Goal: Task Accomplishment & Management: Use online tool/utility

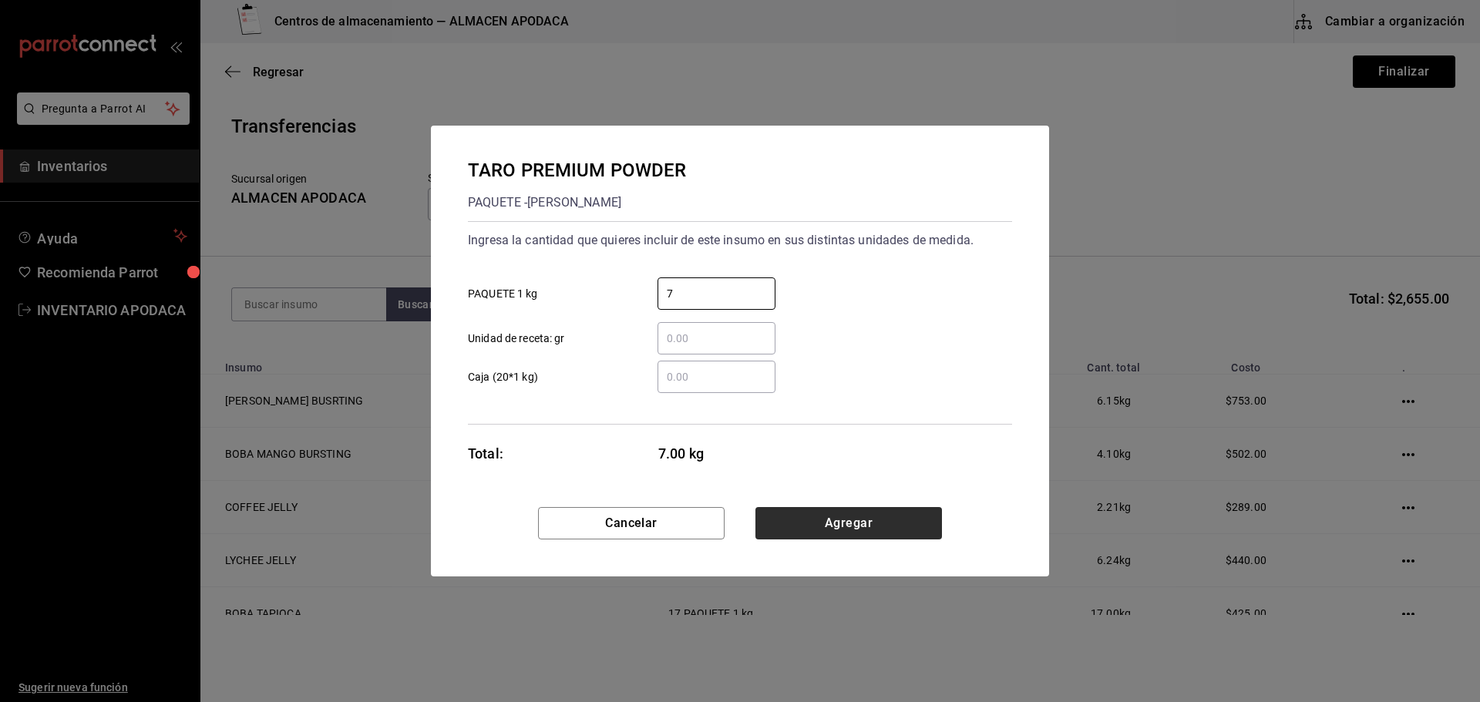
type input "7"
click at [798, 531] on button "Agregar" at bounding box center [848, 523] width 187 height 32
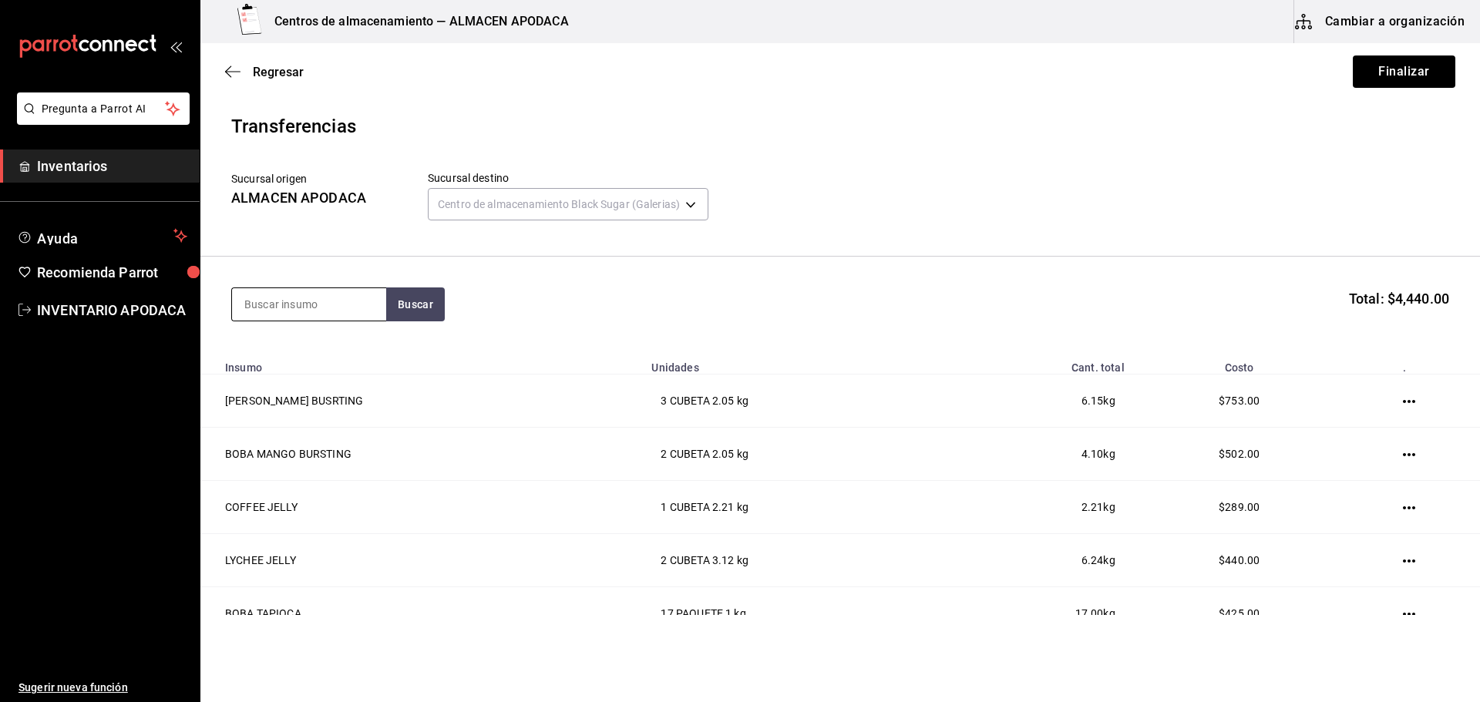
click at [333, 301] on input at bounding box center [309, 304] width 154 height 32
type input "MATCHA"
click at [311, 360] on div "MATCHA PREMIUM POWDER" at bounding box center [309, 358] width 130 height 37
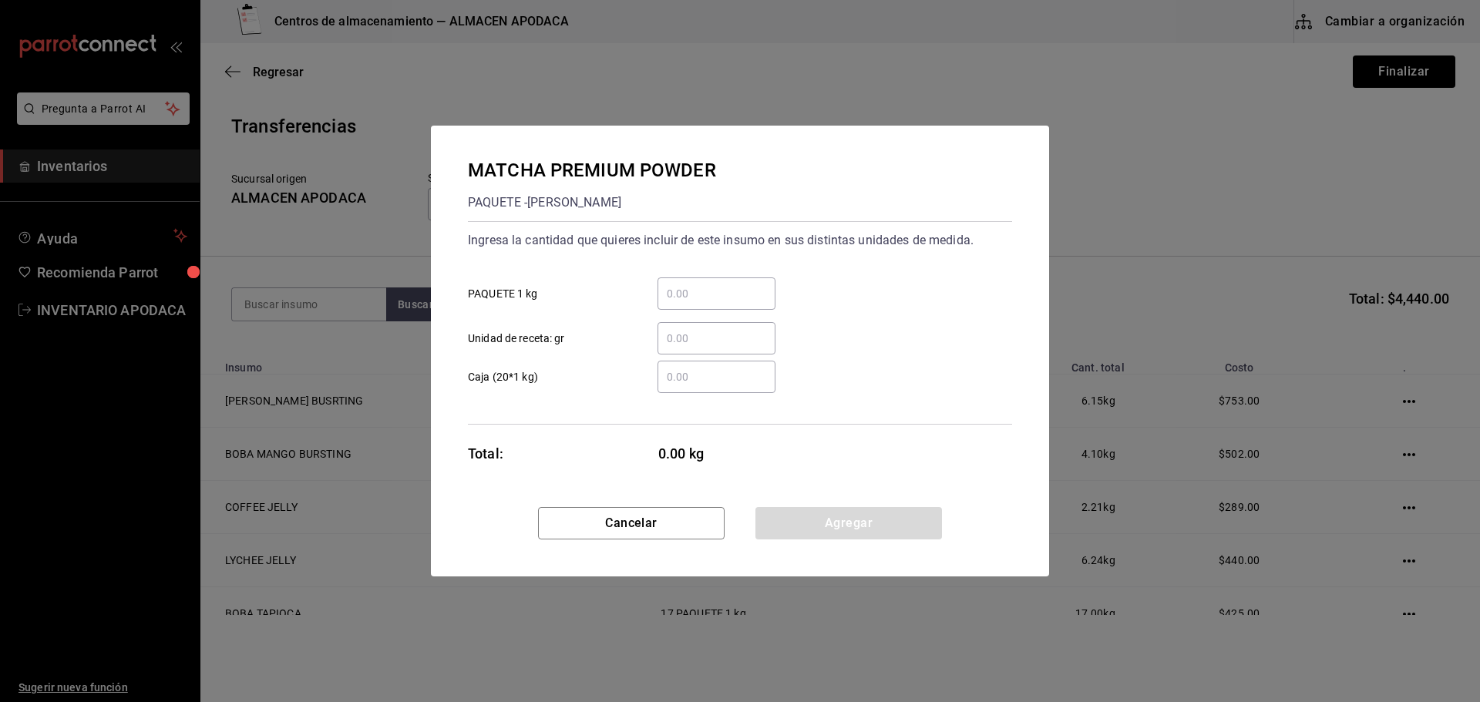
click at [732, 289] on input "​ PAQUETE 1 kg" at bounding box center [717, 293] width 118 height 19
type input "2"
click at [857, 536] on button "Agregar" at bounding box center [848, 523] width 187 height 32
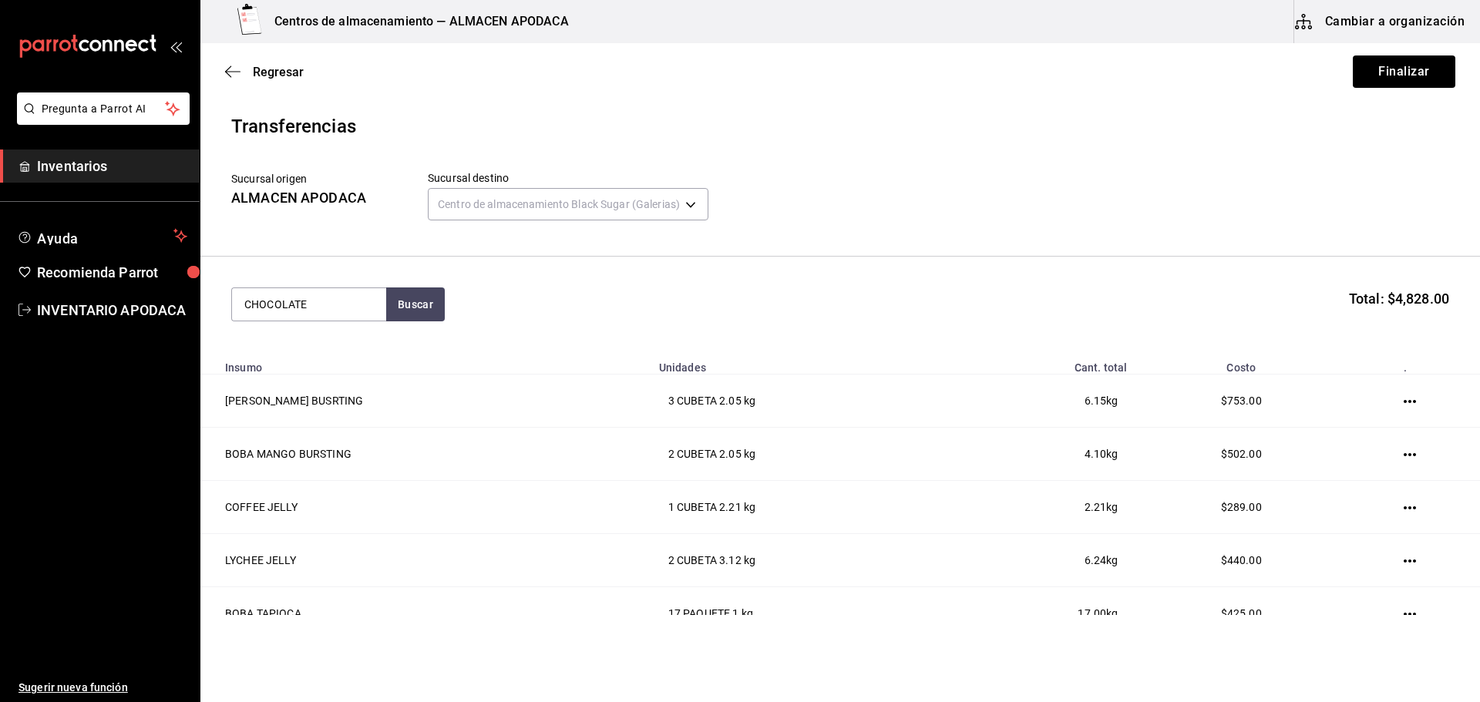
type input "CHOCOLATE"
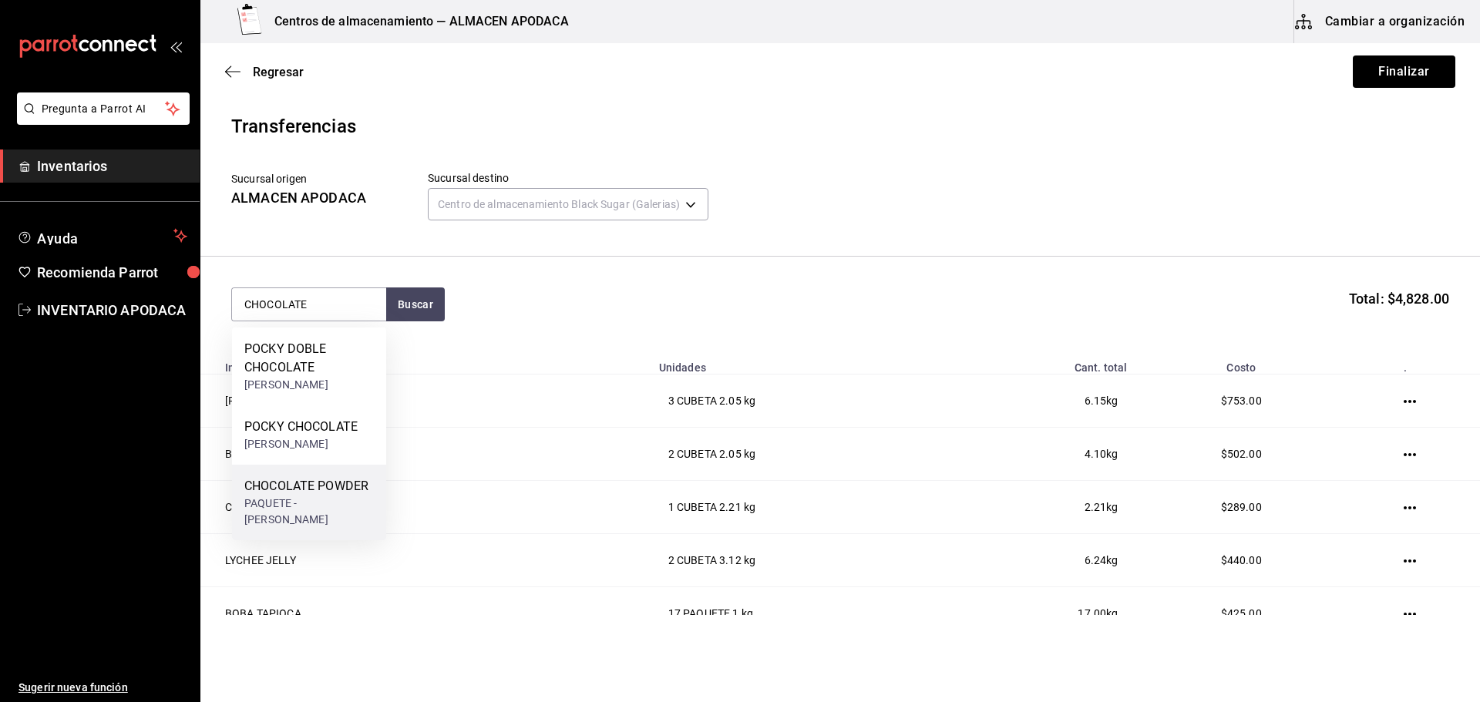
click at [356, 473] on div "CHOCOLATE POWDER PAQUETE - [PERSON_NAME]" at bounding box center [309, 503] width 154 height 76
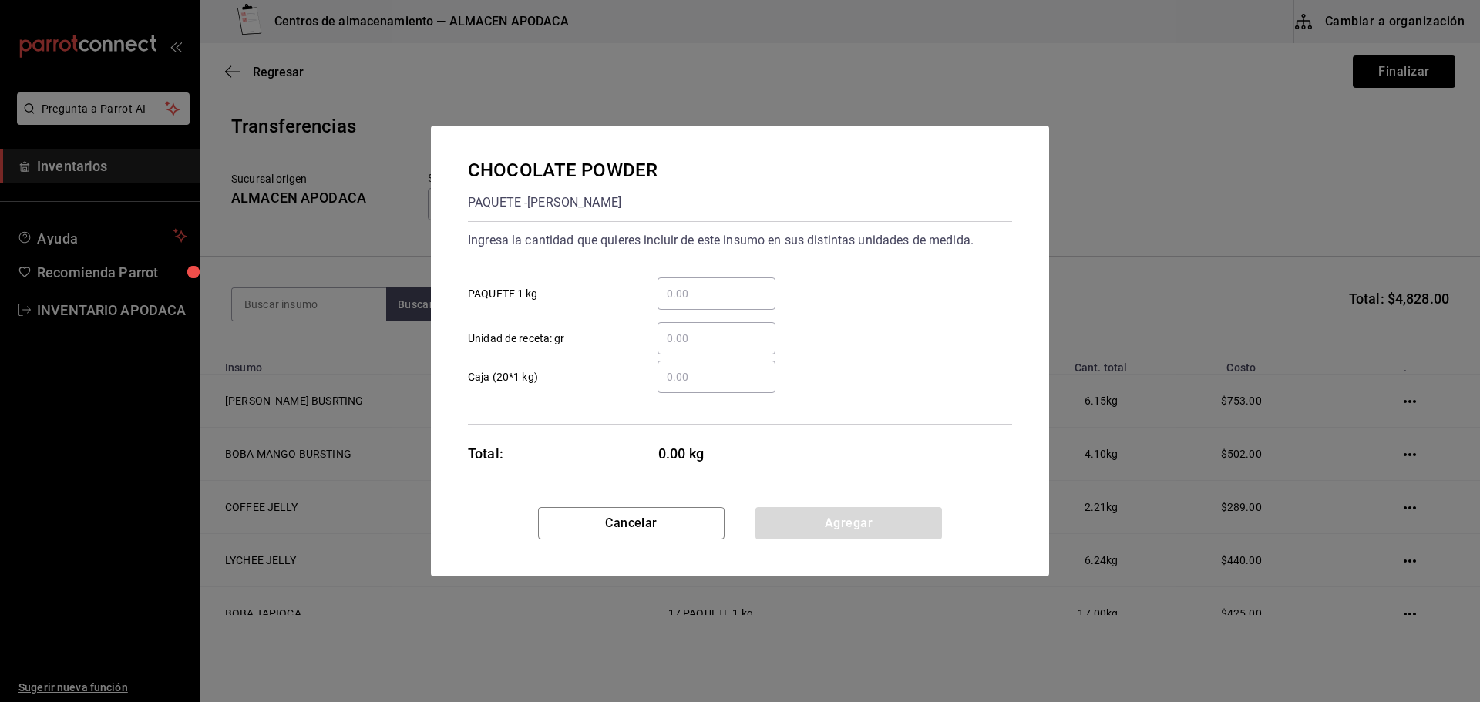
click at [718, 306] on div "​" at bounding box center [717, 294] width 118 height 32
click at [718, 303] on input "​ PAQUETE 1 kg" at bounding box center [717, 293] width 118 height 19
type input "3"
click at [789, 524] on button "Agregar" at bounding box center [848, 523] width 187 height 32
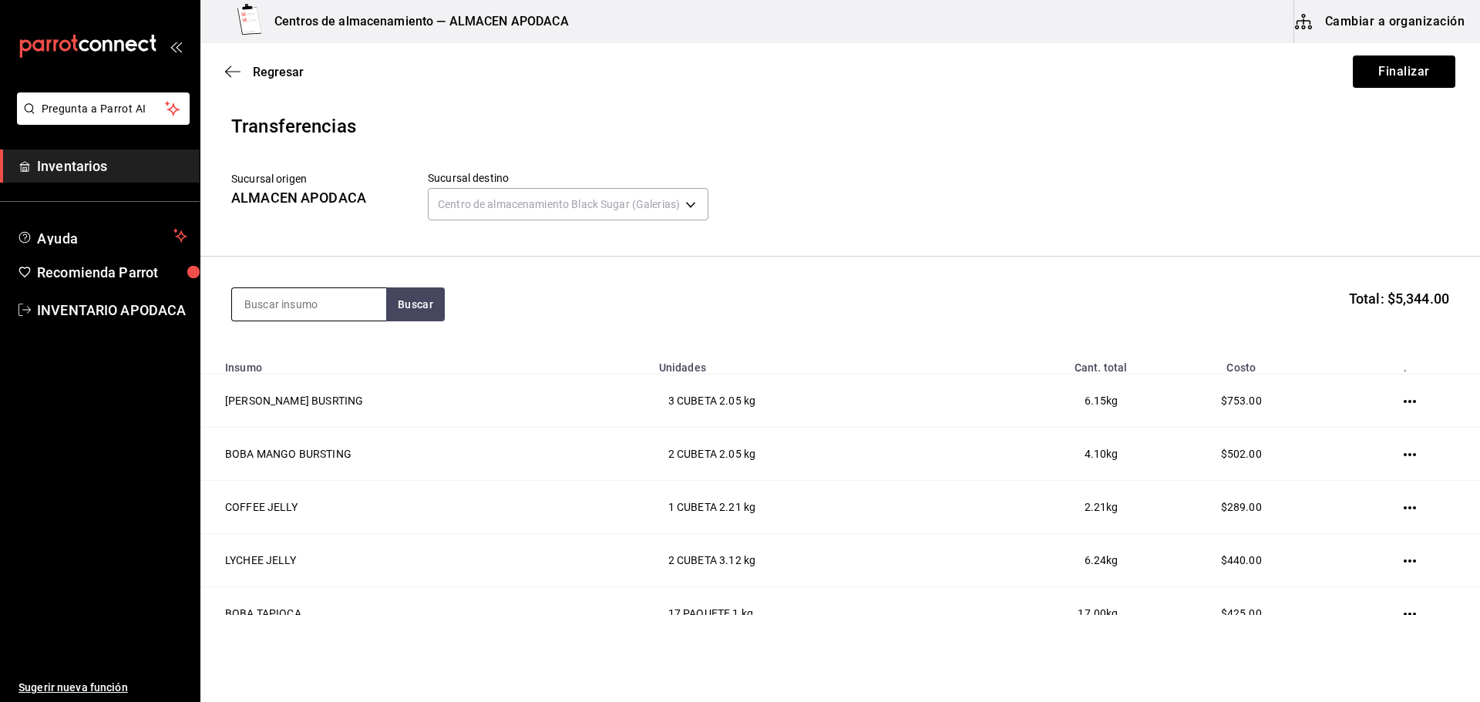
click at [271, 290] on input at bounding box center [309, 304] width 154 height 32
type input "STABIL"
click at [278, 355] on div "STABILIZER POWDER" at bounding box center [309, 349] width 130 height 19
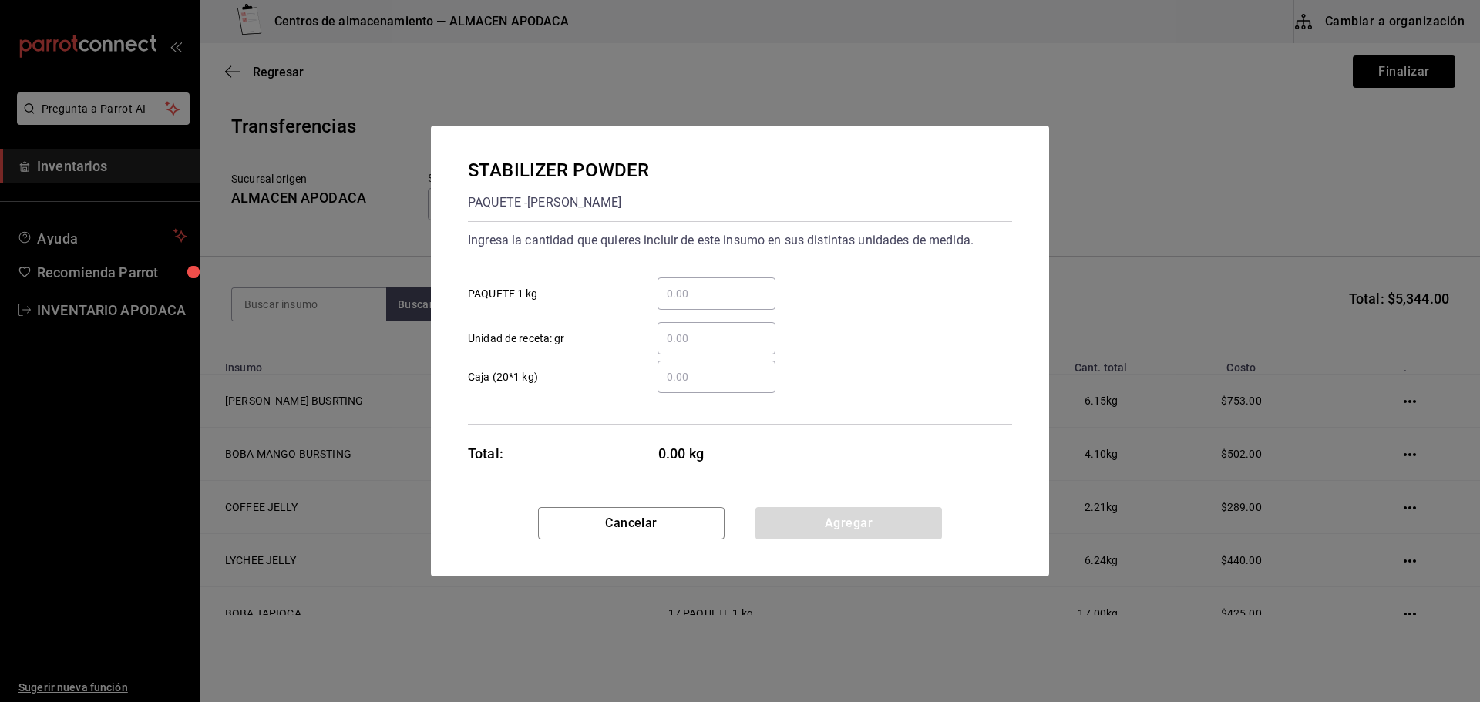
click at [704, 297] on input "​ PAQUETE 1 kg" at bounding box center [717, 293] width 118 height 19
type input "1"
click at [795, 537] on button "Agregar" at bounding box center [848, 523] width 187 height 32
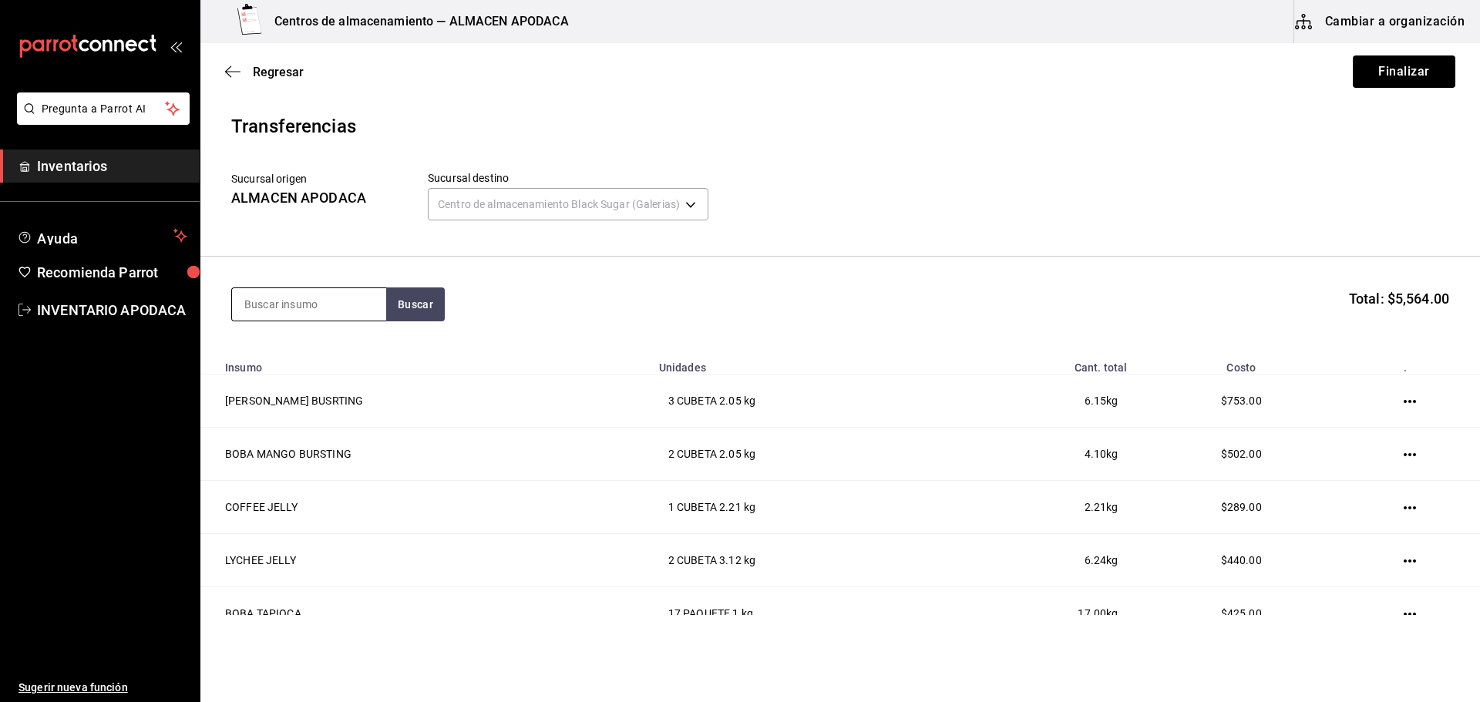
click at [336, 311] on input at bounding box center [309, 304] width 154 height 32
type input "CHAI"
click at [329, 358] on div "TE CHAI POWDER" at bounding box center [303, 349] width 119 height 19
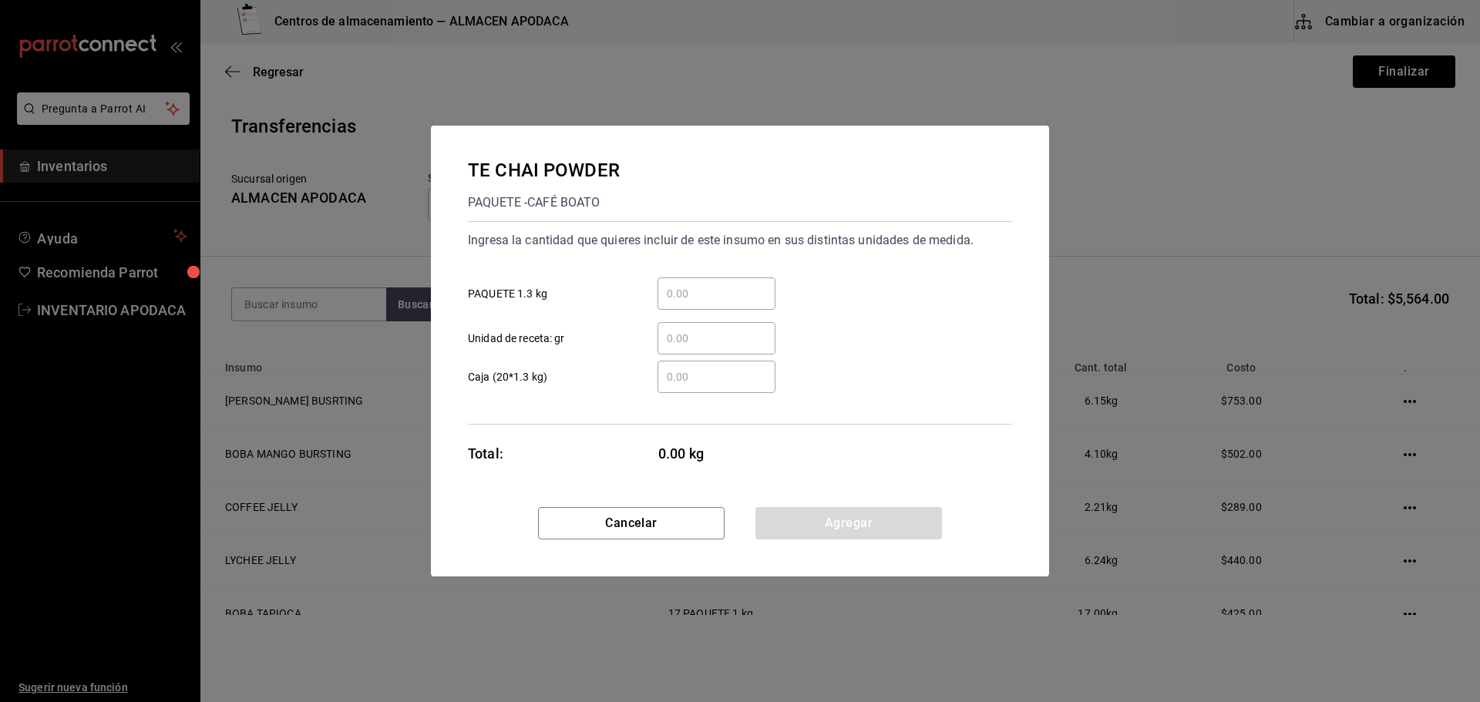
click at [712, 309] on div "​" at bounding box center [717, 294] width 118 height 32
click at [712, 303] on input "​ PAQUETE 1.3 kg" at bounding box center [717, 293] width 118 height 19
type input "1"
click at [824, 537] on button "Agregar" at bounding box center [848, 523] width 187 height 32
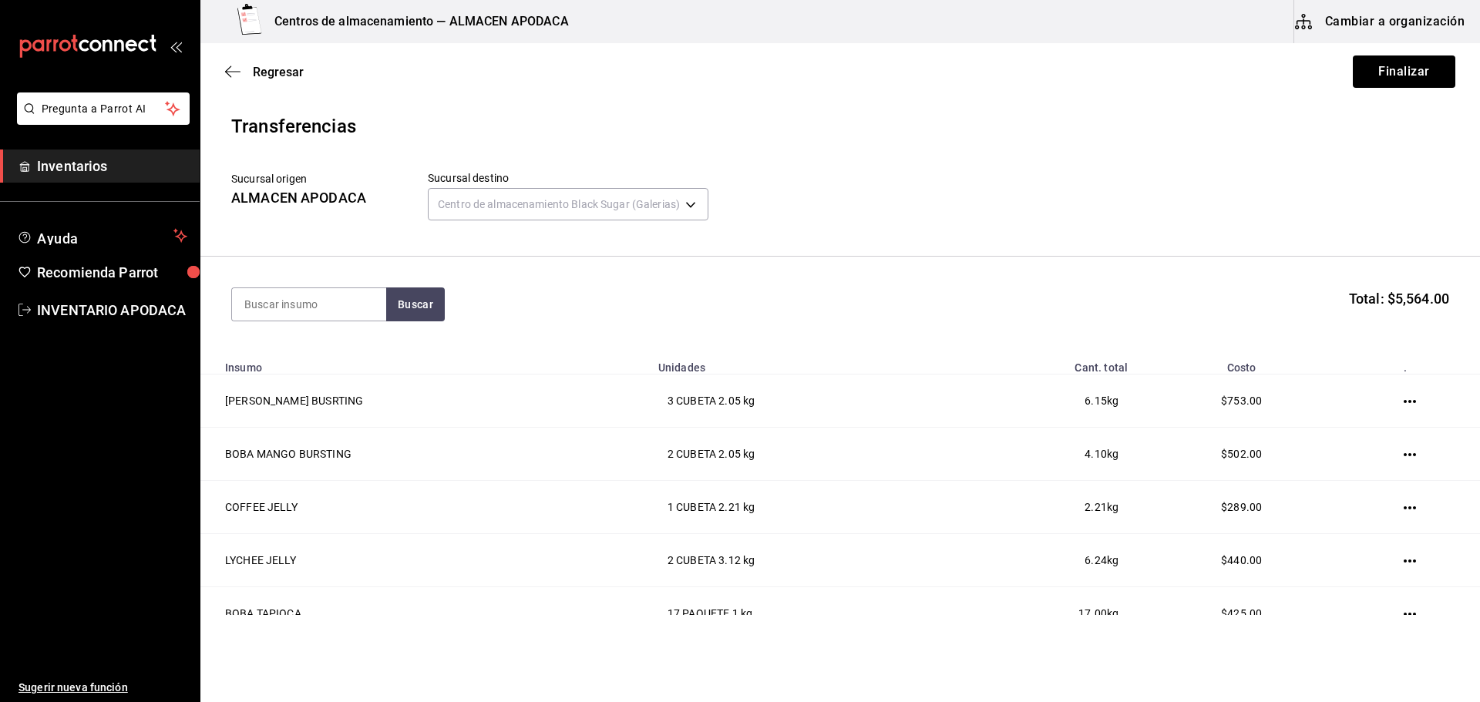
click at [248, 286] on section "Buscar Total: $5,564.00" at bounding box center [840, 305] width 1280 height 96
click at [251, 302] on input at bounding box center [309, 304] width 154 height 32
type input "COFF"
click at [320, 382] on div "COFFEE POWDER PAQUETE - [PERSON_NAME]" at bounding box center [309, 366] width 154 height 76
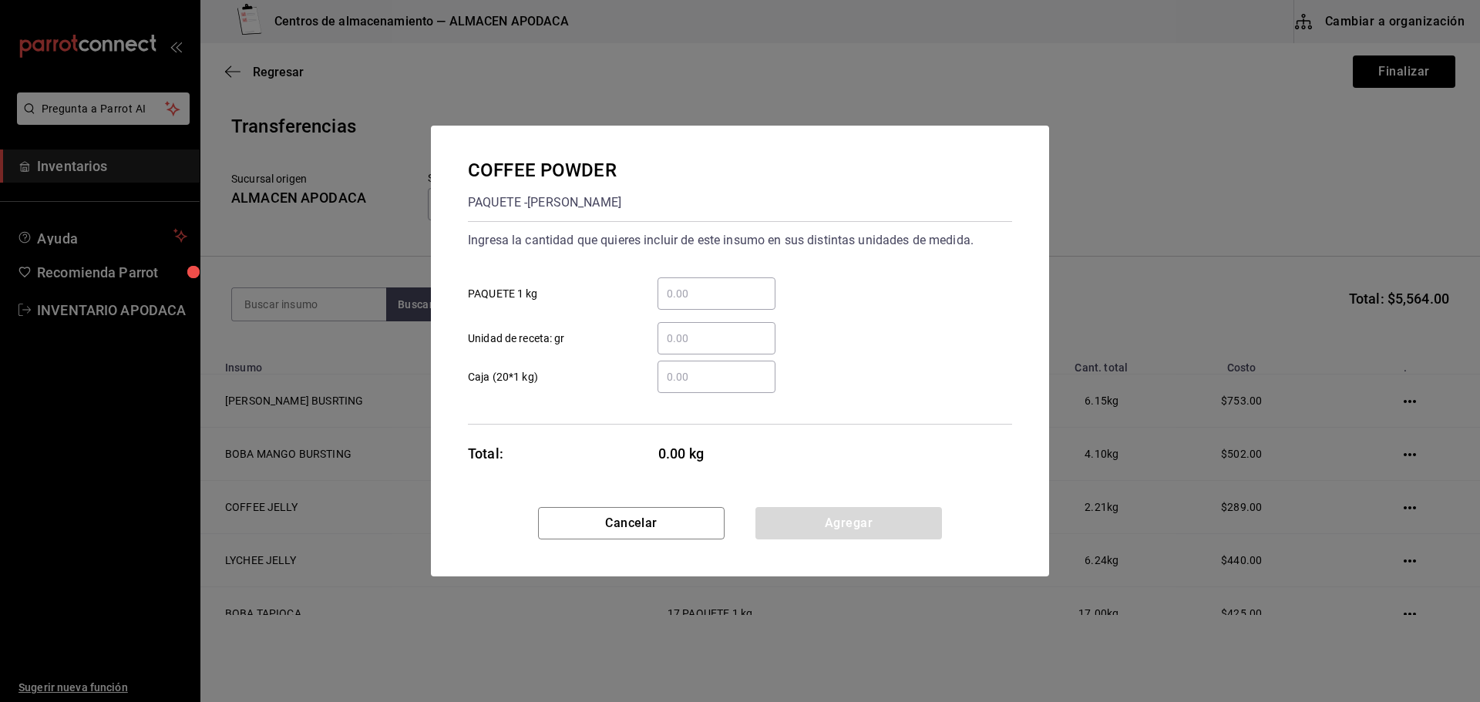
click at [667, 280] on div "​" at bounding box center [717, 294] width 118 height 32
click at [667, 284] on input "​ PAQUETE 1 kg" at bounding box center [717, 293] width 118 height 19
type input "4"
click at [846, 513] on button "Agregar" at bounding box center [848, 523] width 187 height 32
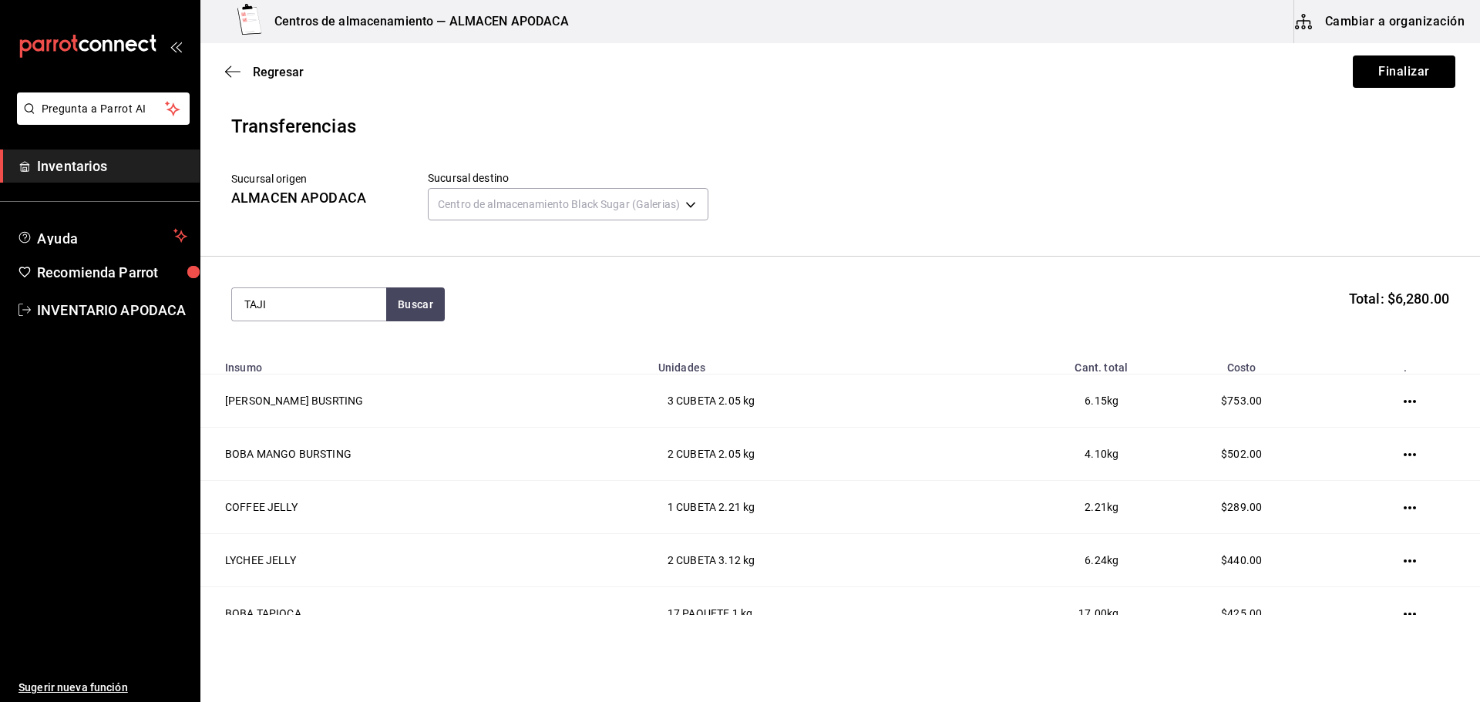
type input "TAJI"
click at [307, 359] on div "Botella - COTSCO" at bounding box center [286, 366] width 84 height 16
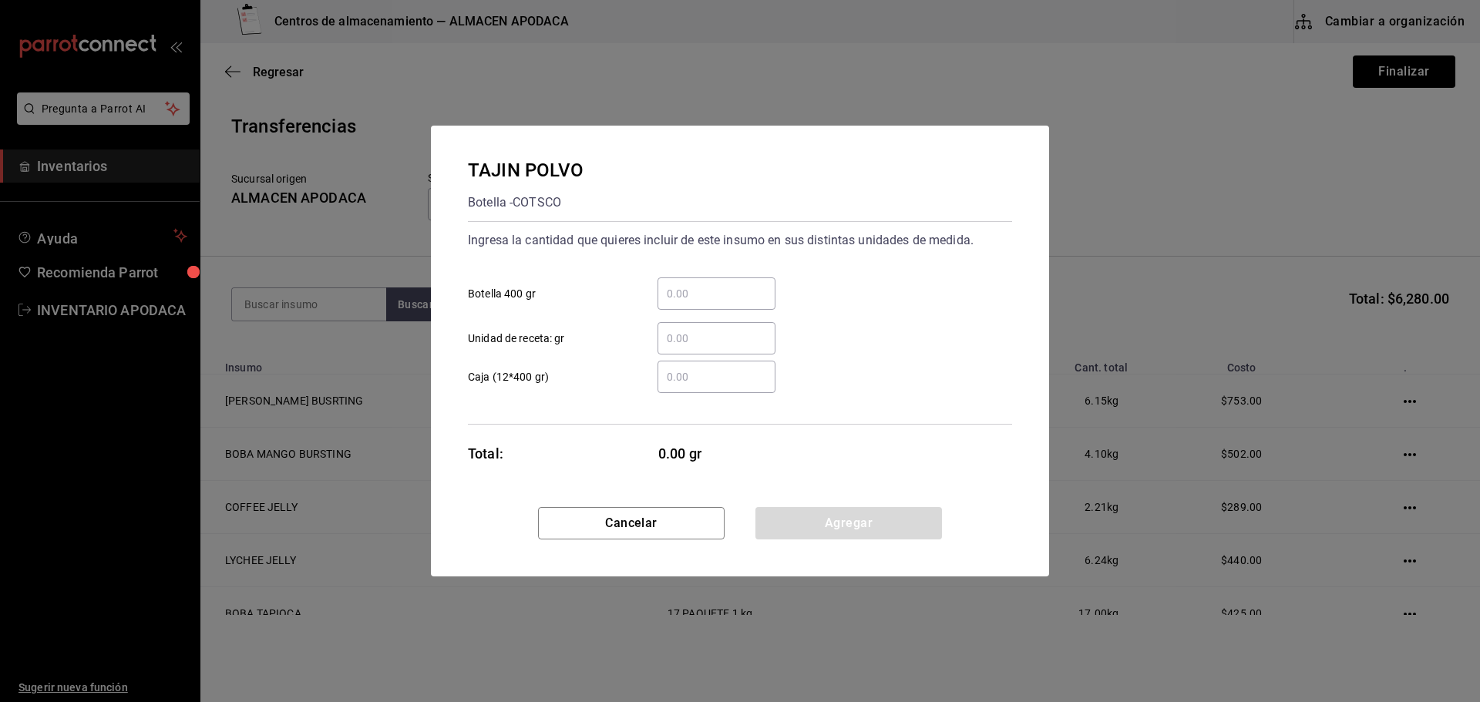
click at [686, 285] on input "​ Botella 400 gr" at bounding box center [717, 293] width 118 height 19
type input "1"
click at [836, 523] on button "Agregar" at bounding box center [848, 523] width 187 height 32
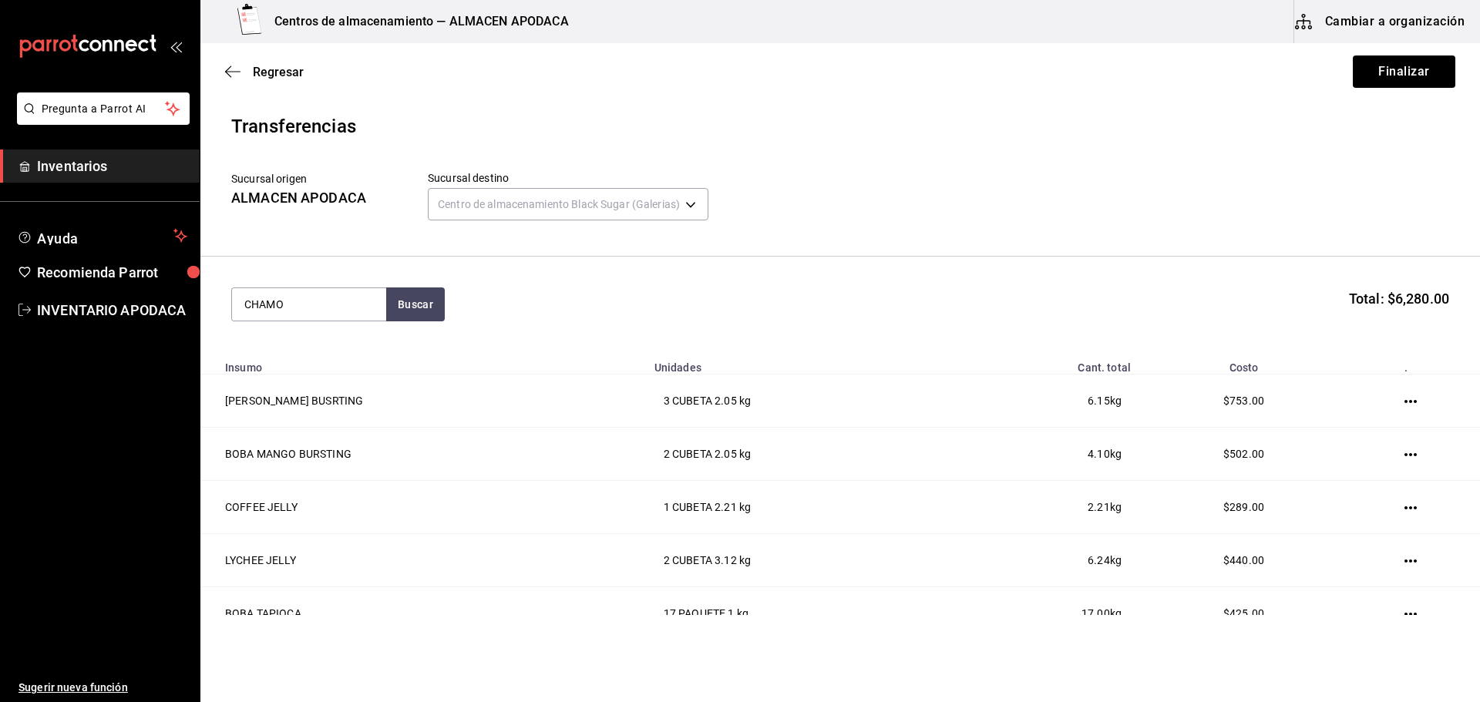
type input "CHAMO"
click at [283, 349] on div "CHAMOY SYRUP" at bounding box center [295, 349] width 102 height 19
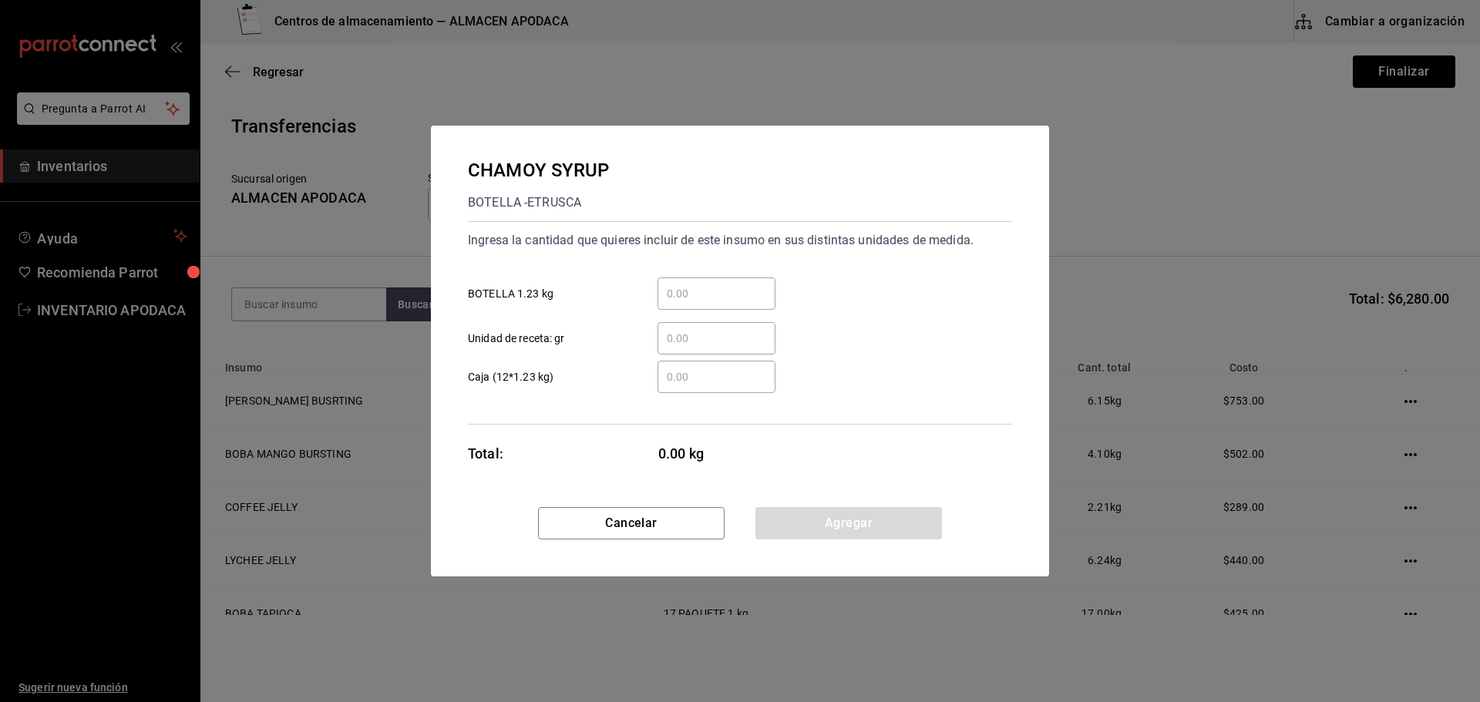
click at [732, 288] on input "​ BOTELLA 1.23 kg" at bounding box center [717, 293] width 118 height 19
type input "1"
click at [823, 530] on button "Agregar" at bounding box center [848, 523] width 187 height 32
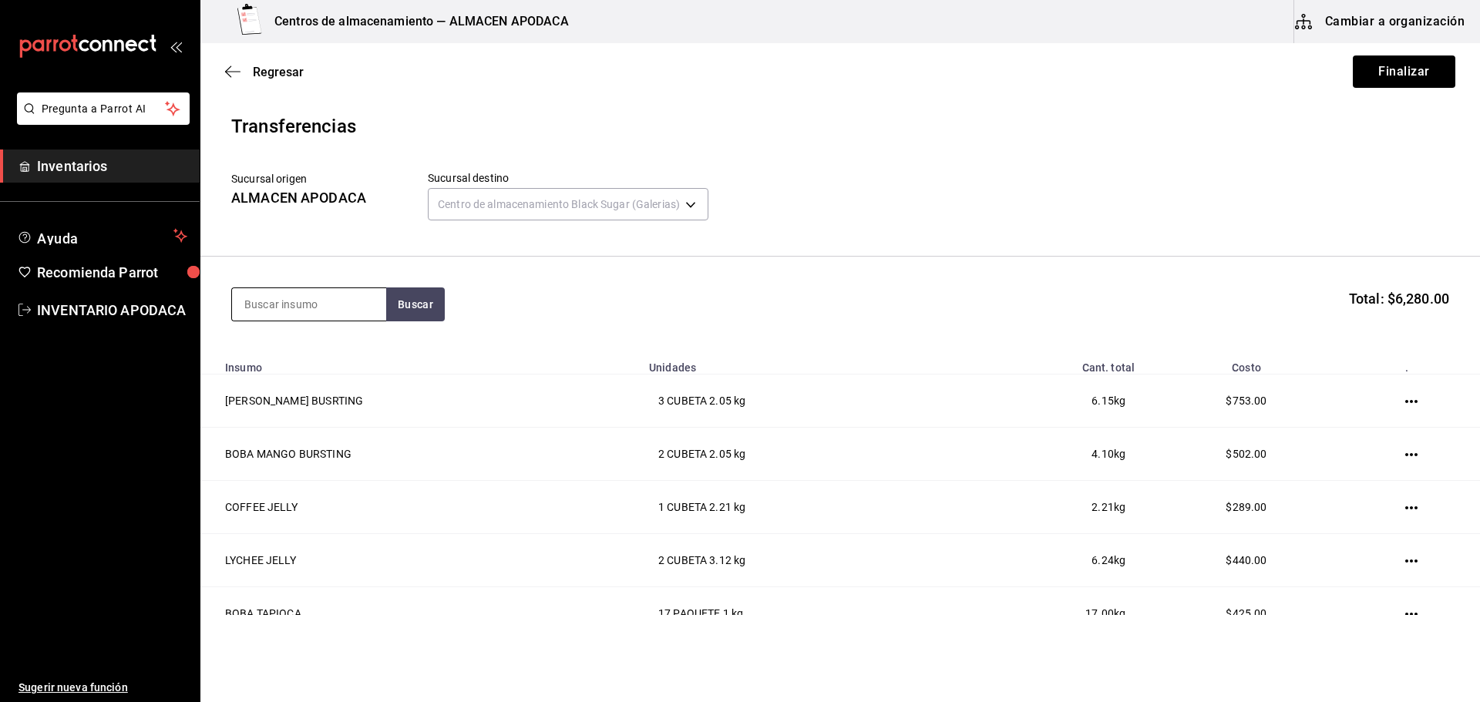
click at [281, 310] on input at bounding box center [309, 304] width 154 height 32
type input "LYCH"
click at [295, 345] on div "LYCHEE SYRUP" at bounding box center [309, 349] width 130 height 19
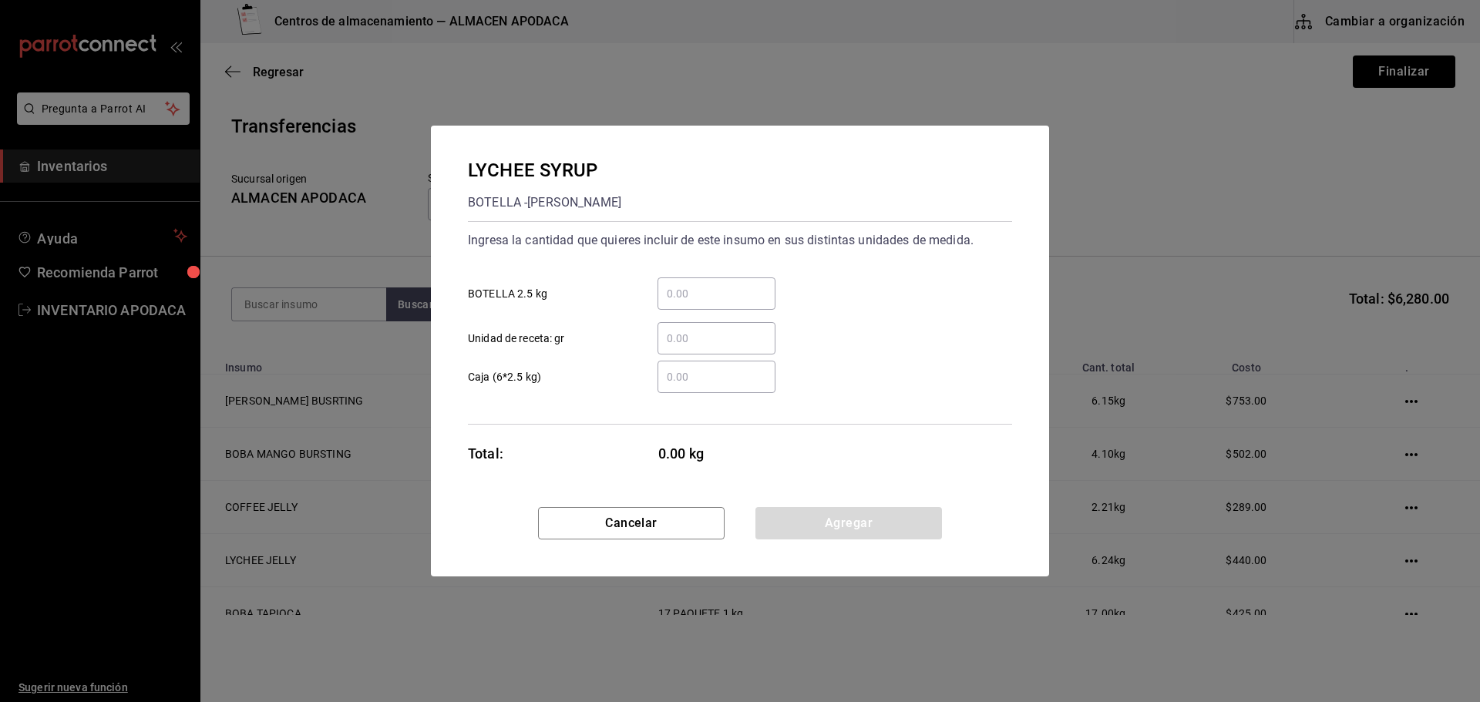
click at [734, 291] on input "​ BOTELLA 2.5 kg" at bounding box center [717, 293] width 118 height 19
type input "1"
click at [819, 526] on button "Agregar" at bounding box center [848, 523] width 187 height 32
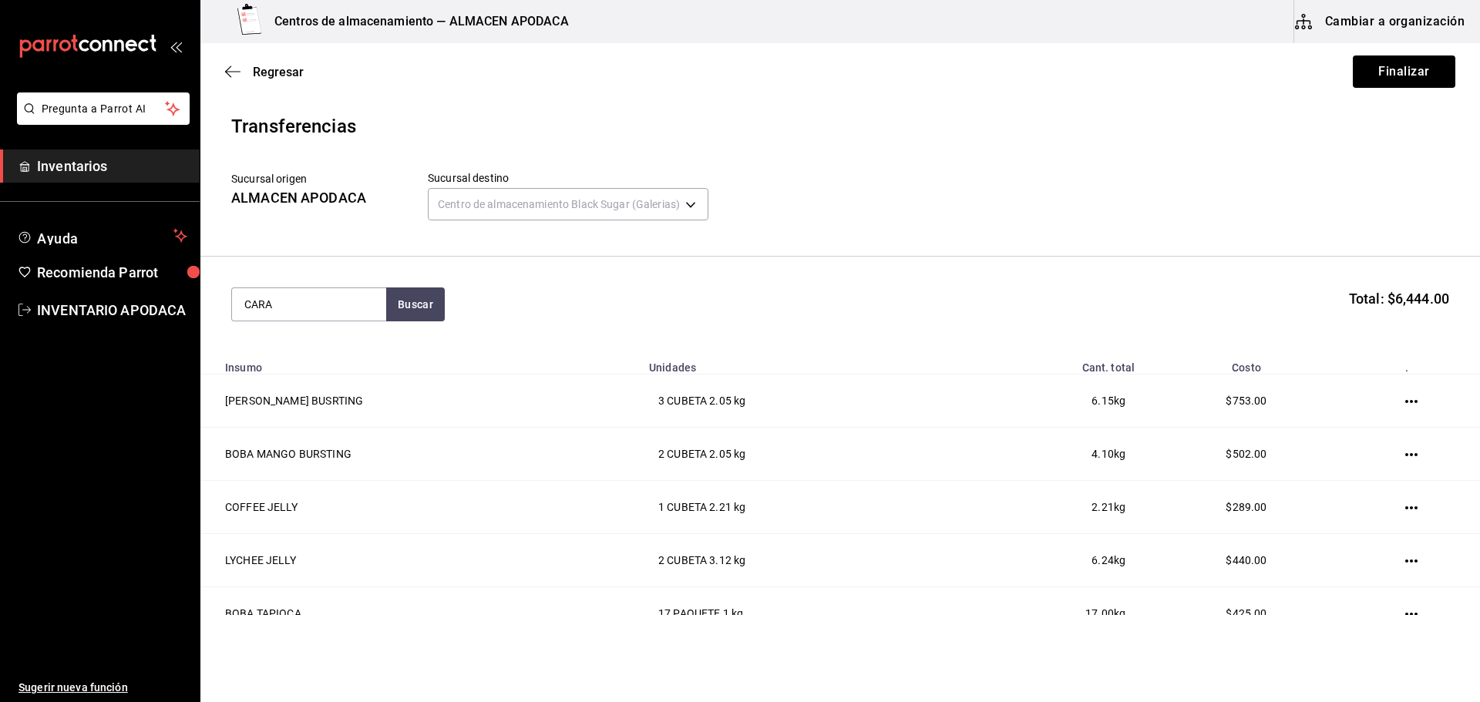
type input "CARA"
click at [358, 356] on div "CARAMEL SYRUP BOTELLA - [PERSON_NAME]" at bounding box center [309, 366] width 154 height 76
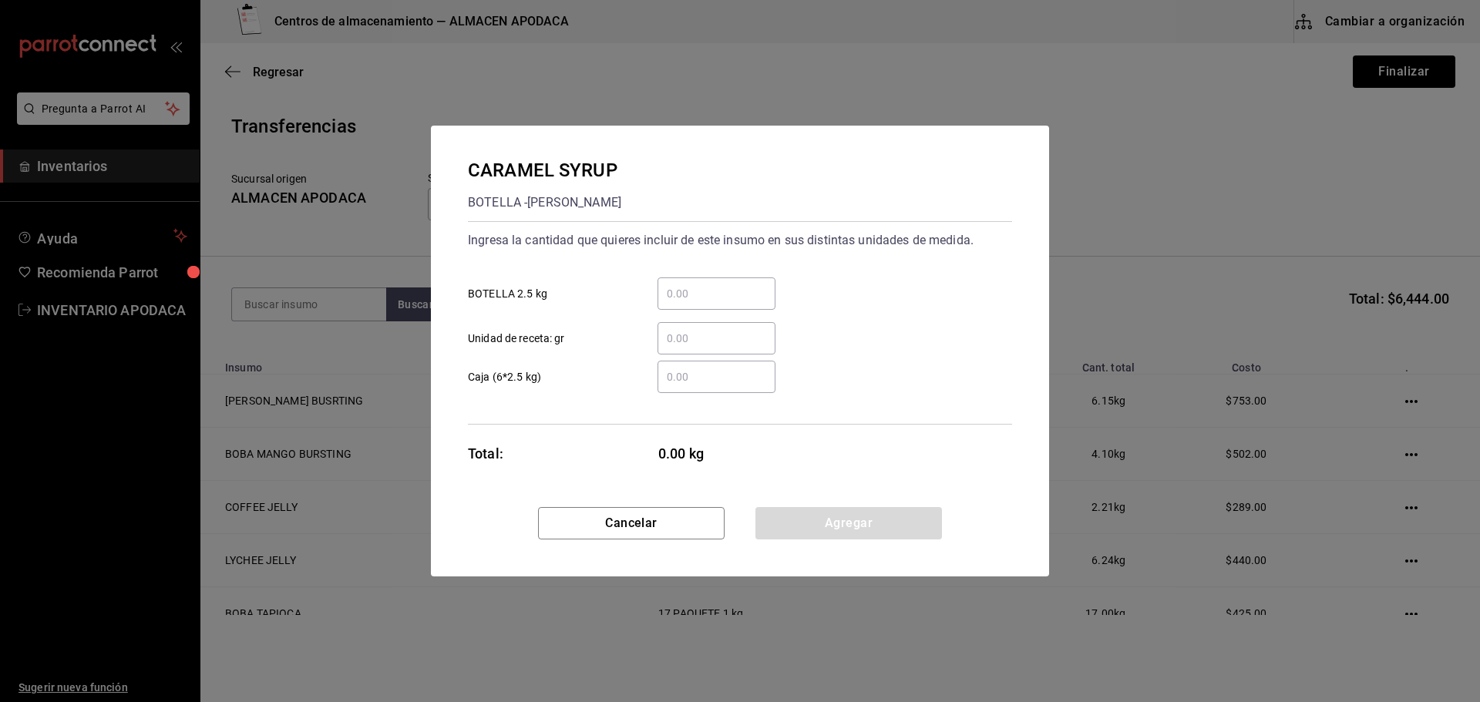
click at [683, 299] on input "​ BOTELLA 2.5 kg" at bounding box center [717, 293] width 118 height 19
type input "1"
click at [781, 518] on button "Agregar" at bounding box center [848, 523] width 187 height 32
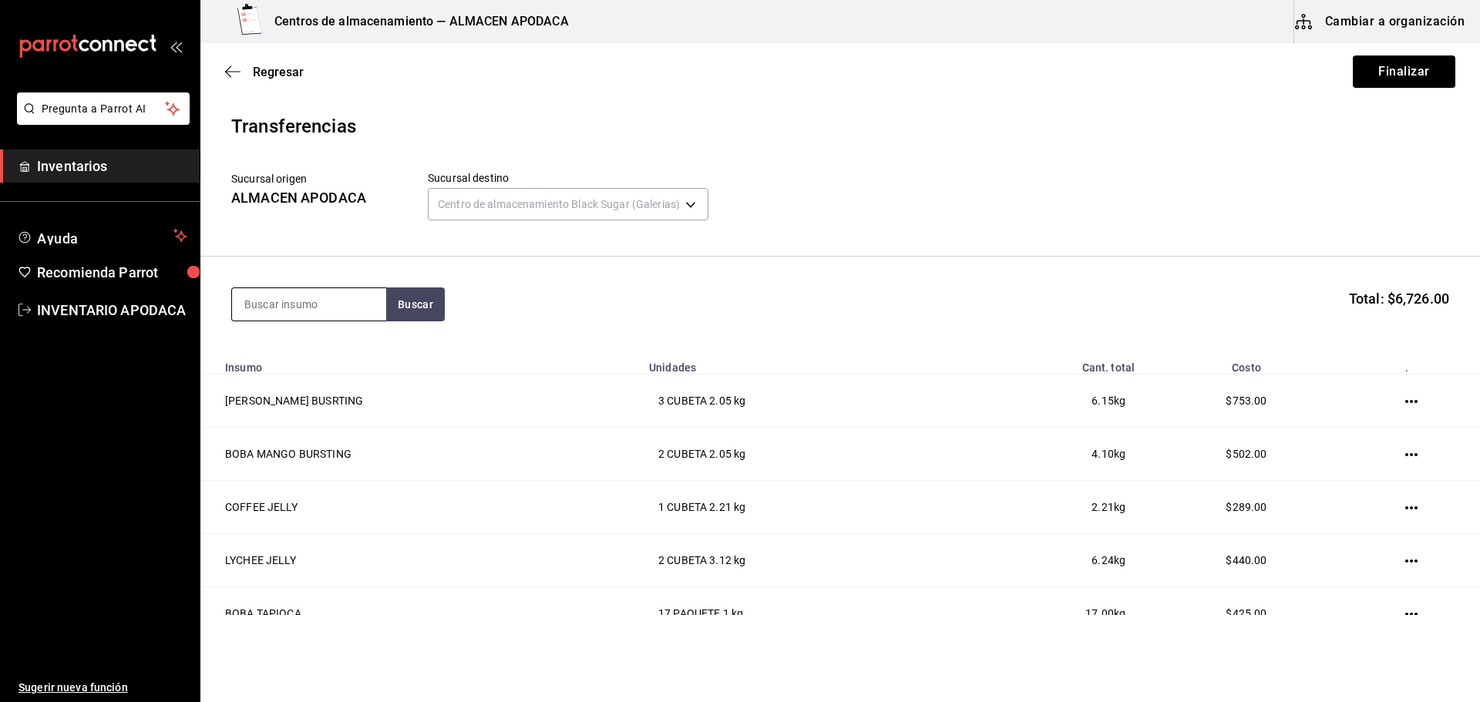
click at [346, 298] on input at bounding box center [309, 304] width 154 height 32
type input "CREMA"
click at [338, 372] on div "BOTE - Interno" at bounding box center [292, 366] width 96 height 16
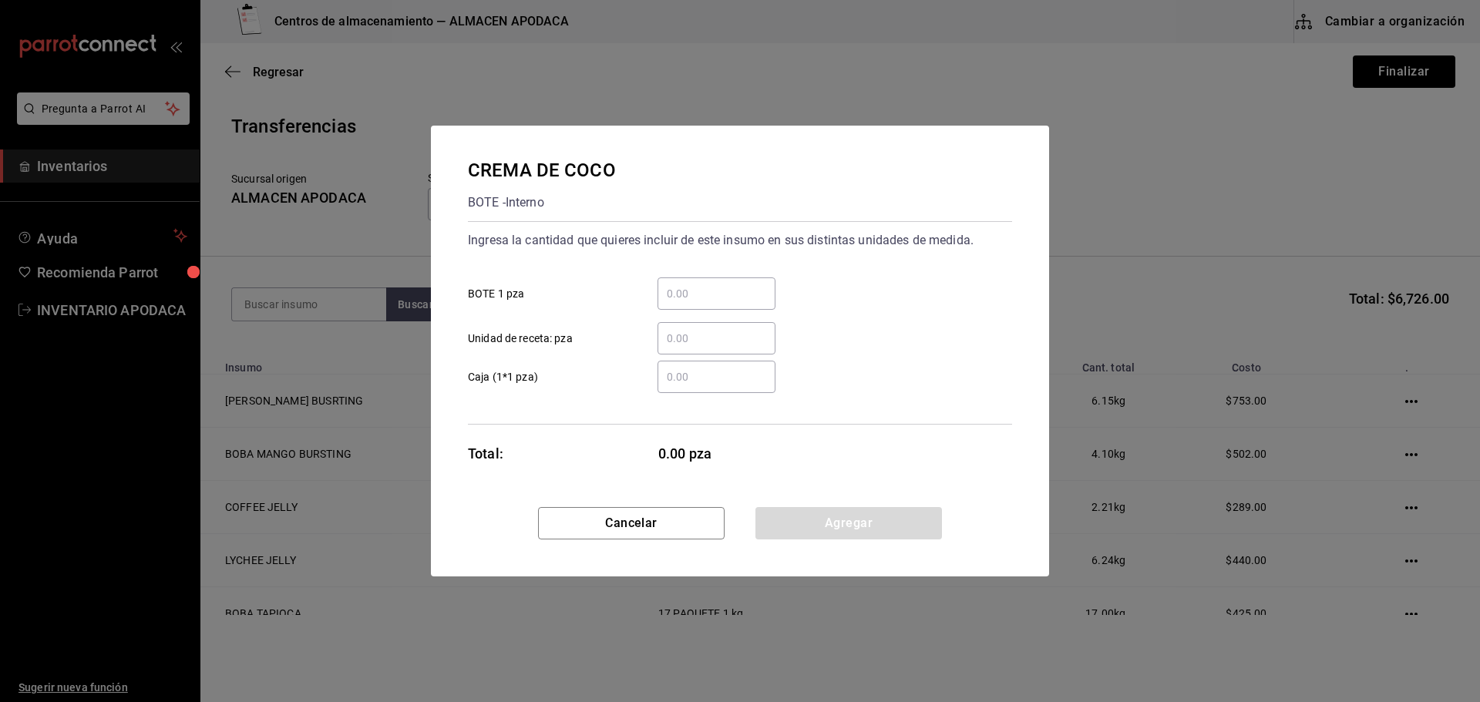
click at [690, 277] on div "​ BOTE 1 pza" at bounding box center [734, 287] width 557 height 45
click at [701, 283] on div "​" at bounding box center [717, 294] width 118 height 32
click at [701, 284] on input "​ BOTE 1 pza" at bounding box center [717, 293] width 118 height 19
type input "2"
click at [796, 526] on button "Agregar" at bounding box center [848, 523] width 187 height 32
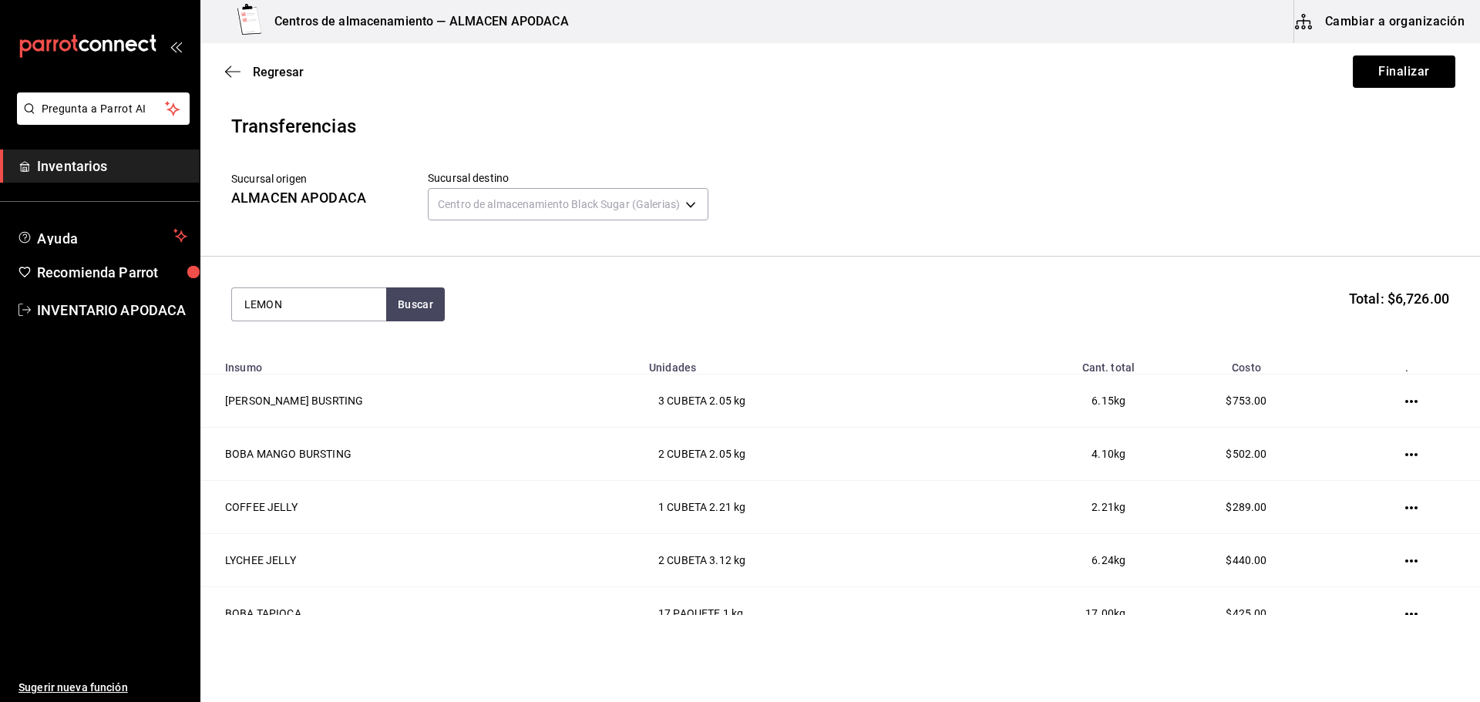
type input "LEMON"
click at [301, 340] on div "LEMON SYRUP" at bounding box center [309, 349] width 130 height 19
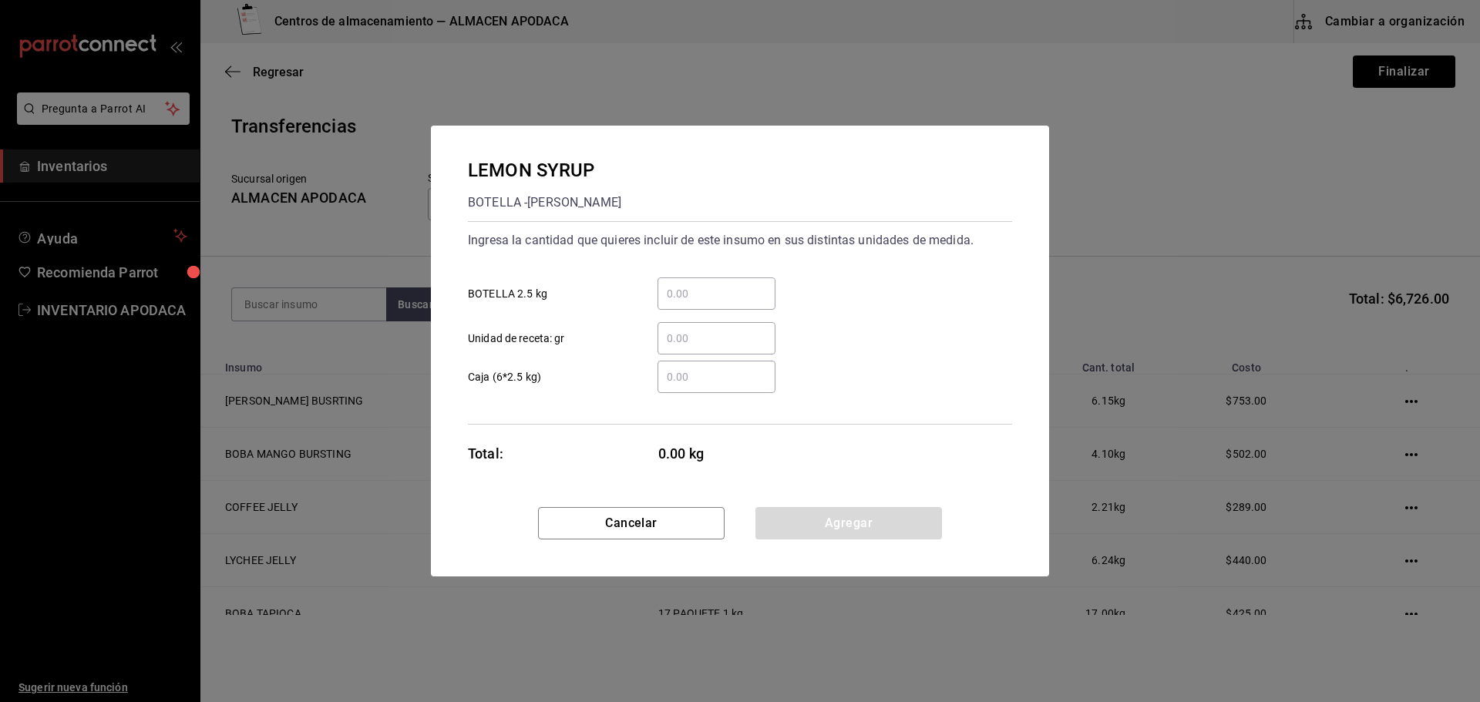
click at [730, 313] on div "​ Unidad de receta: gr" at bounding box center [734, 332] width 557 height 45
click at [729, 282] on div "​" at bounding box center [717, 294] width 118 height 32
click at [729, 284] on input "​ BOTELLA 2.5 kg" at bounding box center [717, 293] width 118 height 19
type input "1"
click at [850, 509] on button "Agregar" at bounding box center [848, 523] width 187 height 32
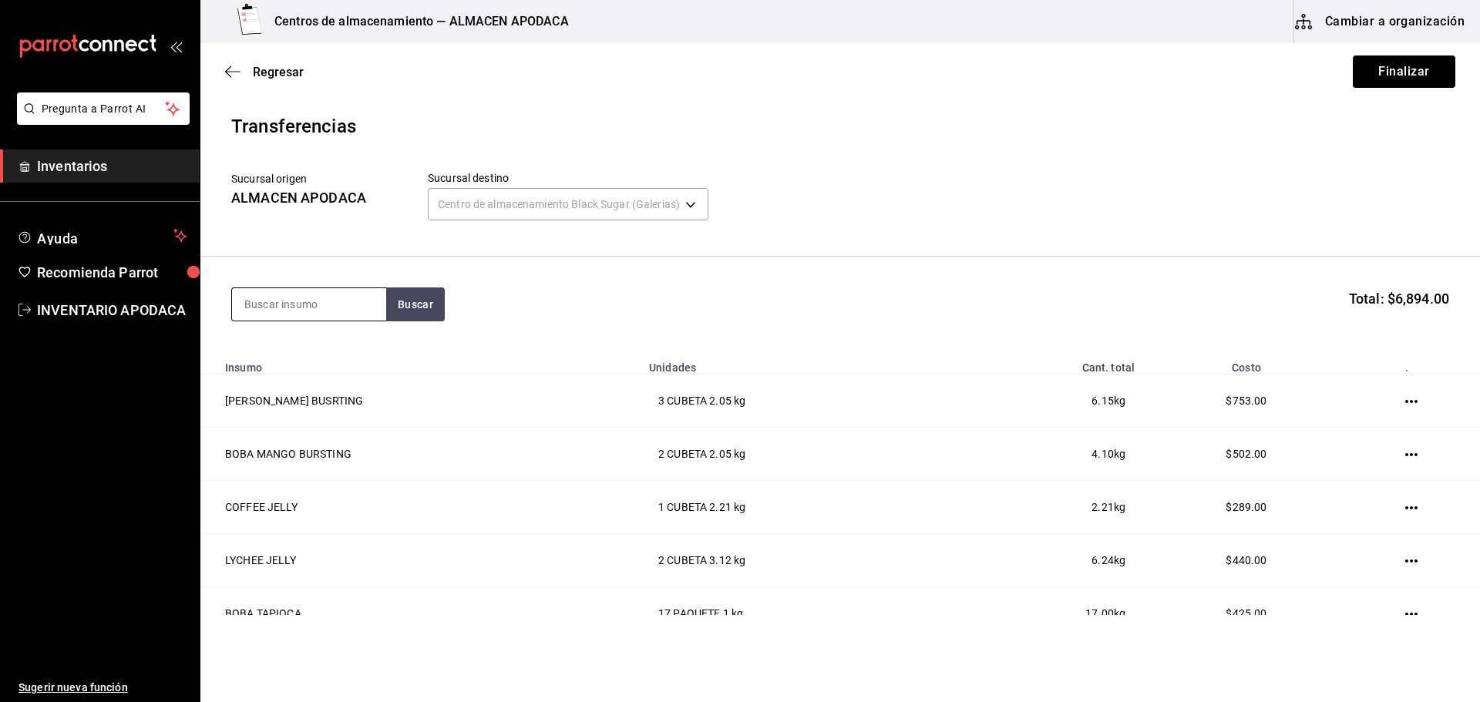
drag, startPoint x: 332, startPoint y: 289, endPoint x: 315, endPoint y: 303, distance: 21.9
click at [331, 289] on input at bounding box center [309, 304] width 154 height 32
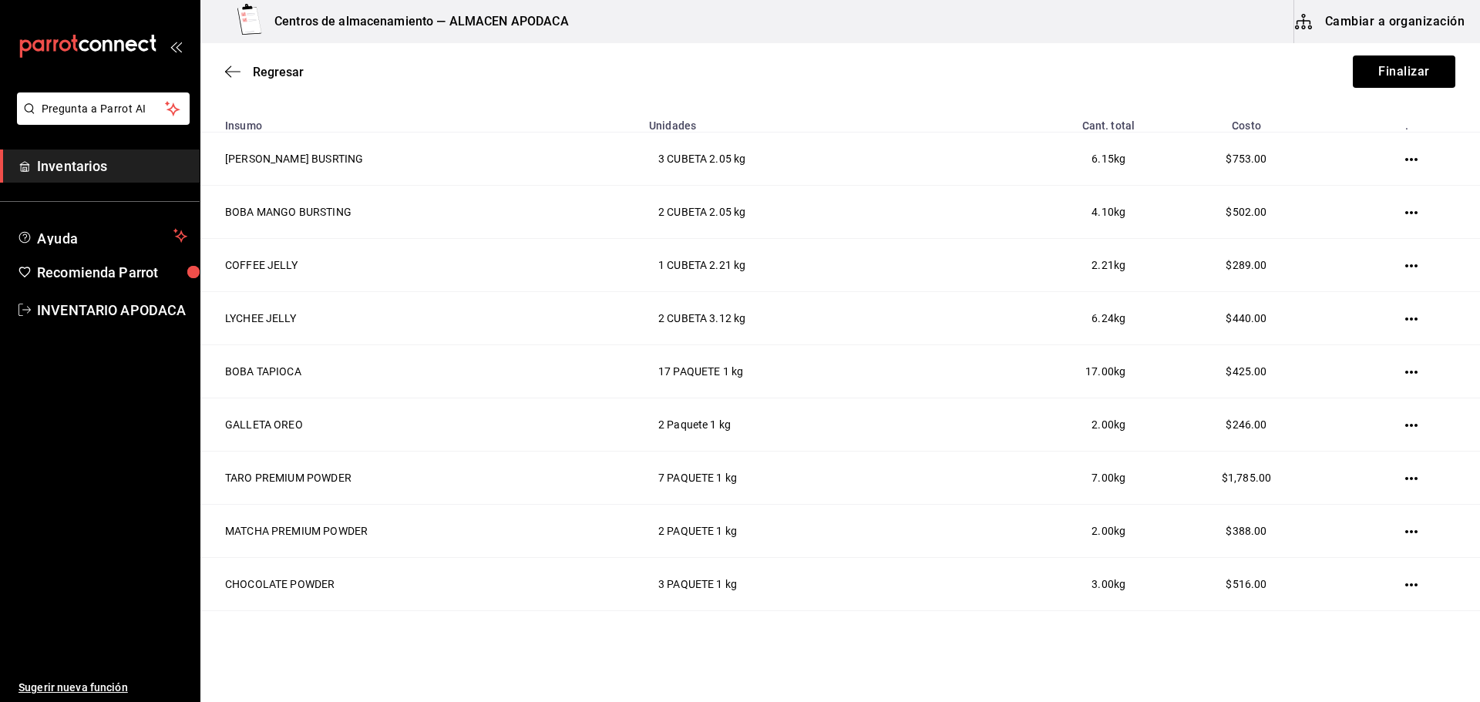
scroll to position [72, 0]
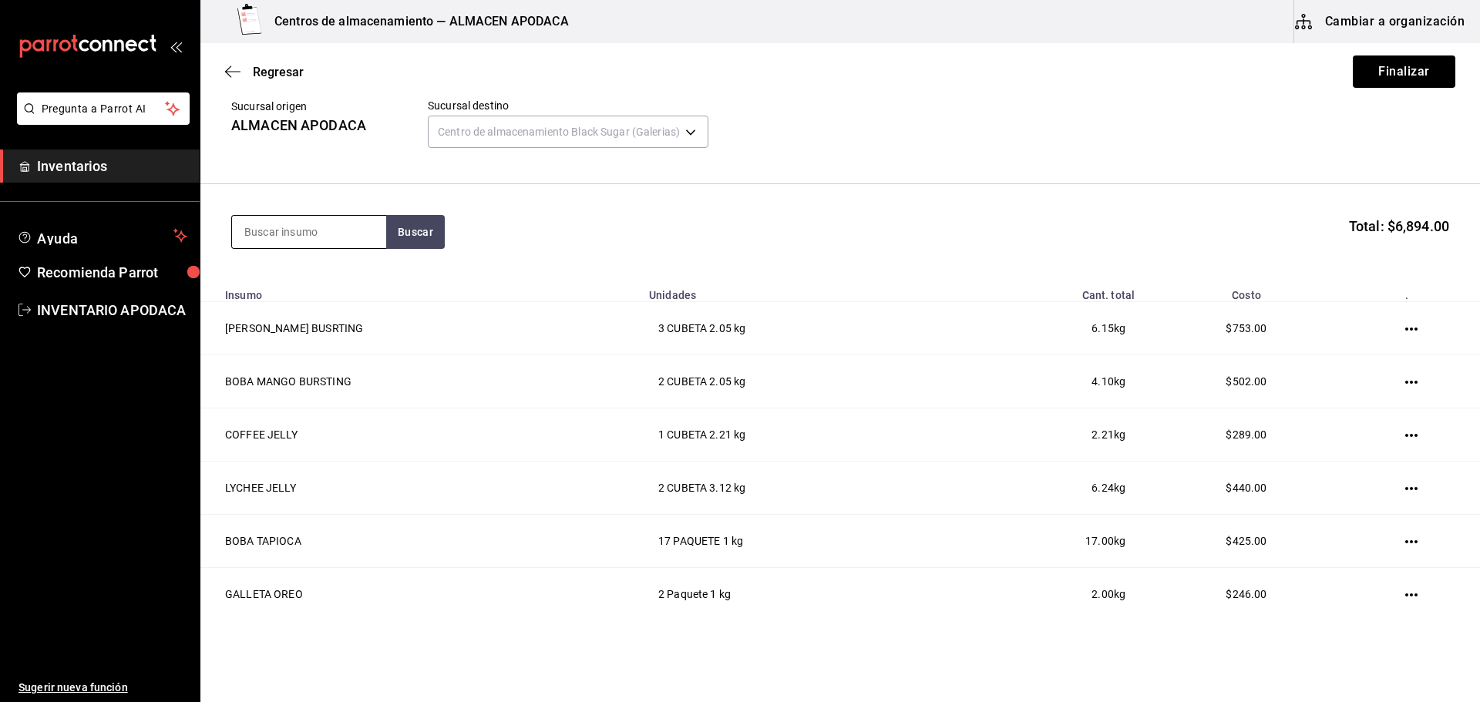
click at [328, 223] on input at bounding box center [309, 232] width 154 height 32
click at [295, 220] on input at bounding box center [309, 232] width 154 height 32
click at [276, 234] on input at bounding box center [309, 232] width 154 height 32
type input "FRUC"
click at [271, 273] on div "JARABE FRUCTOSE" at bounding box center [303, 277] width 119 height 19
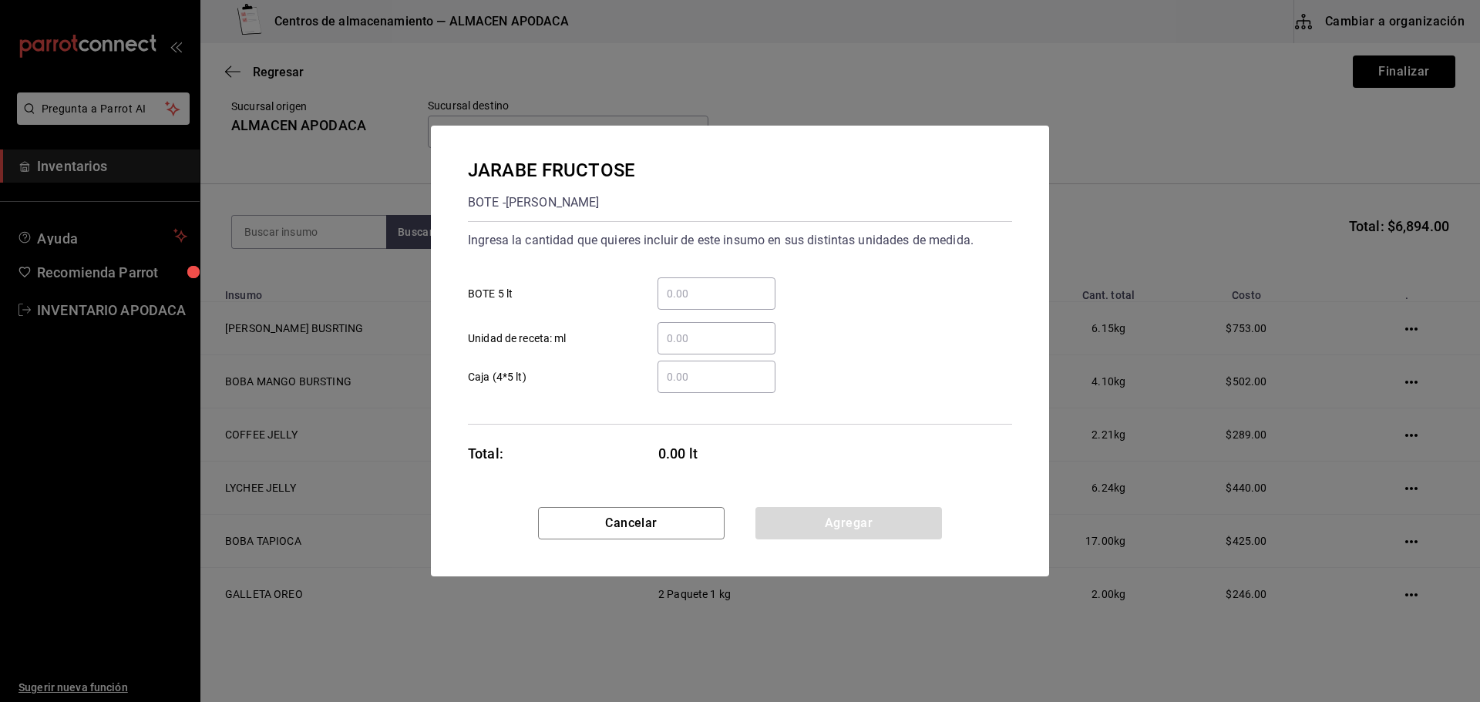
drag, startPoint x: 683, startPoint y: 257, endPoint x: 682, endPoint y: 272, distance: 14.7
click at [684, 259] on div "Ingresa la cantidad que quieres incluir de este insumo en sus distintas unidade…" at bounding box center [740, 291] width 544 height 126
click at [680, 279] on div "​" at bounding box center [717, 294] width 118 height 32
click at [680, 284] on input "​ BOTE 5 lt" at bounding box center [717, 293] width 118 height 19
type input "2"
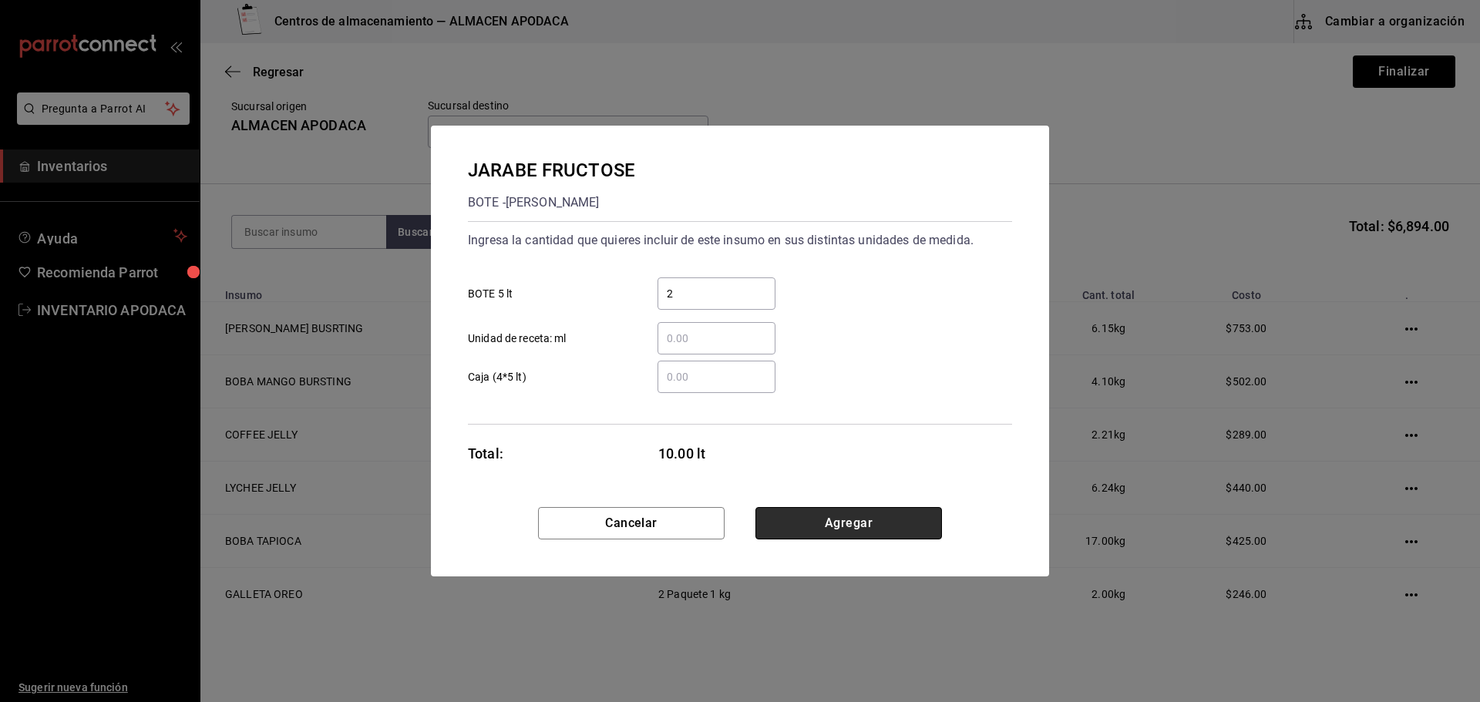
click at [829, 515] on button "Agregar" at bounding box center [848, 523] width 187 height 32
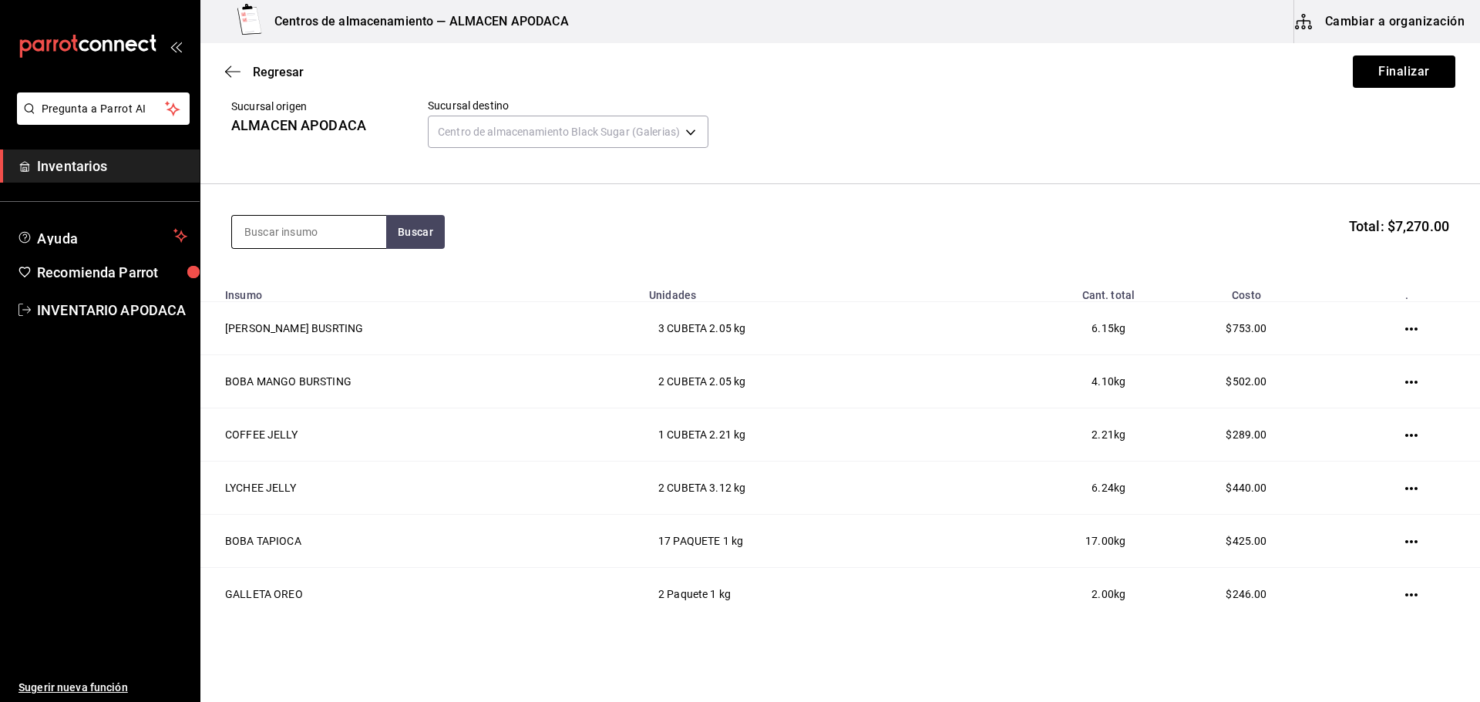
click at [305, 231] on input at bounding box center [309, 232] width 154 height 32
type input "JAM"
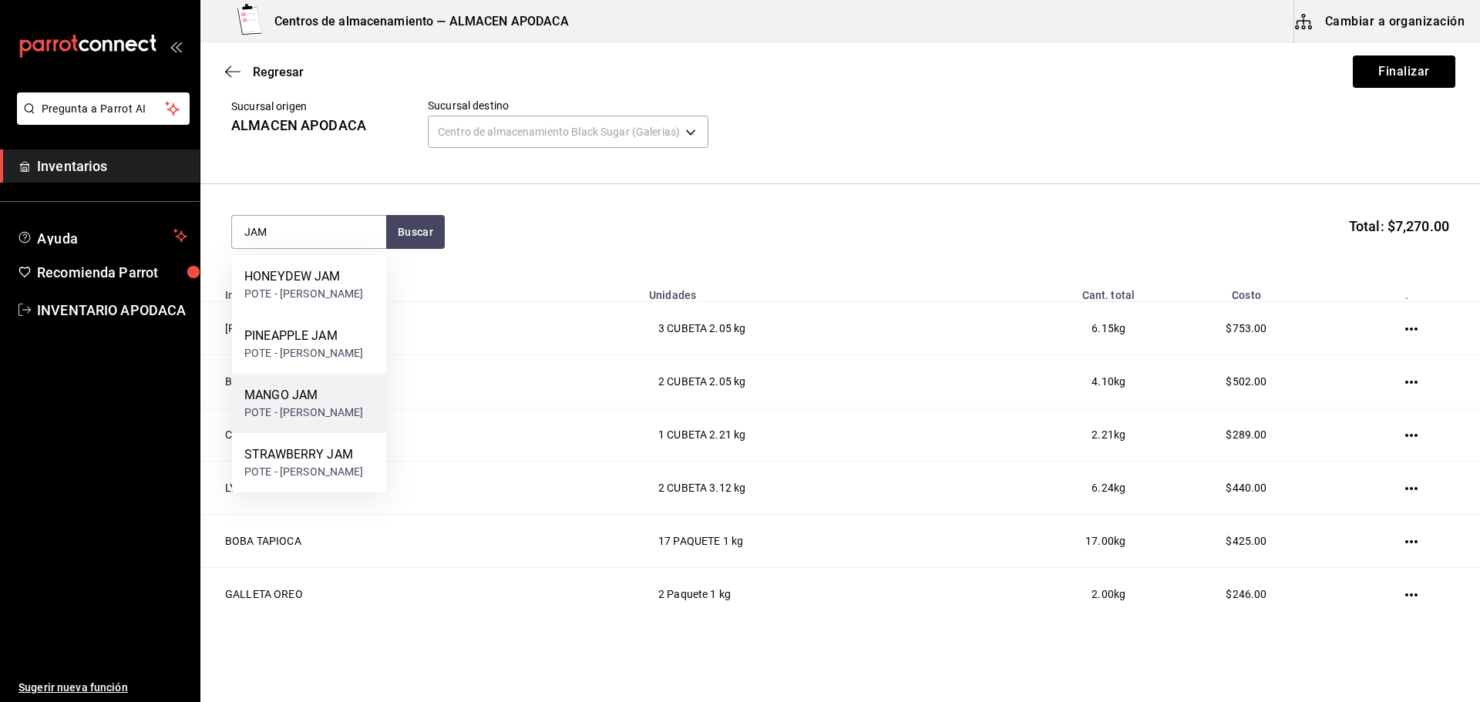
click at [301, 390] on div "MANGO JAM" at bounding box center [303, 395] width 119 height 19
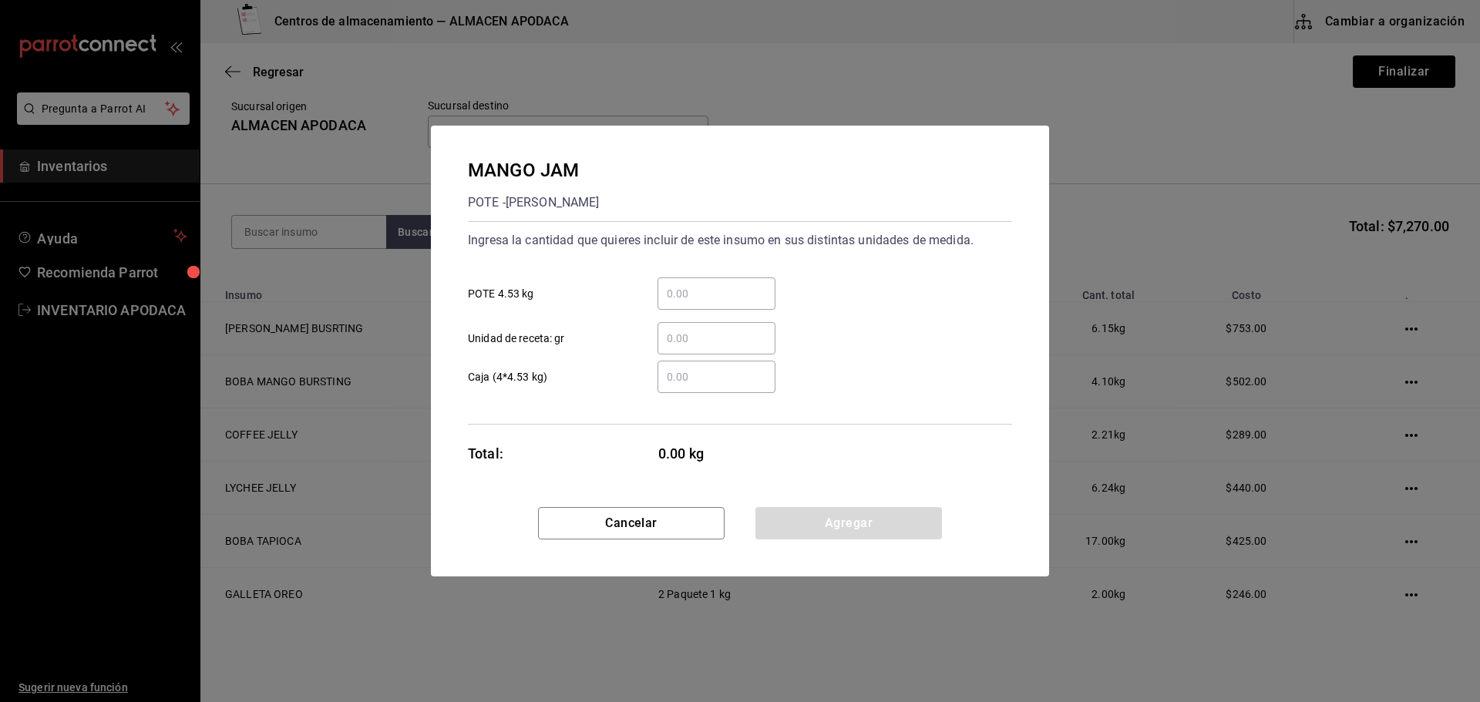
click at [763, 289] on input "​ POTE 4.53 kg" at bounding box center [717, 293] width 118 height 19
type input "1"
drag, startPoint x: 817, startPoint y: 520, endPoint x: 795, endPoint y: 511, distance: 23.9
click at [817, 520] on button "Agregar" at bounding box center [848, 523] width 187 height 32
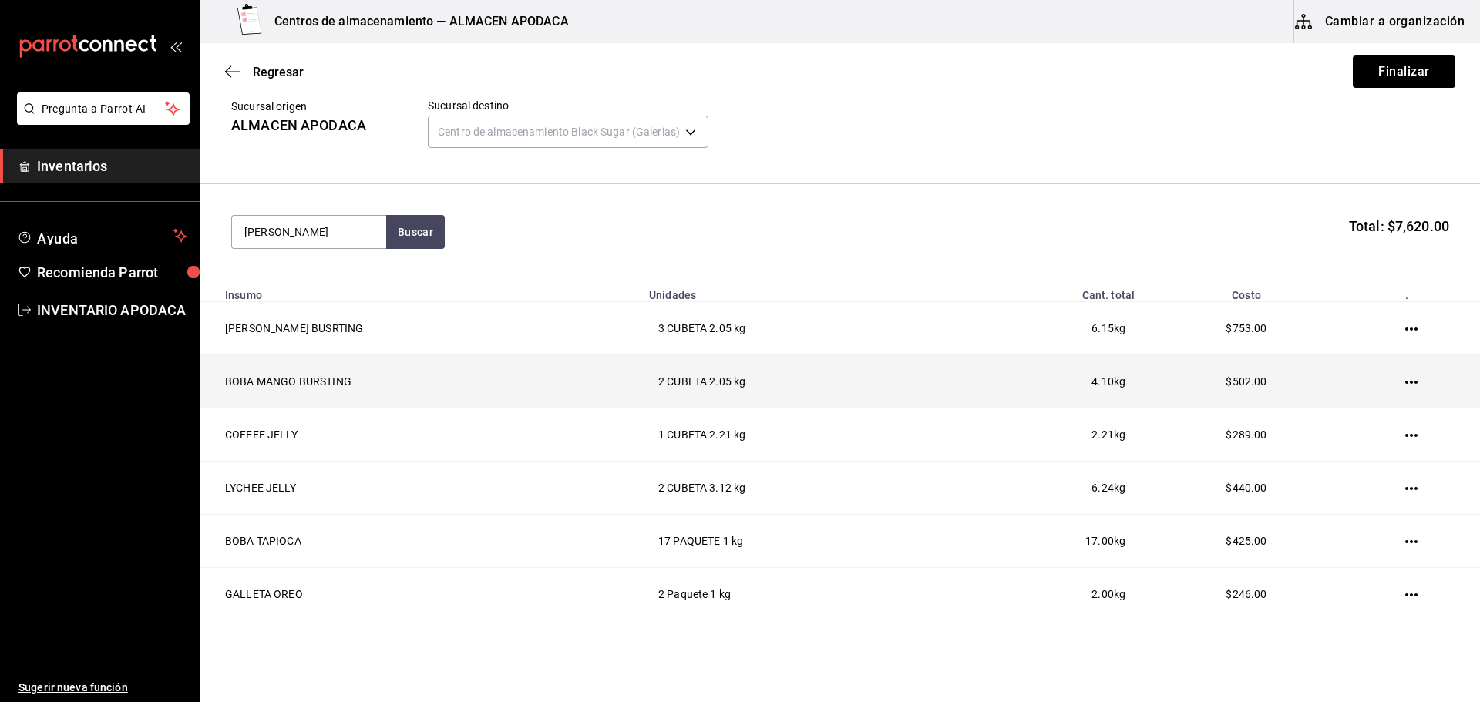
type input "JAM"
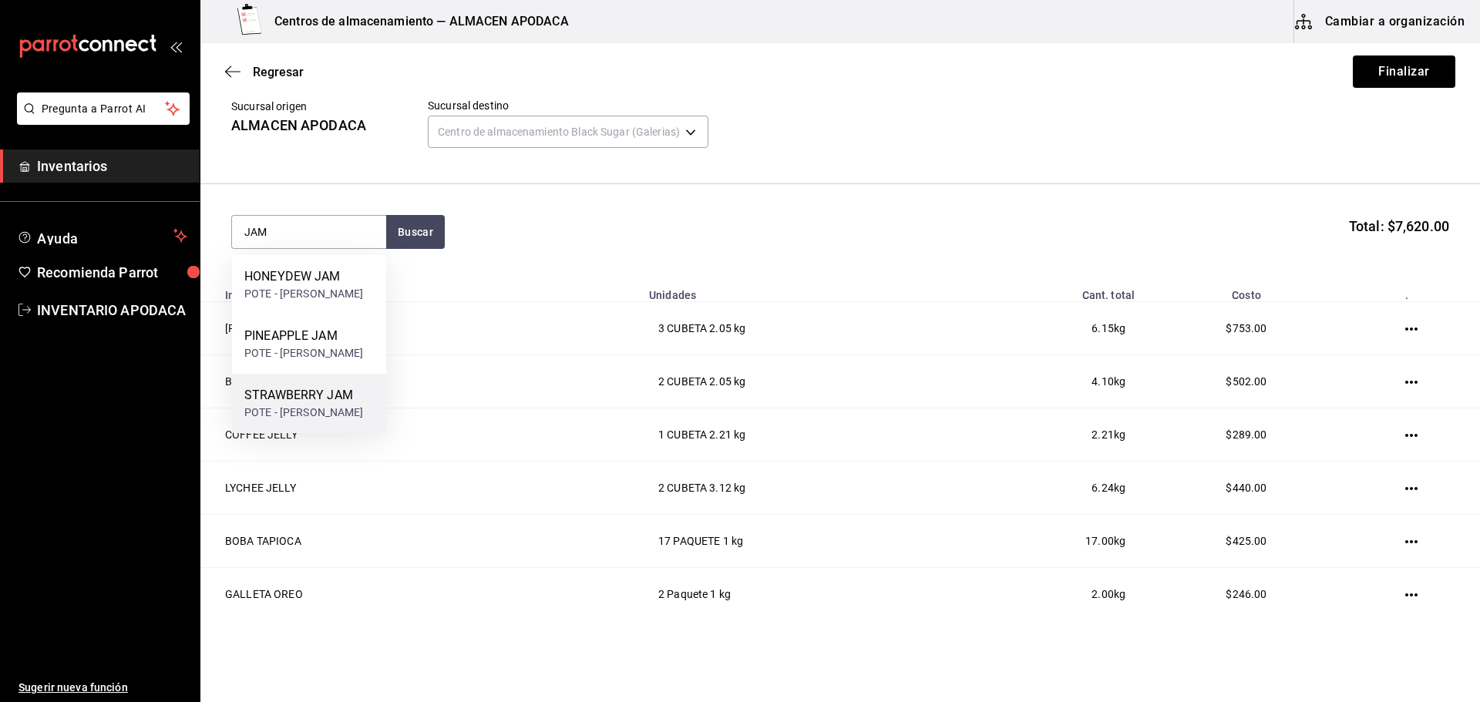
click at [330, 392] on div "STRAWBERRY JAM" at bounding box center [303, 395] width 119 height 19
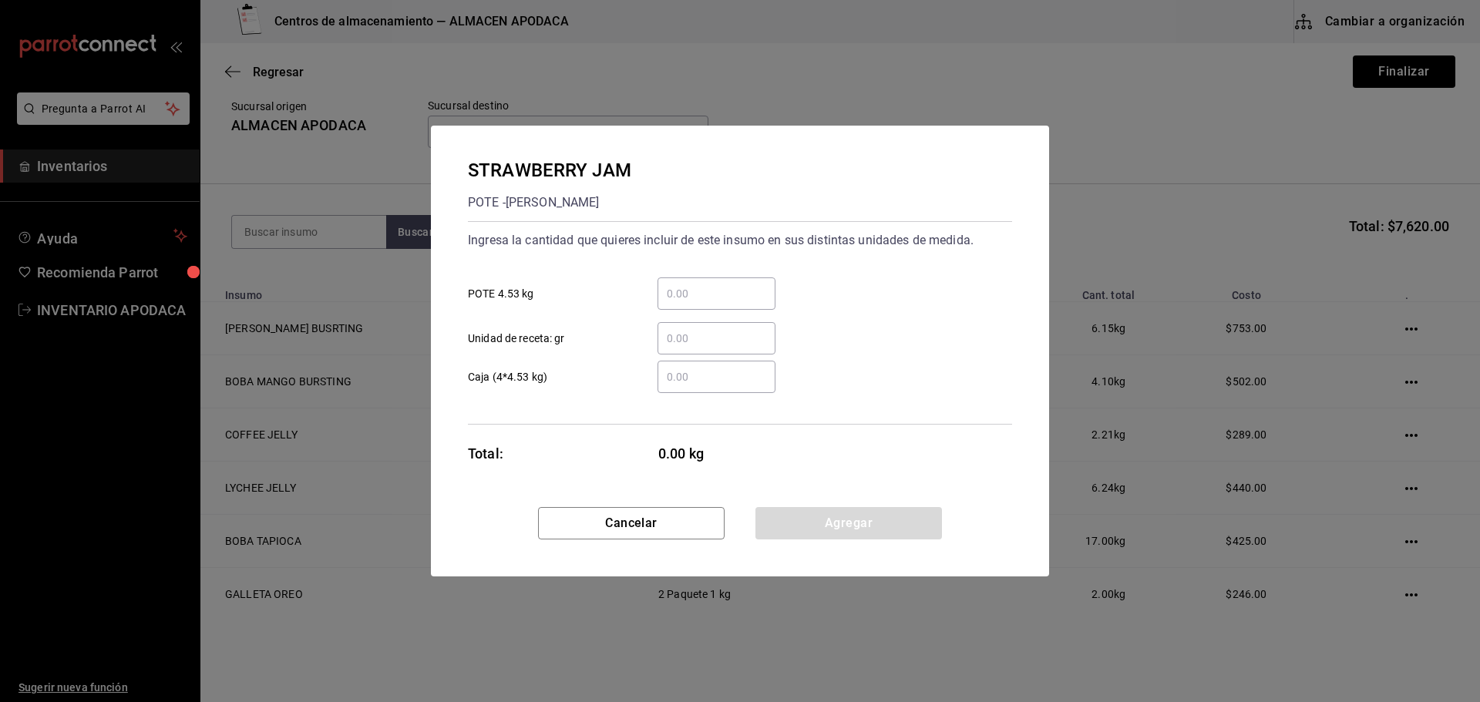
click at [692, 294] on input "​ POTE 4.53 kg" at bounding box center [717, 293] width 118 height 19
type input "2"
click at [800, 524] on button "Agregar" at bounding box center [848, 523] width 187 height 32
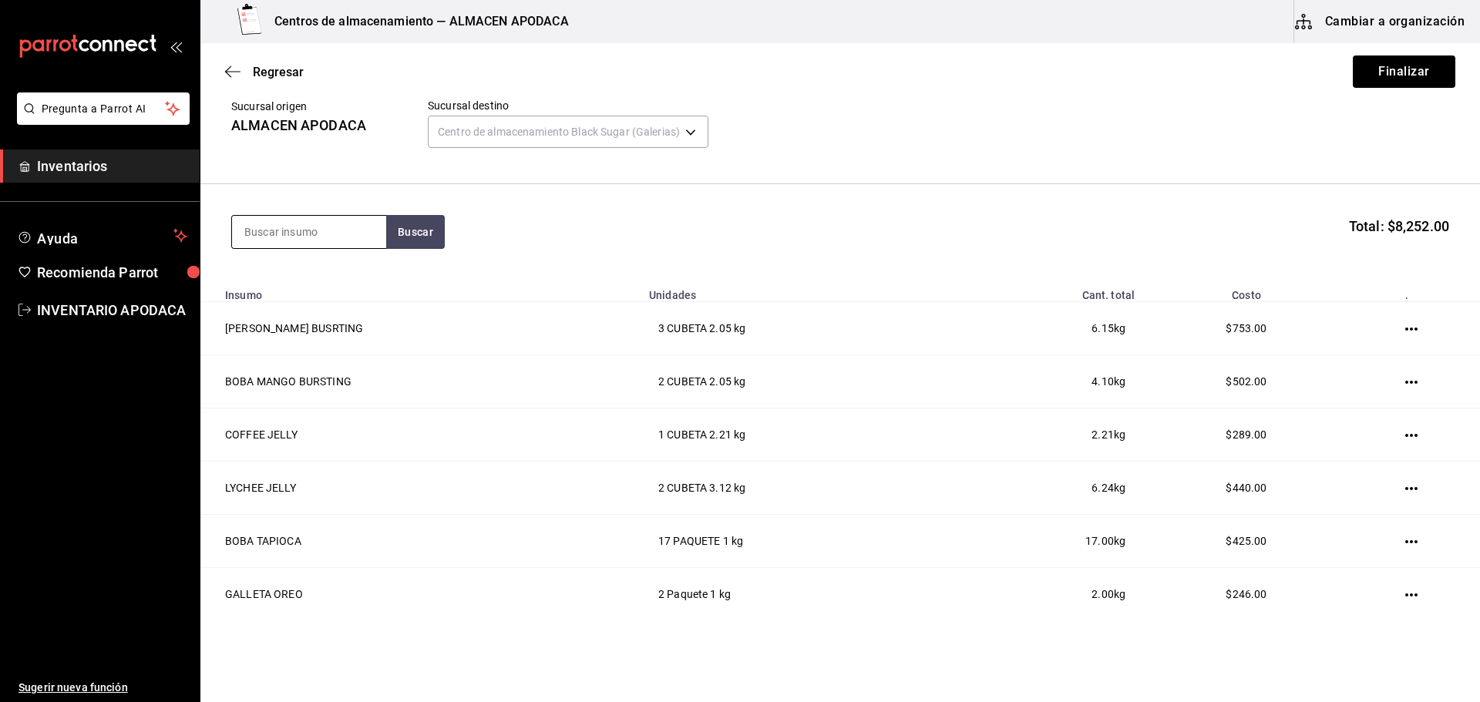
click at [330, 244] on input at bounding box center [309, 232] width 154 height 32
type input "JAM"
click at [334, 331] on div "PINEAPPLE JAM" at bounding box center [303, 336] width 119 height 19
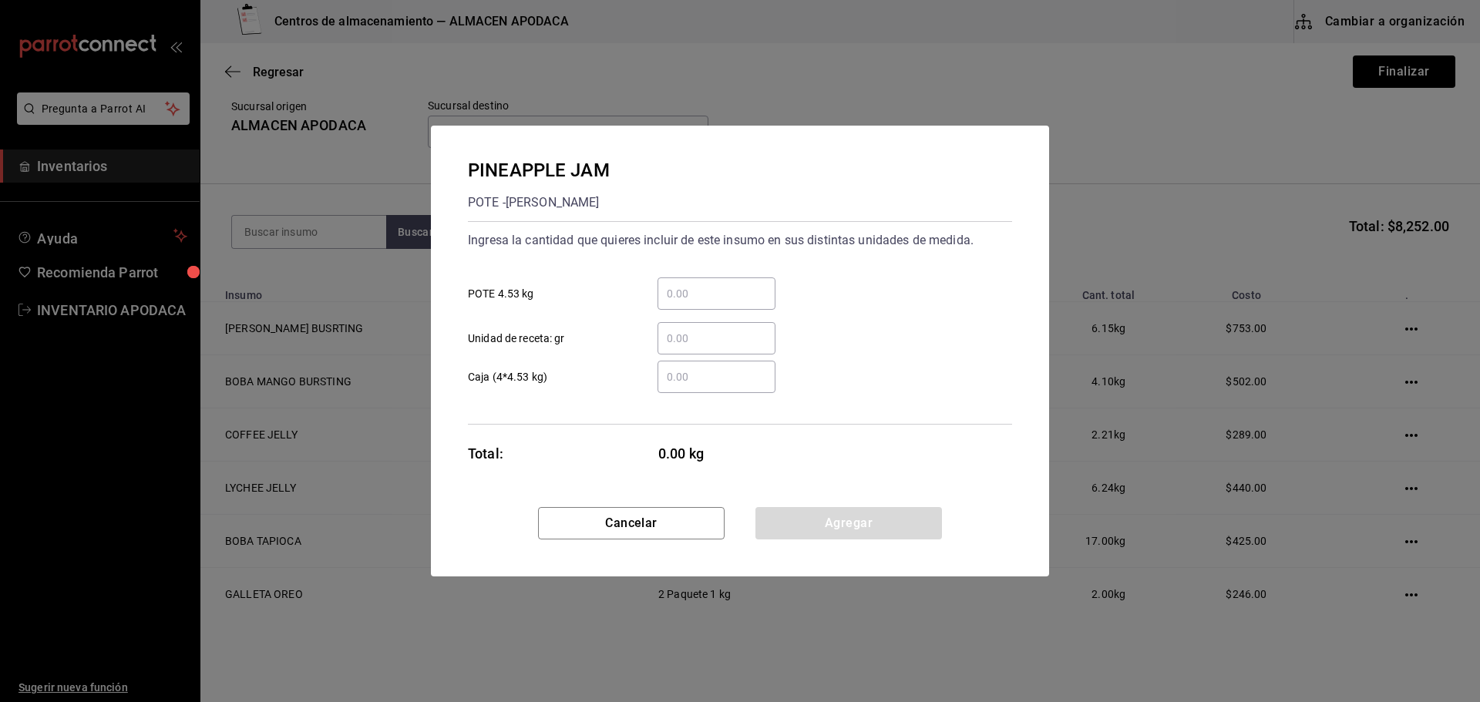
click at [667, 301] on input "​ POTE 4.53 kg" at bounding box center [717, 293] width 118 height 19
type input "1"
click at [840, 530] on button "Agregar" at bounding box center [848, 523] width 187 height 32
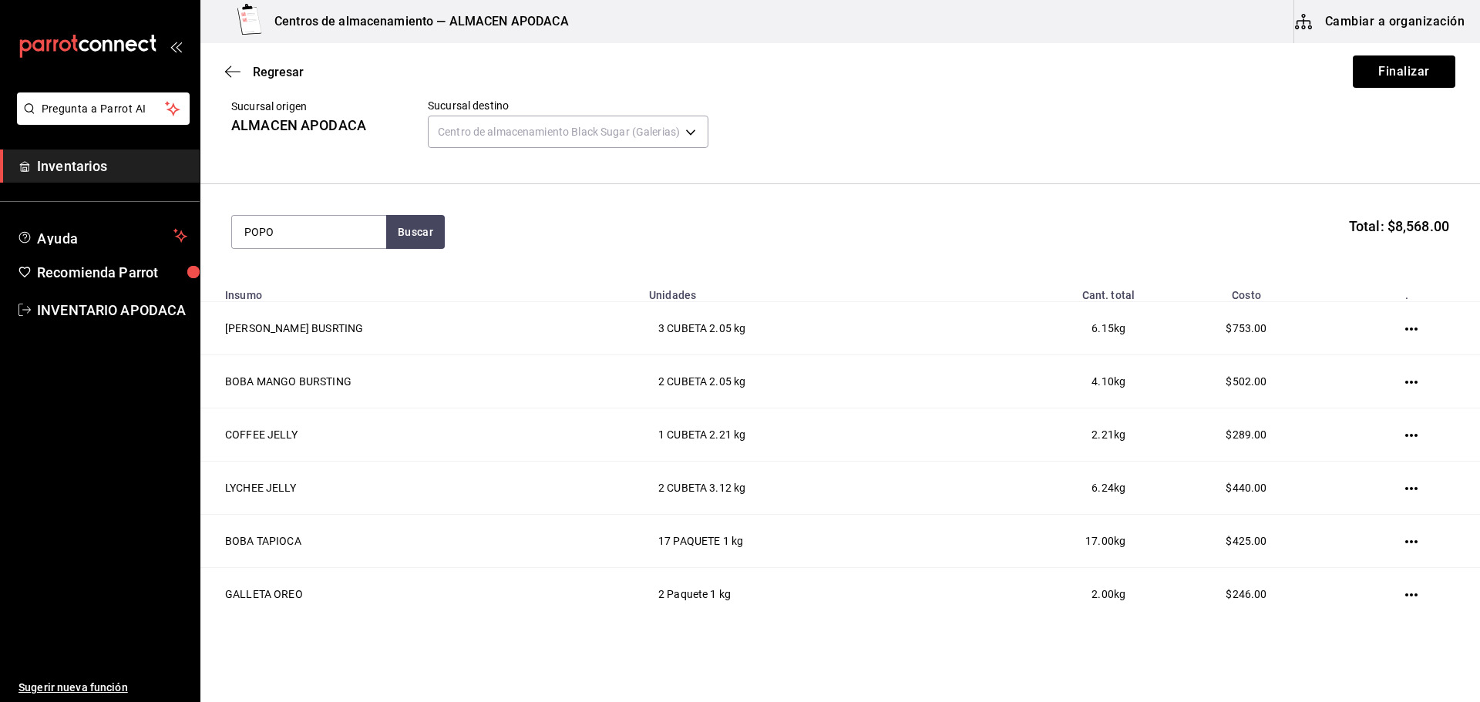
type input "POPO"
click at [261, 284] on div "POPOTE BLACK" at bounding box center [309, 277] width 130 height 19
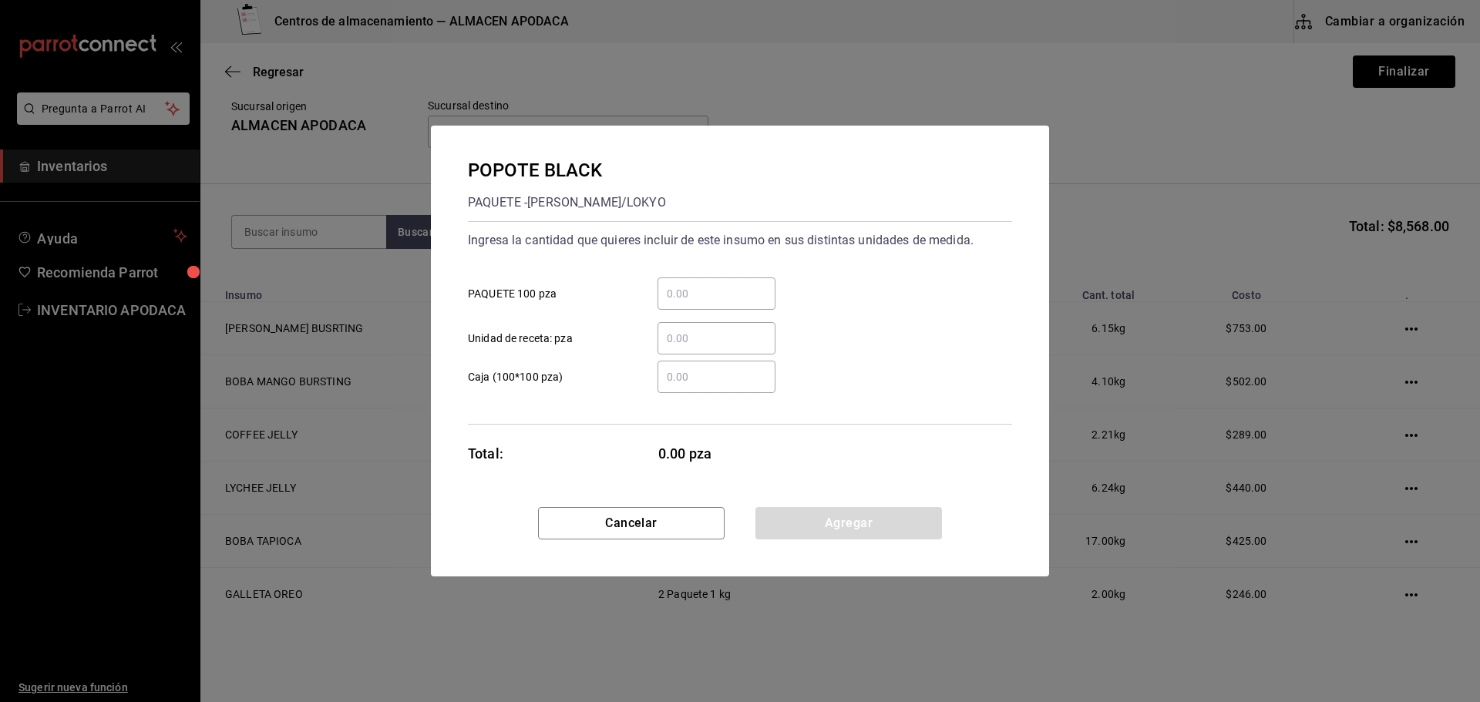
click at [681, 288] on input "​ PAQUETE 100 pza" at bounding box center [717, 293] width 118 height 19
type input "8"
click at [827, 534] on button "Agregar" at bounding box center [848, 523] width 187 height 32
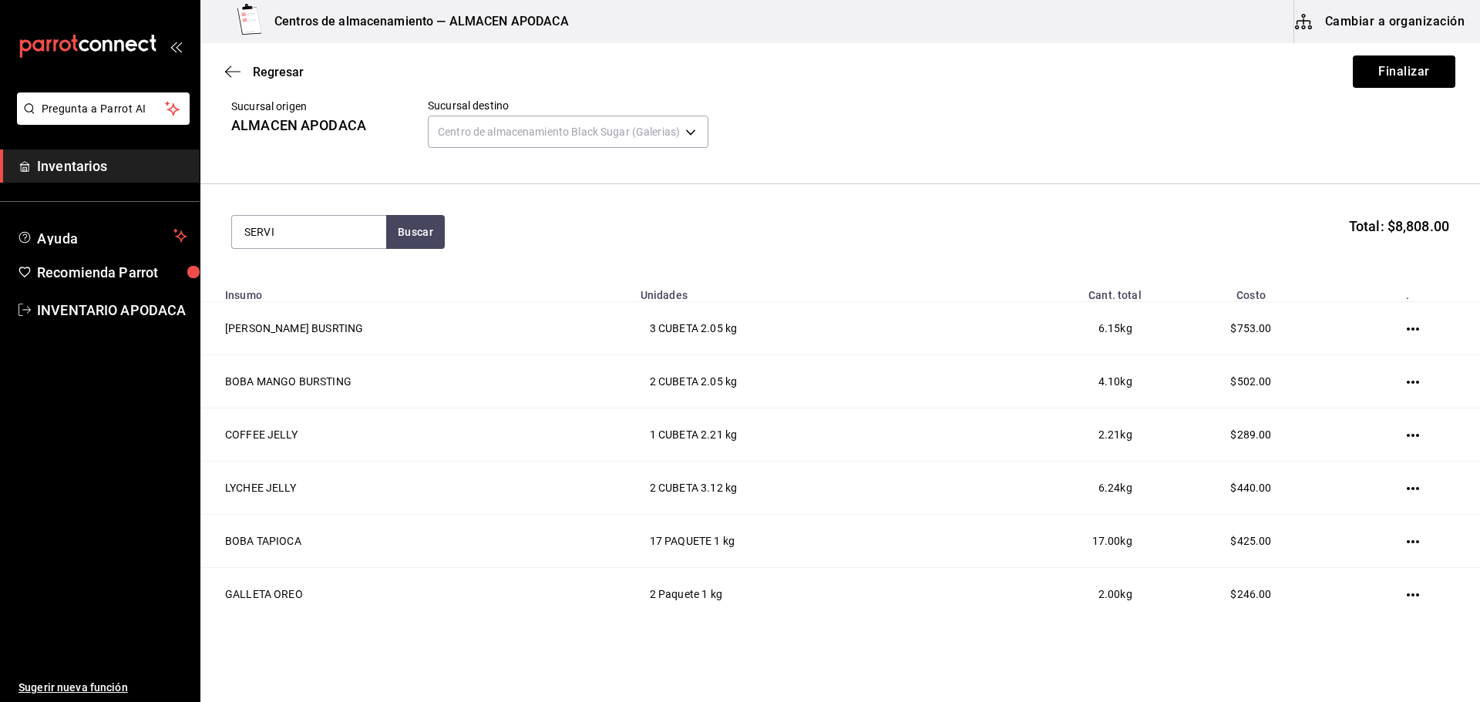
type input "SERVI"
click at [298, 289] on div "Paquete - [PERSON_NAME]/LOKYO" at bounding box center [309, 302] width 130 height 32
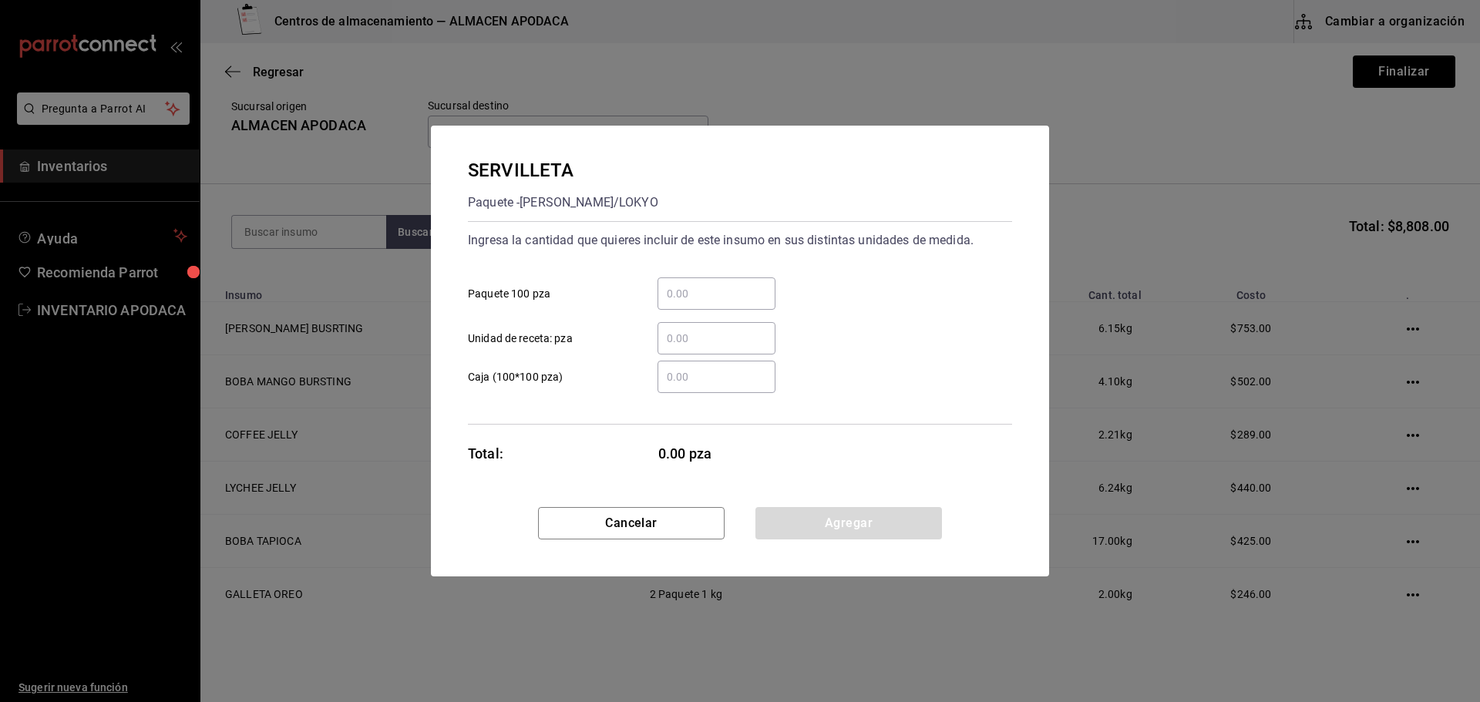
click at [681, 301] on input "​ Paquete 100 pza" at bounding box center [717, 293] width 118 height 19
type input "8"
click at [777, 530] on button "Agregar" at bounding box center [848, 523] width 187 height 32
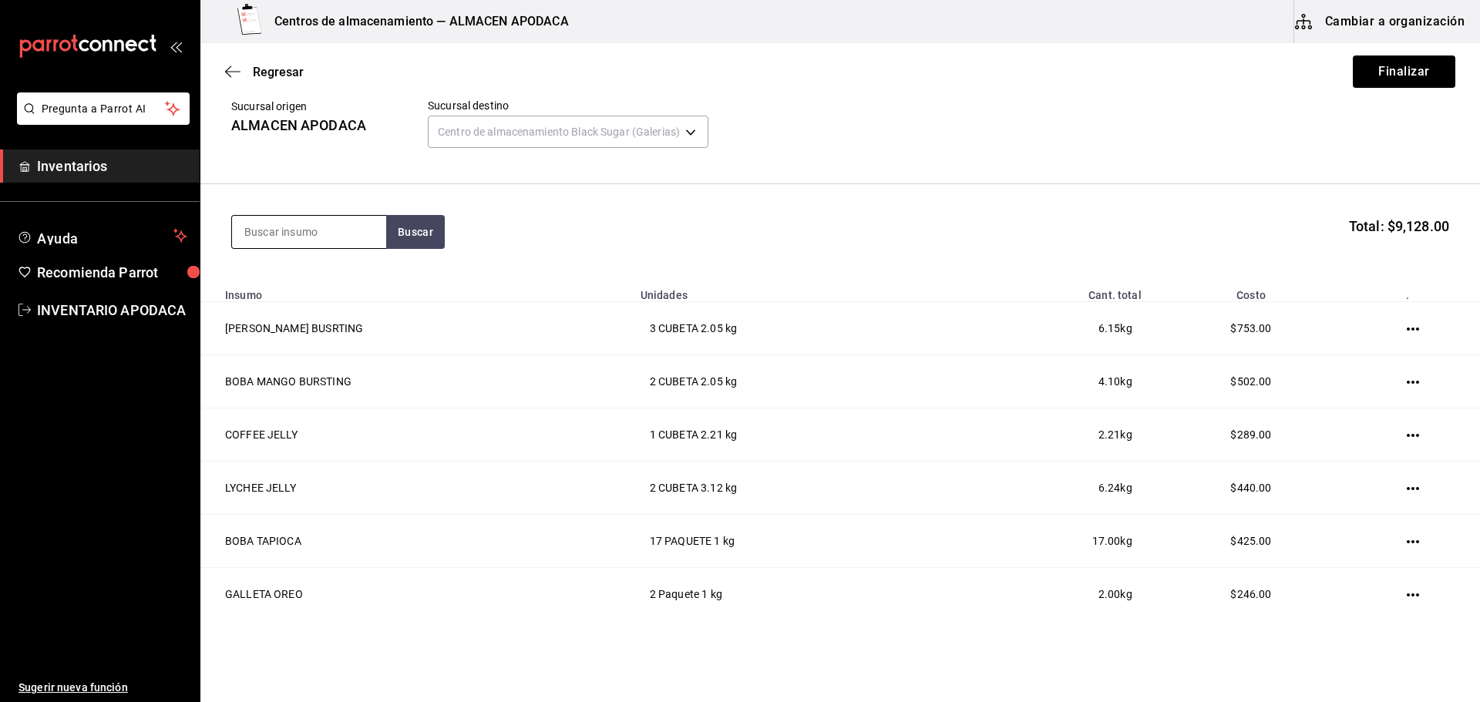
click at [319, 220] on input at bounding box center [309, 232] width 154 height 32
type input "ROLLO"
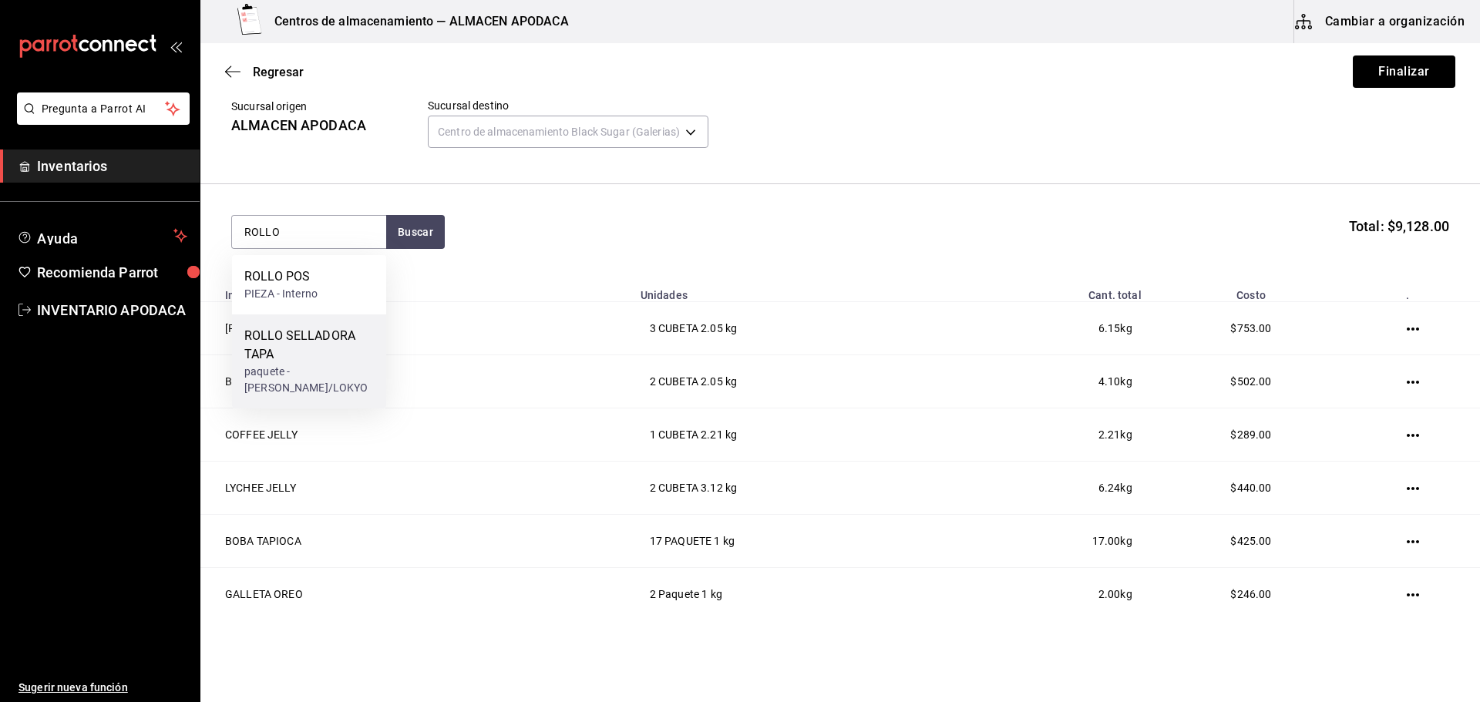
click at [325, 325] on div "ROLLO SELLADORA TAPA paquete - [PERSON_NAME]/LOKYO" at bounding box center [309, 362] width 154 height 94
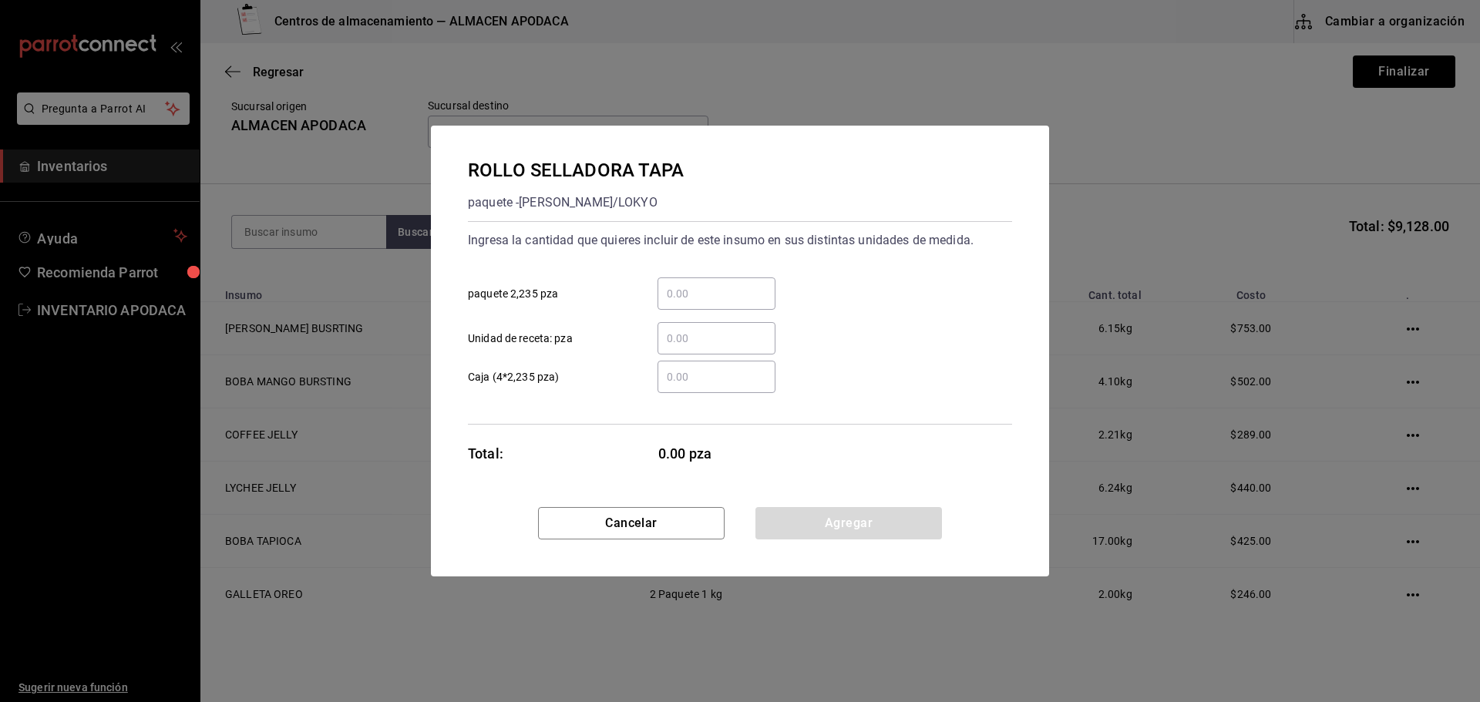
click at [717, 298] on input "​ paquete 2,235 pza" at bounding box center [717, 293] width 118 height 19
type input "1"
click at [799, 547] on div "Cancelar Agregar" at bounding box center [740, 541] width 618 height 69
click at [803, 527] on button "Agregar" at bounding box center [848, 523] width 187 height 32
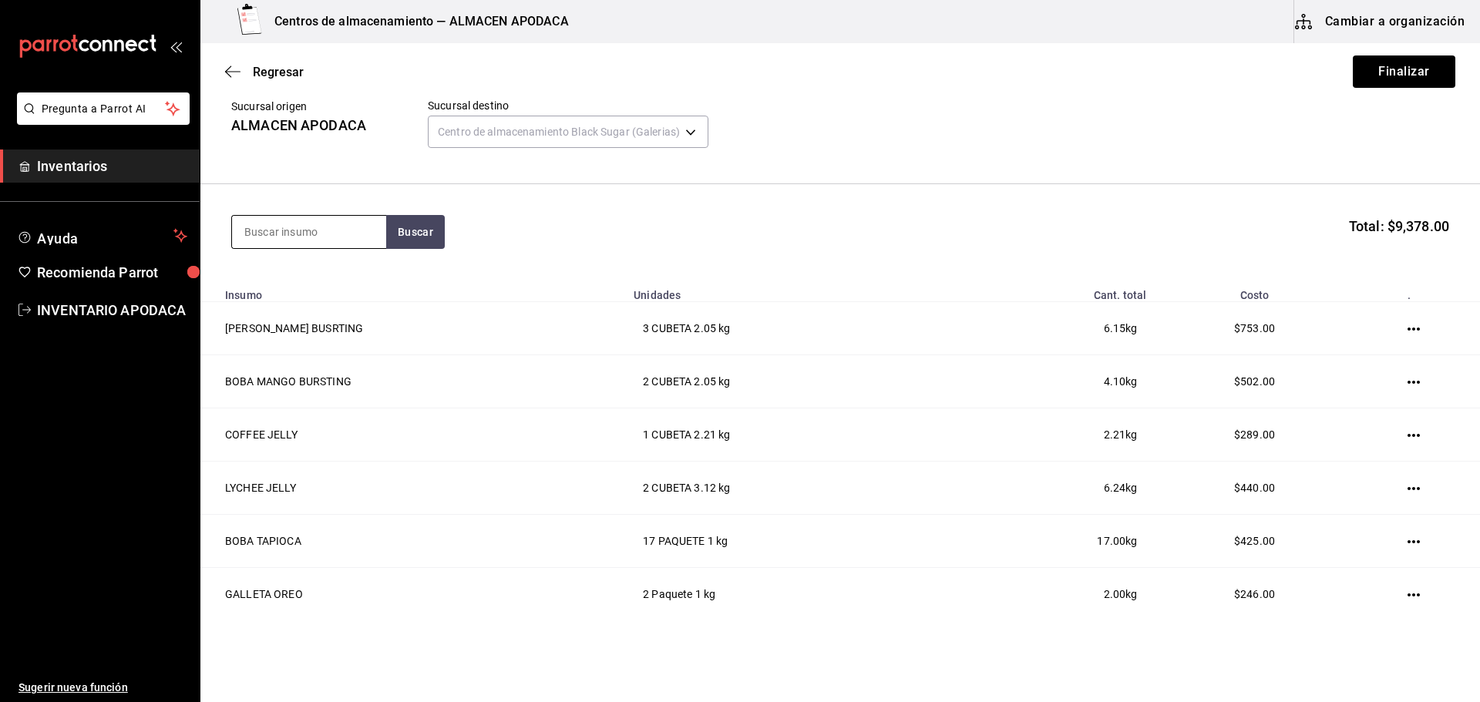
click at [294, 224] on input at bounding box center [309, 232] width 154 height 32
type input "SOBRE"
click at [283, 278] on div "SOBRES AMARILLO" at bounding box center [298, 277] width 109 height 19
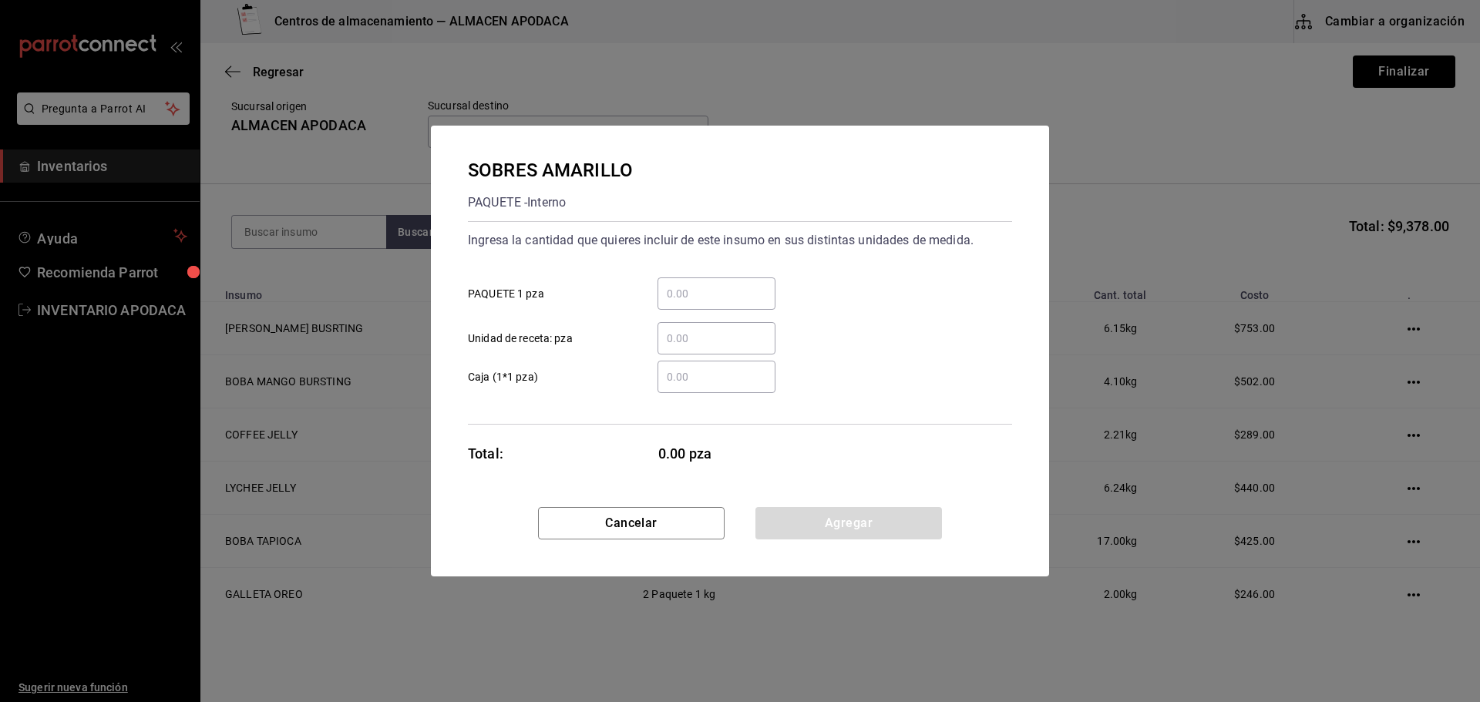
click at [713, 286] on input "​ PAQUETE 1 pza" at bounding box center [717, 293] width 118 height 19
type input "7"
click at [786, 506] on div "SOBRES AMARILLO PAQUETE - Interno Ingresa la cantidad que quieres incluir de es…" at bounding box center [740, 317] width 618 height 382
click at [786, 537] on button "Agregar" at bounding box center [848, 523] width 187 height 32
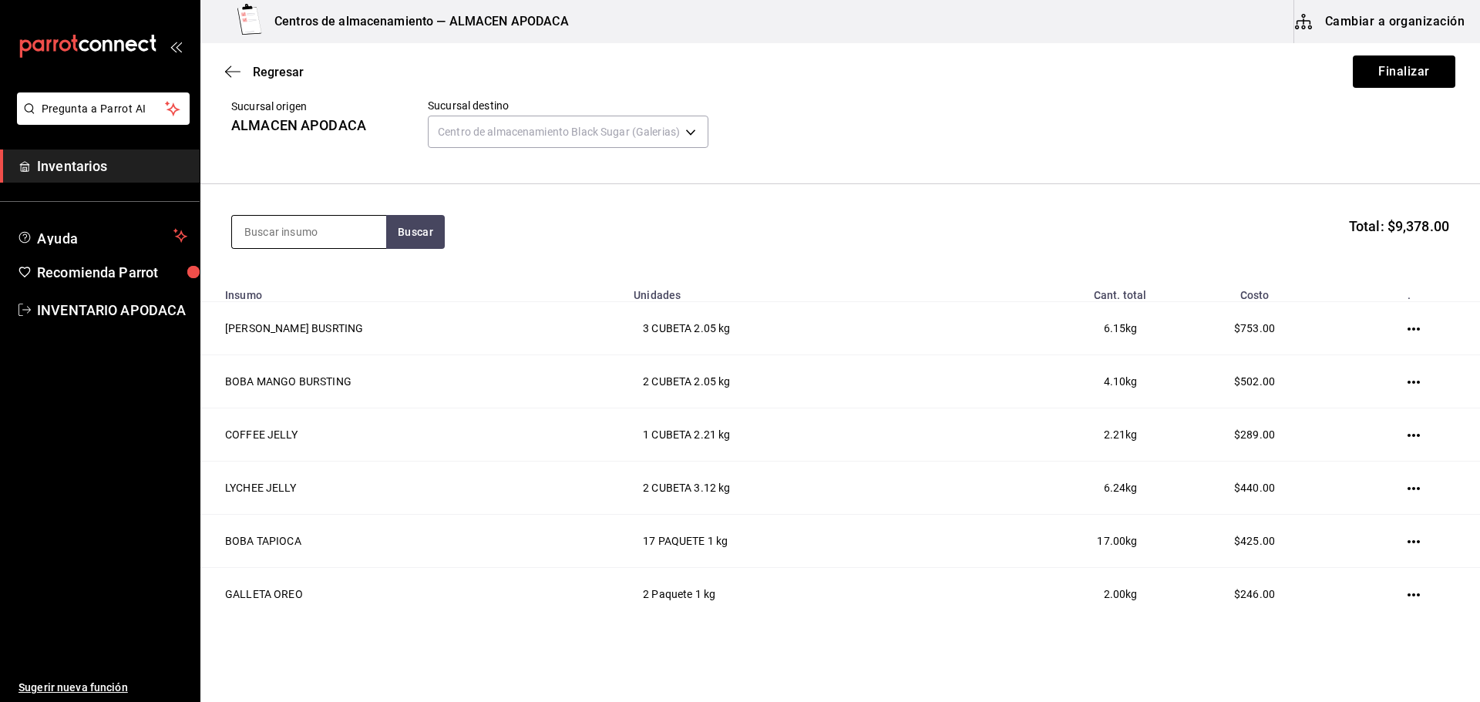
click at [326, 222] on input at bounding box center [309, 232] width 154 height 32
type input "LECHE"
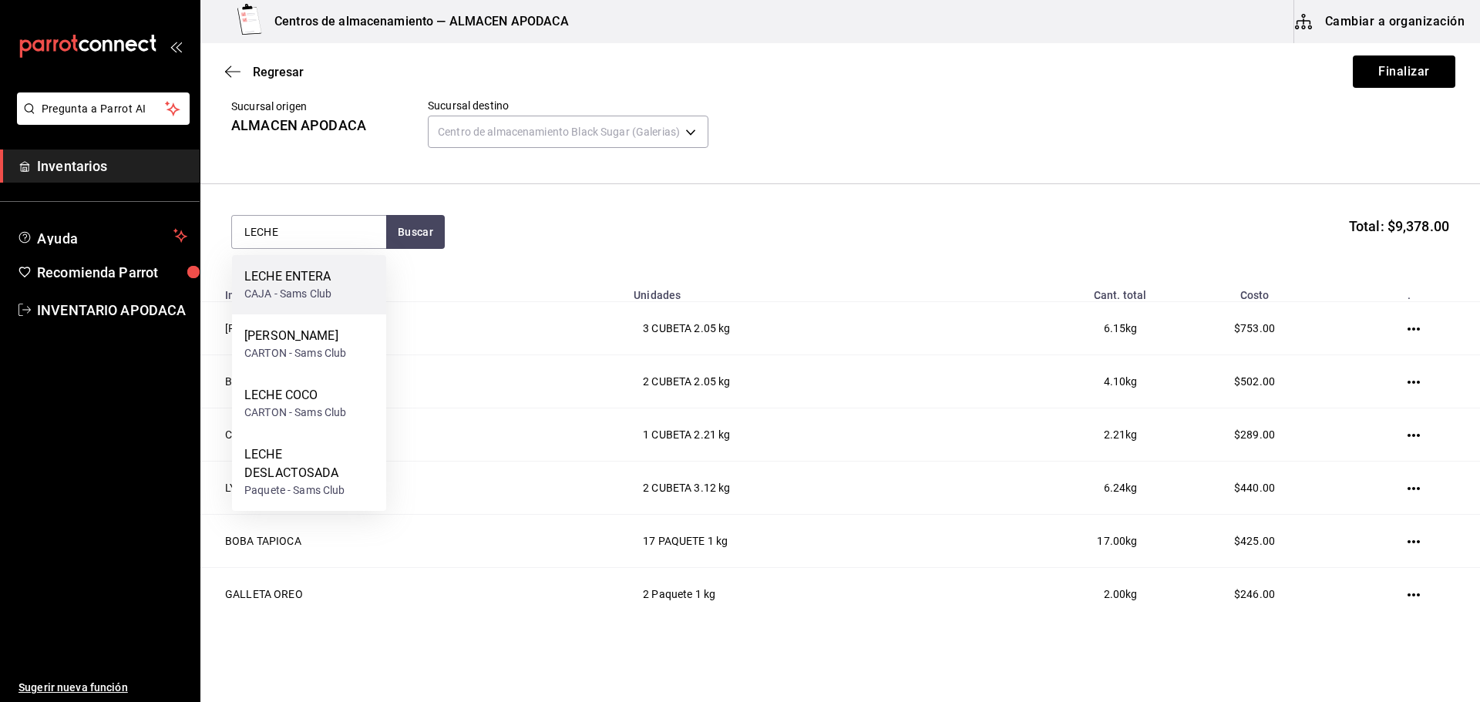
click at [311, 282] on div "LECHE ENTERA" at bounding box center [287, 277] width 87 height 19
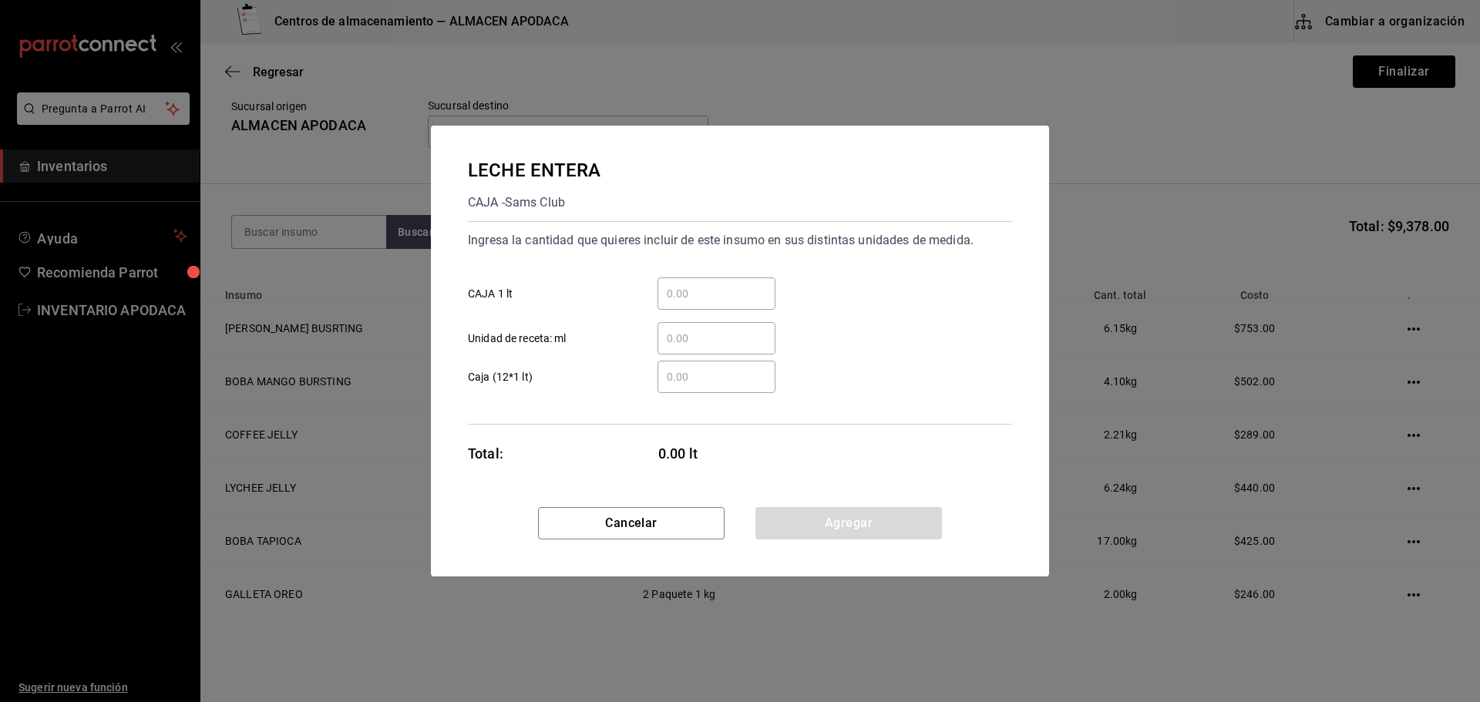
click at [715, 284] on div "​" at bounding box center [717, 294] width 118 height 32
click at [715, 284] on input "​ CAJA 1 lt" at bounding box center [717, 293] width 118 height 19
type input "20"
click at [842, 523] on button "Agregar" at bounding box center [848, 523] width 187 height 32
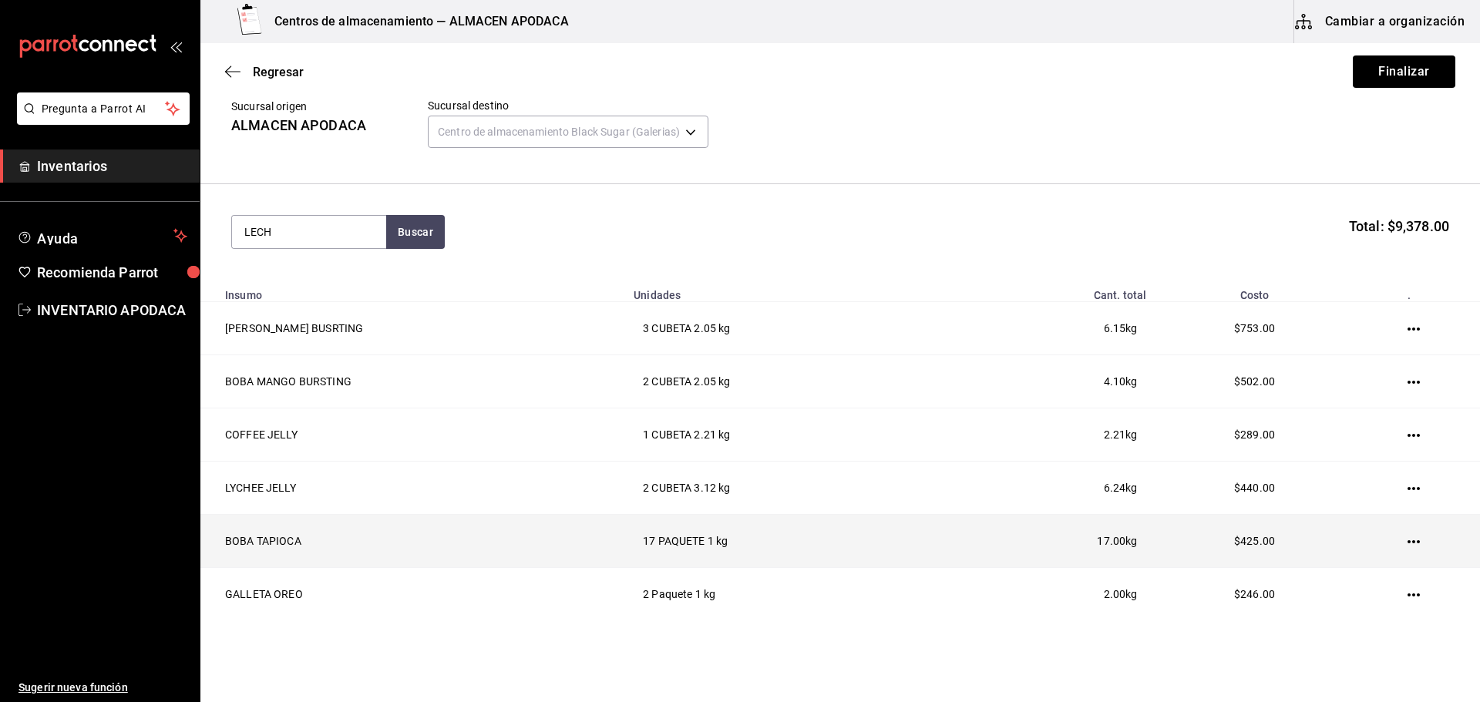
type input "LECHE"
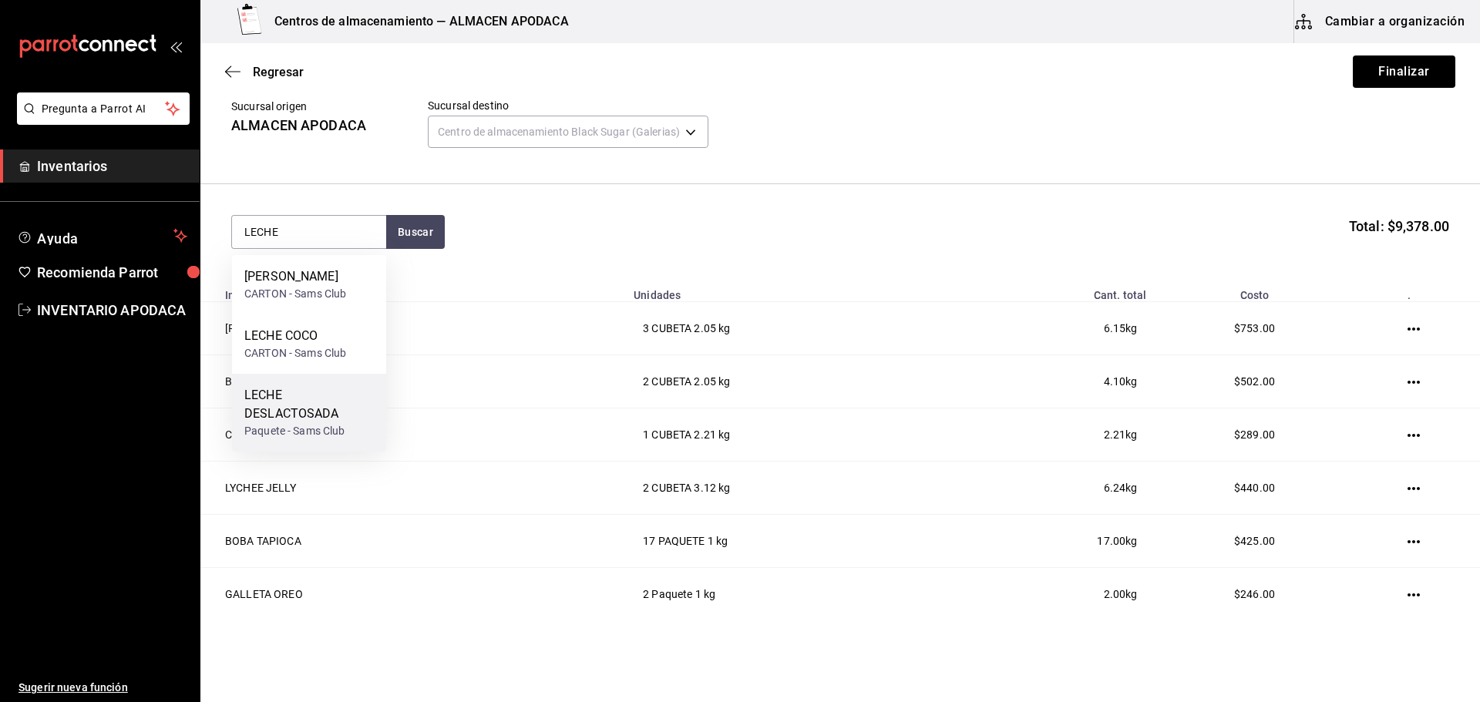
click at [307, 419] on div "LECHE DESLACTOSADA" at bounding box center [309, 404] width 130 height 37
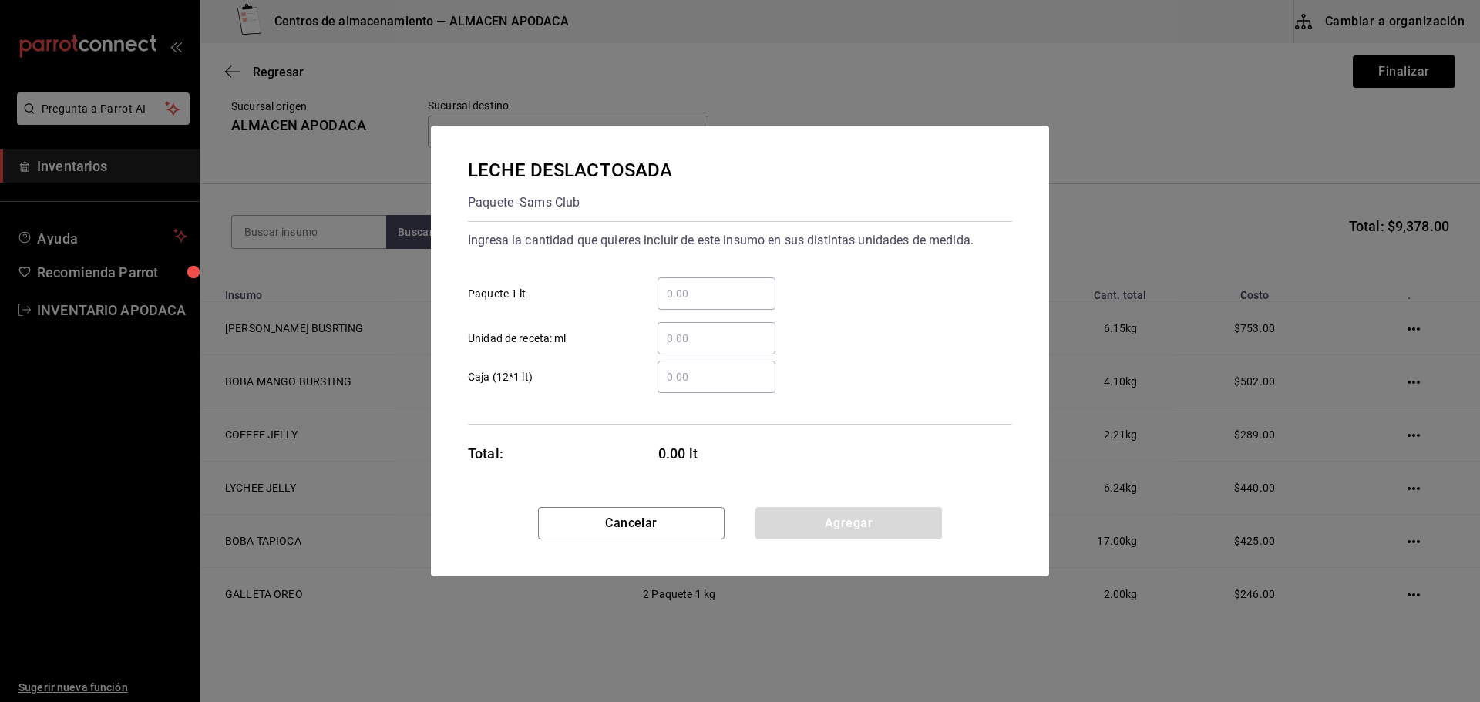
click at [722, 288] on input "​ Paquete 1 lt" at bounding box center [717, 293] width 118 height 19
type input "48"
click at [792, 526] on button "Agregar" at bounding box center [848, 523] width 187 height 32
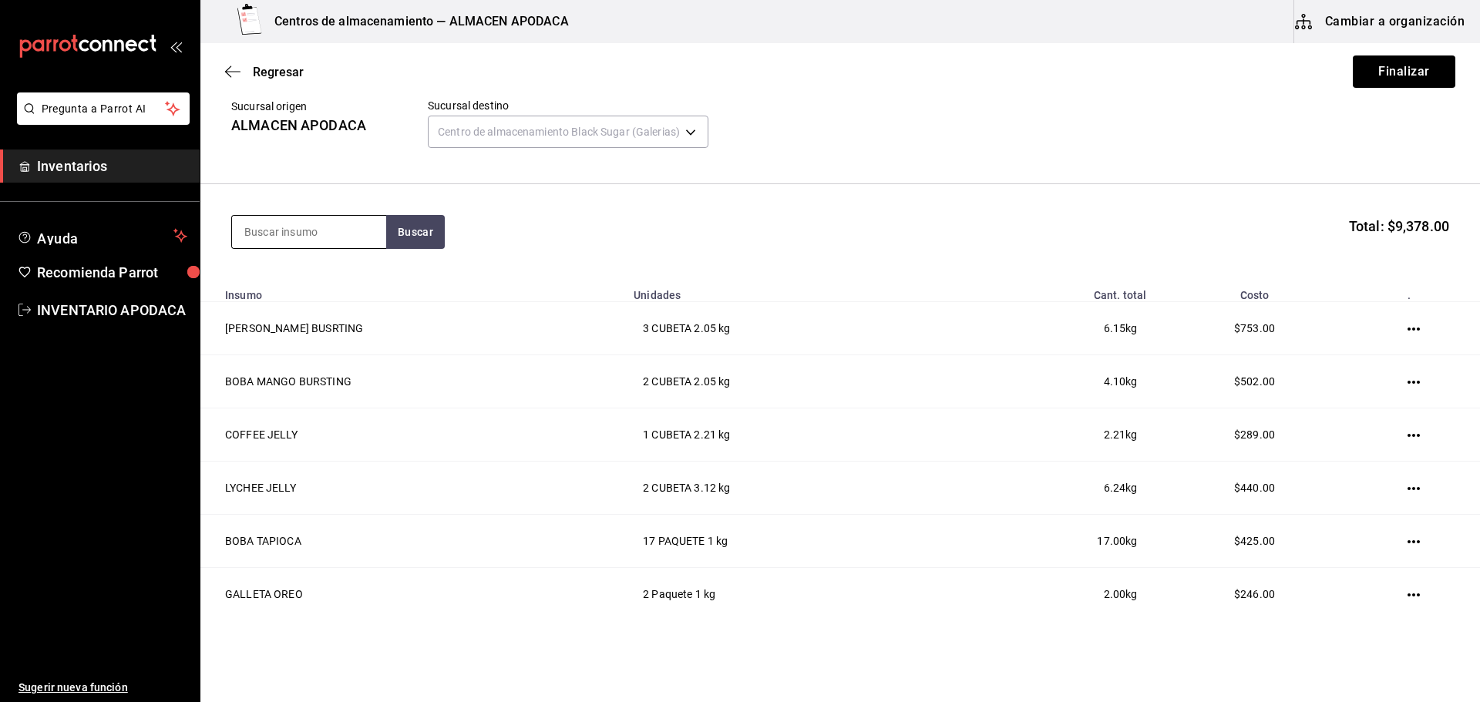
click at [301, 234] on input at bounding box center [309, 232] width 154 height 32
type input "LECHE"
click at [306, 337] on div "LECHE COCO" at bounding box center [295, 336] width 102 height 19
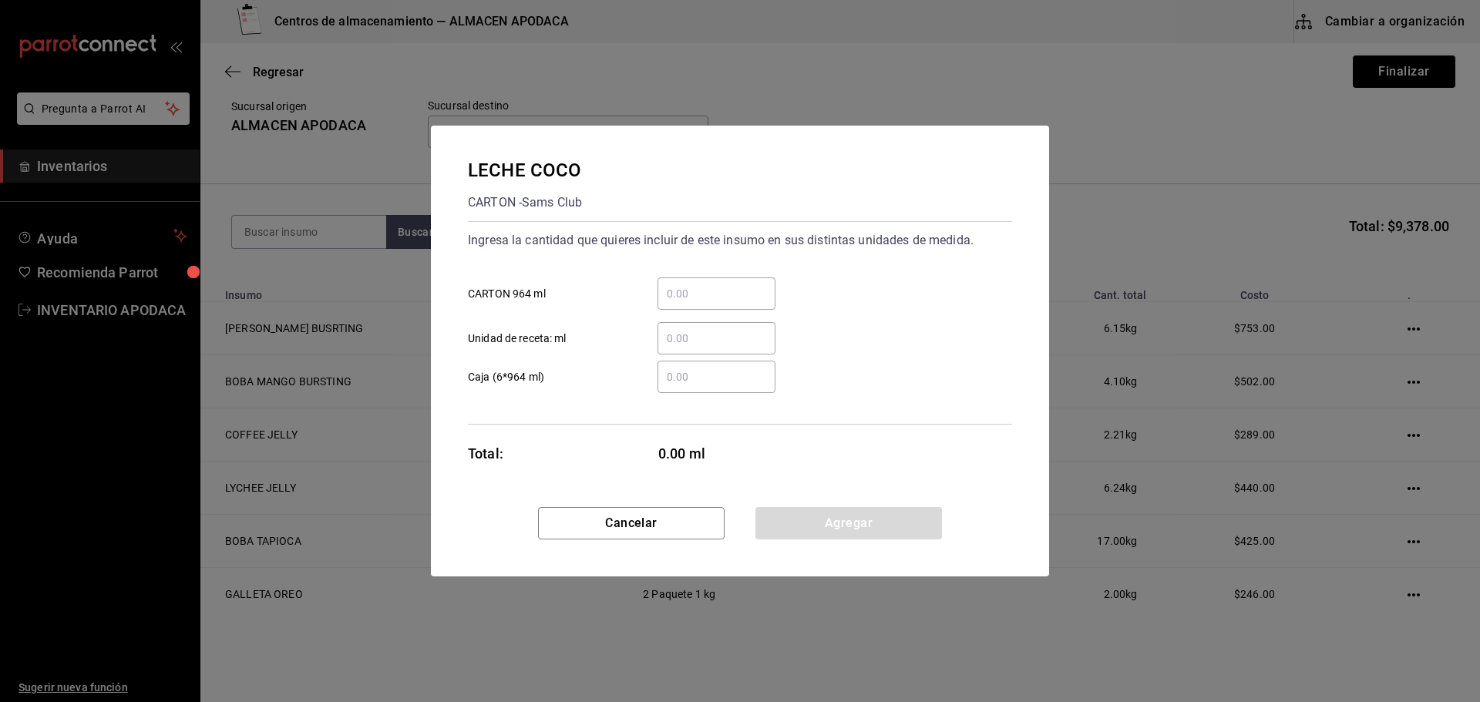
click at [691, 288] on input "​ CARTON 964 ml" at bounding box center [717, 293] width 118 height 19
type input "12"
click at [828, 521] on button "Agregar" at bounding box center [848, 523] width 187 height 32
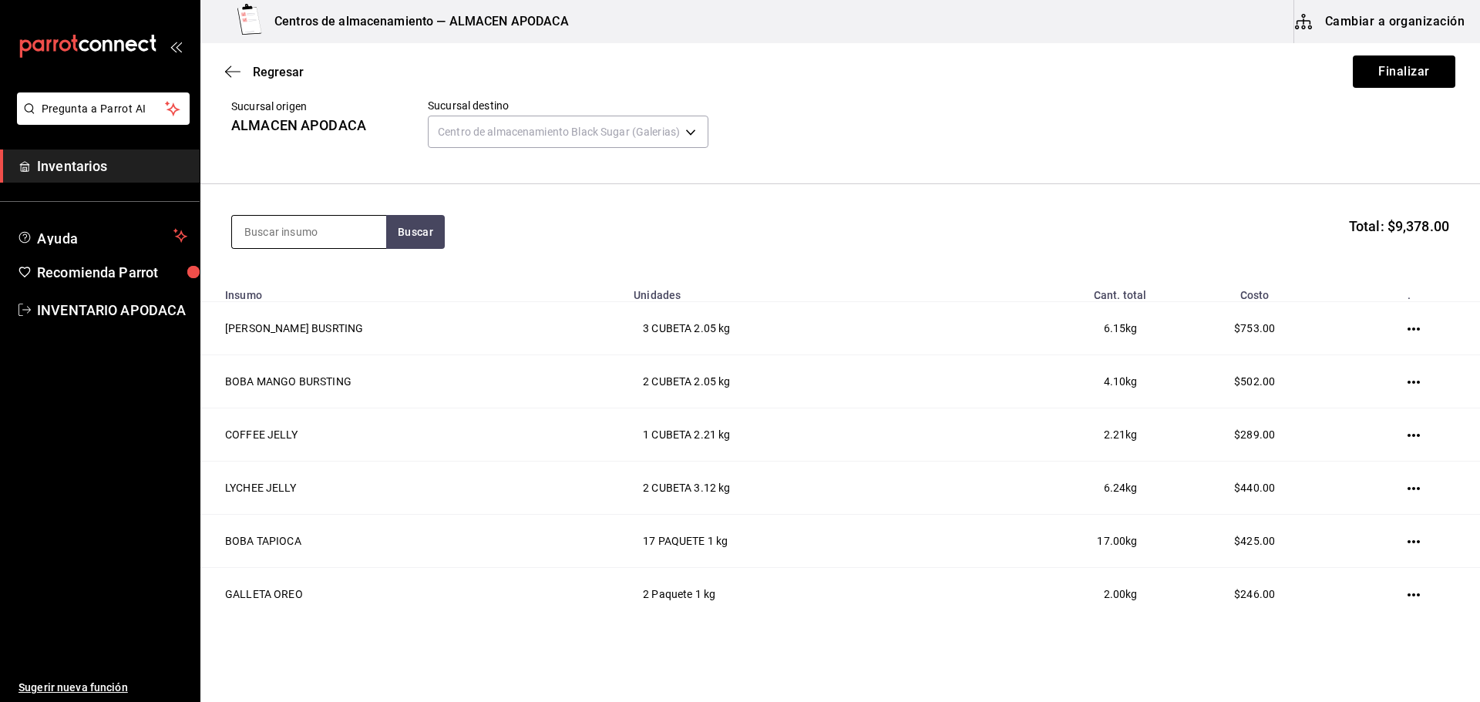
click at [334, 241] on input at bounding box center [309, 232] width 154 height 32
type input "LECHE"
click at [324, 287] on div "CARTON - Sams Club" at bounding box center [295, 294] width 102 height 16
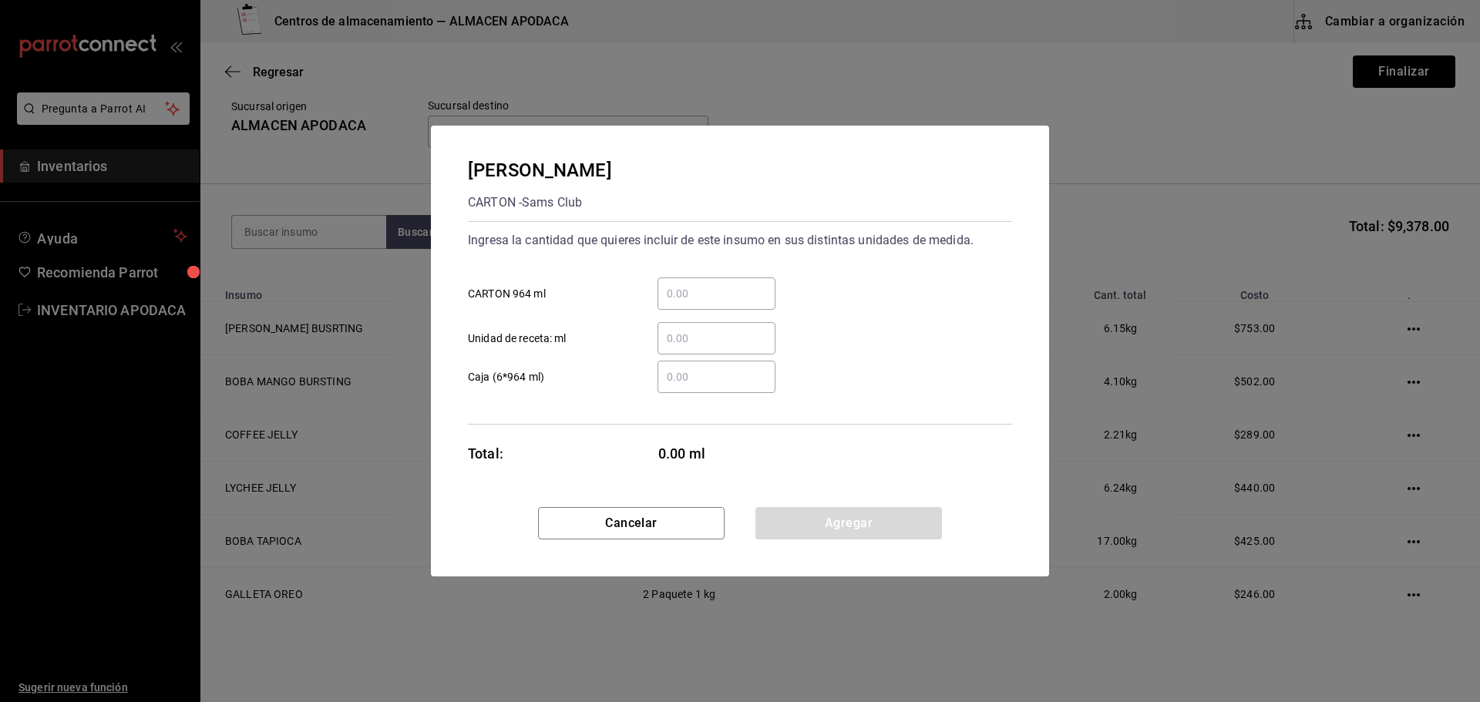
click at [695, 291] on input "​ CARTON 964 ml" at bounding box center [717, 293] width 118 height 19
type input "2"
click at [787, 535] on button "Agregar" at bounding box center [848, 523] width 187 height 32
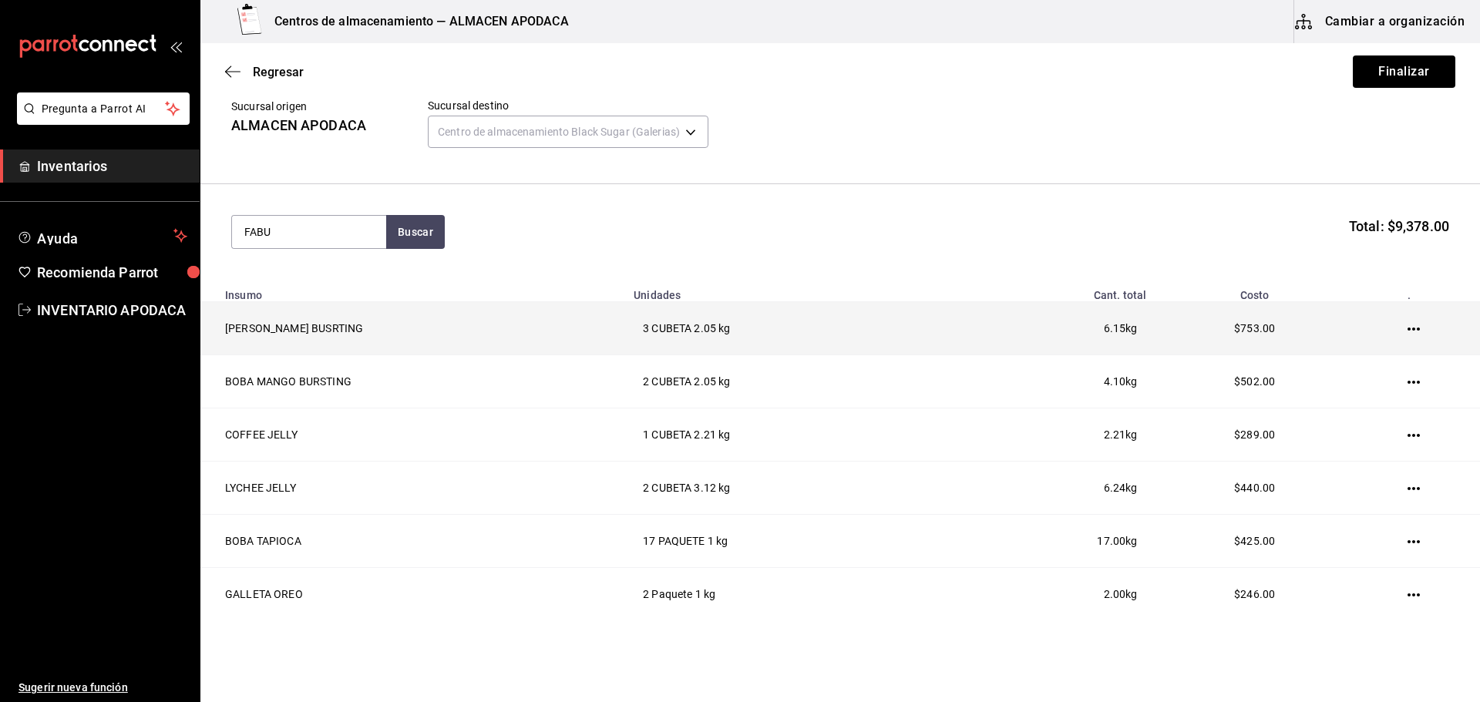
type input "FABU"
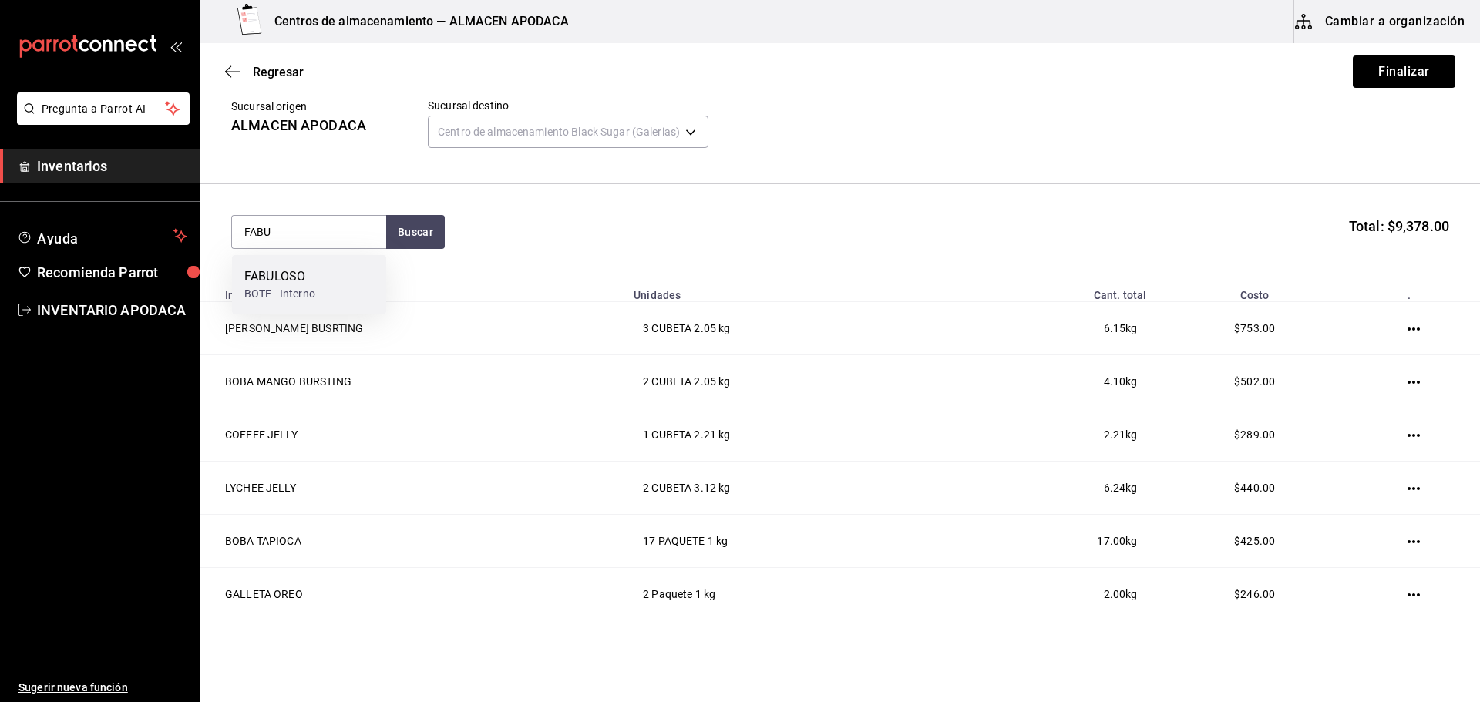
click at [309, 275] on div "FABULOSO" at bounding box center [279, 277] width 71 height 19
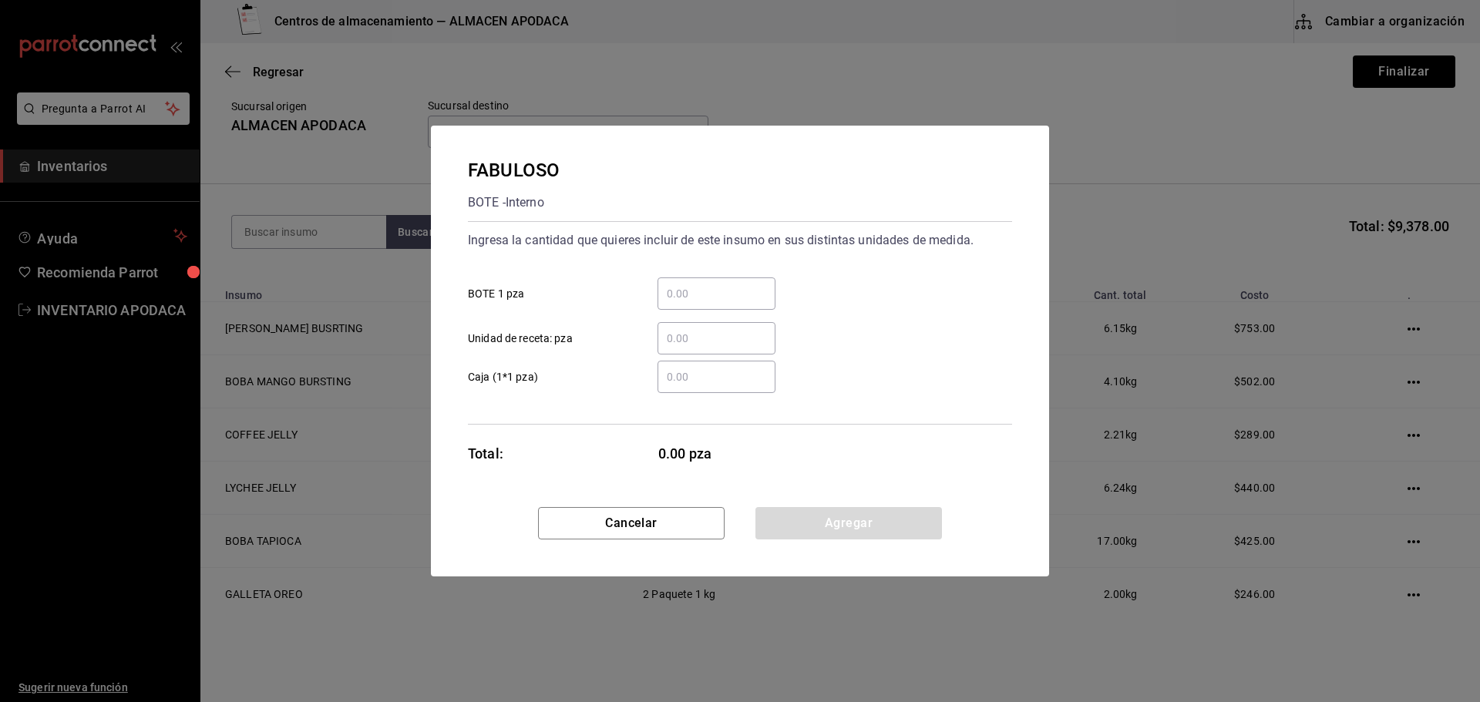
click at [772, 283] on div "​" at bounding box center [717, 294] width 118 height 32
click at [772, 284] on input "​ BOTE 1 pza" at bounding box center [717, 293] width 118 height 19
type input "1"
click at [855, 512] on button "Agregar" at bounding box center [848, 523] width 187 height 32
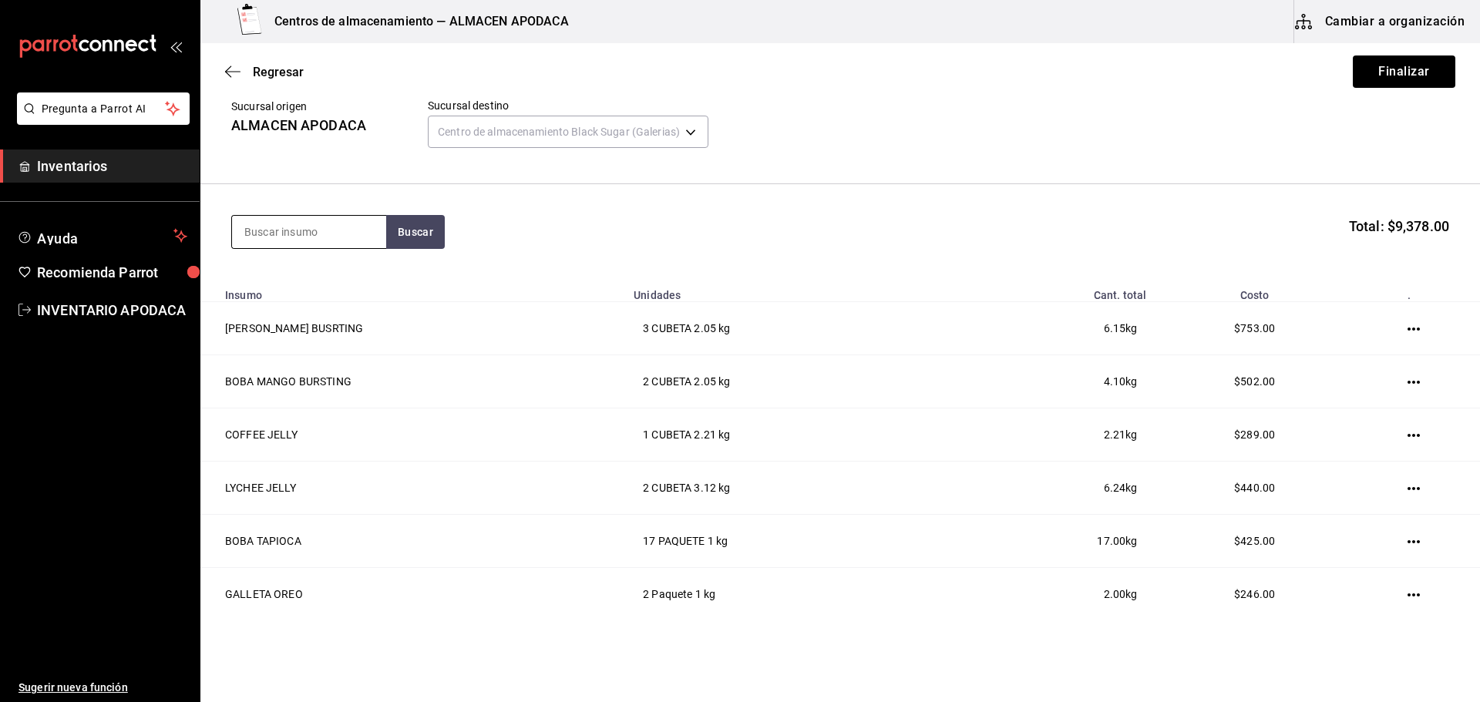
click at [252, 234] on input at bounding box center [309, 232] width 154 height 32
type input "BOLSA"
click at [377, 306] on div "BOLSA DE BASURA ROLLO - Interno" at bounding box center [309, 284] width 154 height 59
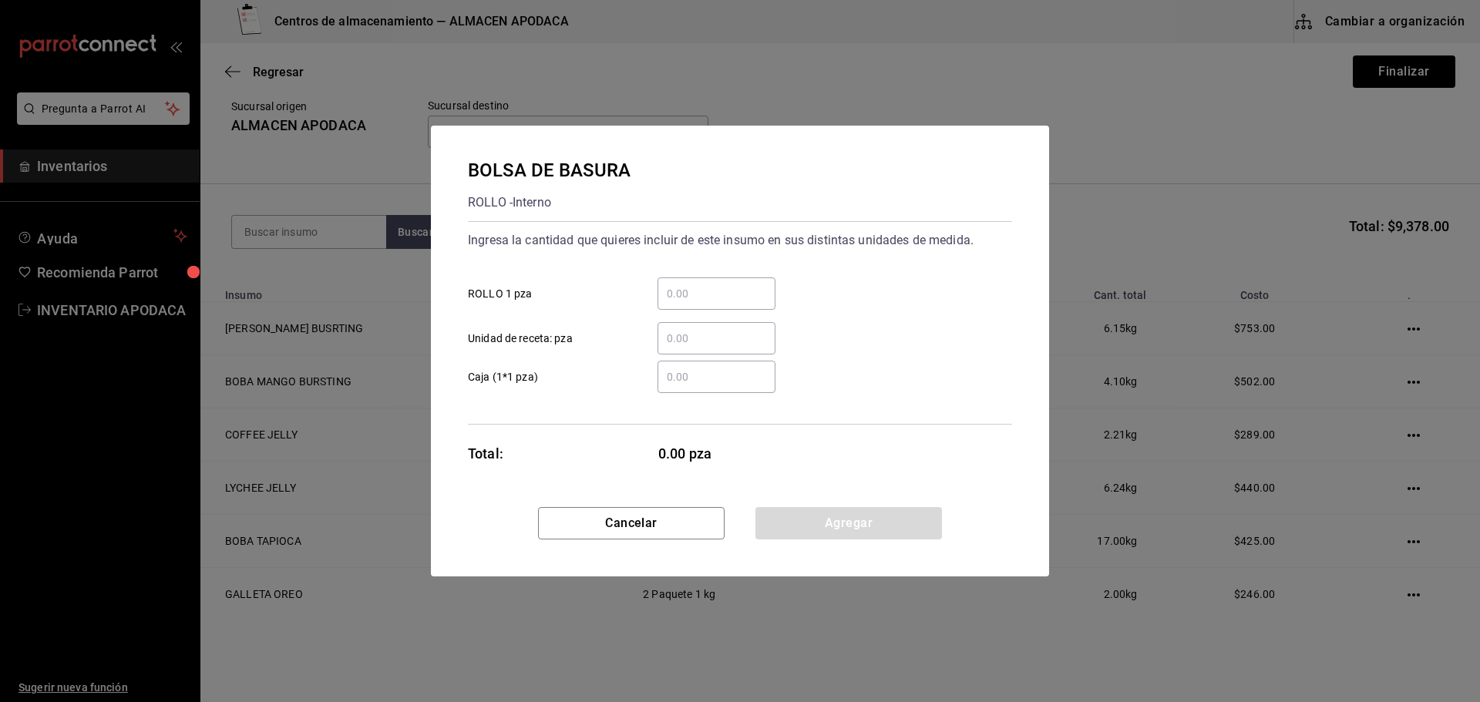
click at [658, 283] on div "​" at bounding box center [717, 294] width 118 height 32
click at [658, 284] on input "​ ROLLO 1 pza" at bounding box center [717, 293] width 118 height 19
type input "1"
click at [817, 506] on div "BOLSA DE BASURA ROLLO - Interno Ingresa la cantidad que quieres incluir de este…" at bounding box center [740, 317] width 618 height 382
click at [813, 512] on button "Agregar" at bounding box center [848, 523] width 187 height 32
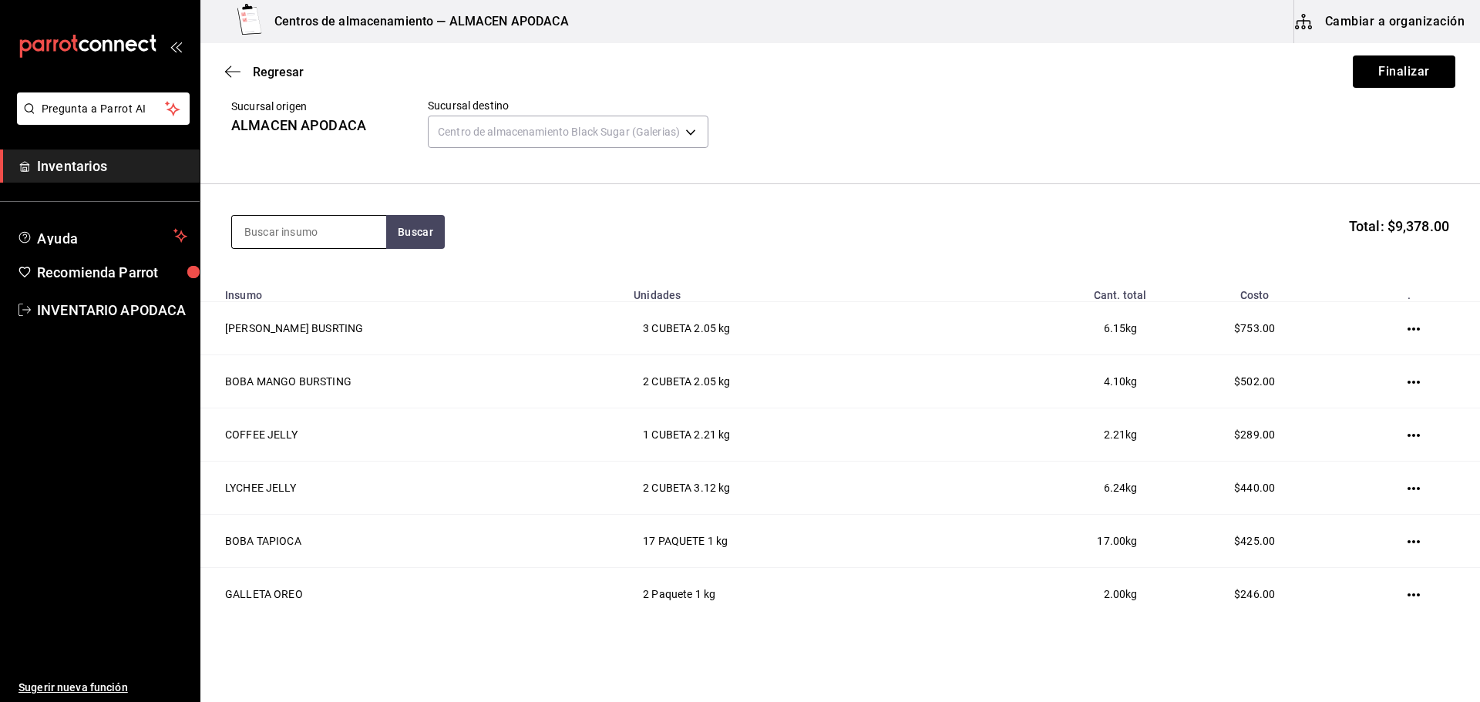
click at [323, 232] on input at bounding box center [309, 232] width 154 height 32
type input "TRAPO"
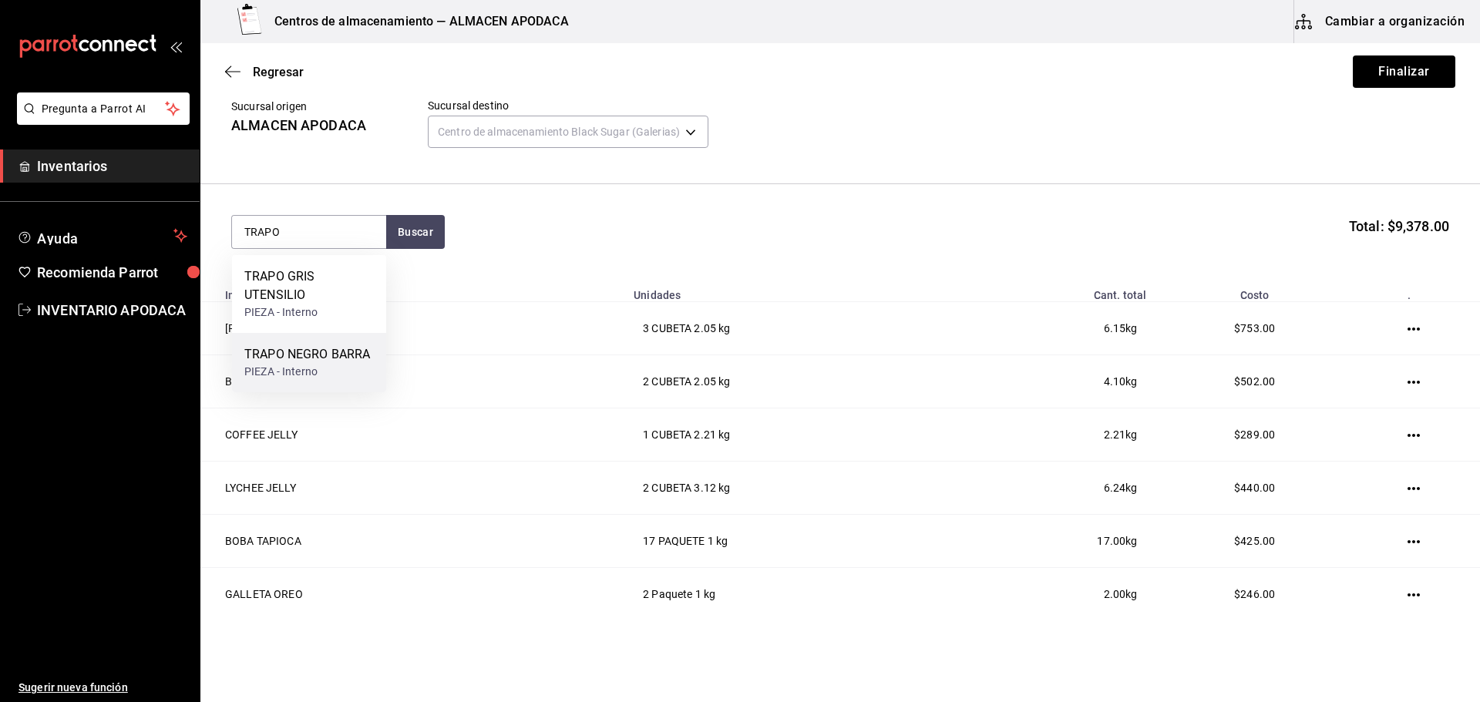
click at [318, 375] on div "PIEZA - Interno" at bounding box center [307, 372] width 126 height 16
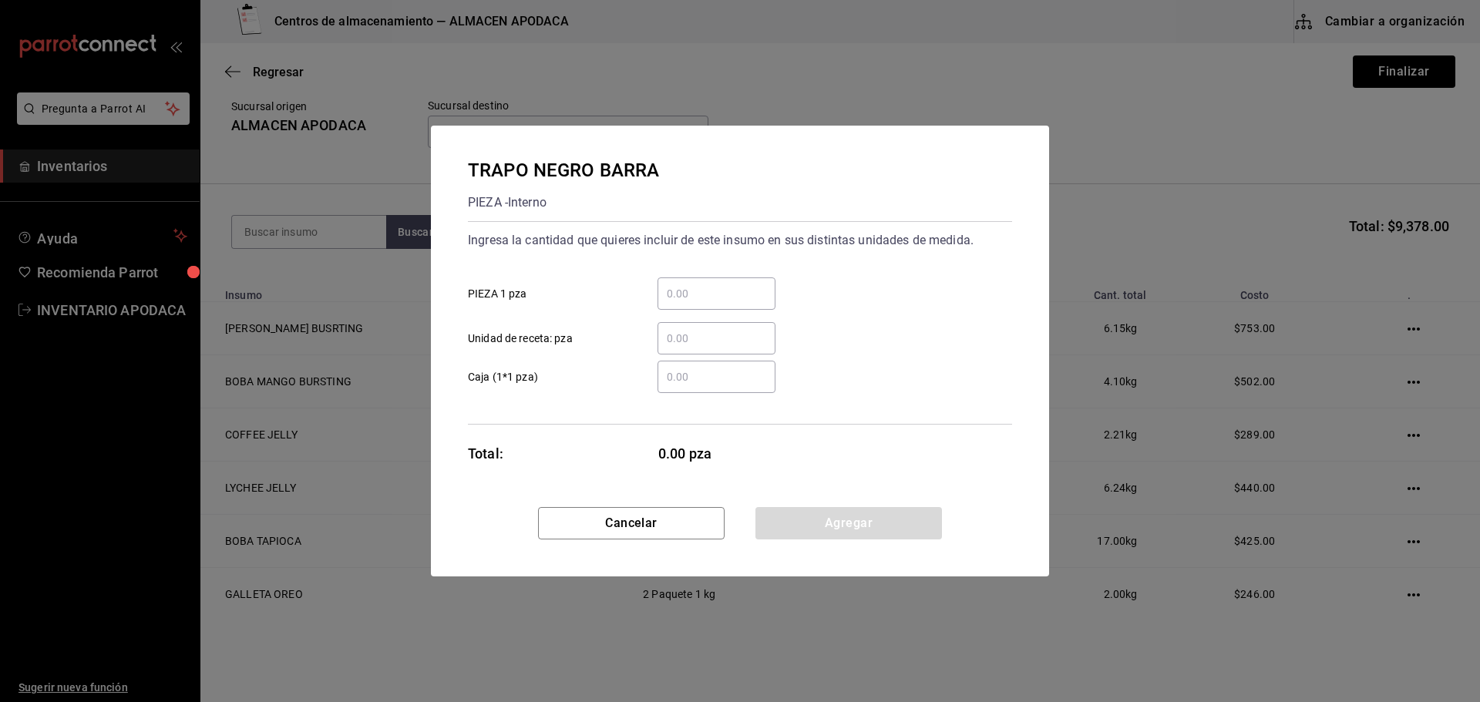
click at [705, 283] on div "​" at bounding box center [717, 294] width 118 height 32
click at [705, 284] on input "​ PIEZA 1 pza" at bounding box center [717, 293] width 118 height 19
type input "1"
drag, startPoint x: 789, startPoint y: 522, endPoint x: 781, endPoint y: 520, distance: 8.0
click at [789, 522] on button "Agregar" at bounding box center [848, 523] width 187 height 32
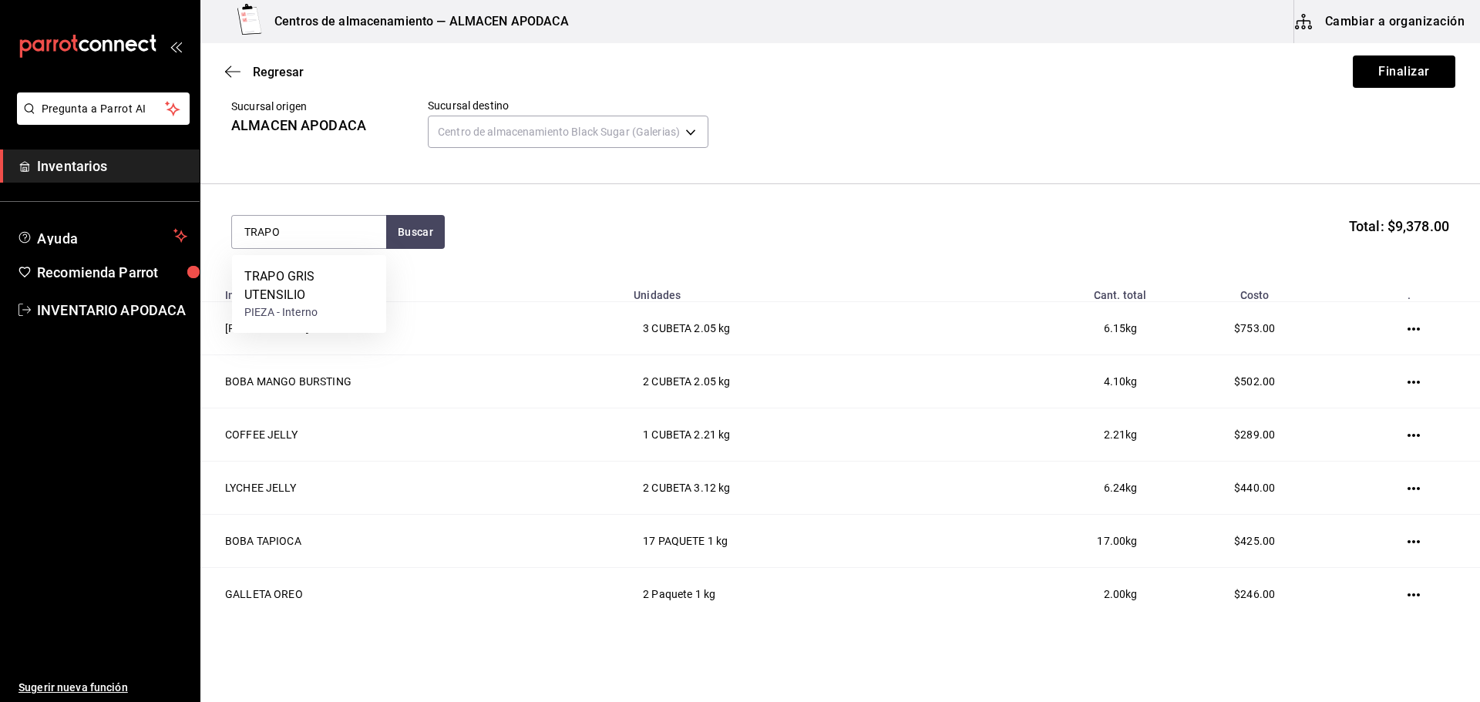
type input "TRAPO"
click at [335, 301] on div "TRAPO GRIS UTENSILIO" at bounding box center [309, 286] width 130 height 37
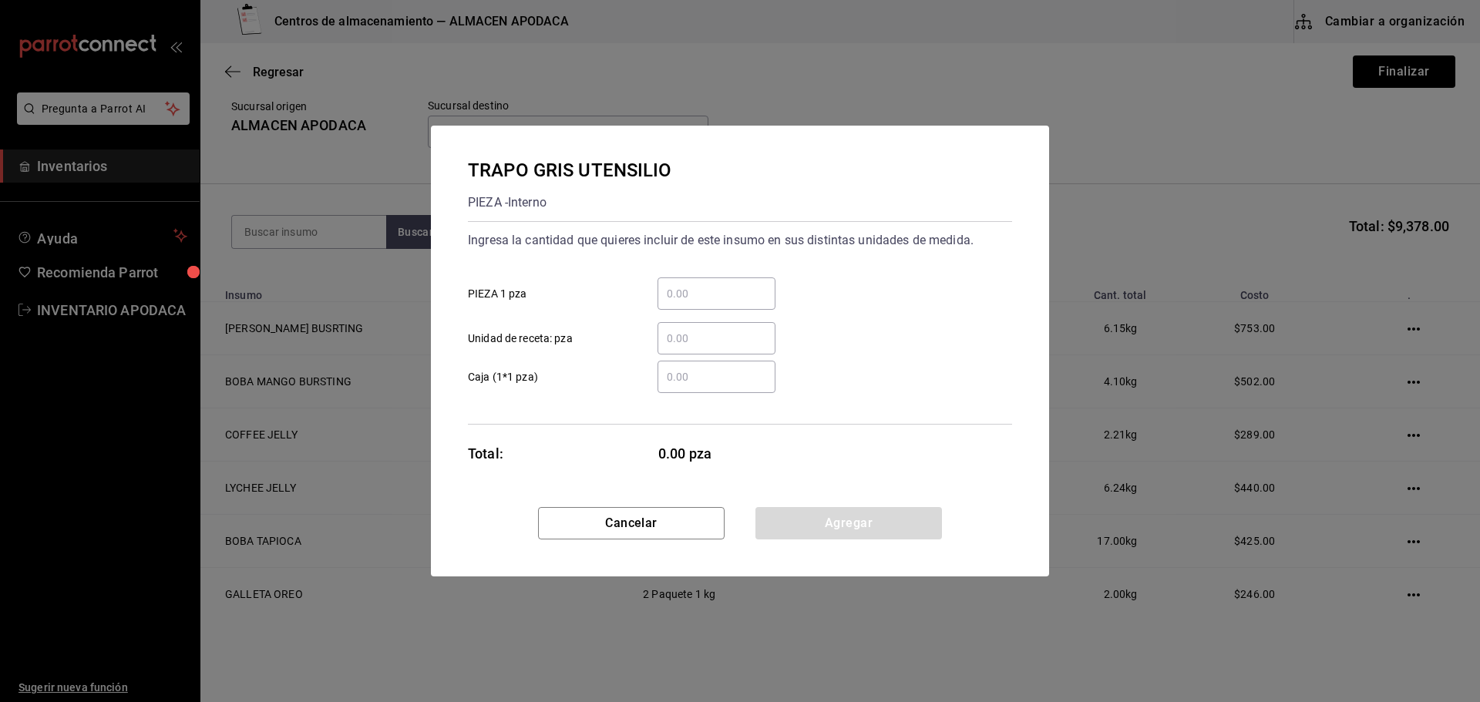
click at [694, 295] on input "​ PIEZA 1 pza" at bounding box center [717, 293] width 118 height 19
type input "1"
click at [796, 502] on div "TRAPO GRIS UTENSILIO PIEZA - Interno Ingresa la cantidad que quieres incluir de…" at bounding box center [740, 317] width 618 height 382
click at [796, 522] on button "Agregar" at bounding box center [848, 523] width 187 height 32
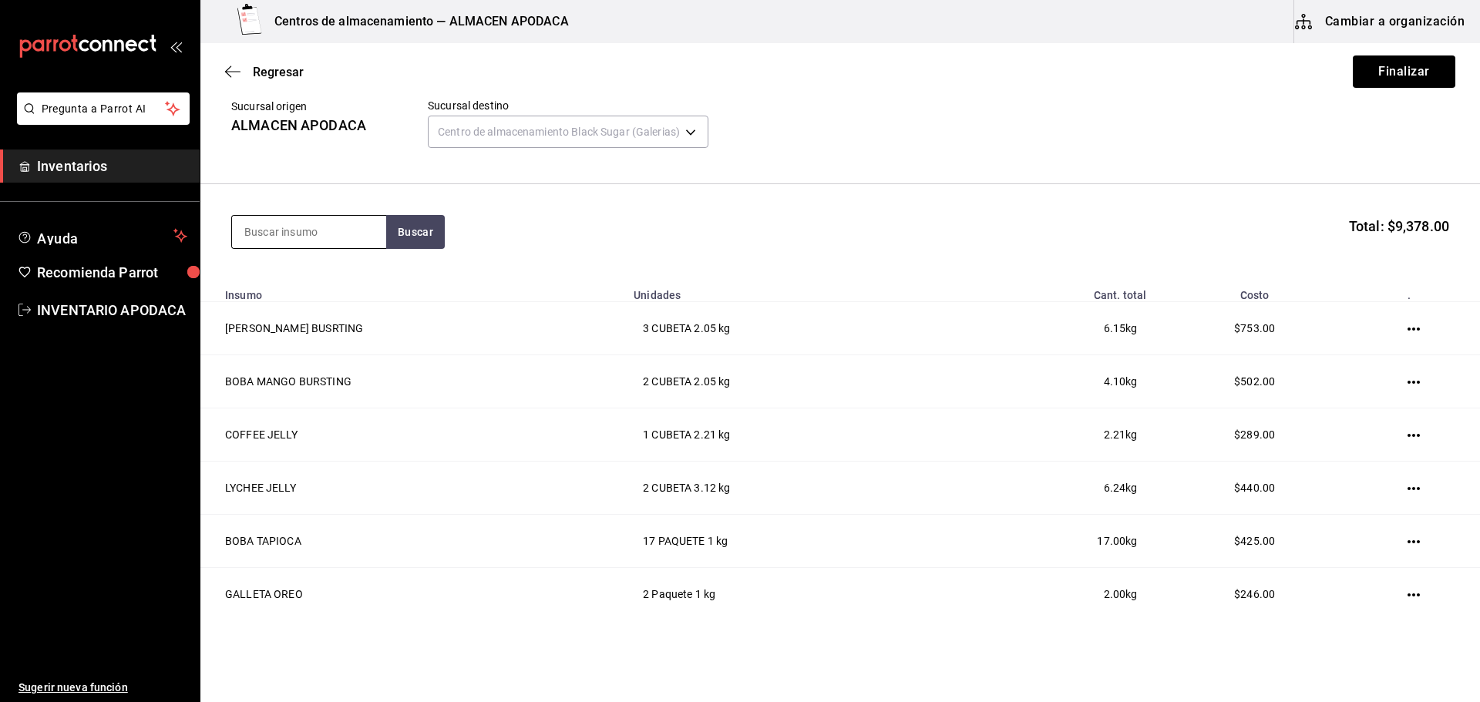
click at [318, 247] on input at bounding box center [309, 232] width 154 height 32
type input "MARCA"
click at [318, 278] on div "MARCADOR NEGRO" at bounding box center [299, 277] width 111 height 19
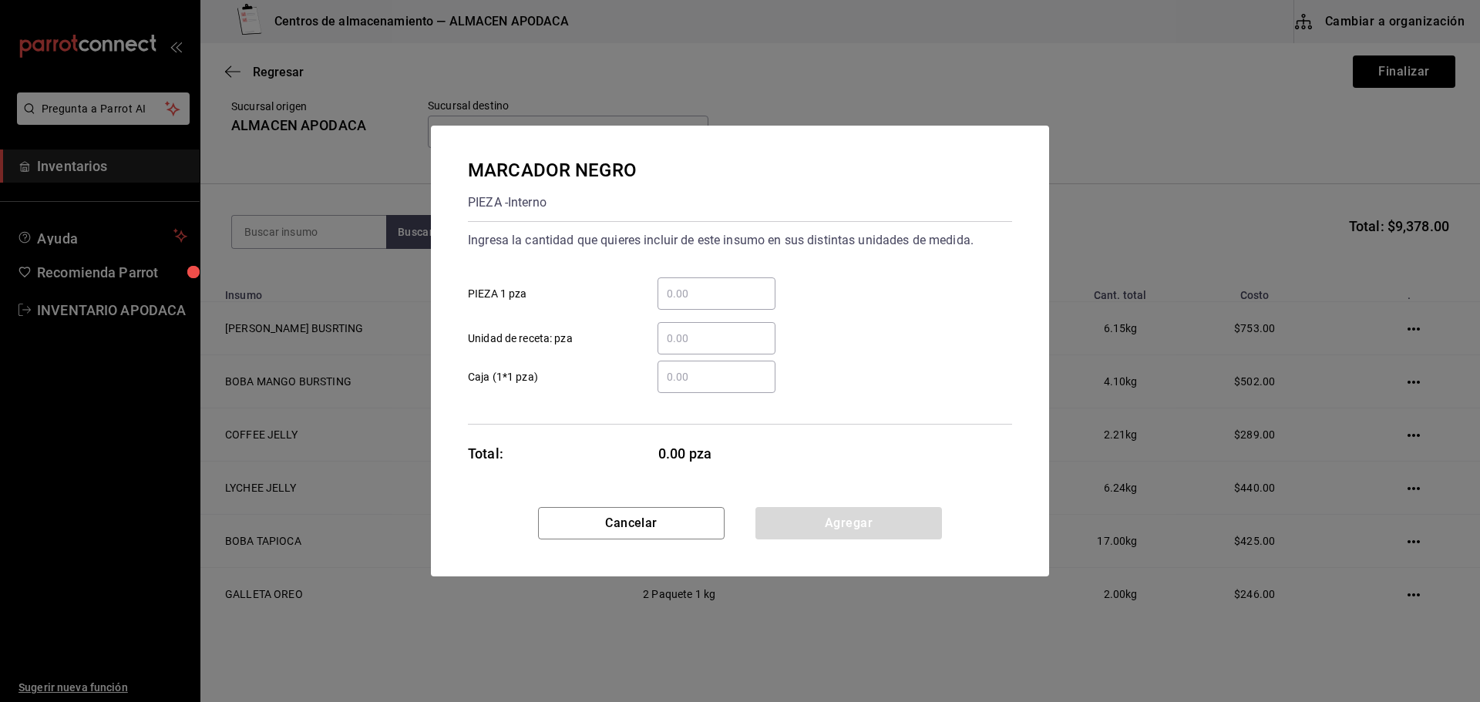
click at [698, 287] on input "​ PIEZA 1 pza" at bounding box center [717, 293] width 118 height 19
type input "2"
click at [813, 520] on button "Agregar" at bounding box center [848, 523] width 187 height 32
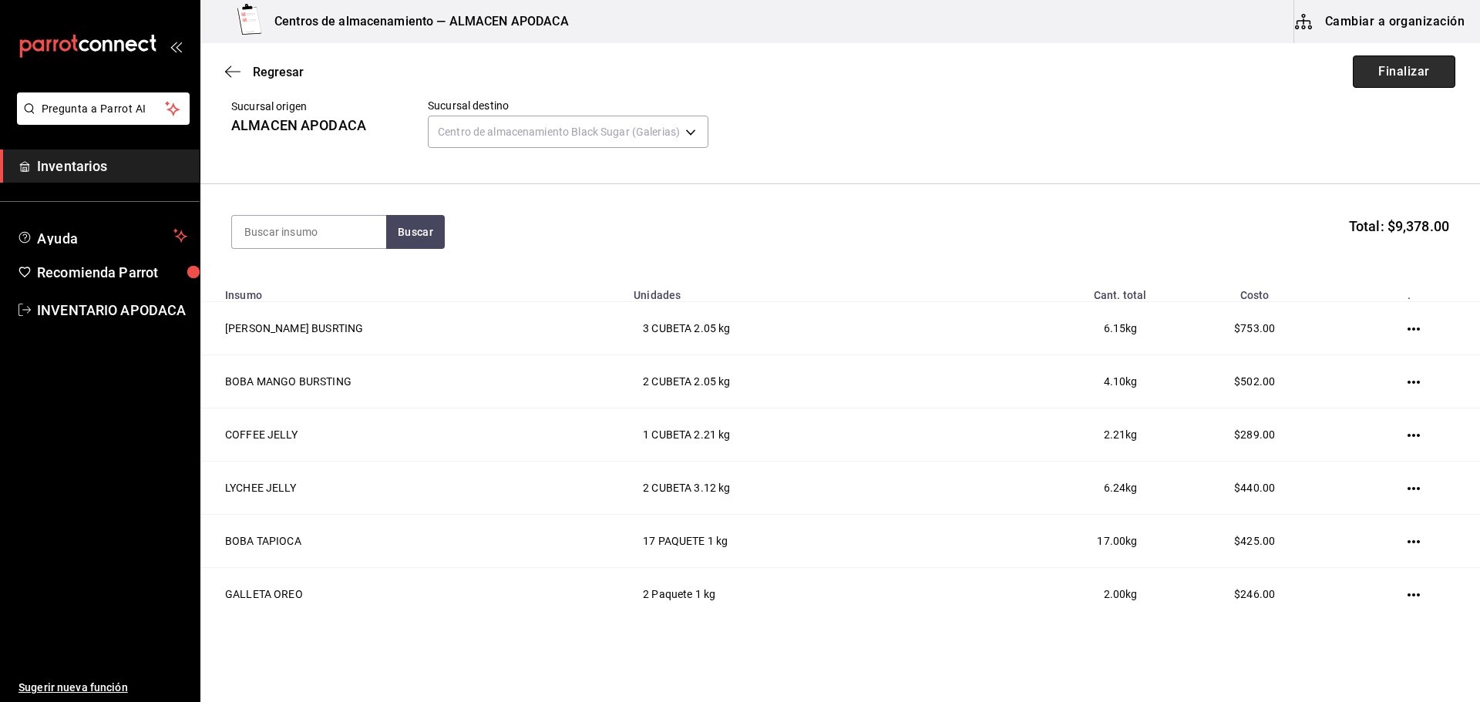
click at [1363, 76] on button "Finalizar" at bounding box center [1404, 72] width 103 height 32
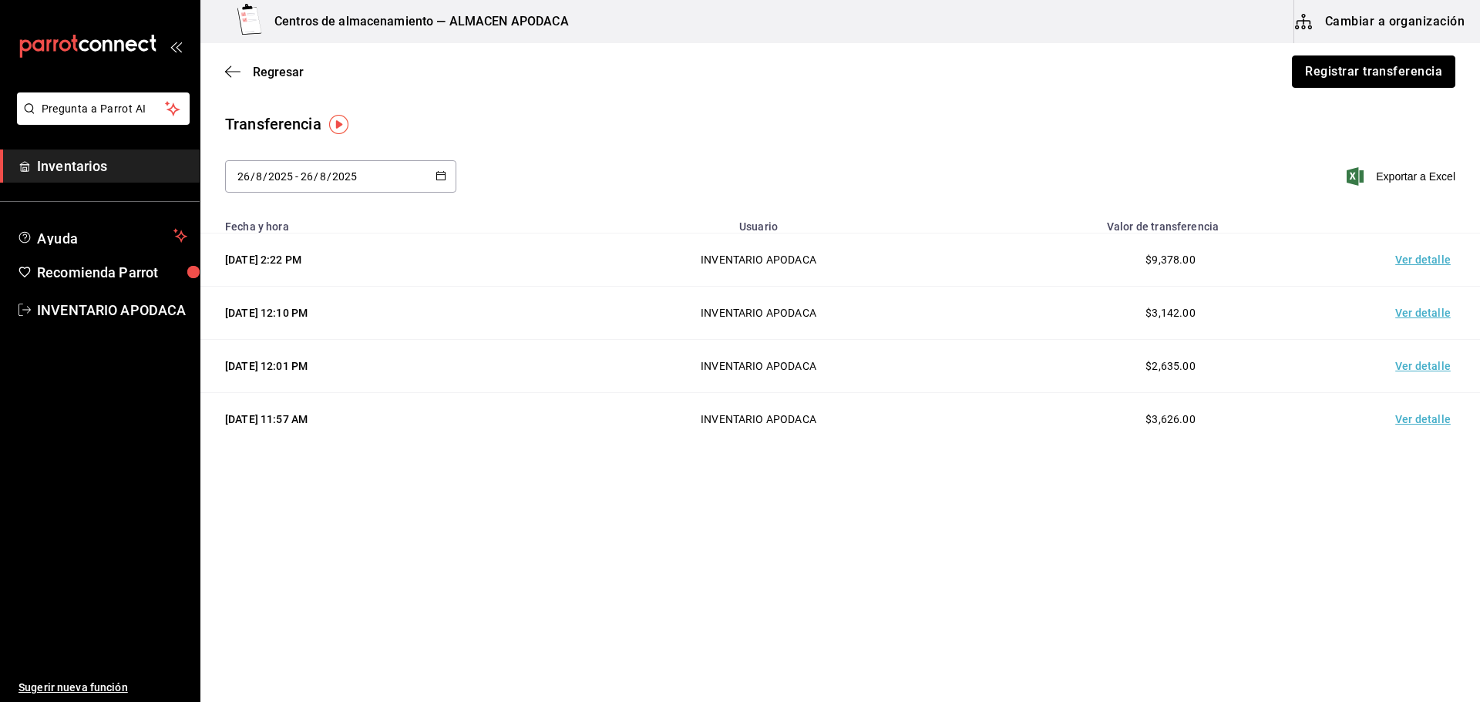
click at [1363, 76] on button "Registrar transferencia" at bounding box center [1373, 72] width 163 height 32
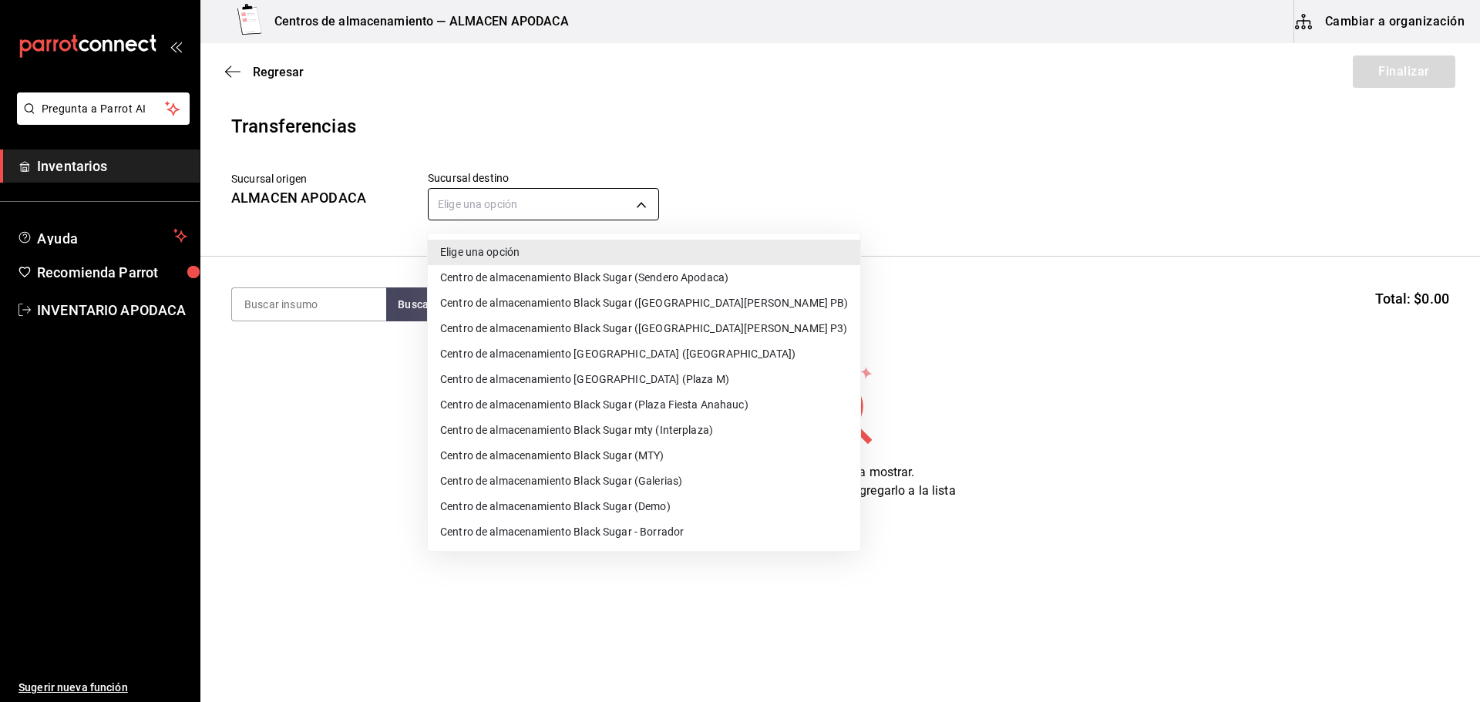
click at [617, 216] on body "Pregunta a Parrot AI Inventarios Ayuda Recomienda Parrot INVENTARIO APODACA Sug…" at bounding box center [740, 307] width 1480 height 615
click at [706, 399] on li "Centro de almacenamiento Black Sugar (Plaza Fiesta Anahauc)" at bounding box center [644, 404] width 432 height 25
type input "044f21b9-8170-48c6-ae16-698e98ad7daf"
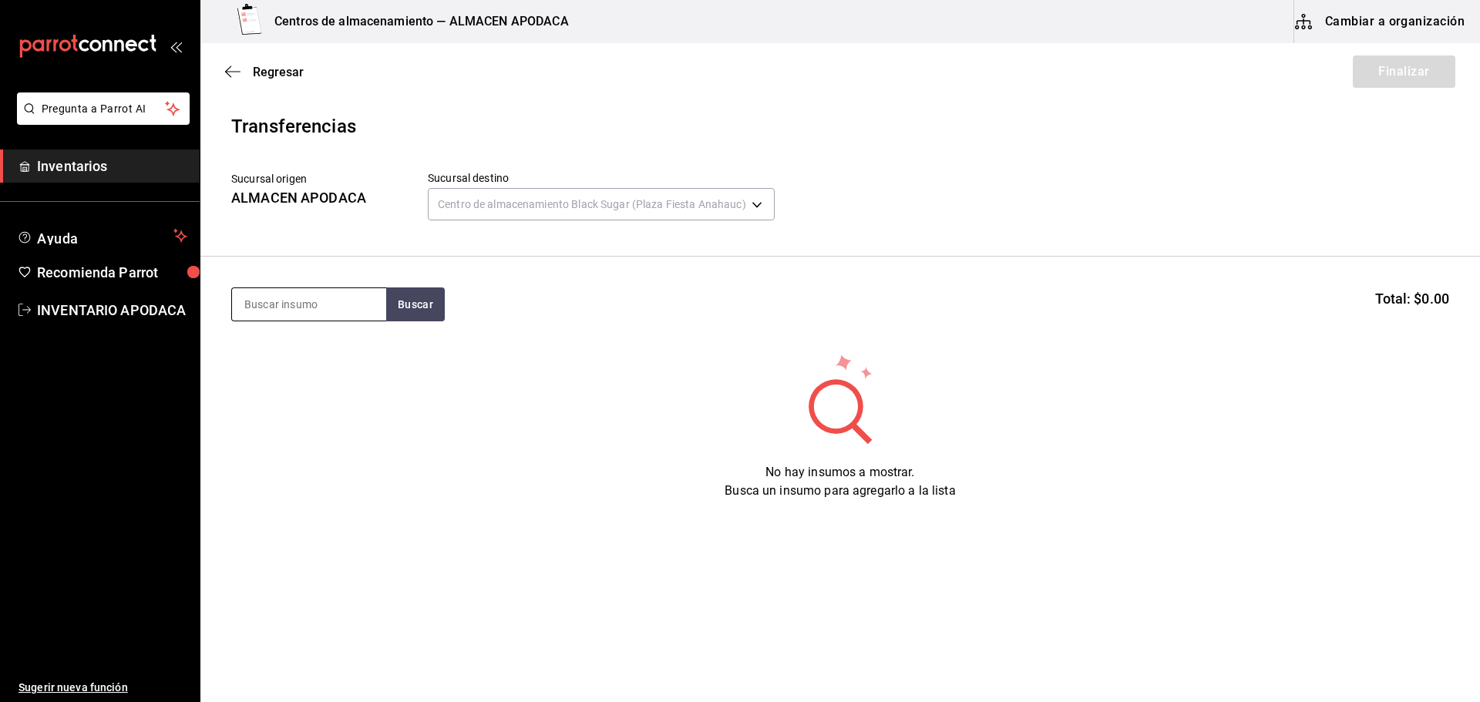
click at [321, 301] on input at bounding box center [309, 304] width 154 height 32
type input "BOBA"
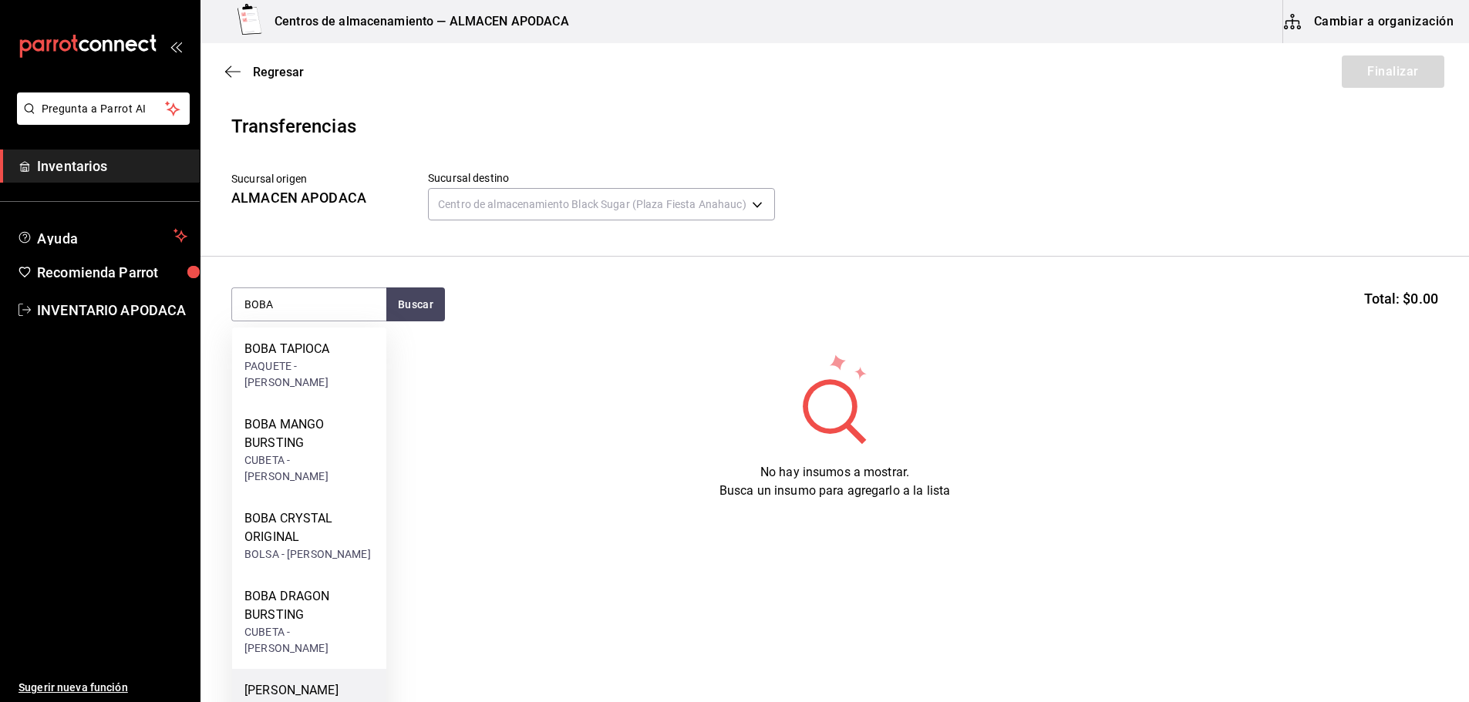
click at [302, 669] on div "[PERSON_NAME] BUSRTING CUBETA - [PERSON_NAME]" at bounding box center [309, 716] width 154 height 94
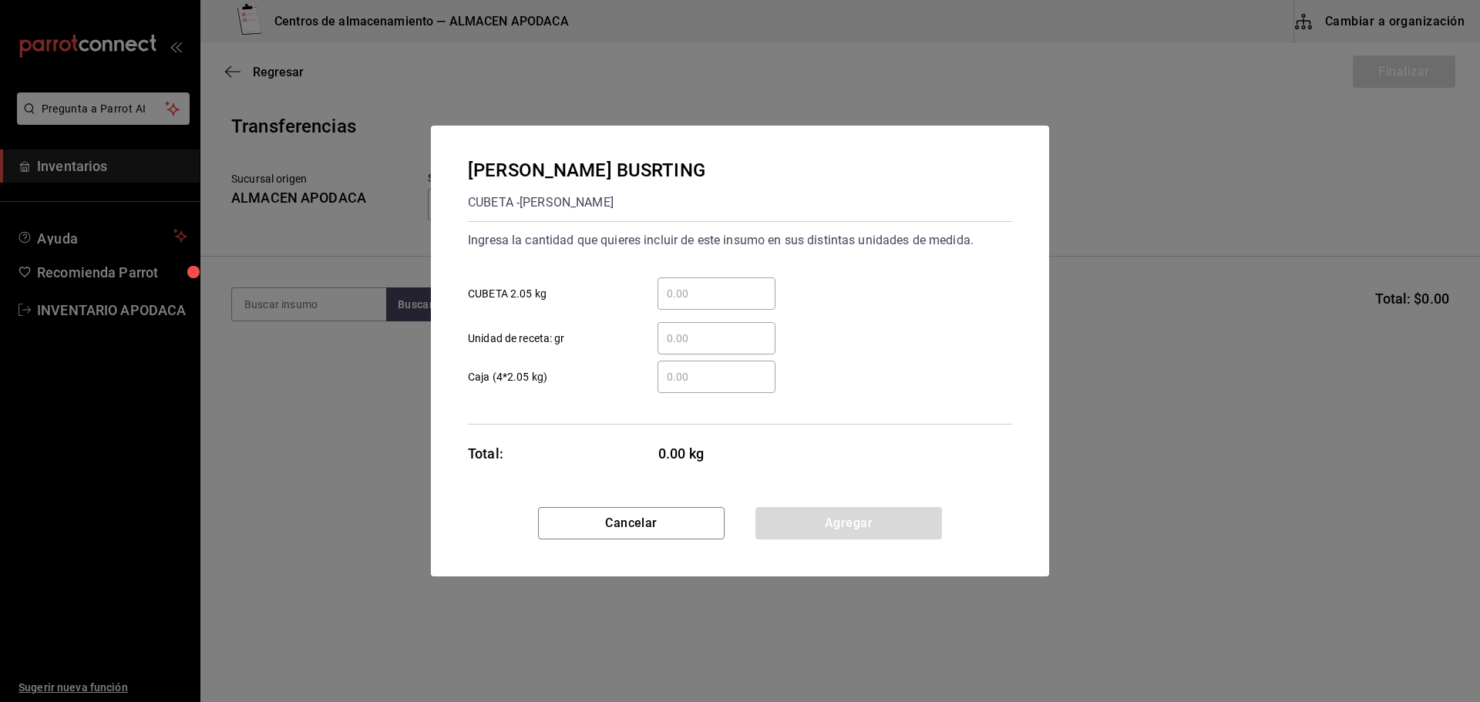
click at [732, 286] on input "​ CUBETA 2.05 kg" at bounding box center [717, 293] width 118 height 19
type input "1"
click at [772, 510] on button "Agregar" at bounding box center [848, 523] width 187 height 32
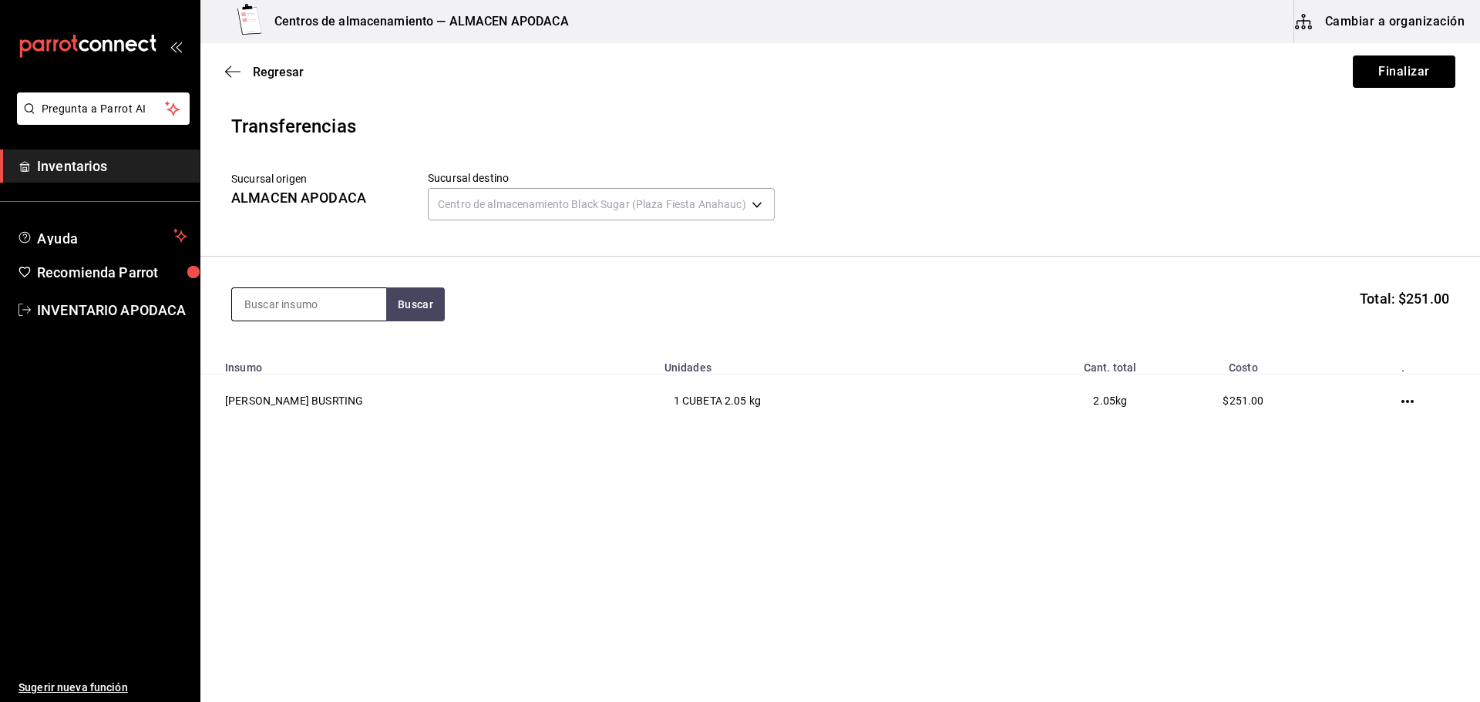
click at [352, 293] on input at bounding box center [309, 304] width 154 height 32
click at [348, 291] on input at bounding box center [309, 304] width 154 height 32
type input "BOBA"
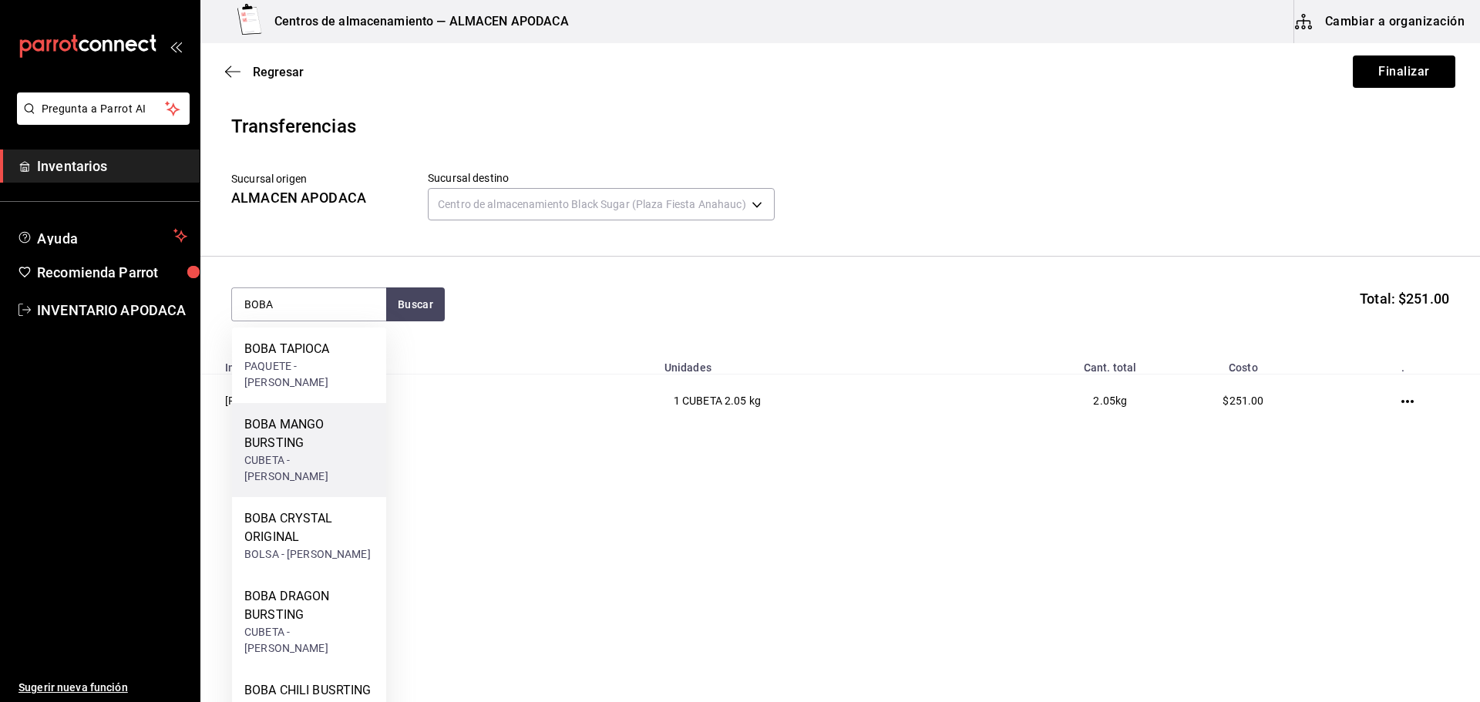
click at [306, 428] on div "BOBA MANGO BURSTING" at bounding box center [309, 434] width 130 height 37
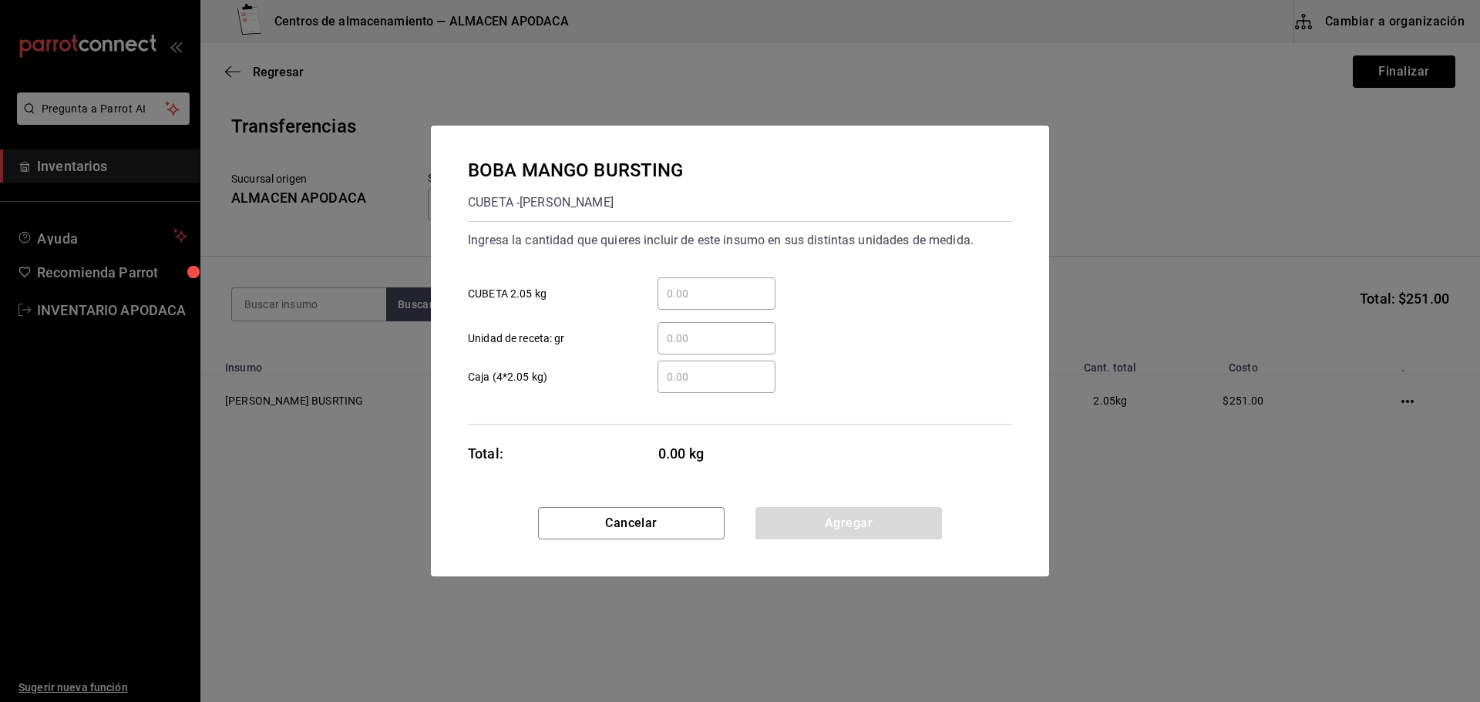
click at [712, 298] on input "​ CUBETA 2.05 kg" at bounding box center [717, 293] width 118 height 19
type input "2"
click at [790, 515] on button "Agregar" at bounding box center [848, 523] width 187 height 32
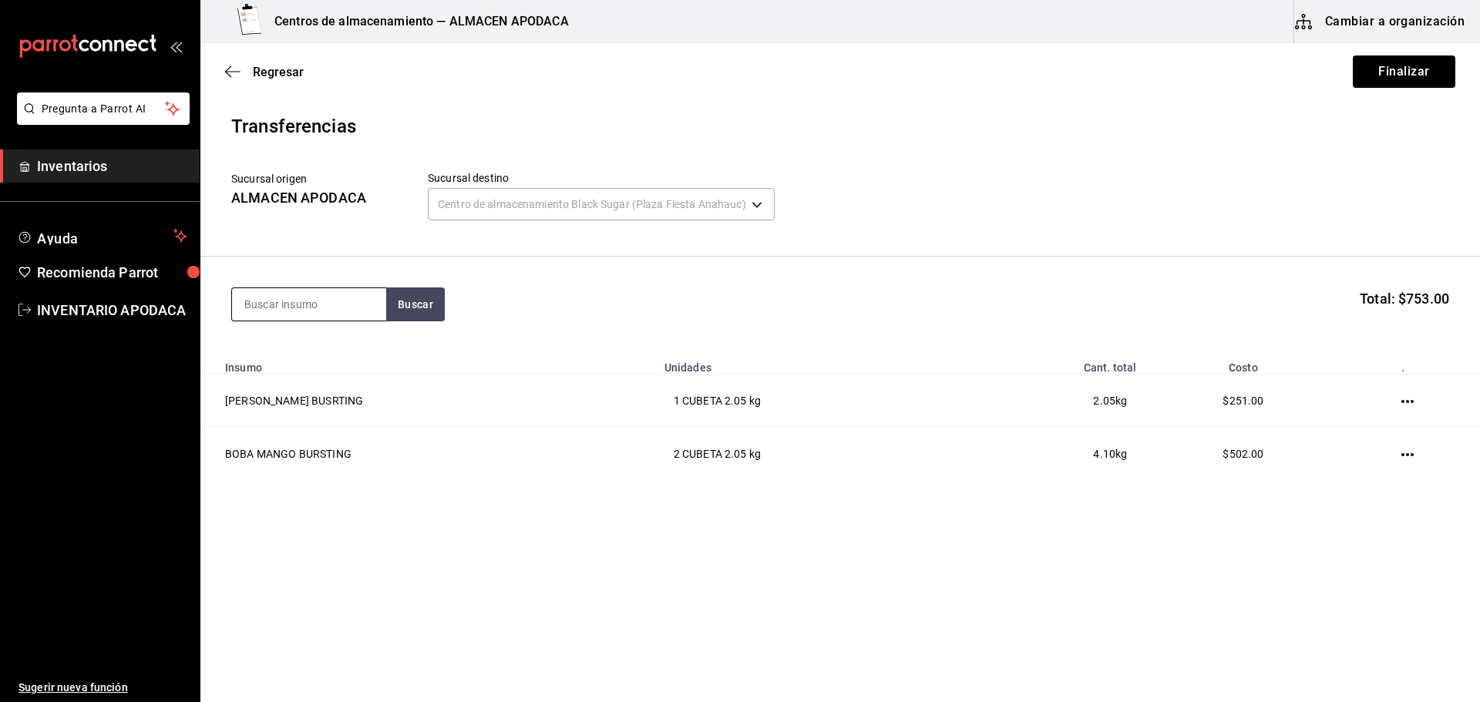
click at [318, 300] on input at bounding box center [309, 304] width 154 height 32
type input "JELLY"
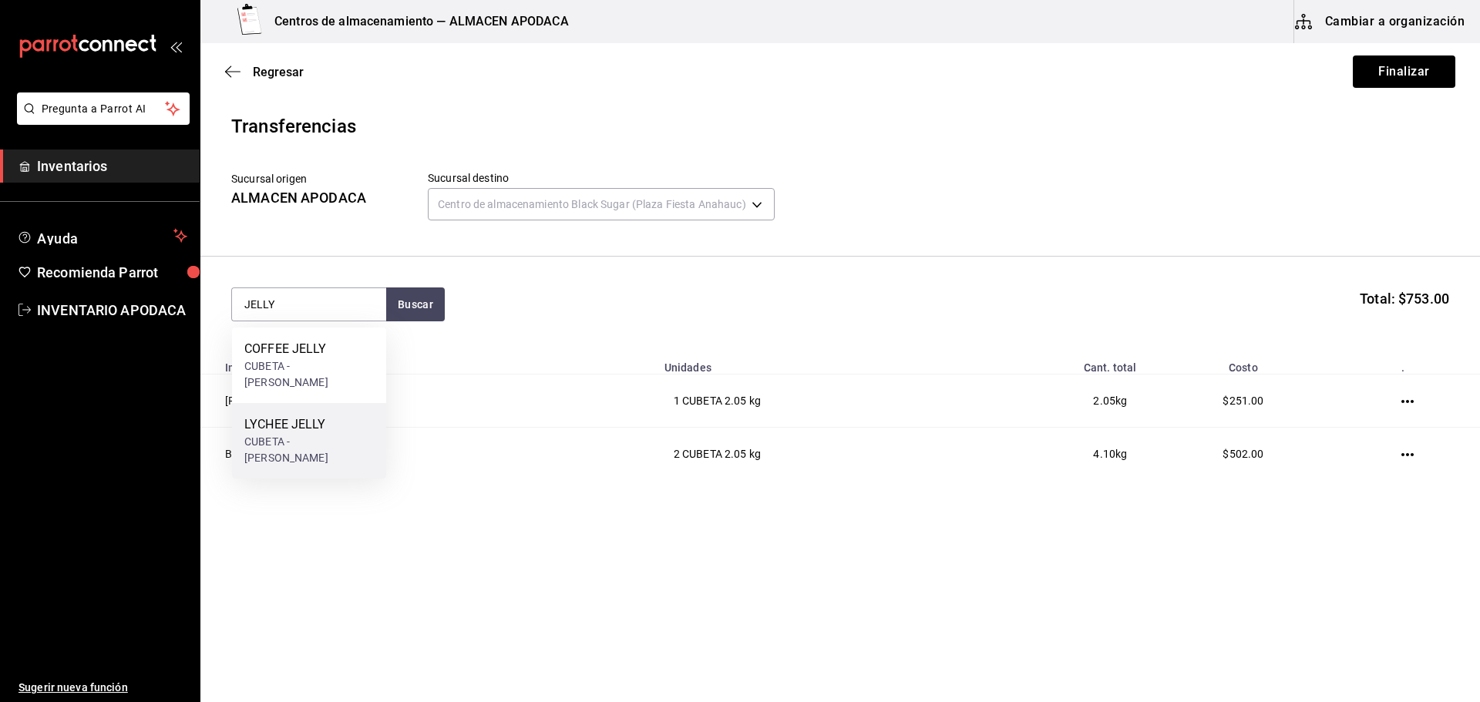
click at [318, 416] on div "LYCHEE JELLY" at bounding box center [309, 425] width 130 height 19
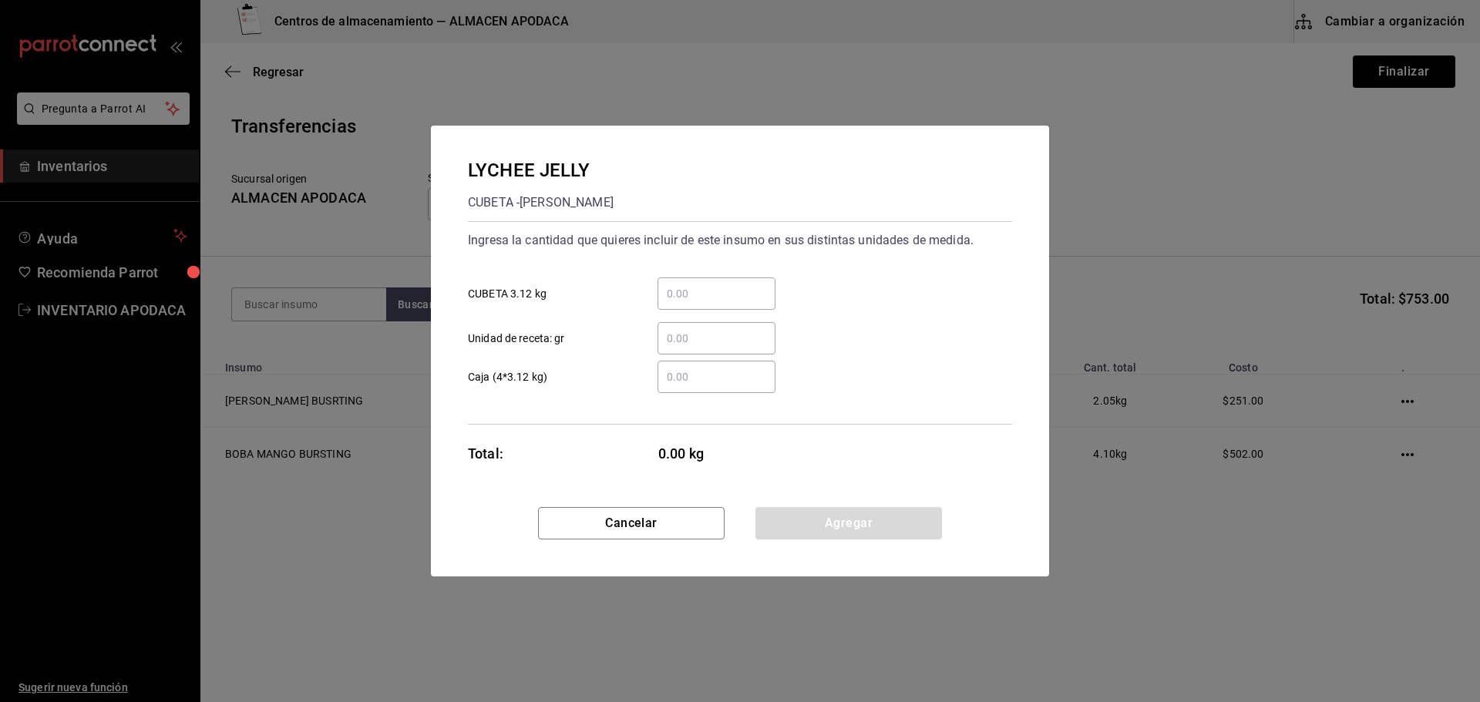
click at [732, 298] on input "​ CUBETA 3.12 kg" at bounding box center [717, 293] width 118 height 19
type input "1"
click at [793, 539] on button "Agregar" at bounding box center [848, 523] width 187 height 32
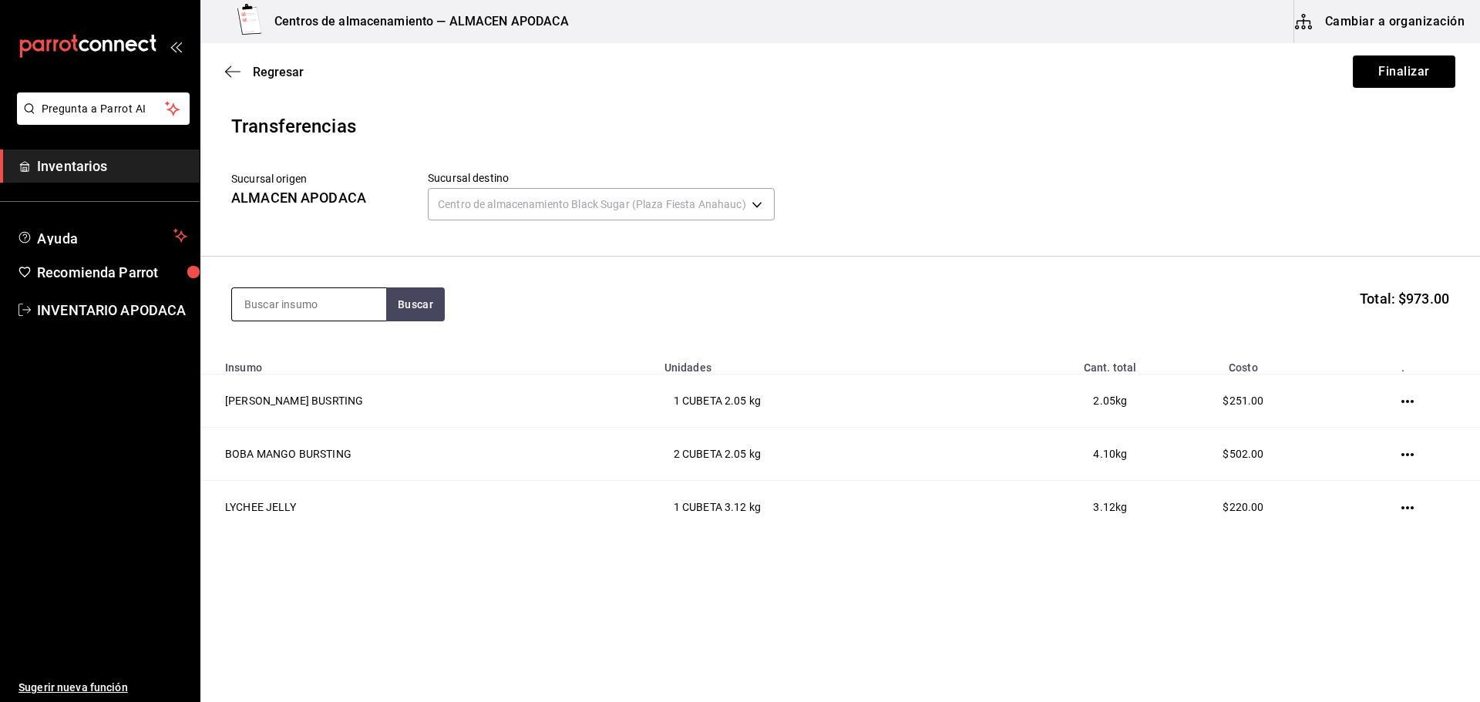
click at [342, 308] on input at bounding box center [309, 304] width 154 height 32
type input "BOBA"
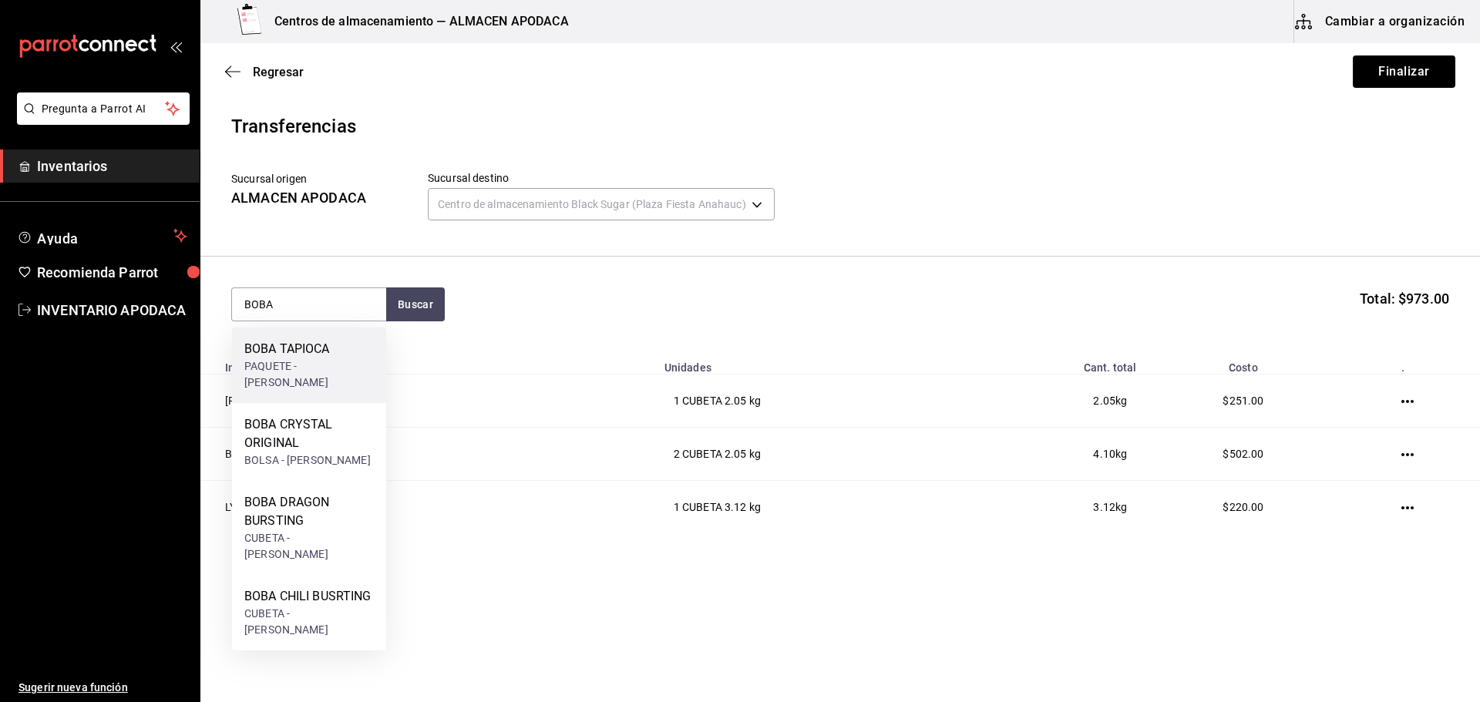
click at [343, 372] on div "BOBA TAPIOCA PAQUETE - [PERSON_NAME]" at bounding box center [309, 366] width 154 height 76
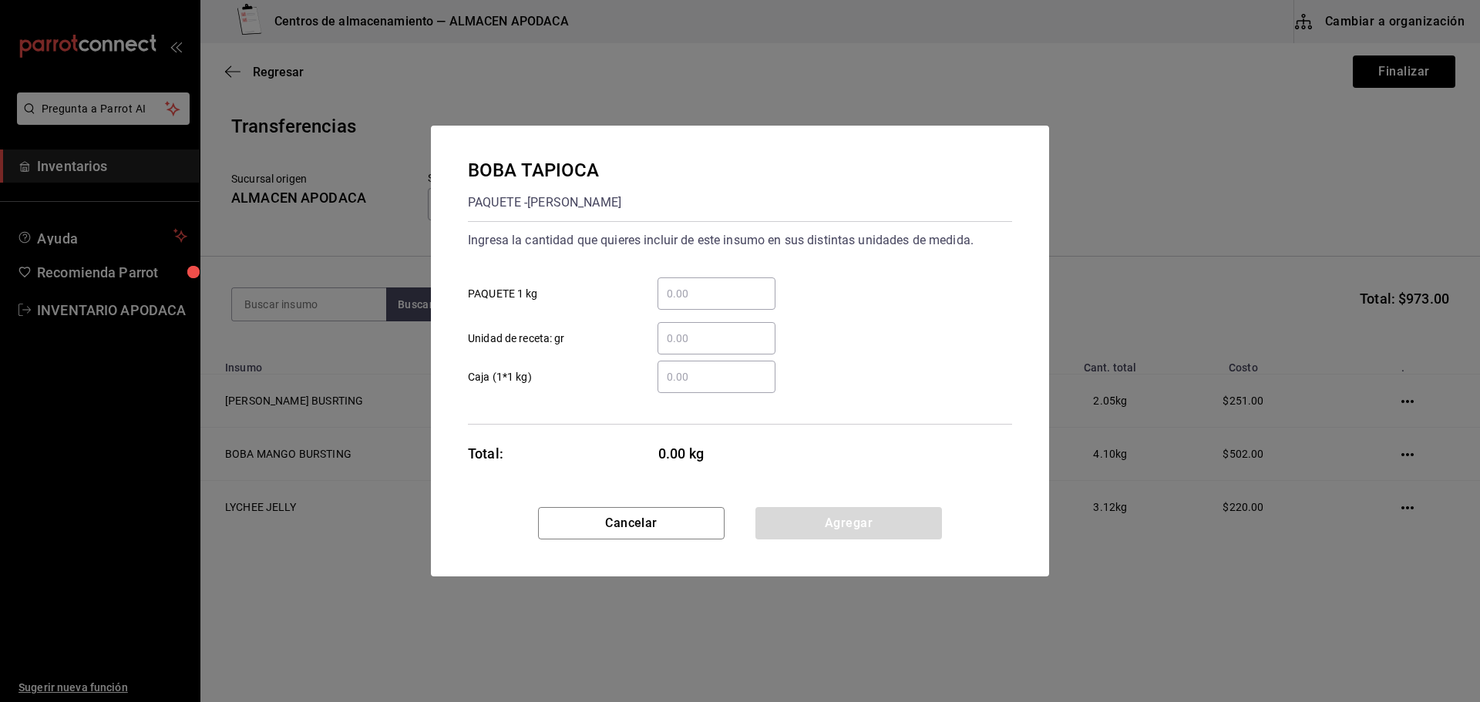
click at [722, 315] on div "​ Unidad de receta: gr" at bounding box center [734, 332] width 557 height 45
click at [725, 300] on input "​ PAQUETE 1 kg" at bounding box center [717, 293] width 118 height 19
type input "10"
click at [799, 520] on button "Agregar" at bounding box center [848, 523] width 187 height 32
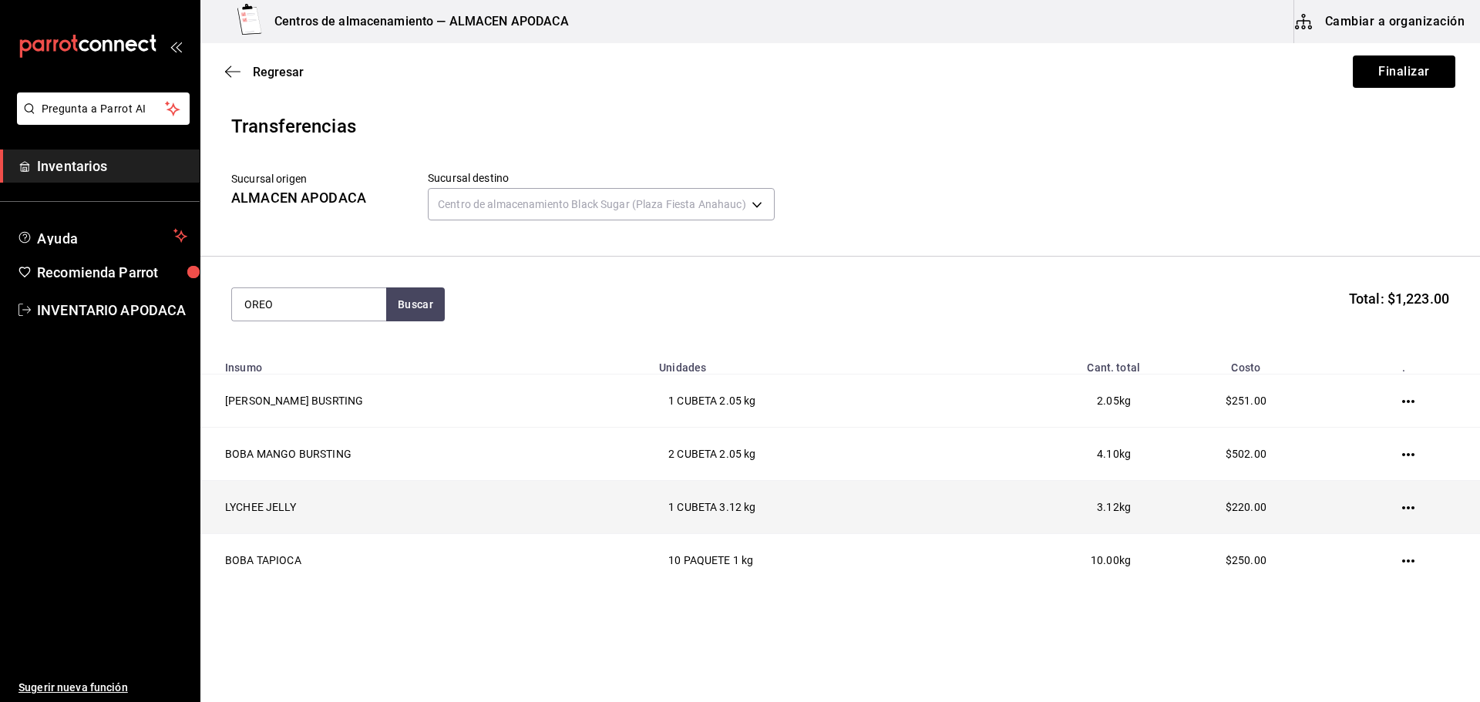
type input "OREO"
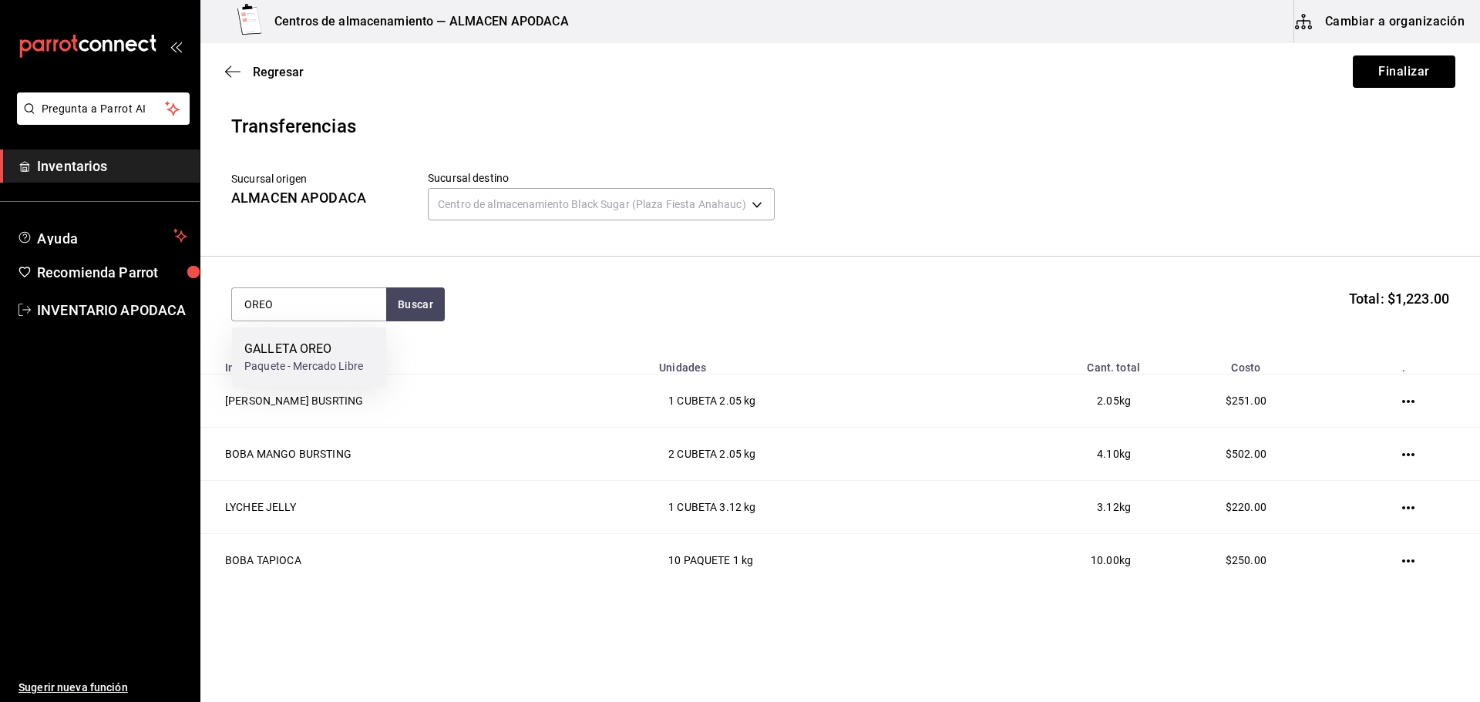
click at [308, 348] on div "GALLETA OREO" at bounding box center [303, 349] width 119 height 19
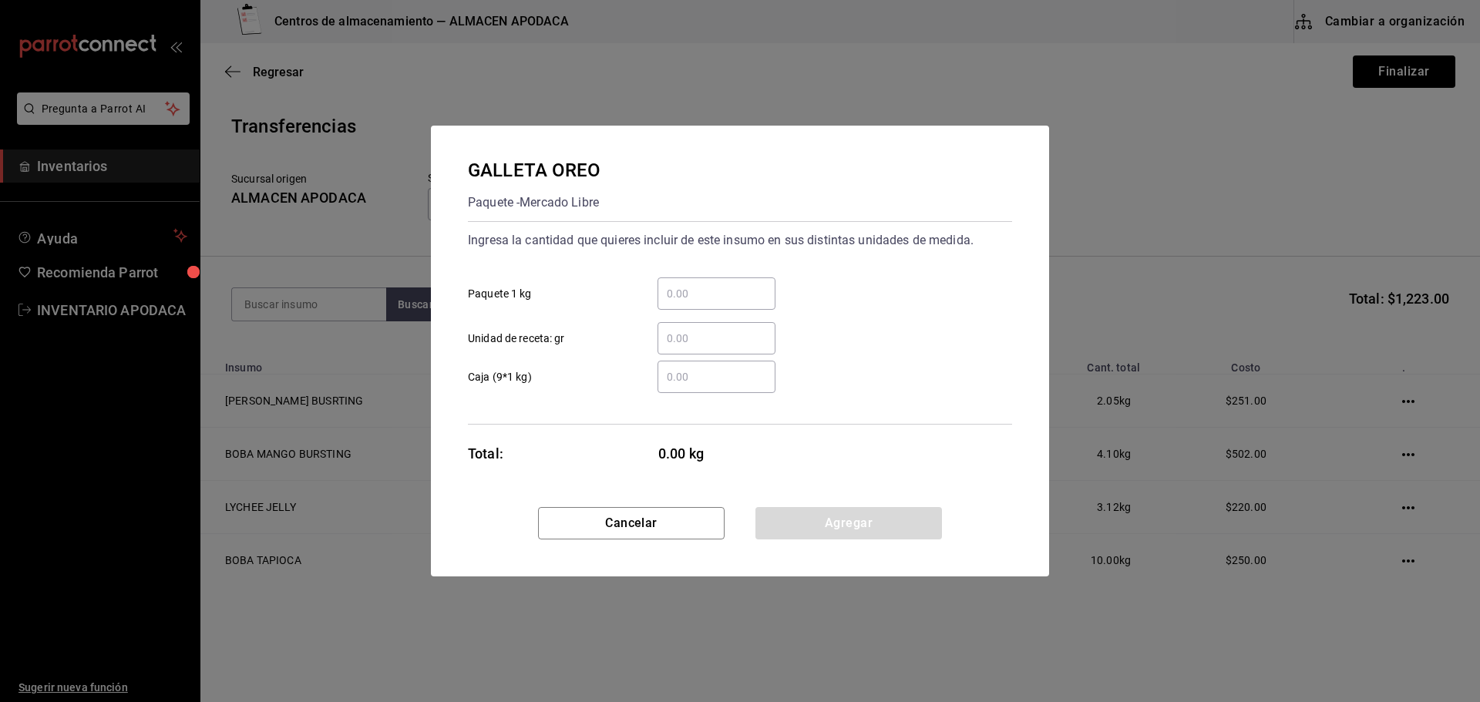
click at [702, 295] on input "​ Paquete 1 kg" at bounding box center [717, 293] width 118 height 19
type input "1"
click at [799, 534] on button "Agregar" at bounding box center [848, 523] width 187 height 32
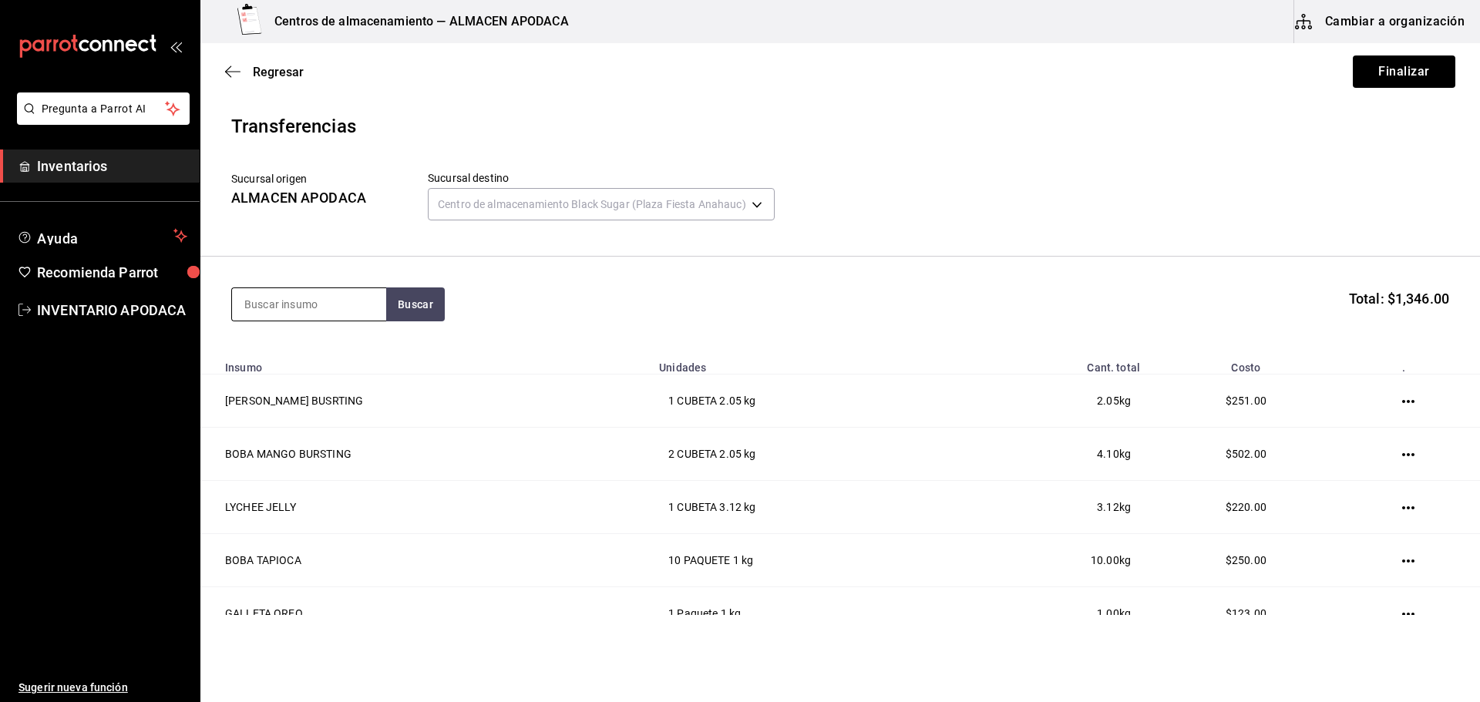
click at [364, 311] on input at bounding box center [309, 304] width 154 height 32
type input "TARO"
click at [347, 351] on div "TARO PREMIUM POWDER" at bounding box center [309, 358] width 130 height 37
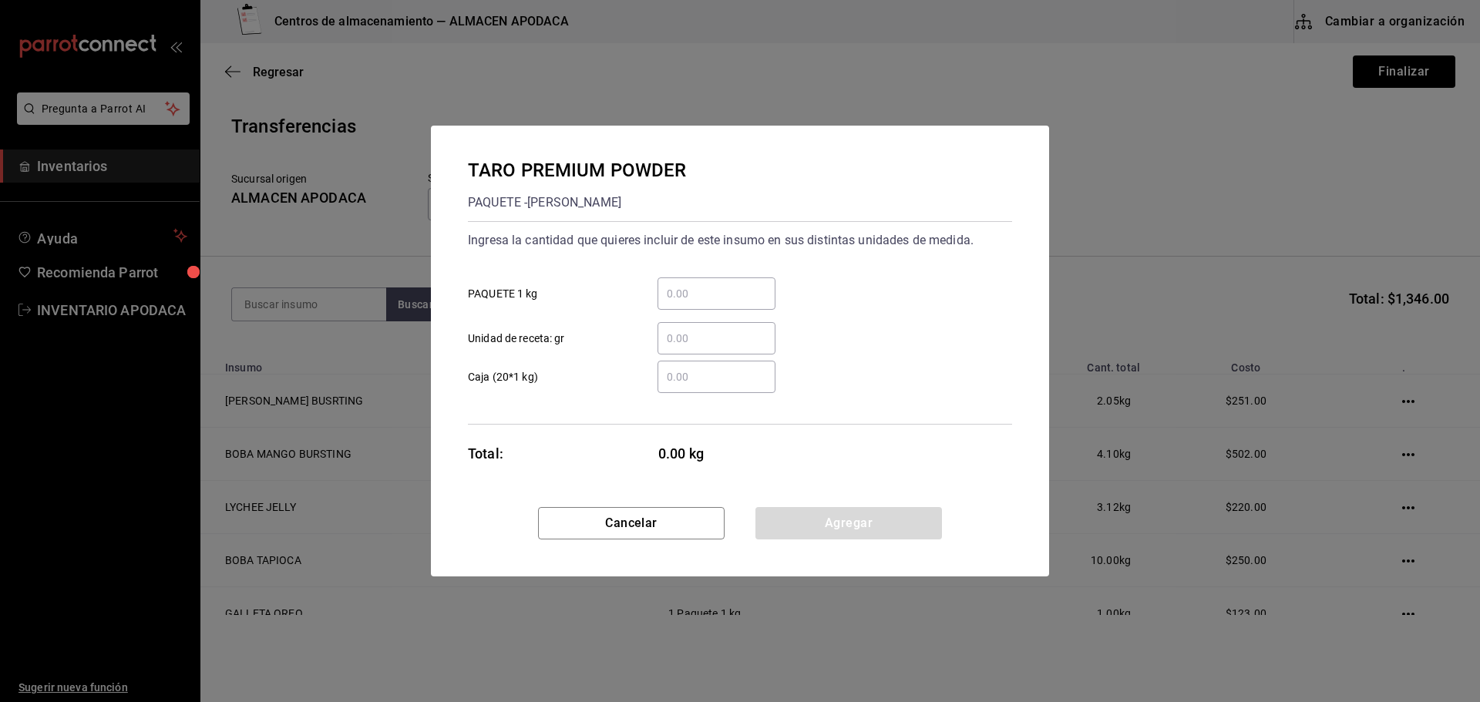
click at [692, 294] on input "​ PAQUETE 1 kg" at bounding box center [717, 293] width 118 height 19
type input "4"
click at [828, 525] on button "Agregar" at bounding box center [848, 523] width 187 height 32
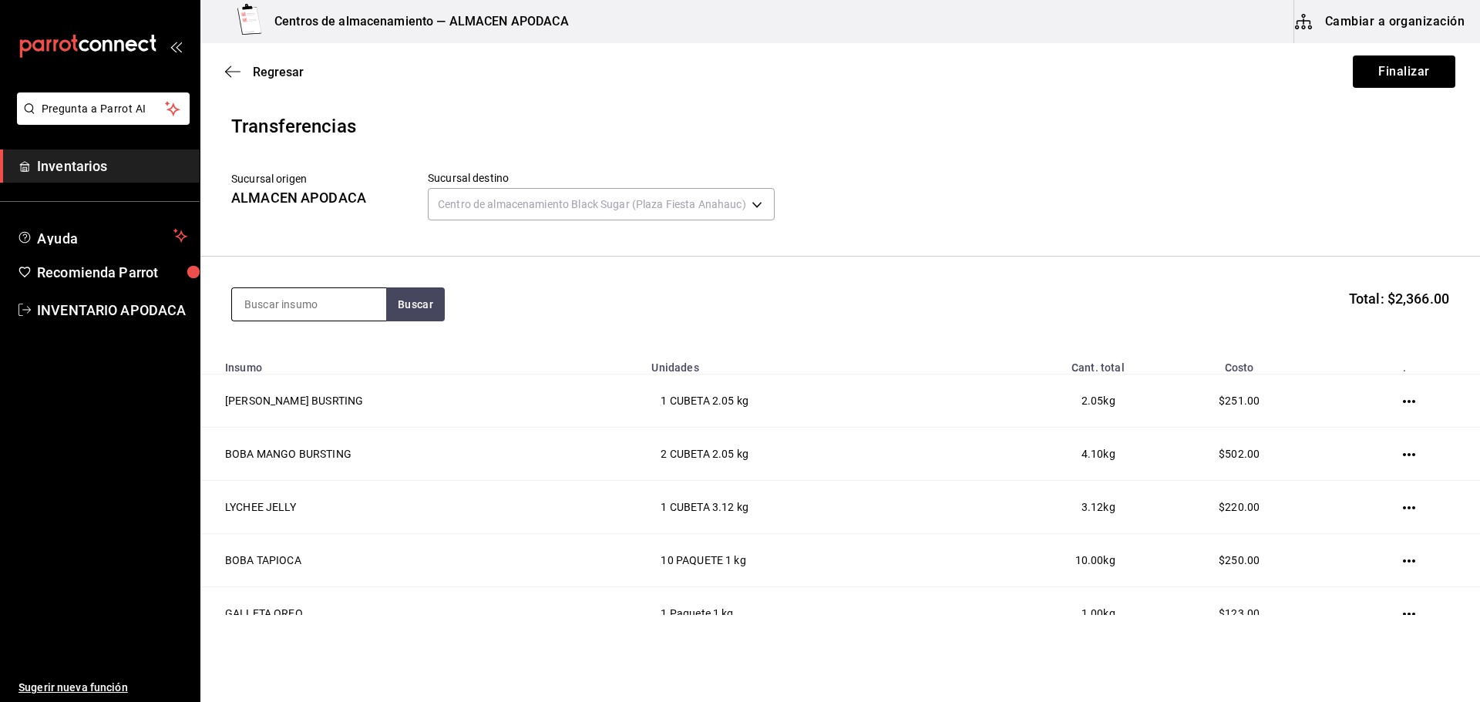
click at [326, 307] on input at bounding box center [309, 304] width 154 height 32
type input "CHOCO"
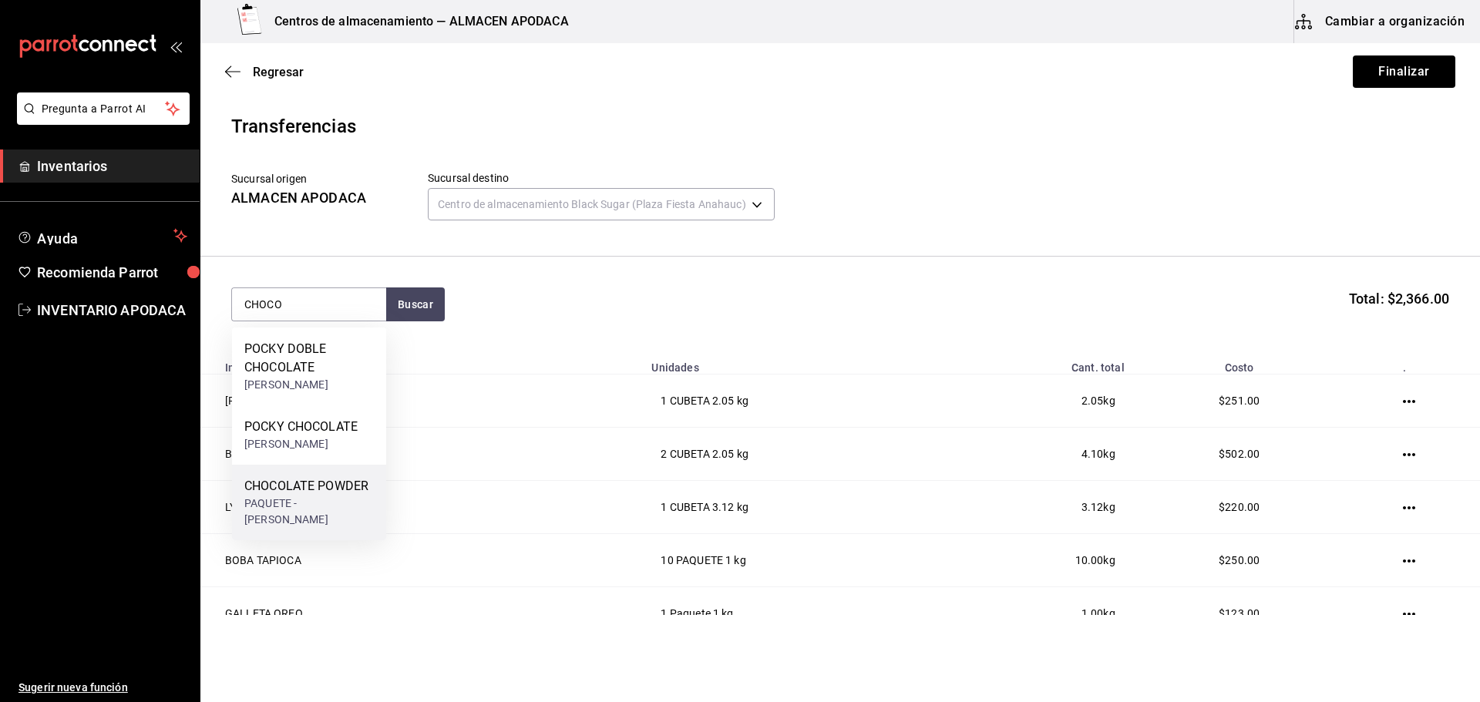
click at [331, 476] on div "CHOCOLATE POWDER PAQUETE - [PERSON_NAME]" at bounding box center [309, 503] width 154 height 76
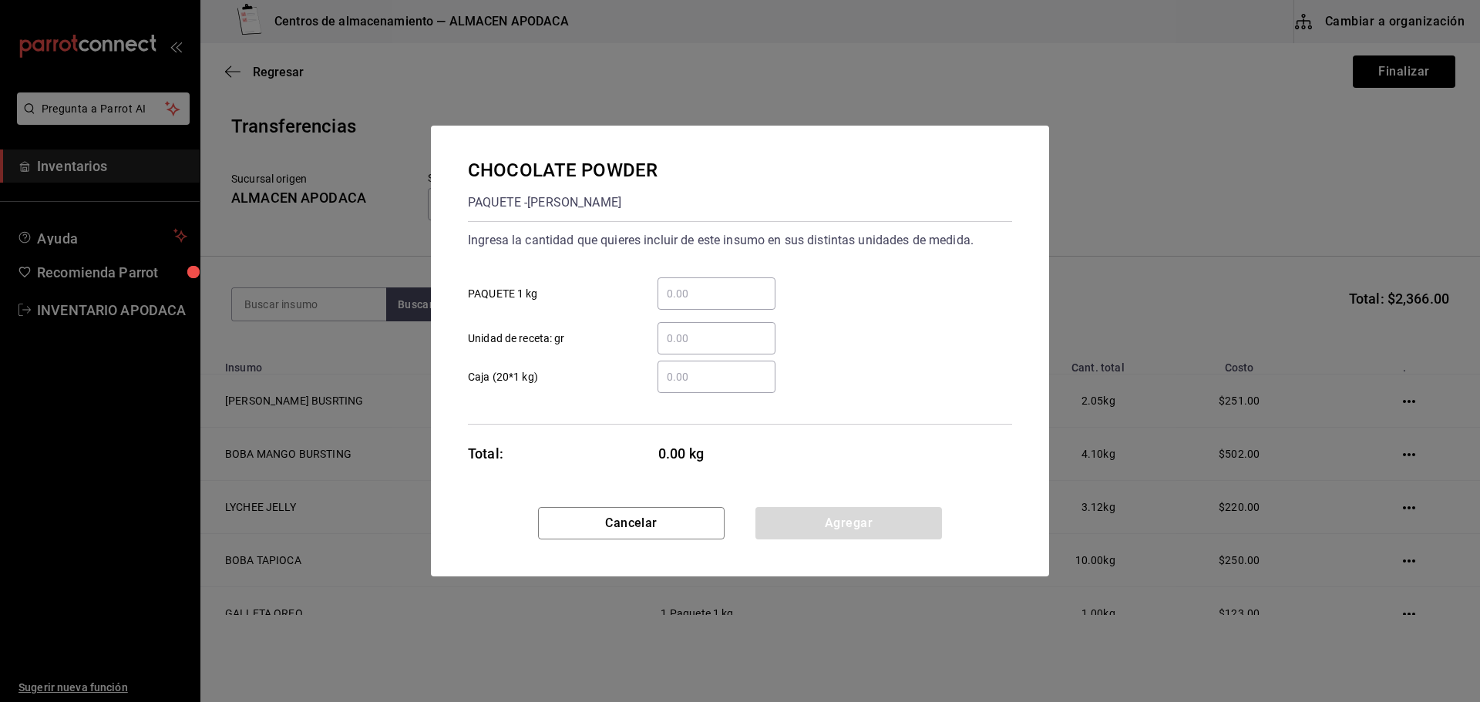
click at [704, 303] on div "​" at bounding box center [717, 294] width 118 height 32
click at [704, 303] on input "​ PAQUETE 1 kg" at bounding box center [717, 293] width 118 height 19
type input "2"
click at [797, 522] on button "Agregar" at bounding box center [848, 523] width 187 height 32
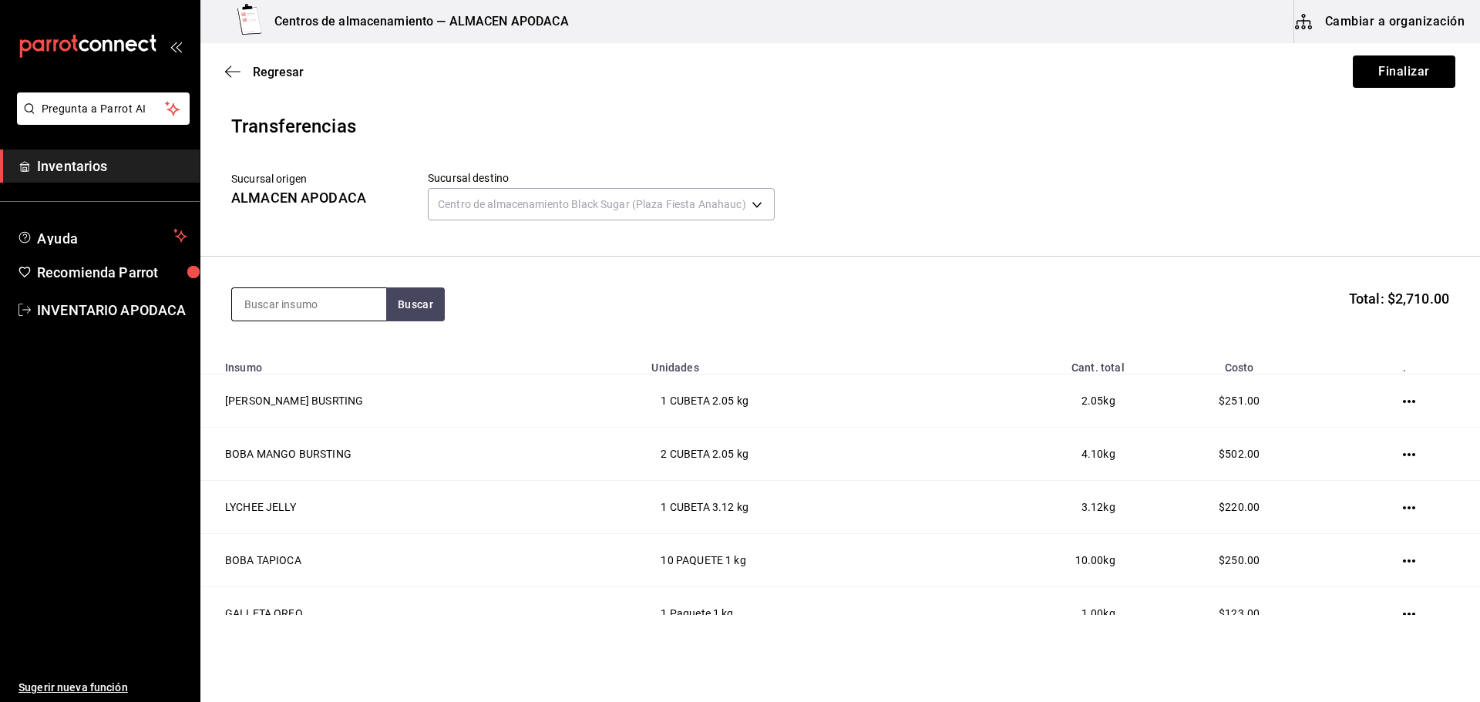
click at [288, 296] on input at bounding box center [309, 304] width 154 height 32
type input "ICE"
click at [321, 345] on div "ICE MOCA POWDER" at bounding box center [309, 349] width 130 height 19
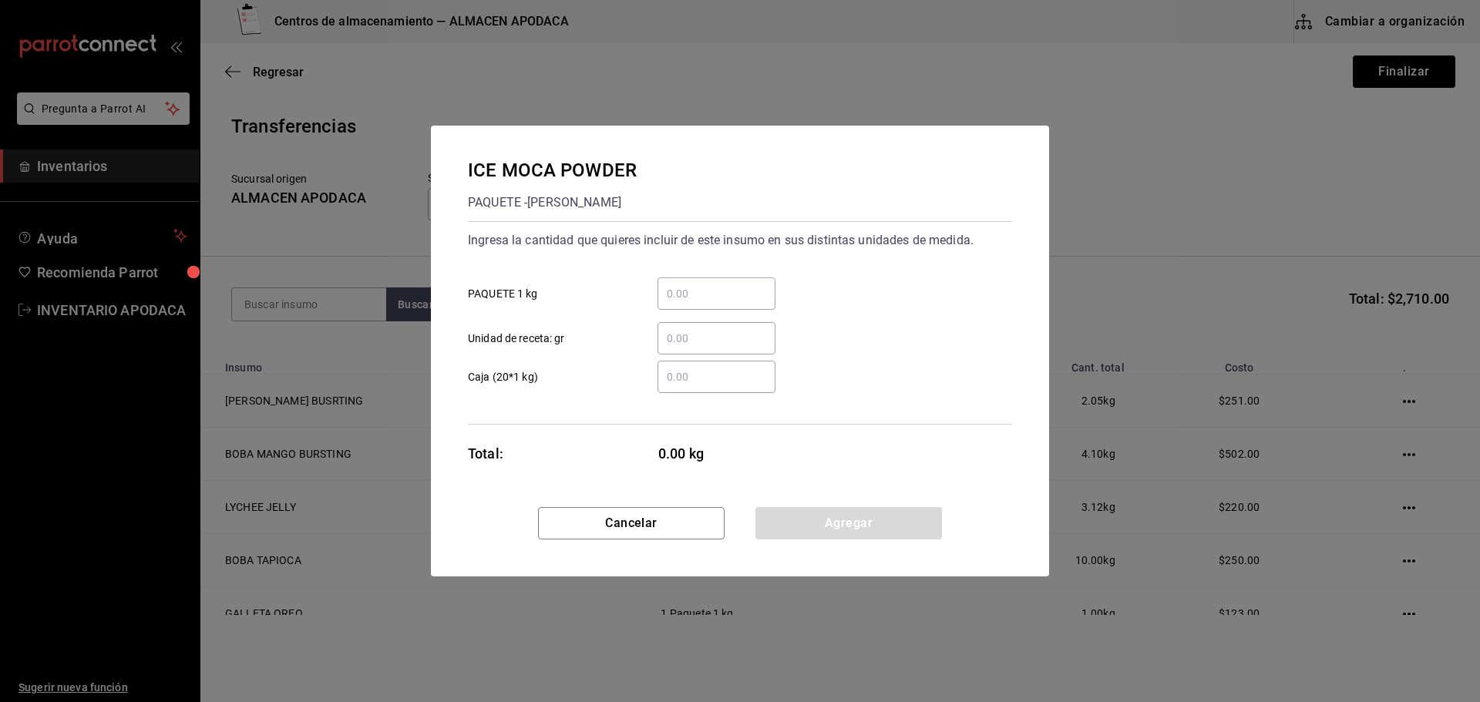
click at [694, 287] on input "​ PAQUETE 1 kg" at bounding box center [717, 293] width 118 height 19
type input "1"
drag, startPoint x: 794, startPoint y: 527, endPoint x: 722, endPoint y: 493, distance: 79.6
click at [794, 527] on button "Agregar" at bounding box center [848, 523] width 187 height 32
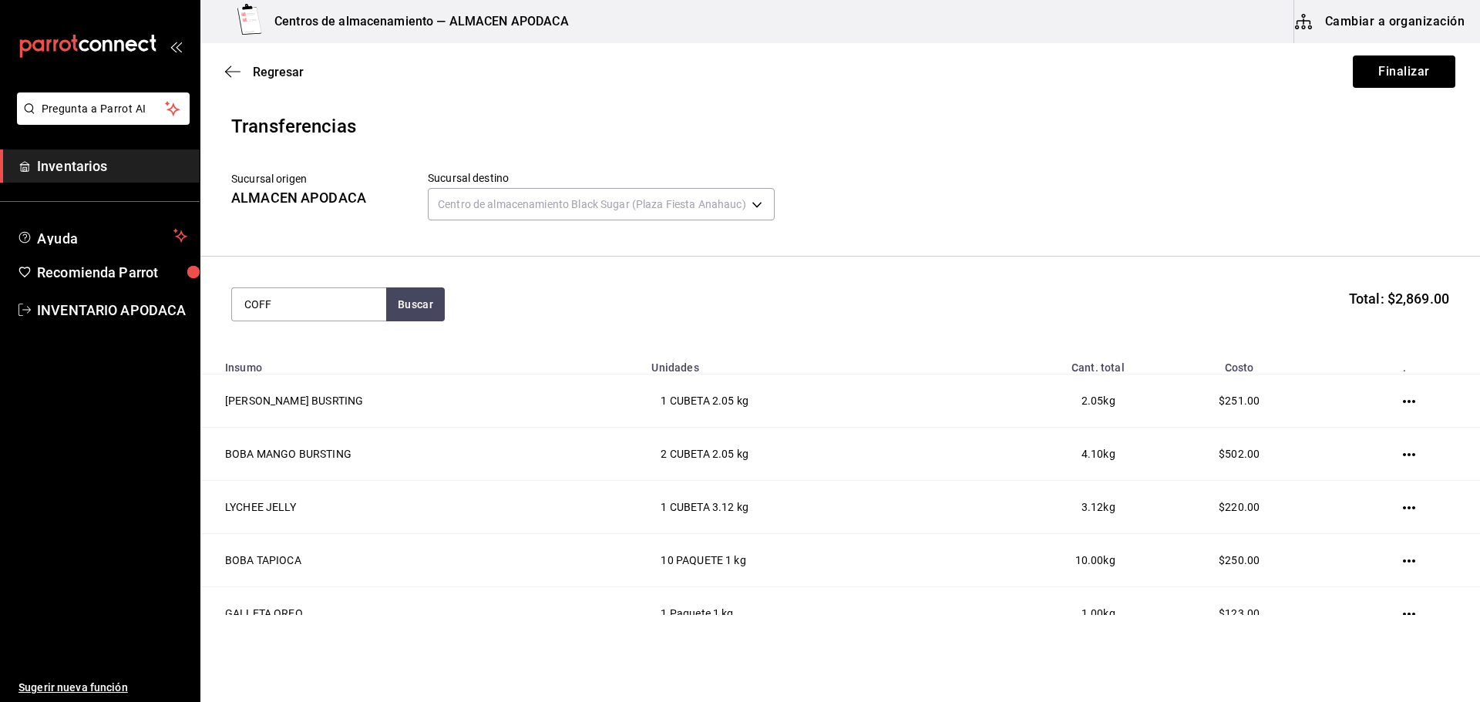
type input "COFF"
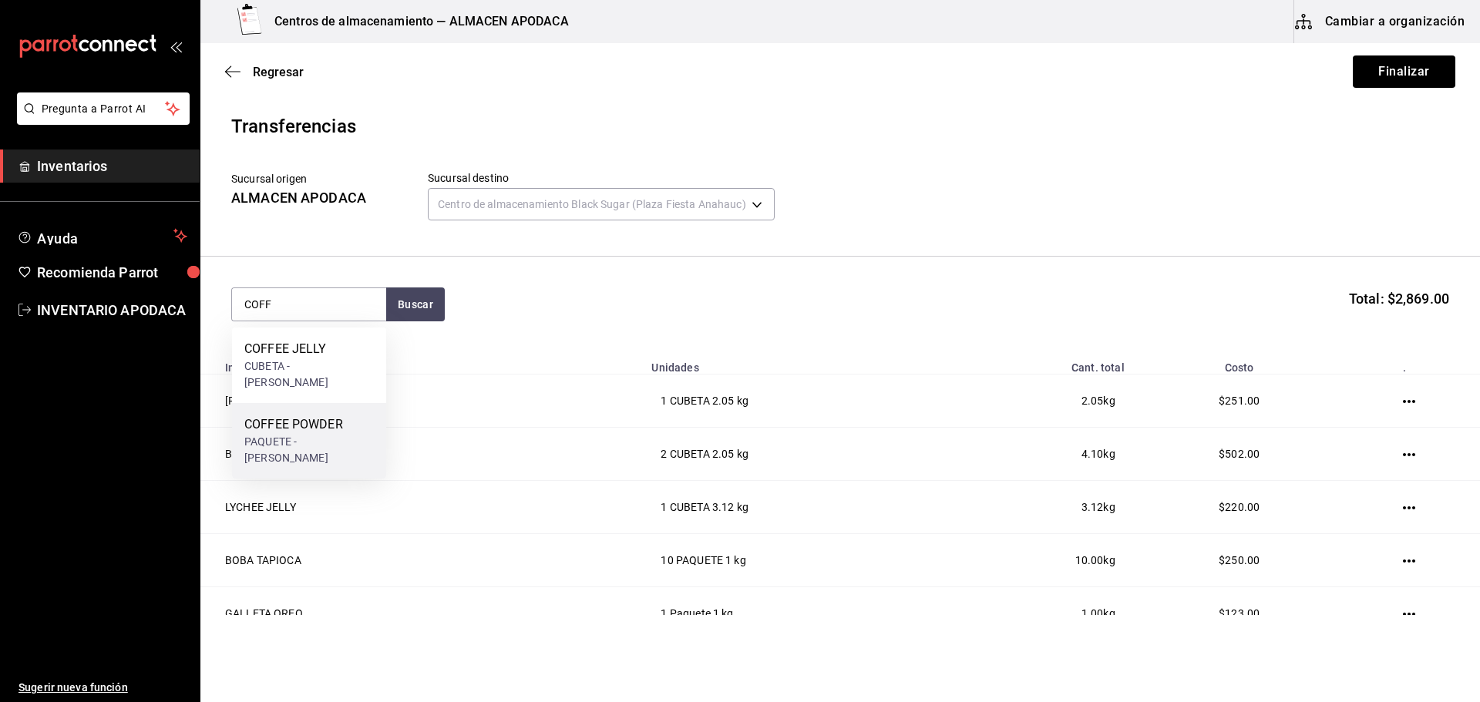
click at [359, 411] on div "COFFEE POWDER PAQUETE - [PERSON_NAME]" at bounding box center [309, 441] width 154 height 76
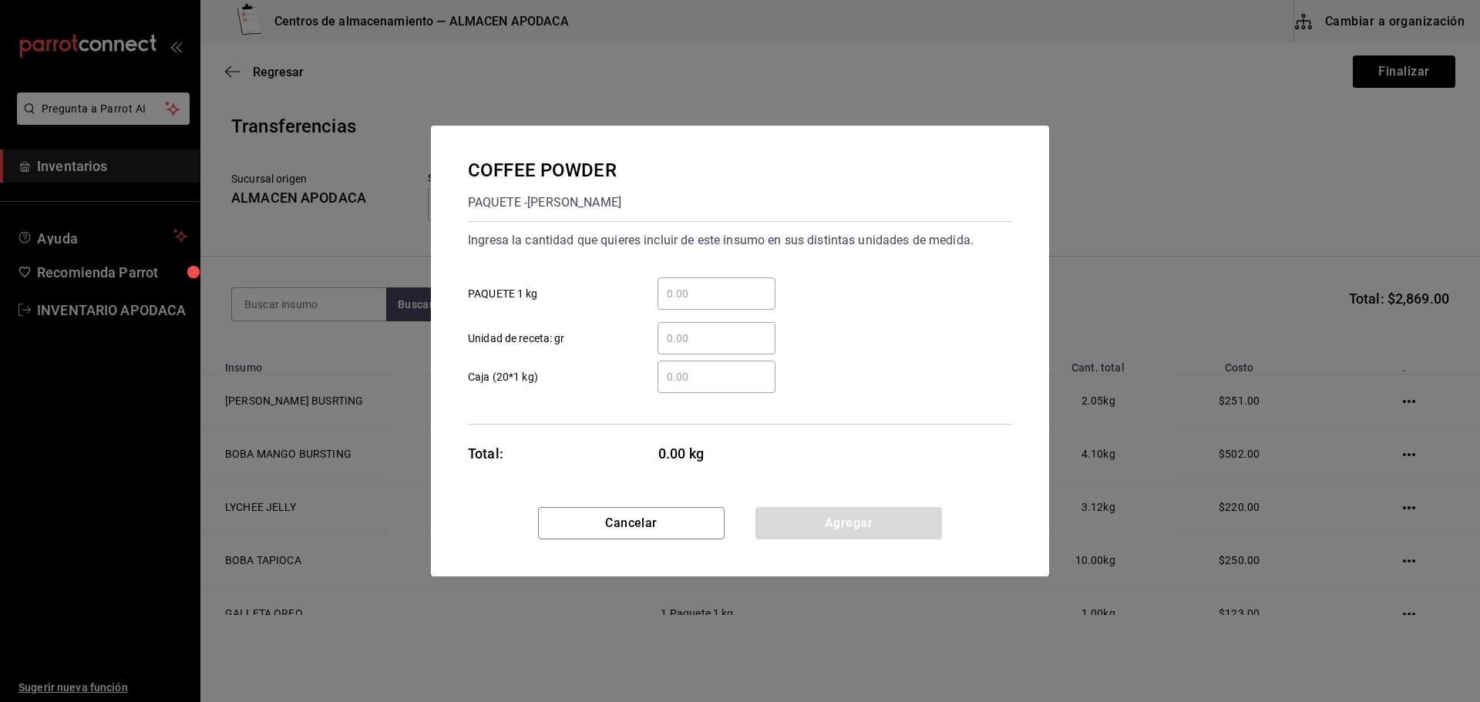
click at [732, 291] on input "​ PAQUETE 1 kg" at bounding box center [717, 293] width 118 height 19
type input "1"
click at [821, 513] on button "Agregar" at bounding box center [848, 523] width 187 height 32
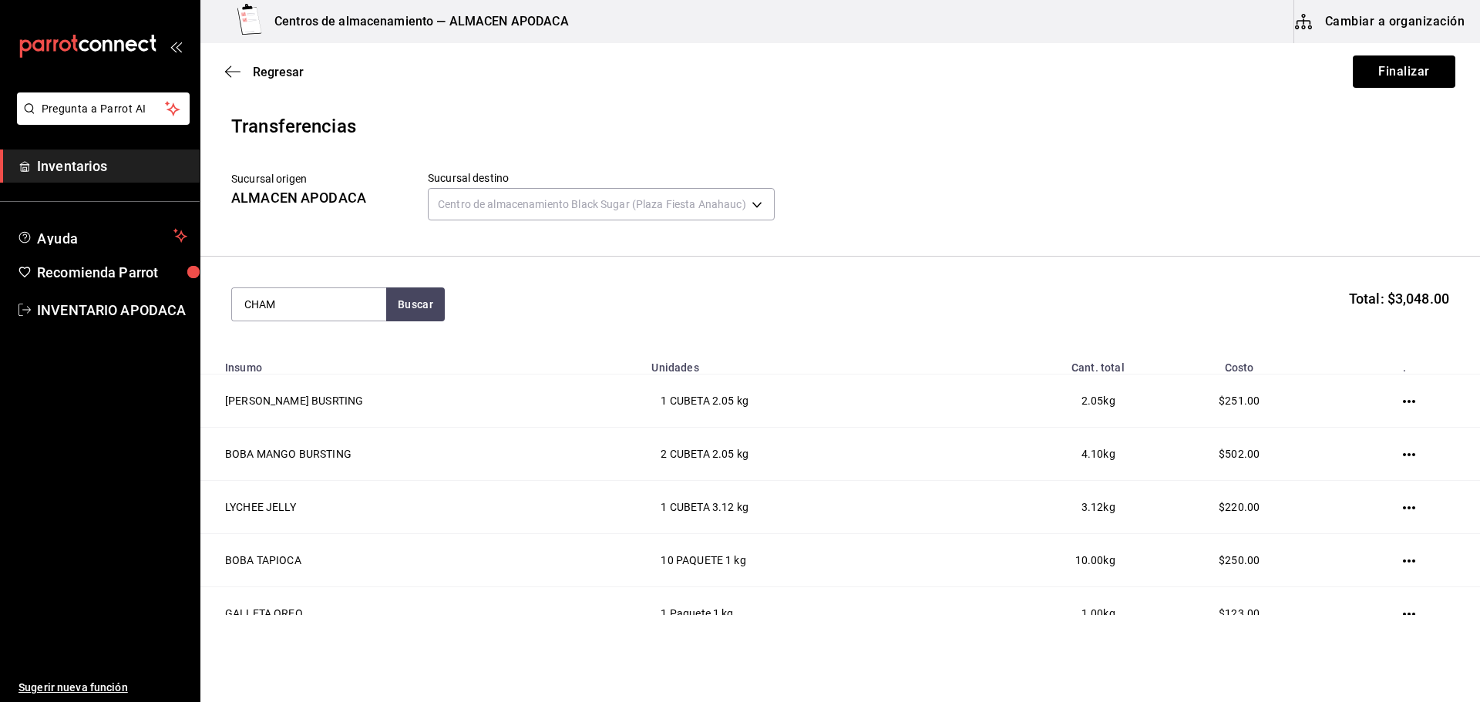
type input "CHAM"
click at [330, 354] on div "CHAMOY SYRUP" at bounding box center [295, 349] width 102 height 19
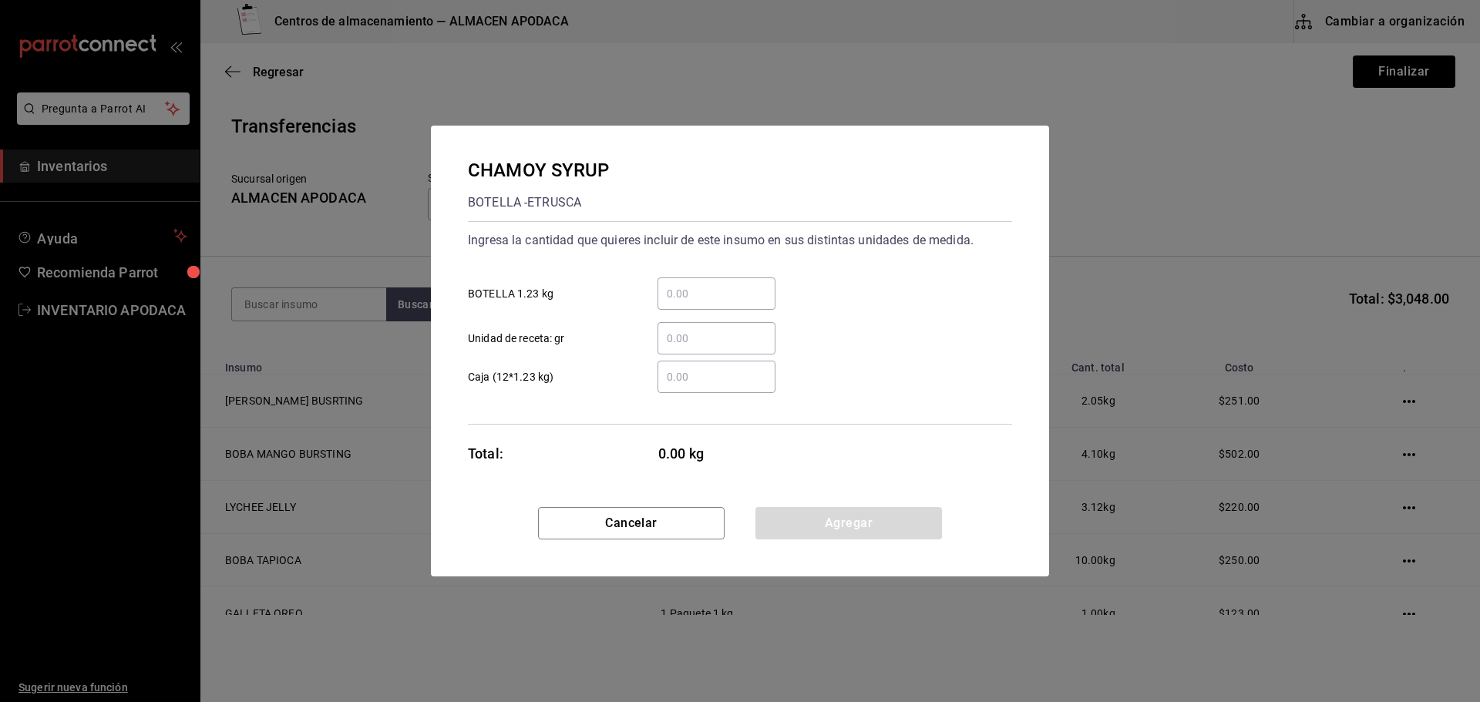
click at [734, 300] on input "​ BOTELLA 1.23 kg" at bounding box center [717, 293] width 118 height 19
type input "1"
click at [775, 527] on button "Agregar" at bounding box center [848, 523] width 187 height 32
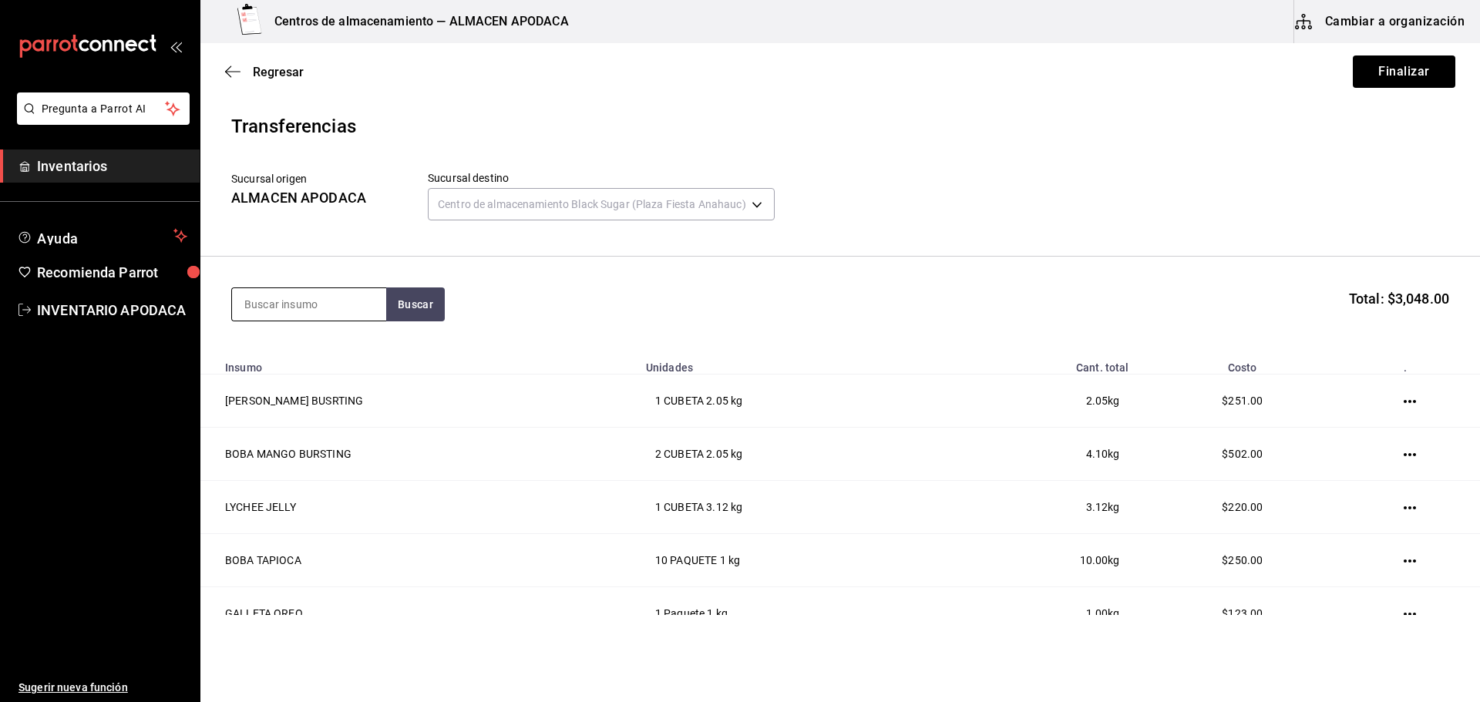
click at [305, 299] on input at bounding box center [309, 304] width 154 height 32
type input "TIGER"
click at [305, 339] on div "[PERSON_NAME] SUGAR BOTELLA - [PERSON_NAME]" at bounding box center [309, 375] width 154 height 94
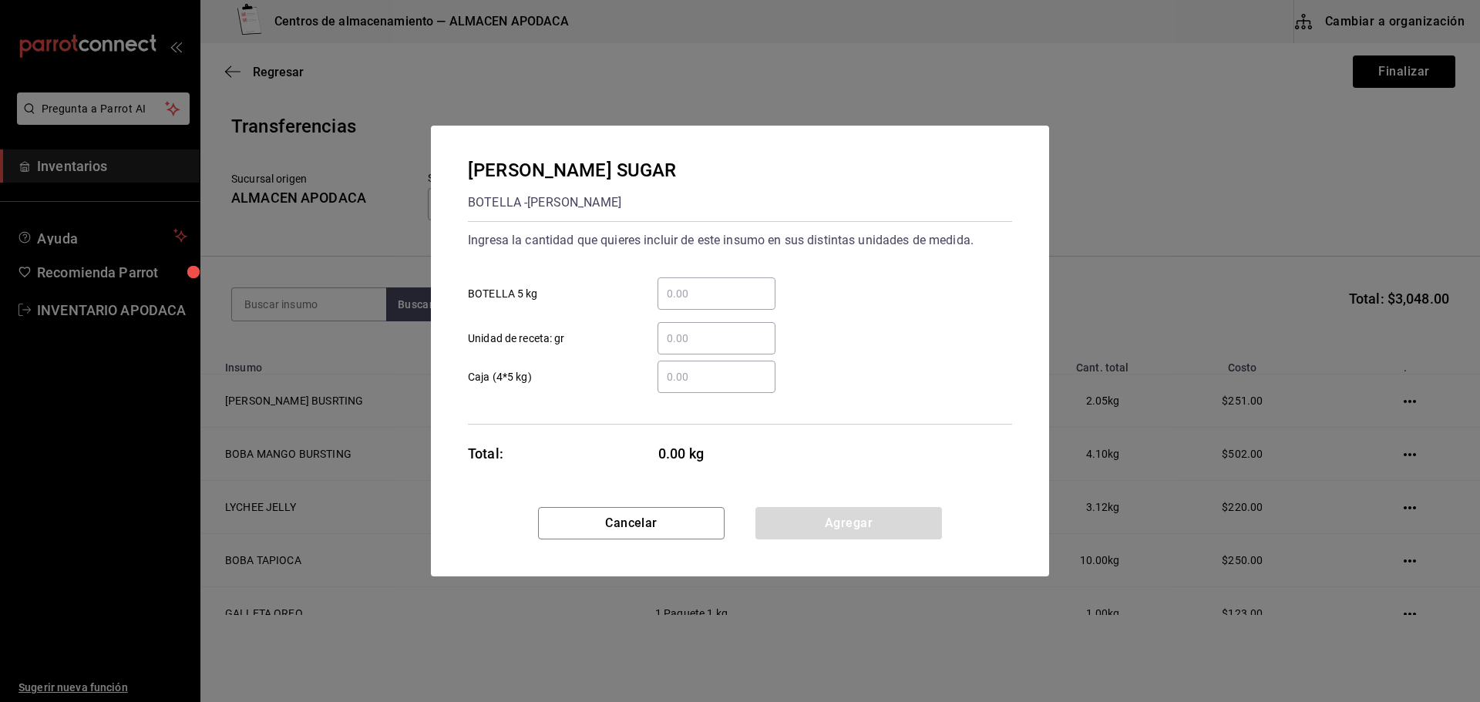
click at [708, 294] on input "​ BOTELLA 5 kg" at bounding box center [717, 293] width 118 height 19
type input "1"
click at [824, 531] on button "Agregar" at bounding box center [848, 523] width 187 height 32
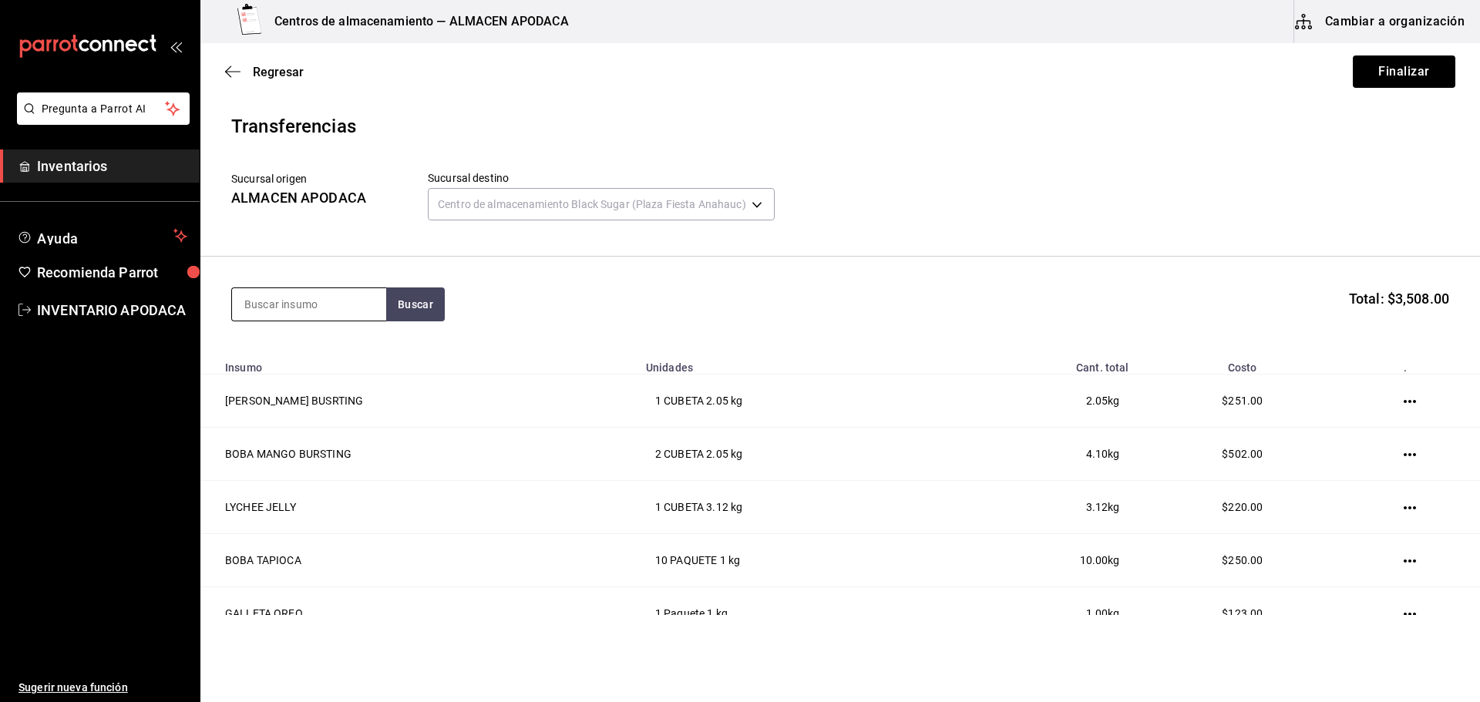
click at [366, 308] on input at bounding box center [309, 304] width 154 height 32
type input "CARA"
click at [352, 352] on div "CARAMEL SYRUP BOTELLA - [PERSON_NAME]" at bounding box center [309, 366] width 154 height 76
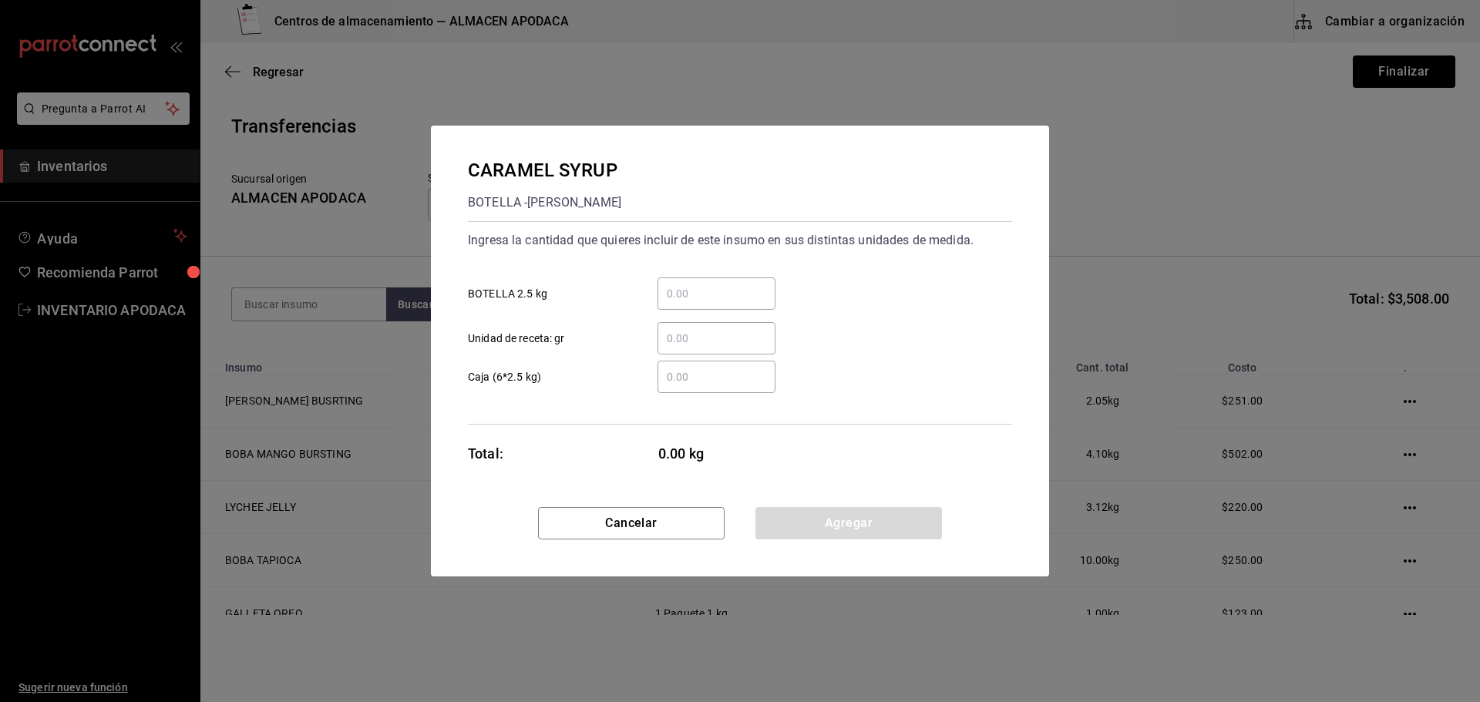
click at [710, 293] on input "​ BOTELLA 2.5 kg" at bounding box center [717, 293] width 118 height 19
type input "1"
click at [799, 528] on button "Agregar" at bounding box center [848, 523] width 187 height 32
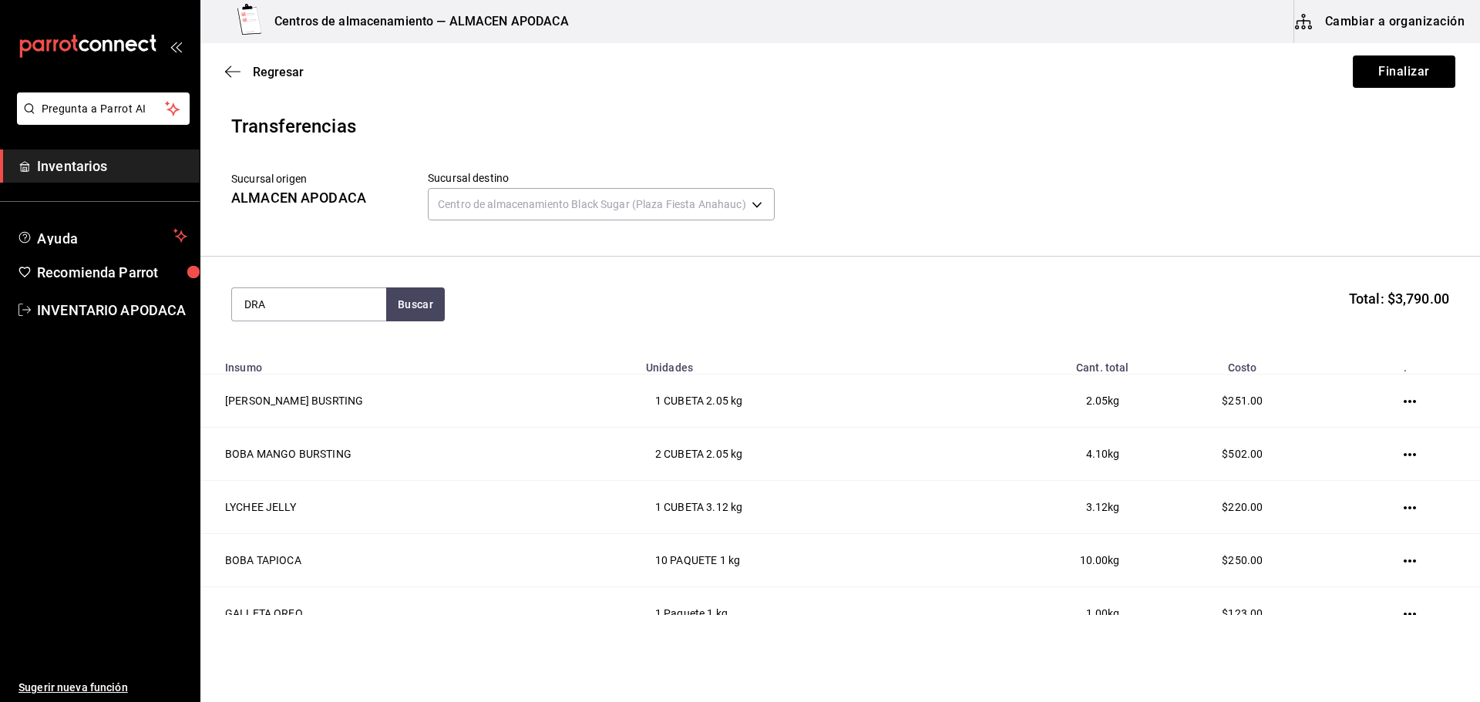
type input "DRA"
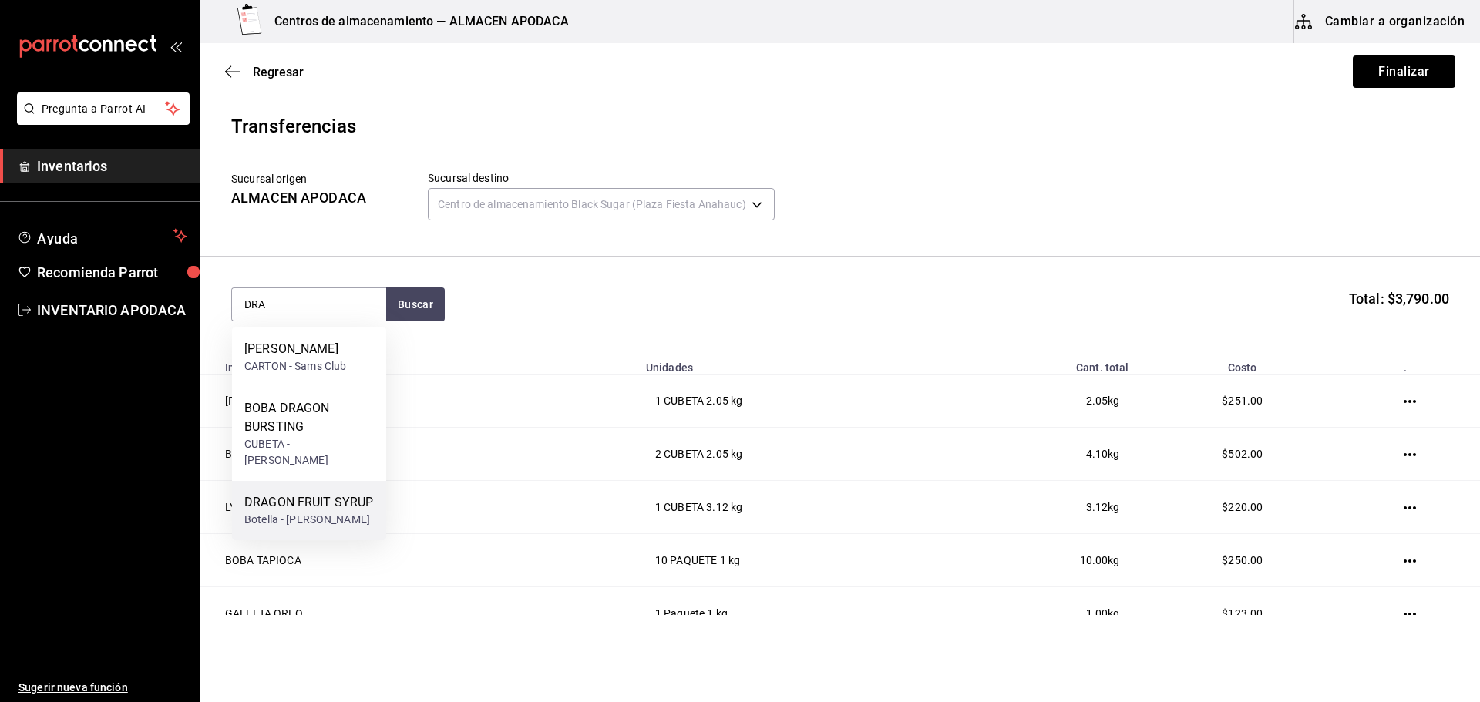
click at [264, 493] on div "DRAGON FRUIT SYRUP" at bounding box center [308, 502] width 129 height 19
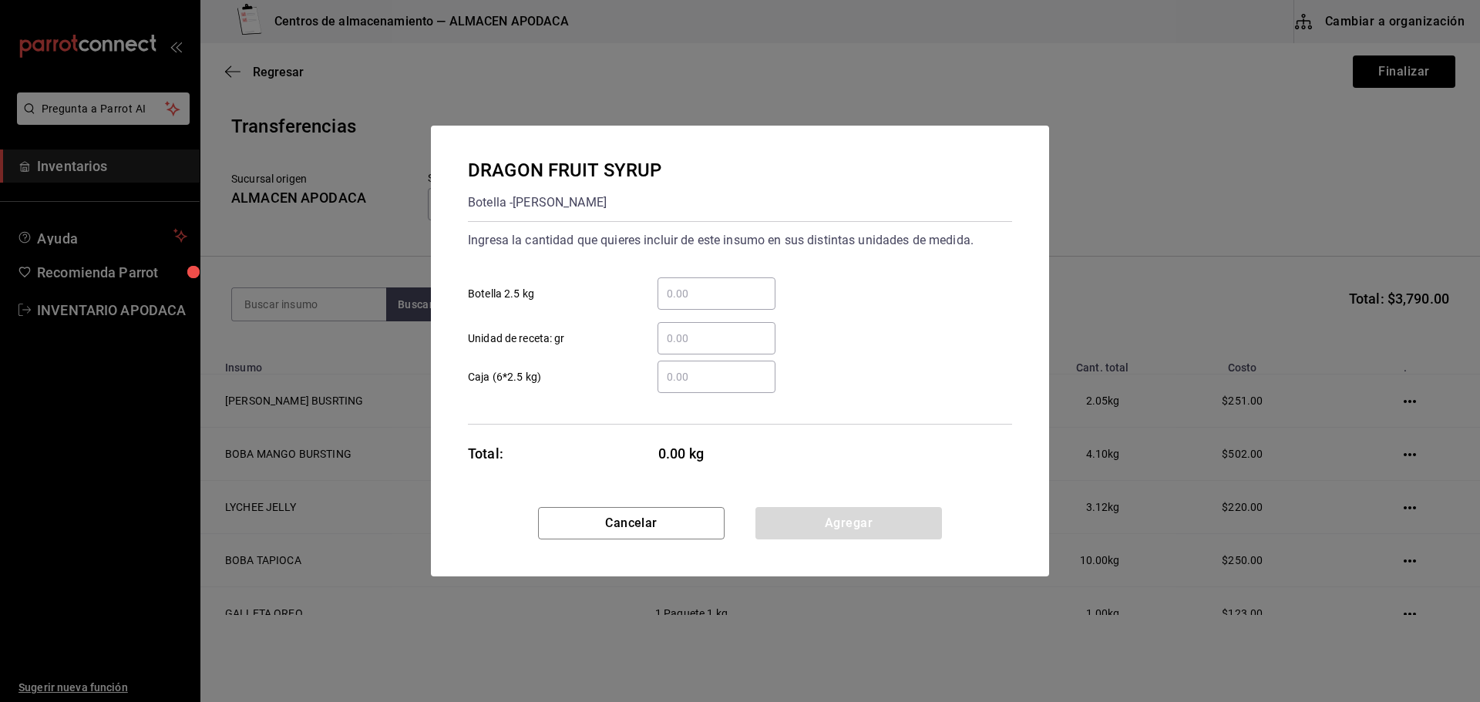
click at [744, 300] on input "​ Botella 2.5 kg" at bounding box center [717, 293] width 118 height 19
type input "1"
click at [796, 539] on button "Agregar" at bounding box center [848, 523] width 187 height 32
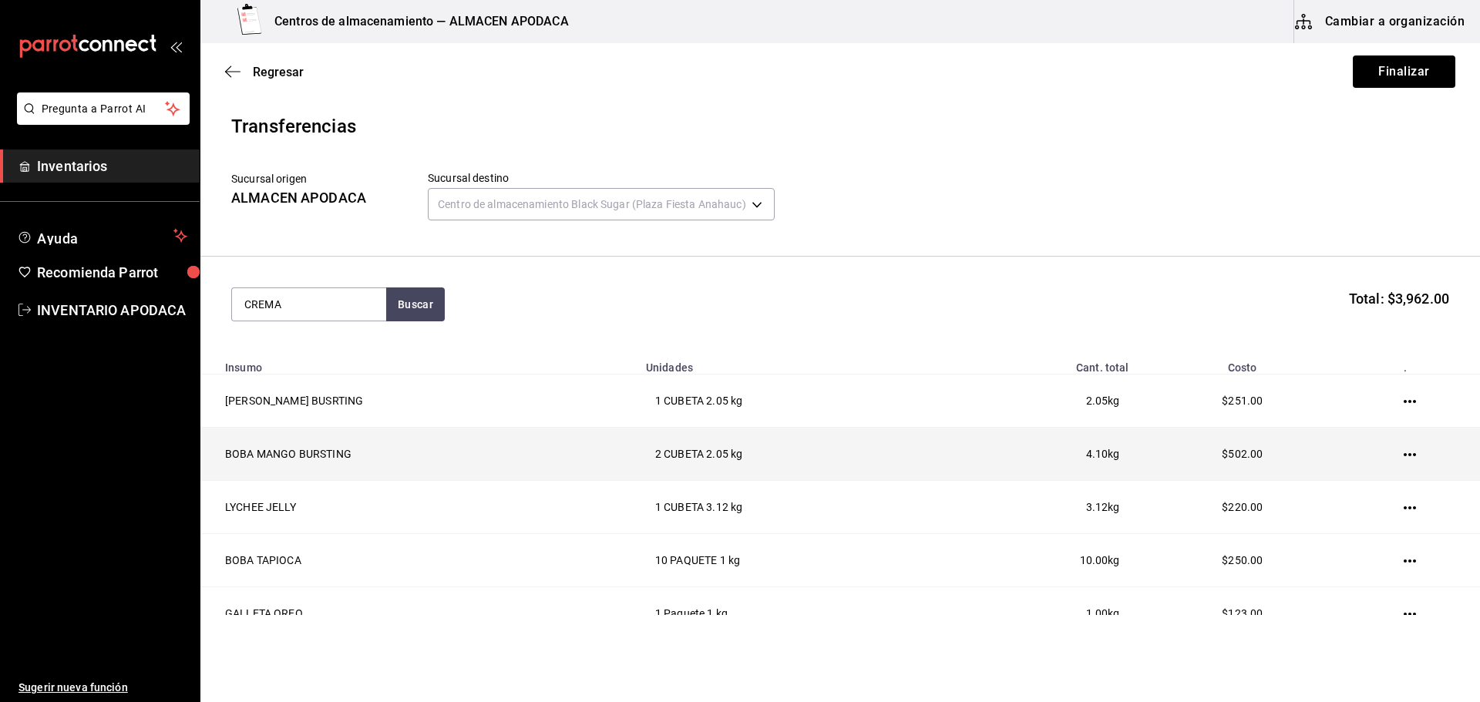
type input "CREMA"
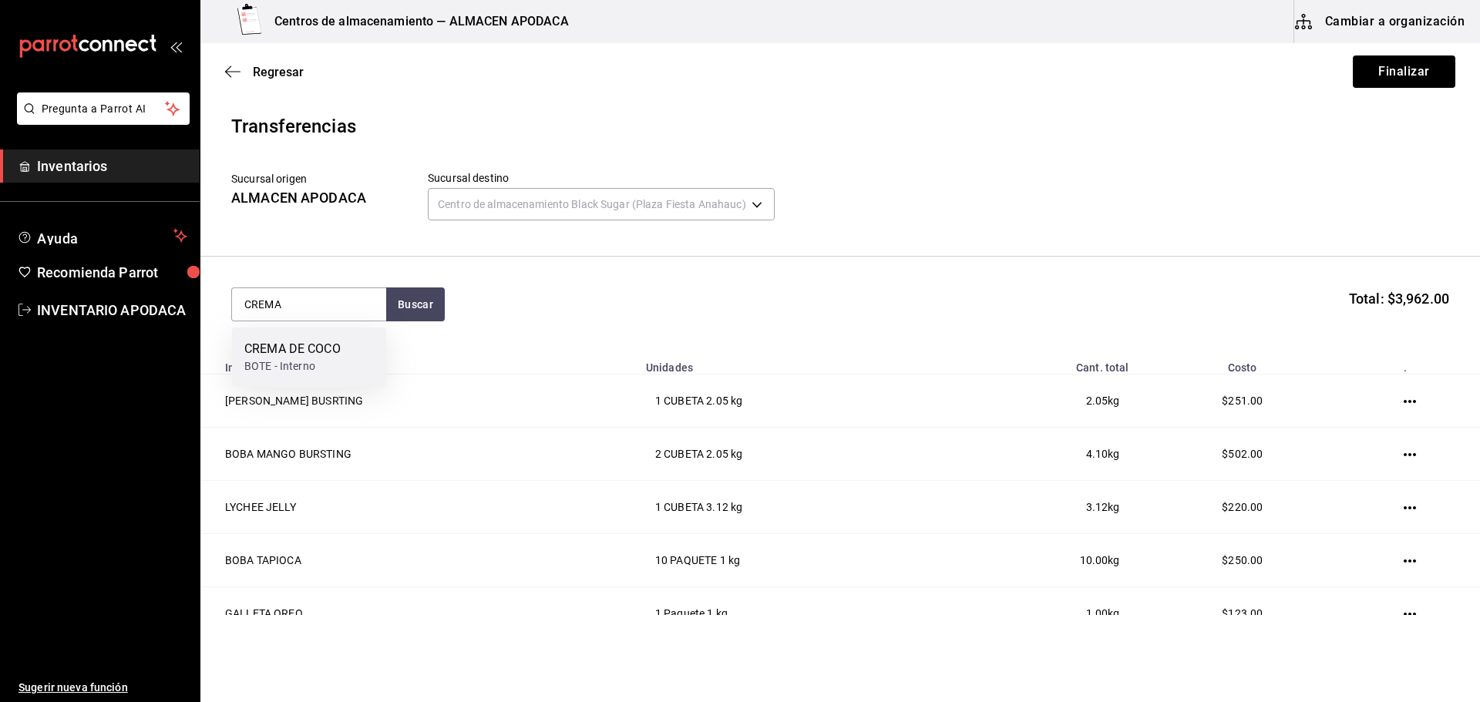
click at [362, 370] on div "CREMA [PERSON_NAME] BOTE - Interno" at bounding box center [309, 357] width 154 height 59
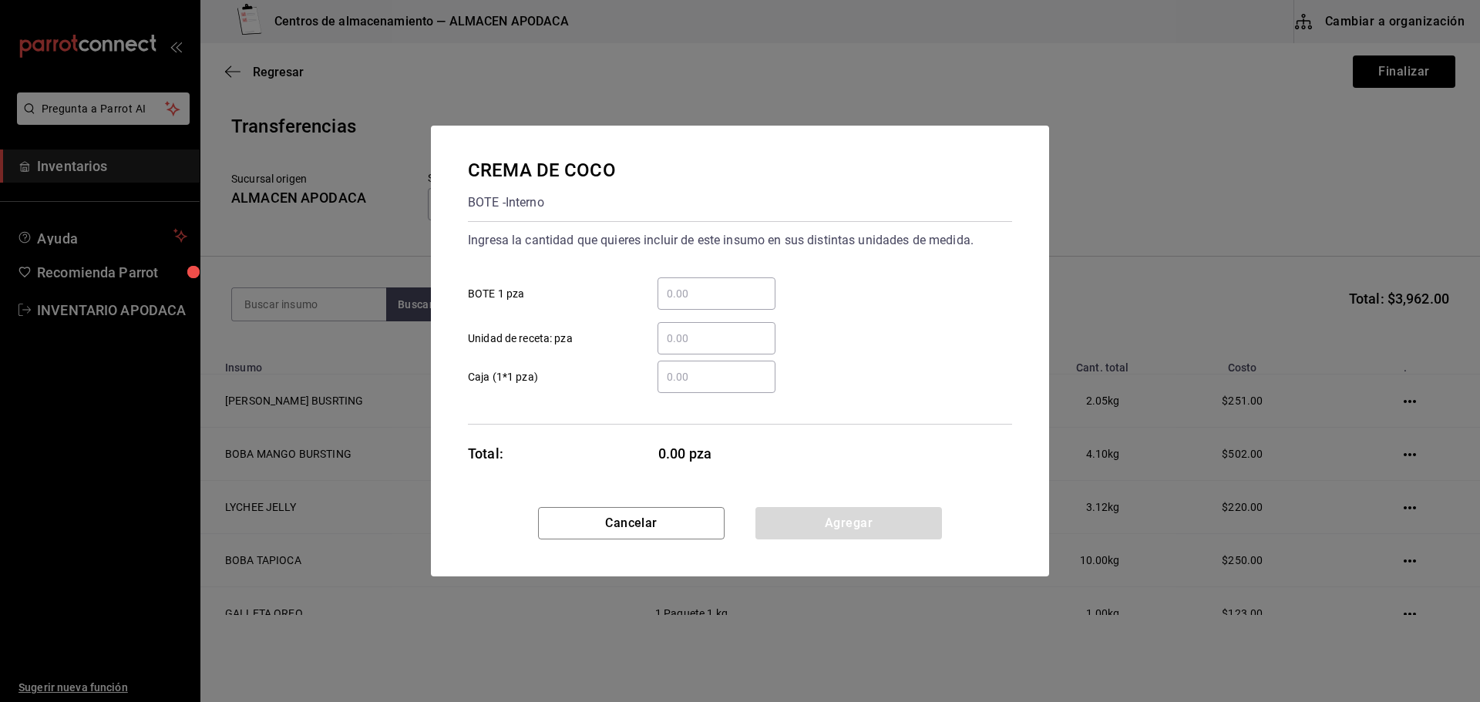
click at [697, 300] on input "​ BOTE 1 pza" at bounding box center [717, 293] width 118 height 19
type input "1"
click at [842, 505] on div "CREMA [PERSON_NAME] BOTE - Interno Ingresa la cantidad que quieres incluir de e…" at bounding box center [740, 317] width 618 height 382
click at [835, 525] on button "Agregar" at bounding box center [848, 523] width 187 height 32
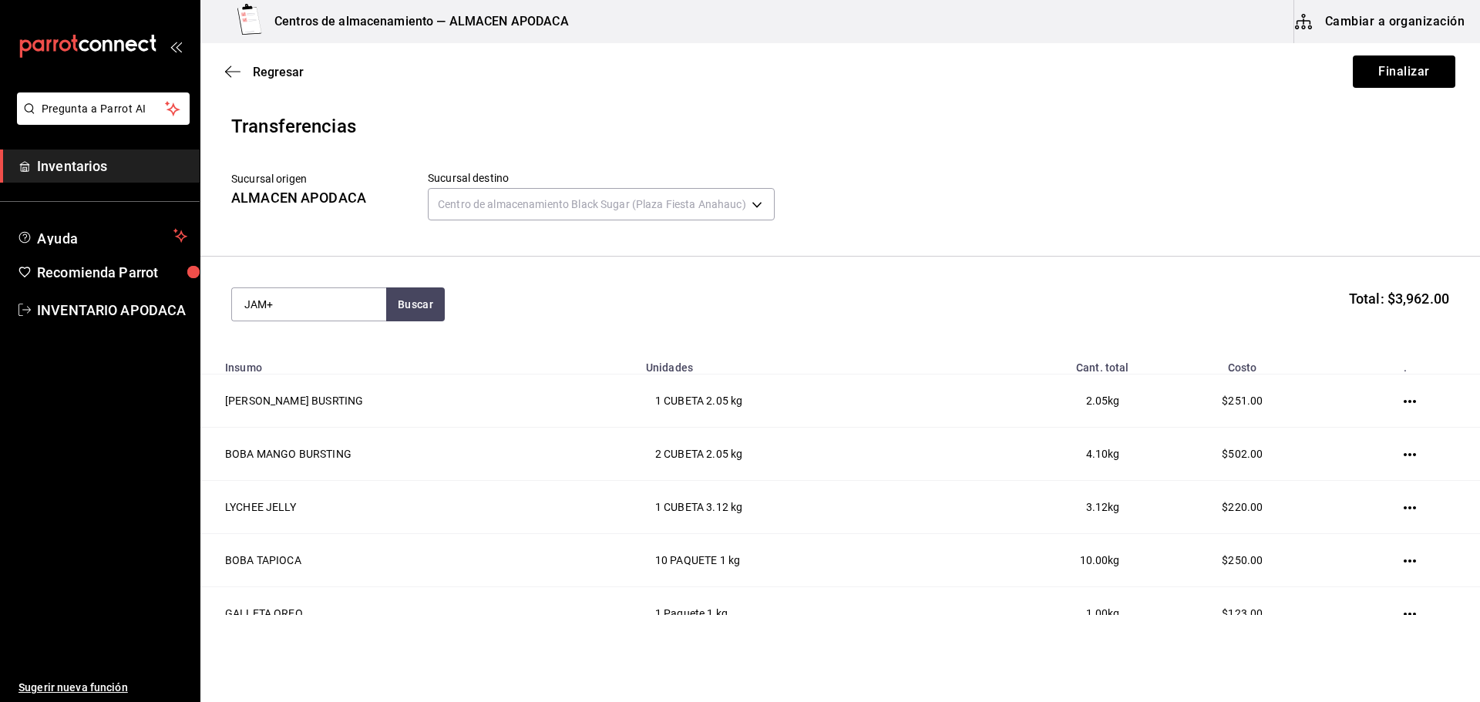
type input "JAM"
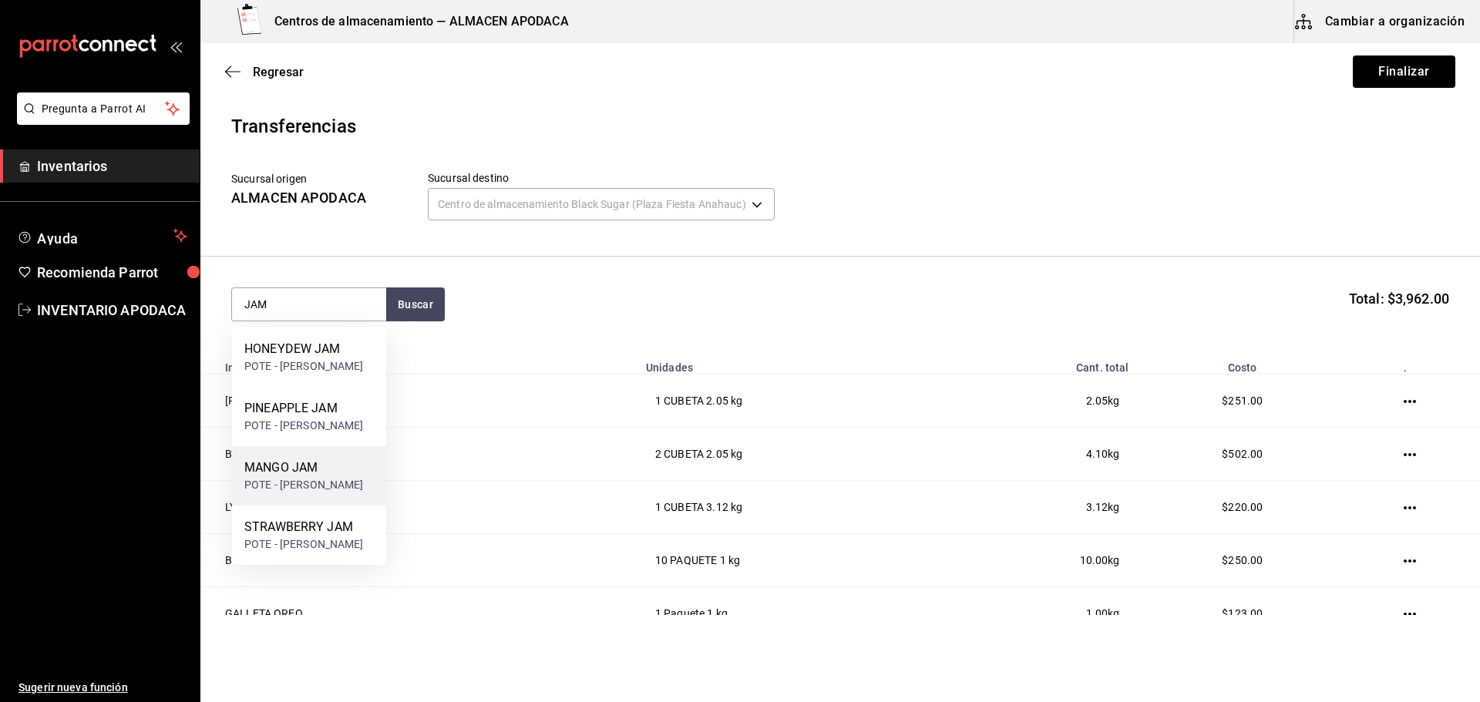
click at [311, 476] on div "MANGO JAM" at bounding box center [303, 468] width 119 height 19
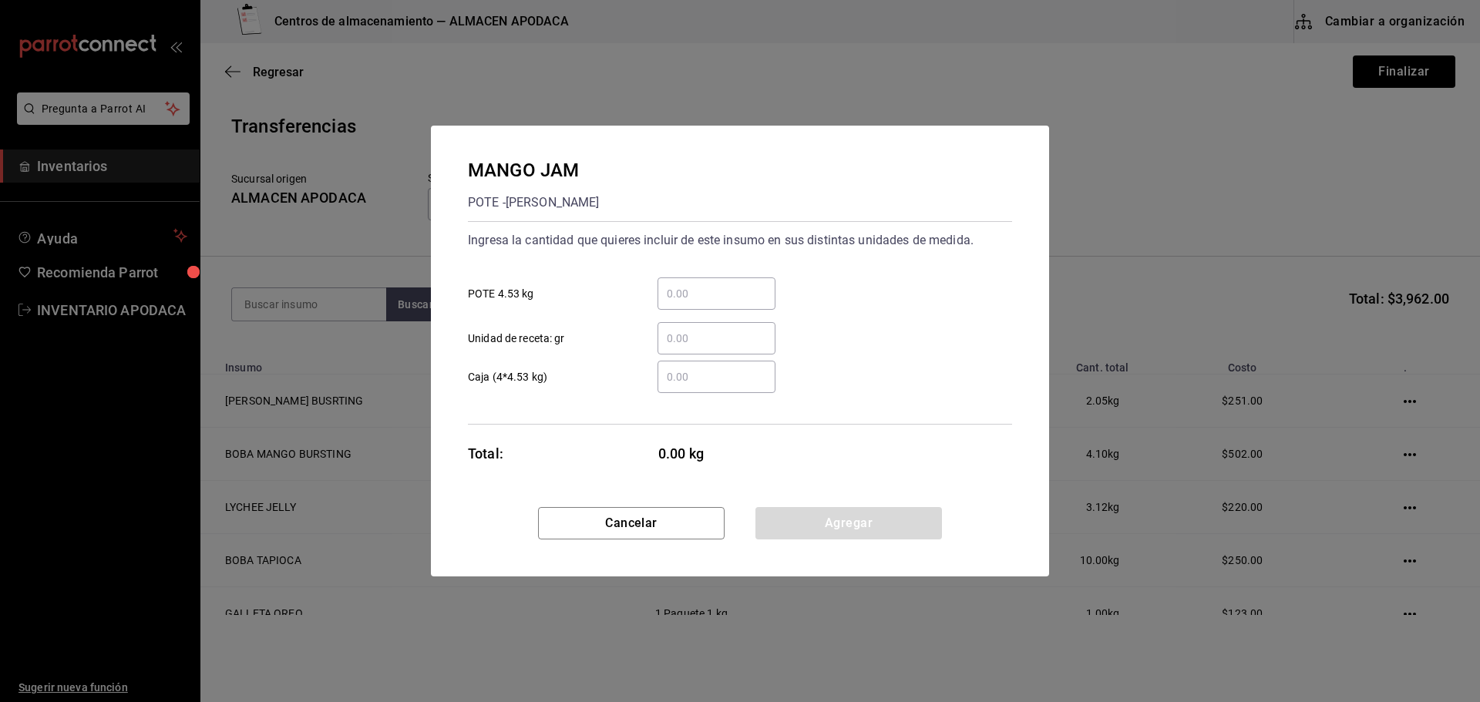
click at [655, 311] on div "​ Unidad de receta: gr" at bounding box center [734, 332] width 557 height 45
click at [678, 288] on input "​ POTE 4.53 kg" at bounding box center [717, 293] width 118 height 19
type input "1"
click at [798, 540] on div "Cancelar Agregar" at bounding box center [740, 541] width 618 height 69
click at [796, 522] on button "Agregar" at bounding box center [848, 523] width 187 height 32
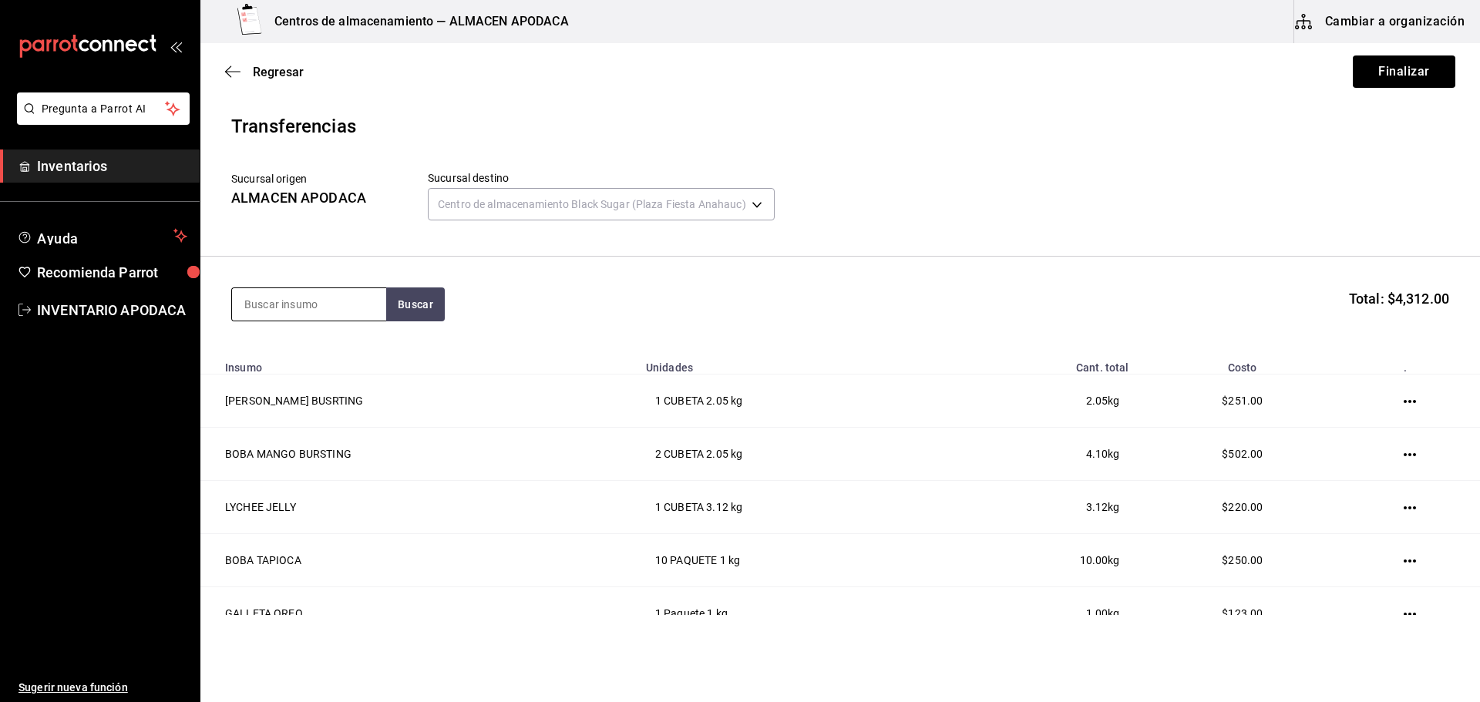
click at [300, 295] on input at bounding box center [309, 304] width 154 height 32
type input "O"
type input "POPO"
click at [315, 387] on div "PAQUETE - [PERSON_NAME]/LOKYO" at bounding box center [309, 374] width 130 height 32
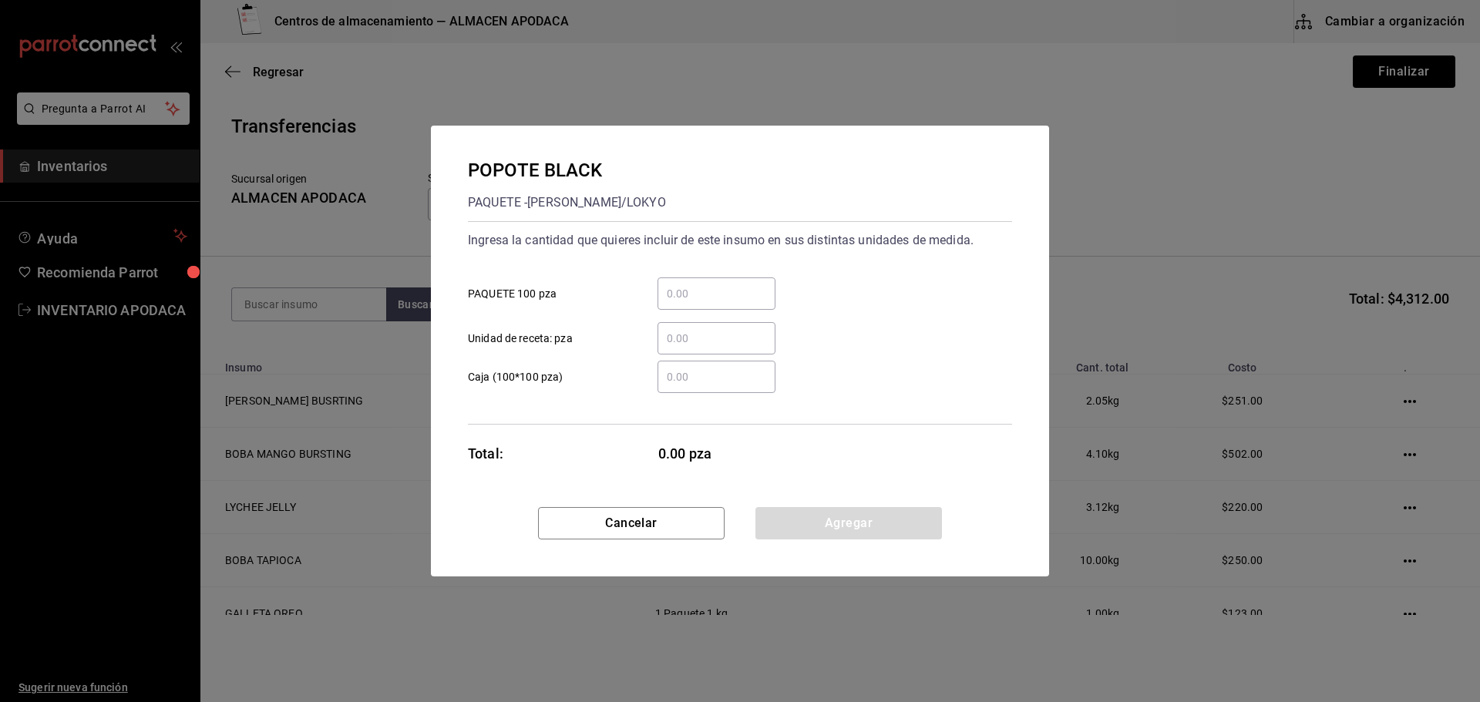
click at [732, 308] on div "​" at bounding box center [717, 294] width 118 height 32
click at [732, 303] on input "​ PAQUETE 100 pza" at bounding box center [717, 293] width 118 height 19
type input "1"
click at [822, 518] on button "Agregar" at bounding box center [848, 523] width 187 height 32
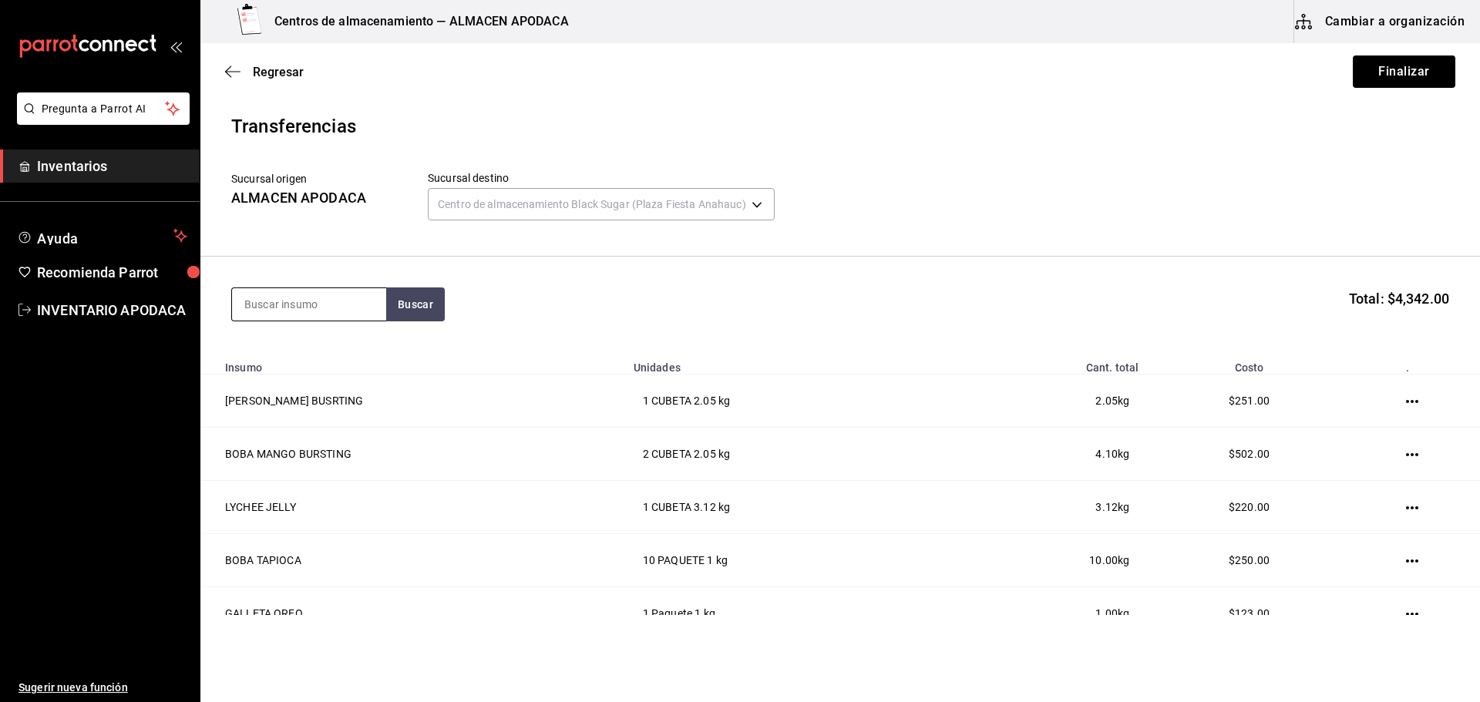
click at [337, 293] on input at bounding box center [309, 304] width 154 height 32
type input "SOBRE"
click at [337, 366] on div "PAQUETE - Interno" at bounding box center [298, 366] width 109 height 16
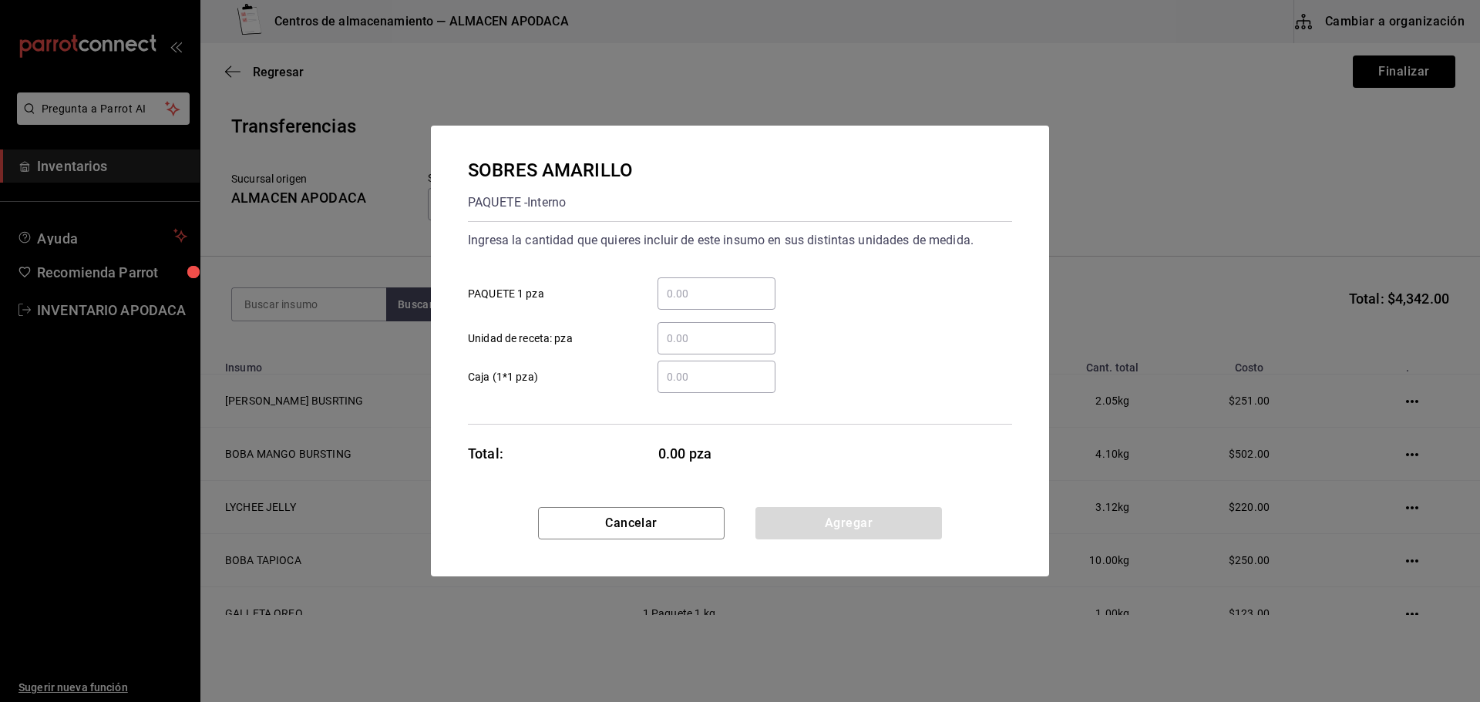
click at [729, 293] on input "​ PAQUETE 1 pza" at bounding box center [717, 293] width 118 height 19
type input "5"
click at [789, 515] on button "Agregar" at bounding box center [848, 523] width 187 height 32
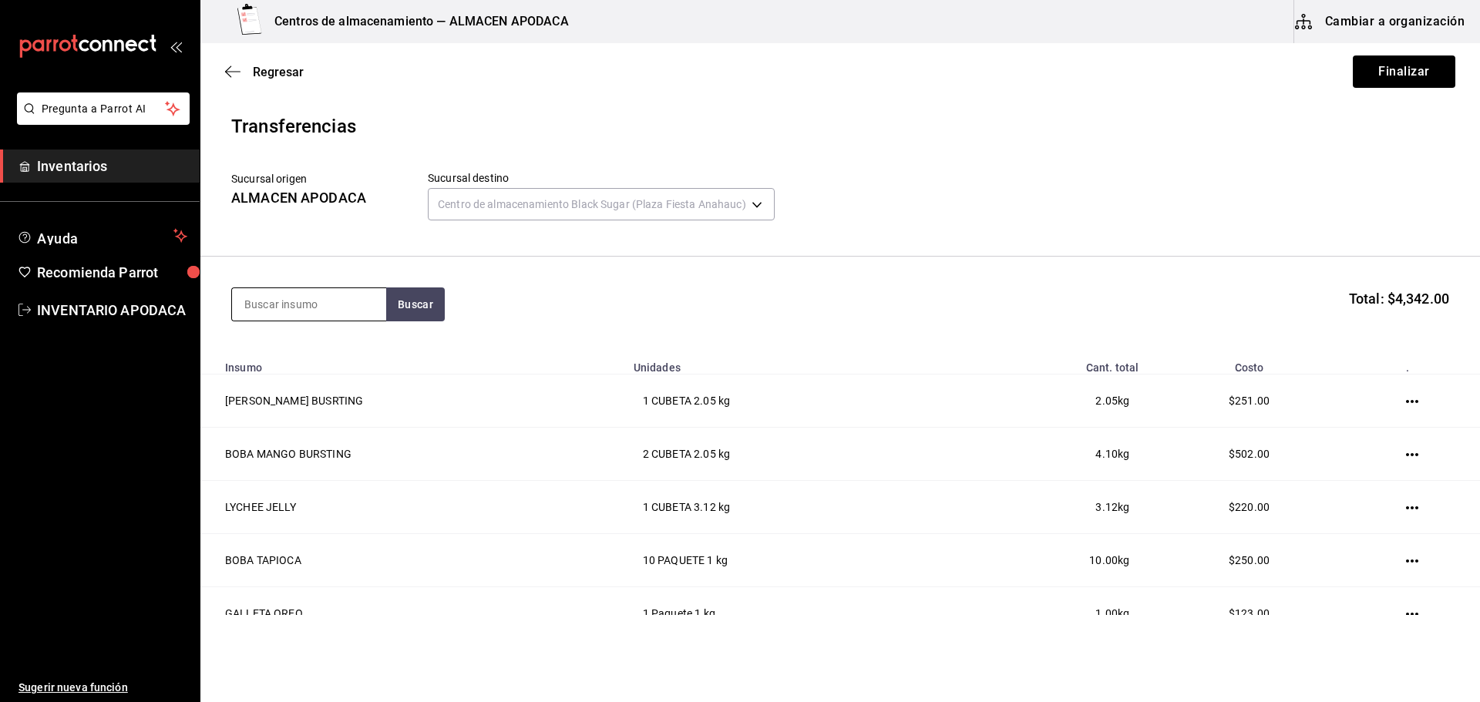
click at [316, 316] on input at bounding box center [309, 304] width 154 height 32
type input "COFI"
click at [300, 352] on div "COFIA" at bounding box center [289, 349] width 90 height 19
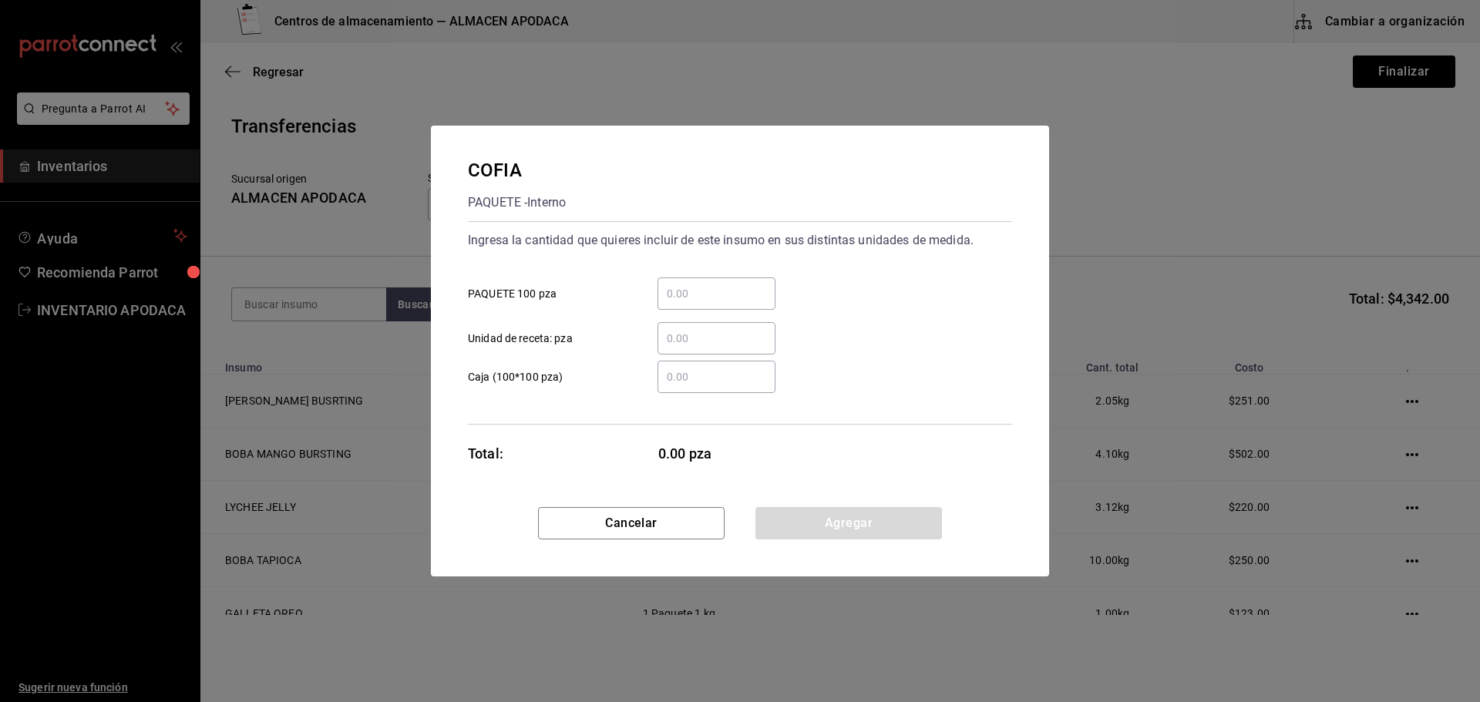
click at [724, 291] on input "​ PAQUETE 100 pza" at bounding box center [717, 293] width 118 height 19
type input "1"
click at [856, 536] on button "Agregar" at bounding box center [848, 523] width 187 height 32
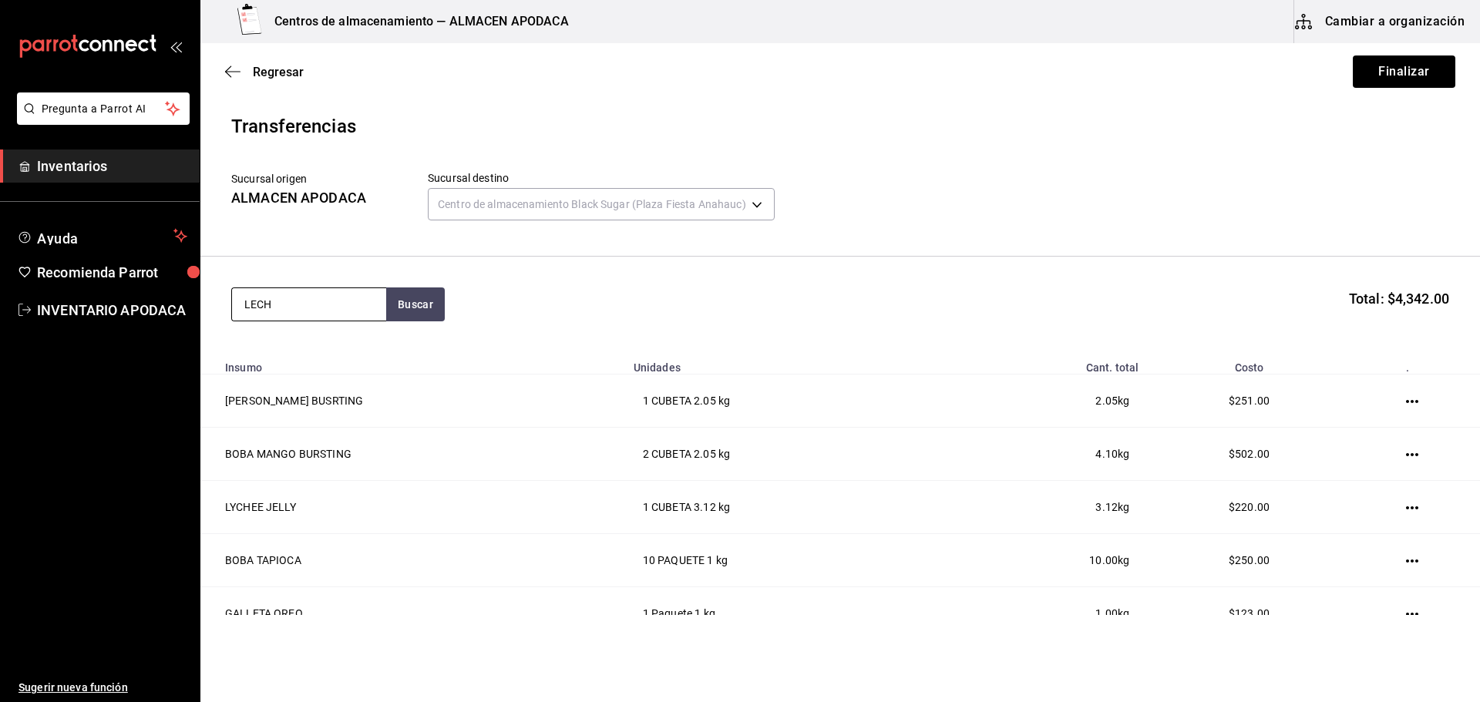
type input "LECHE"
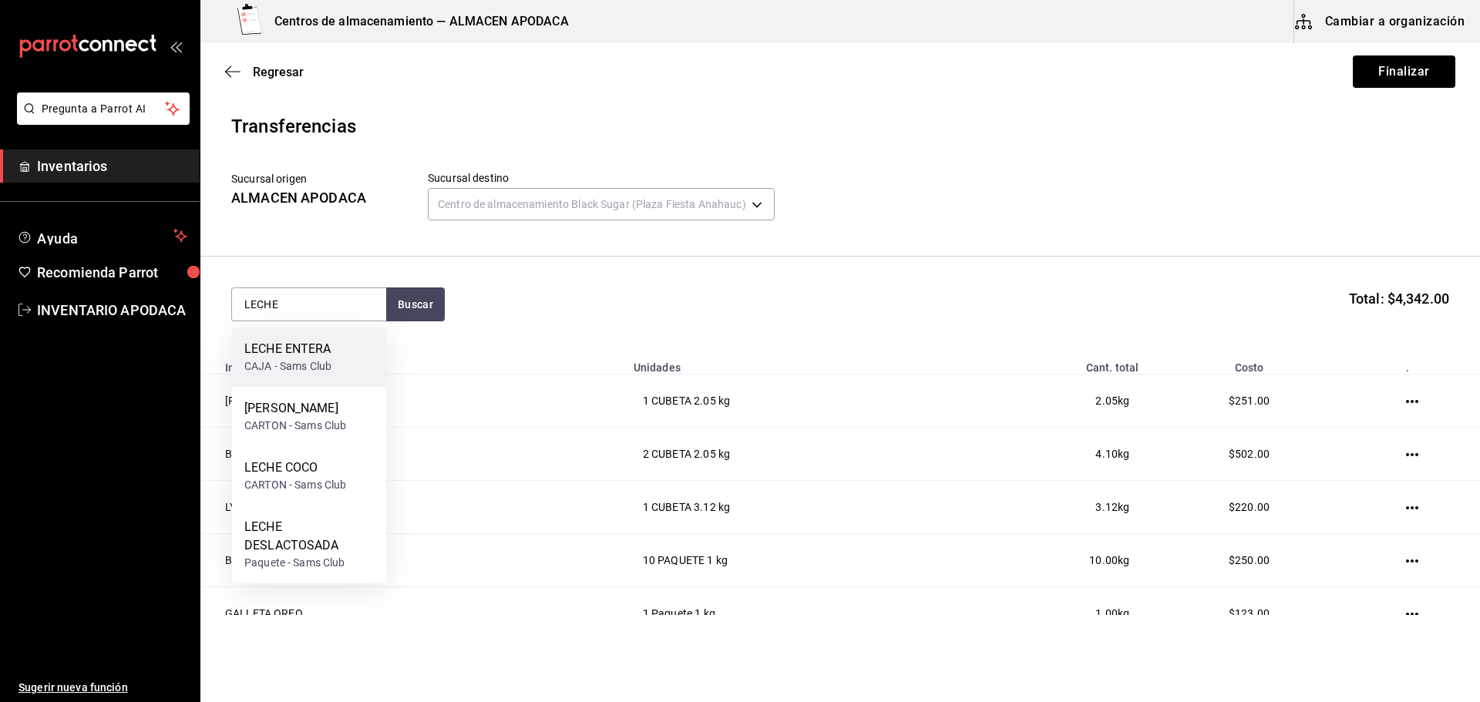
click at [328, 342] on div "LECHE ENTERA" at bounding box center [287, 349] width 87 height 19
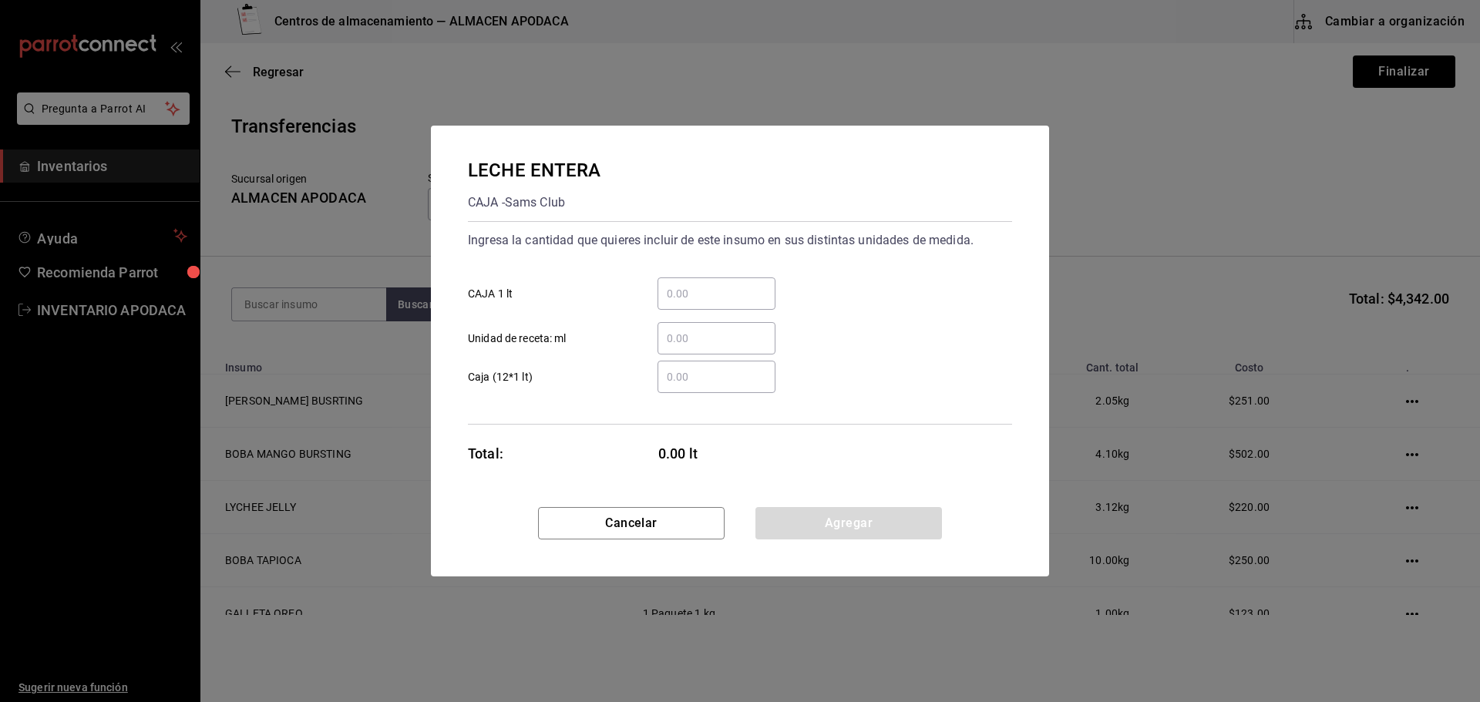
click at [708, 301] on input "​ CAJA 1 lt" at bounding box center [717, 293] width 118 height 19
type input "10"
click at [829, 524] on button "Agregar" at bounding box center [848, 523] width 187 height 32
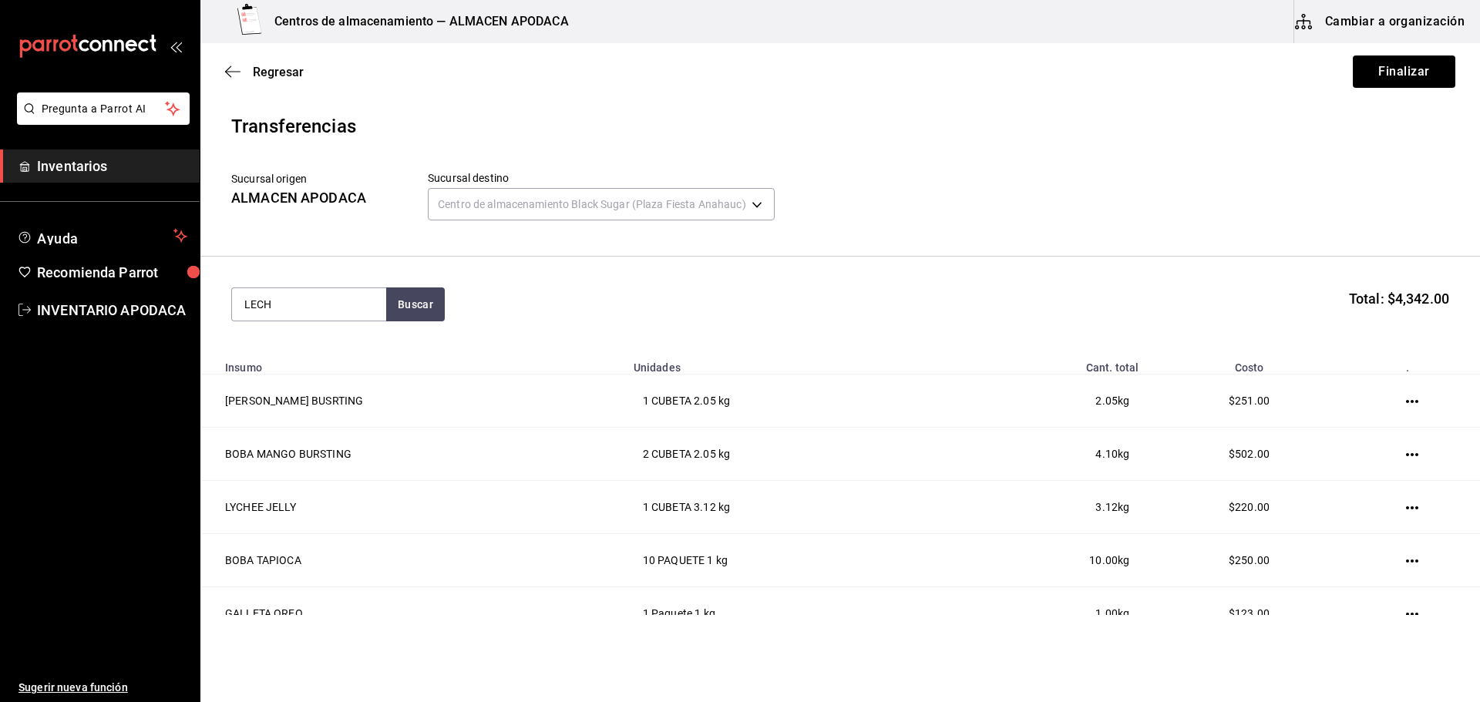
type input "LECHE"
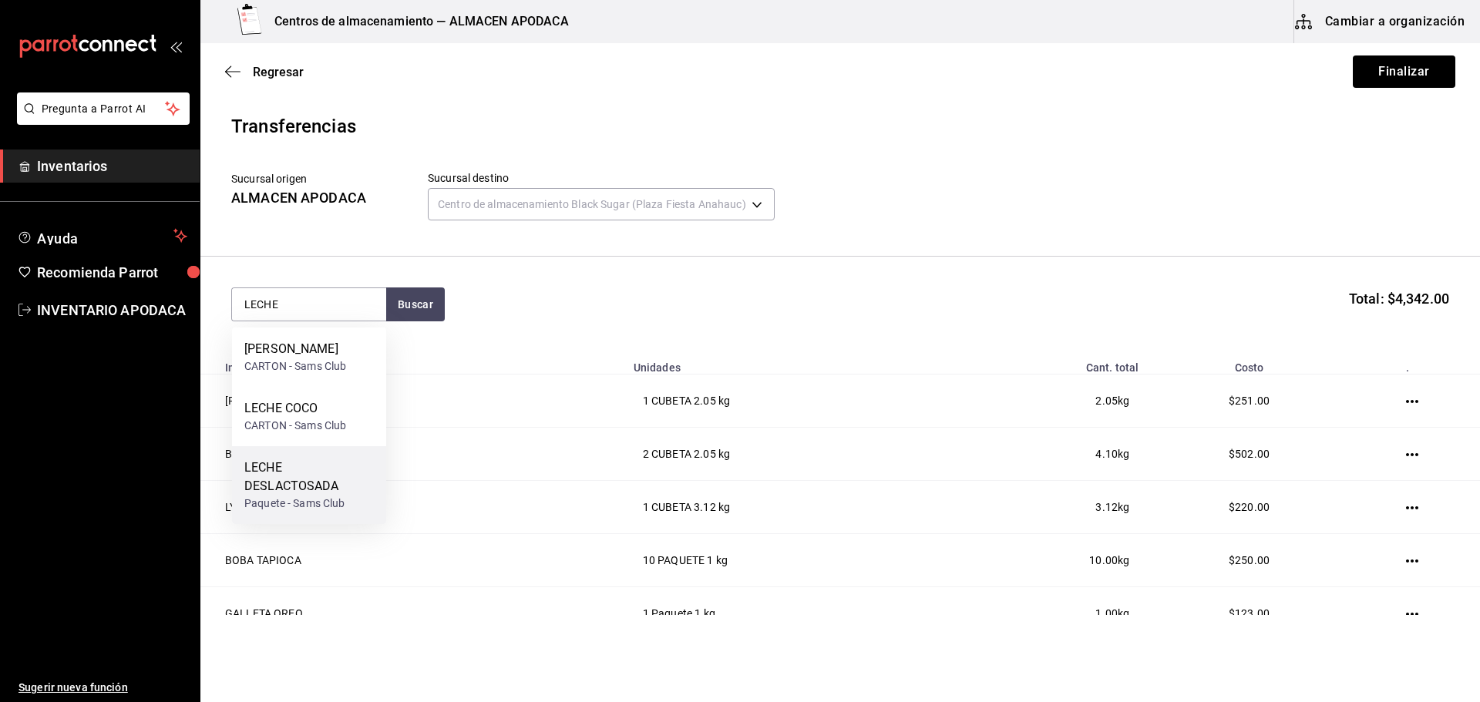
click at [312, 498] on div "Paquete - Sams Club" at bounding box center [309, 504] width 130 height 16
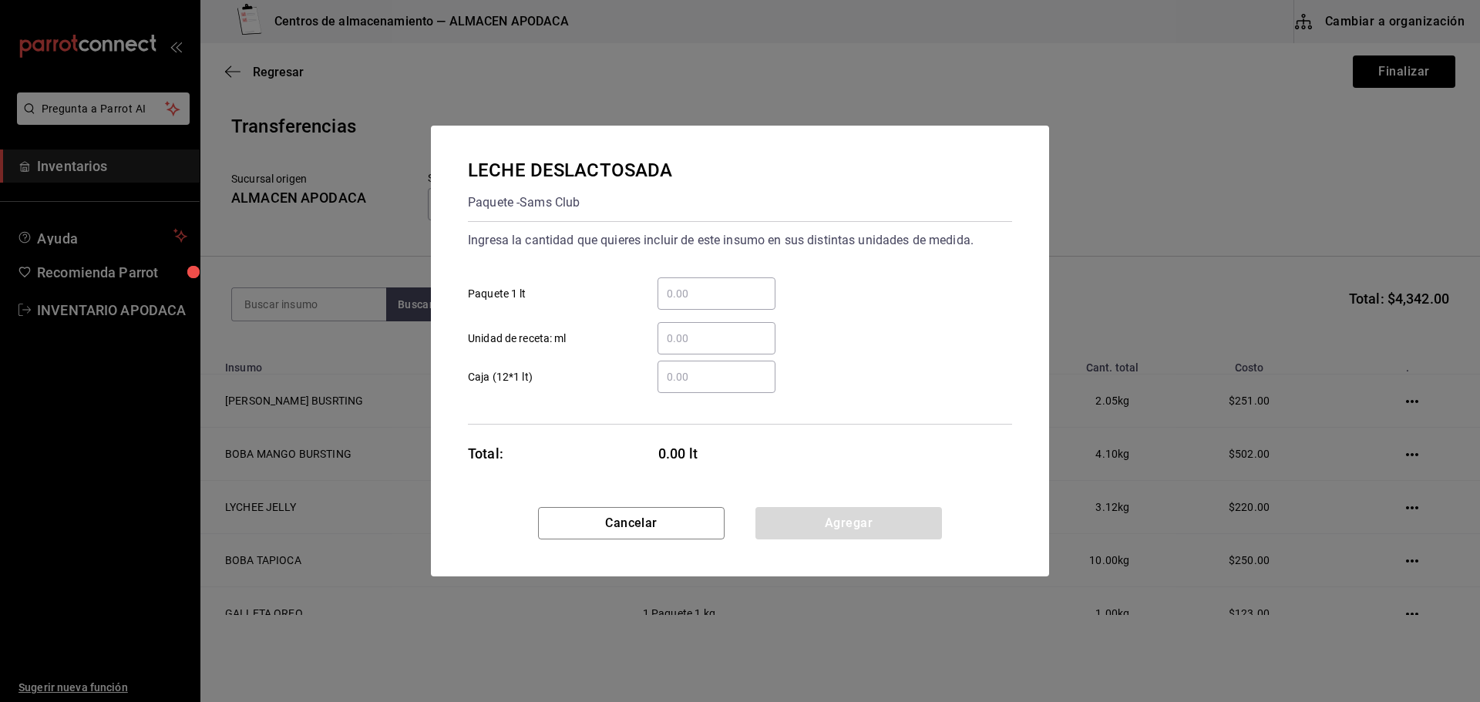
click at [698, 287] on input "​ Paquete 1 lt" at bounding box center [717, 293] width 118 height 19
type input "20"
click at [816, 512] on button "Agregar" at bounding box center [848, 523] width 187 height 32
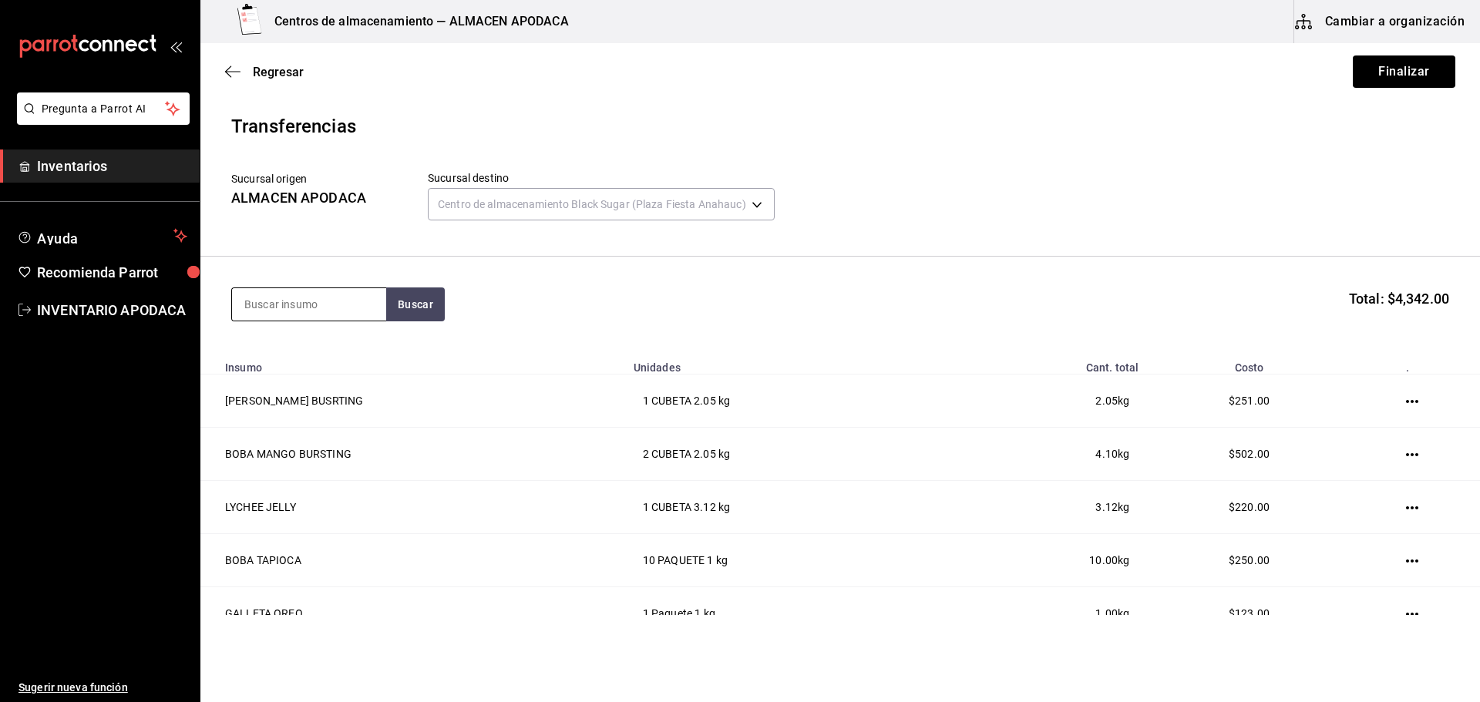
click at [322, 303] on input at bounding box center [309, 304] width 154 height 32
type input "LECHE"
click at [301, 420] on div "CARTON - Sams Club" at bounding box center [295, 426] width 102 height 16
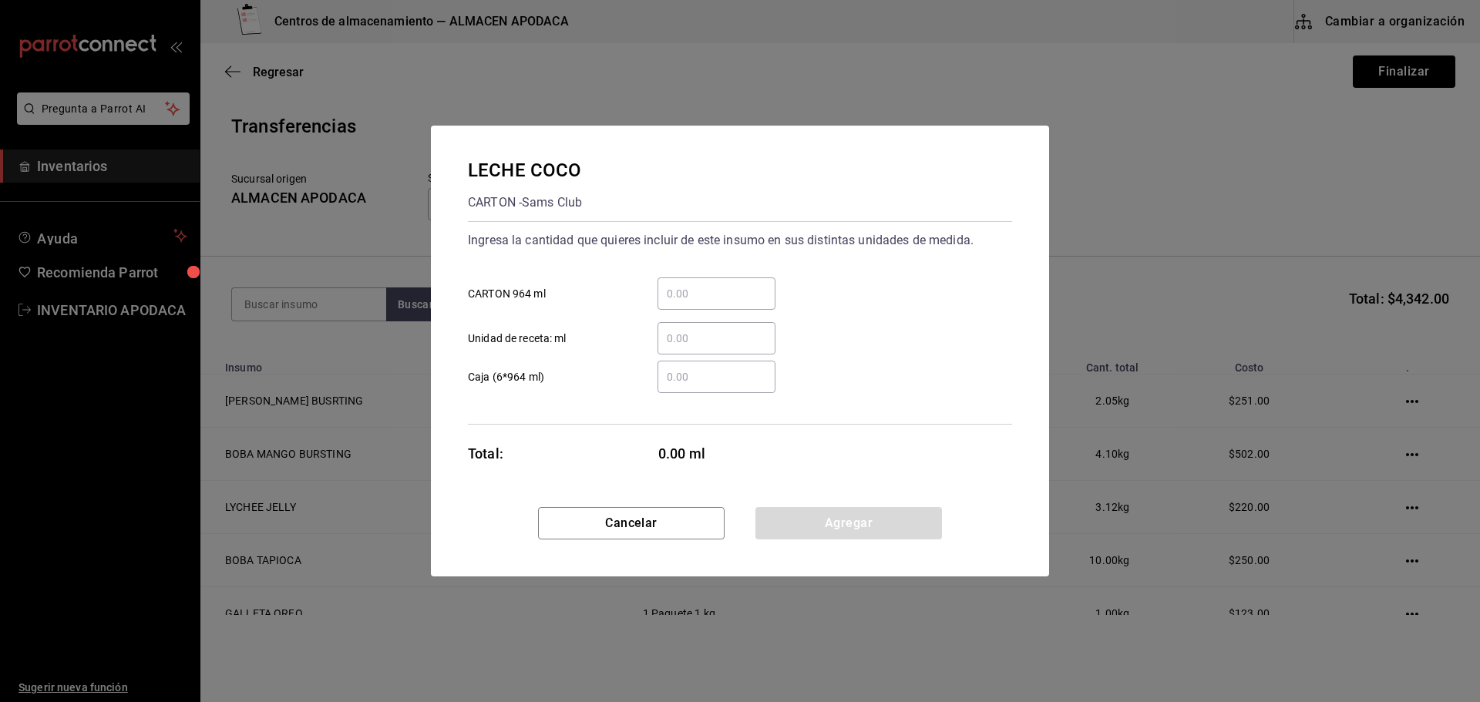
click at [689, 291] on input "​ CARTON 964 ml" at bounding box center [717, 293] width 118 height 19
type input "6"
click at [782, 509] on button "Agregar" at bounding box center [848, 523] width 187 height 32
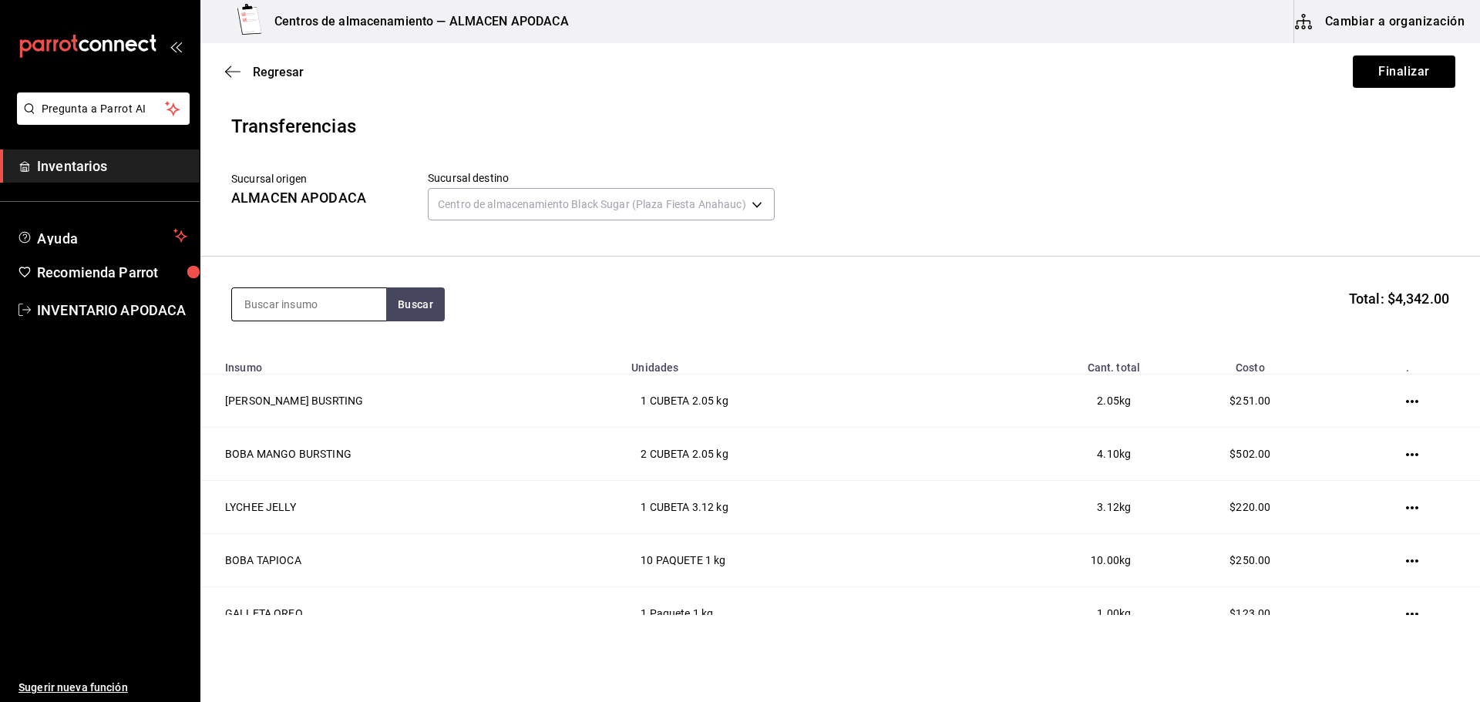
click at [329, 291] on input at bounding box center [309, 304] width 154 height 32
type input "LECHE"
click at [330, 356] on div "[PERSON_NAME]" at bounding box center [295, 349] width 102 height 19
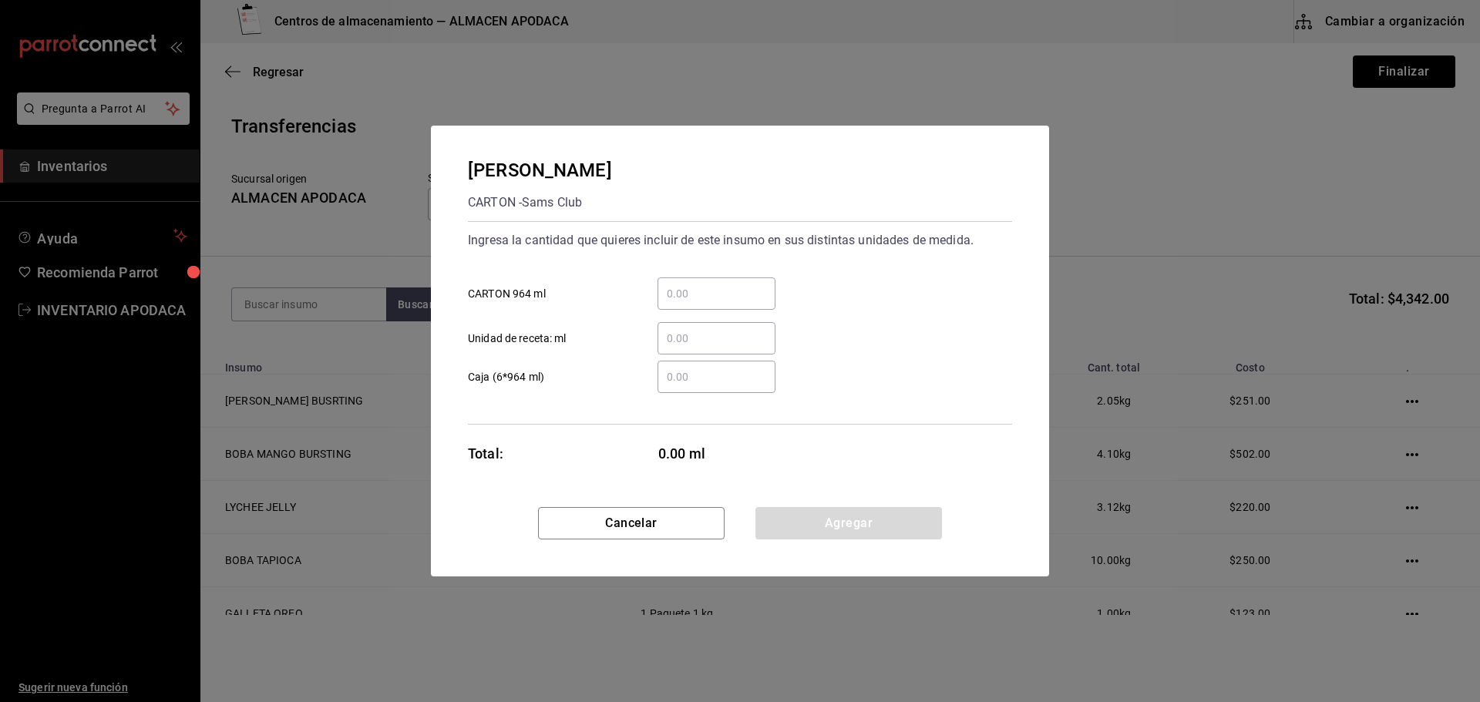
click at [718, 292] on input "​ CARTON 964 ml" at bounding box center [717, 293] width 118 height 19
type input "2"
click at [788, 520] on button "Agregar" at bounding box center [848, 523] width 187 height 32
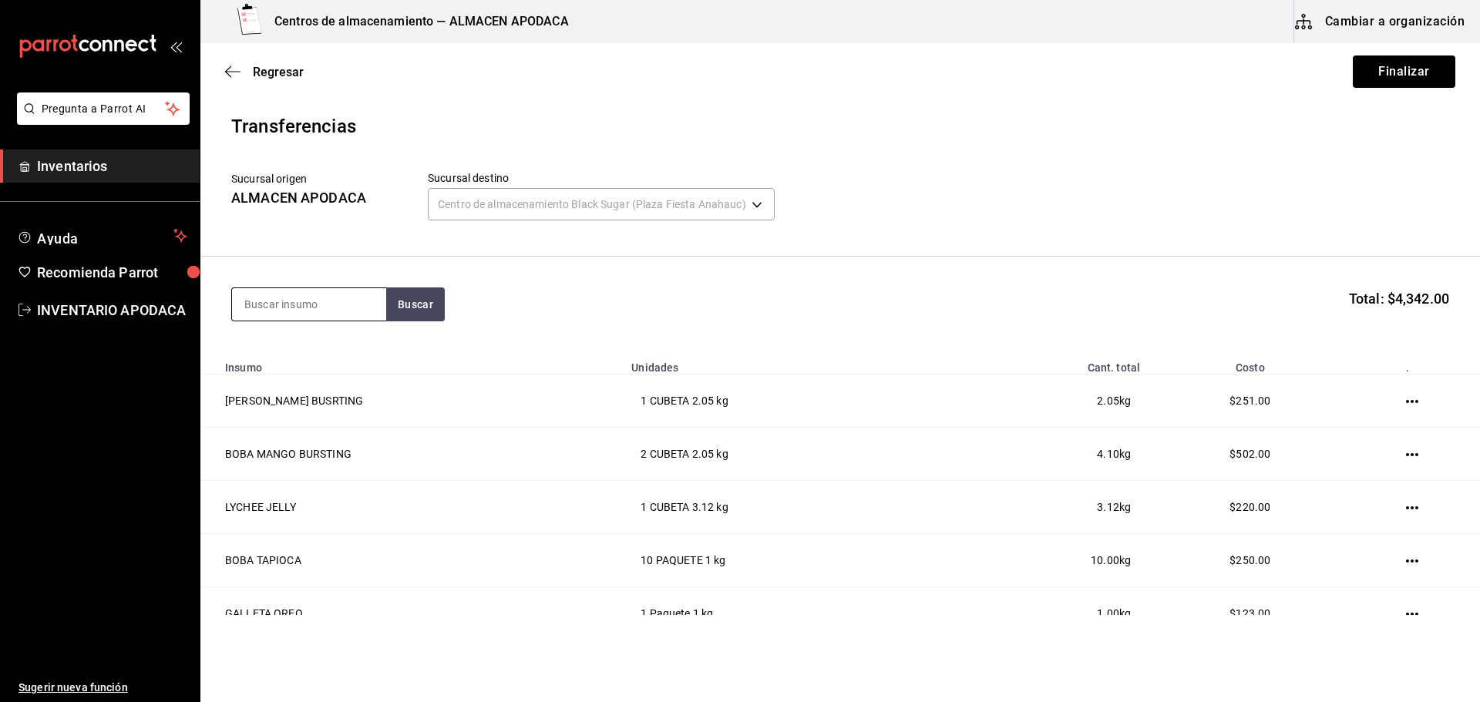
click at [267, 292] on input at bounding box center [309, 304] width 154 height 32
type input "FABU"
click at [271, 345] on div "FABULOSO" at bounding box center [279, 349] width 71 height 19
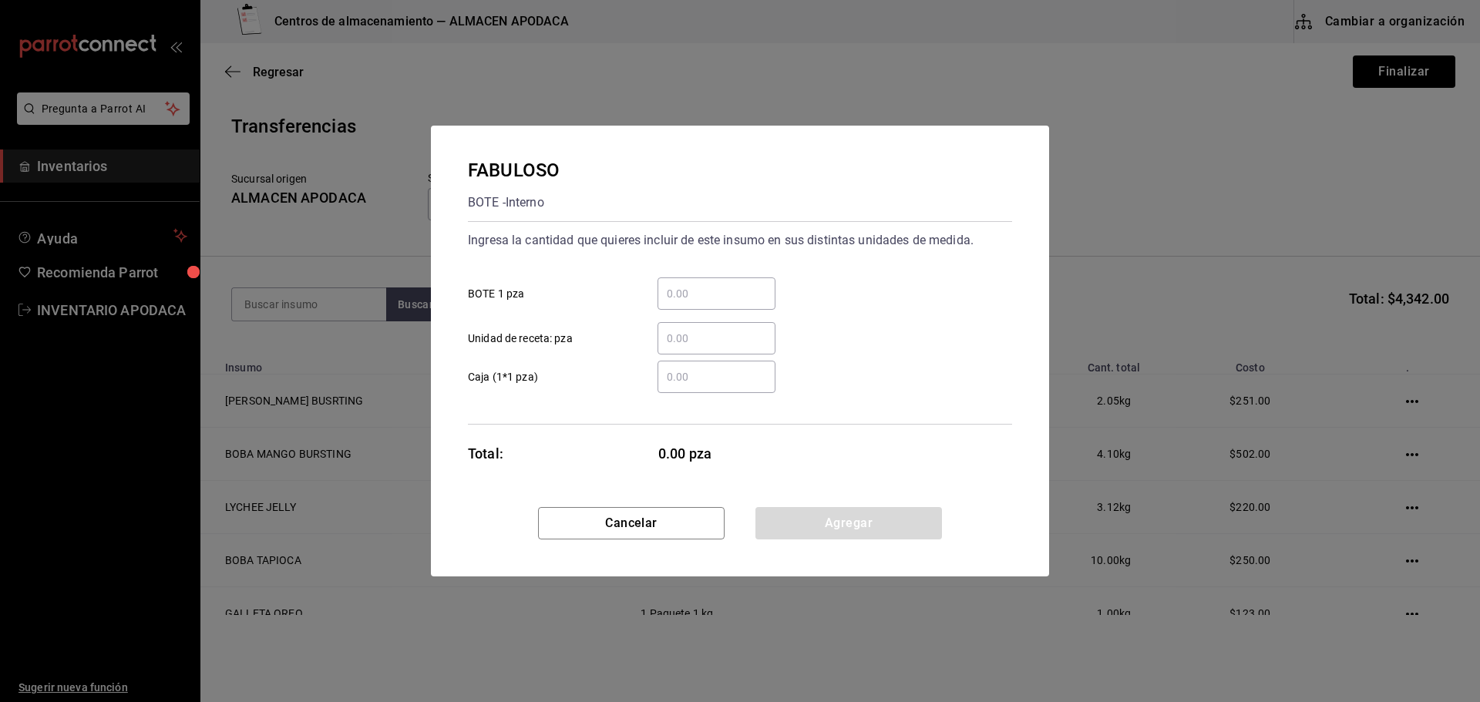
click at [694, 289] on input "​ BOTE 1 pza" at bounding box center [717, 293] width 118 height 19
type input "1"
click at [809, 513] on button "Agregar" at bounding box center [848, 523] width 187 height 32
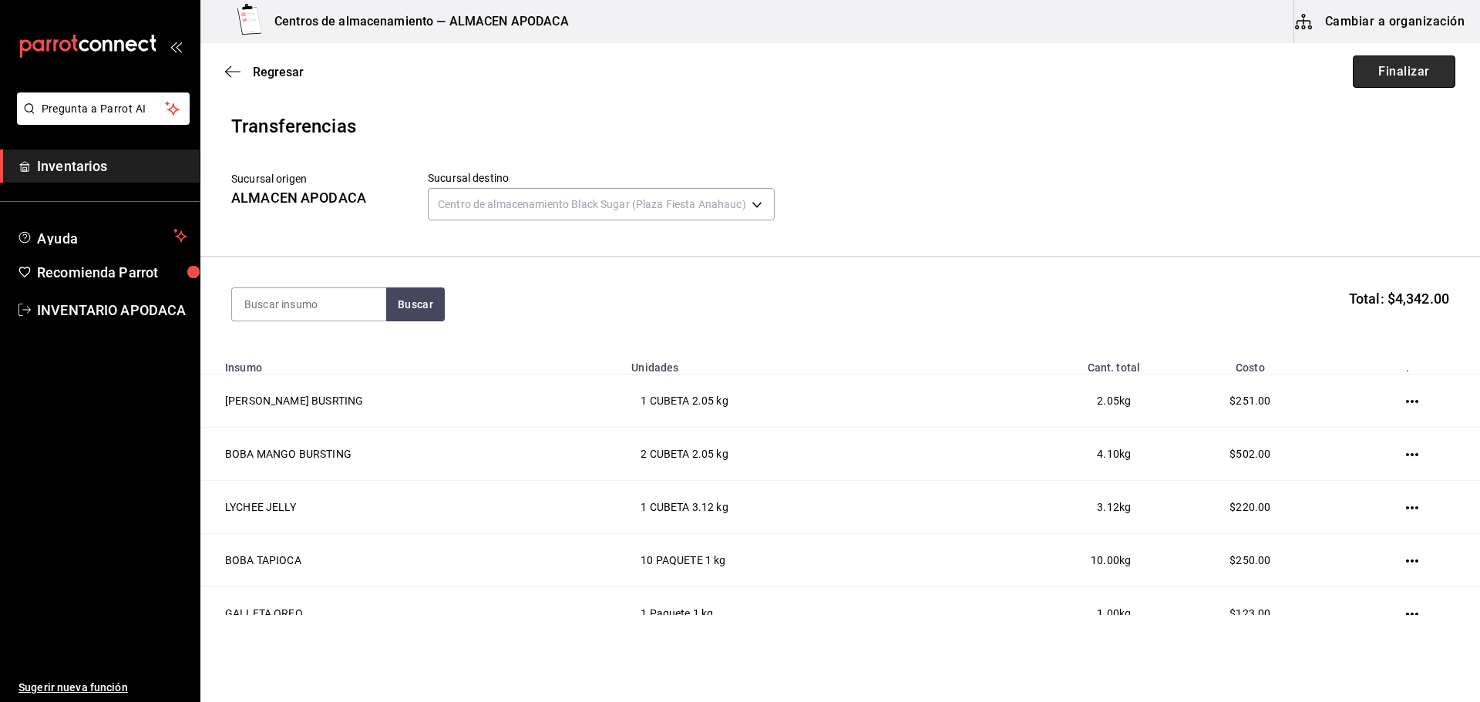
click at [1364, 81] on button "Finalizar" at bounding box center [1404, 72] width 103 height 32
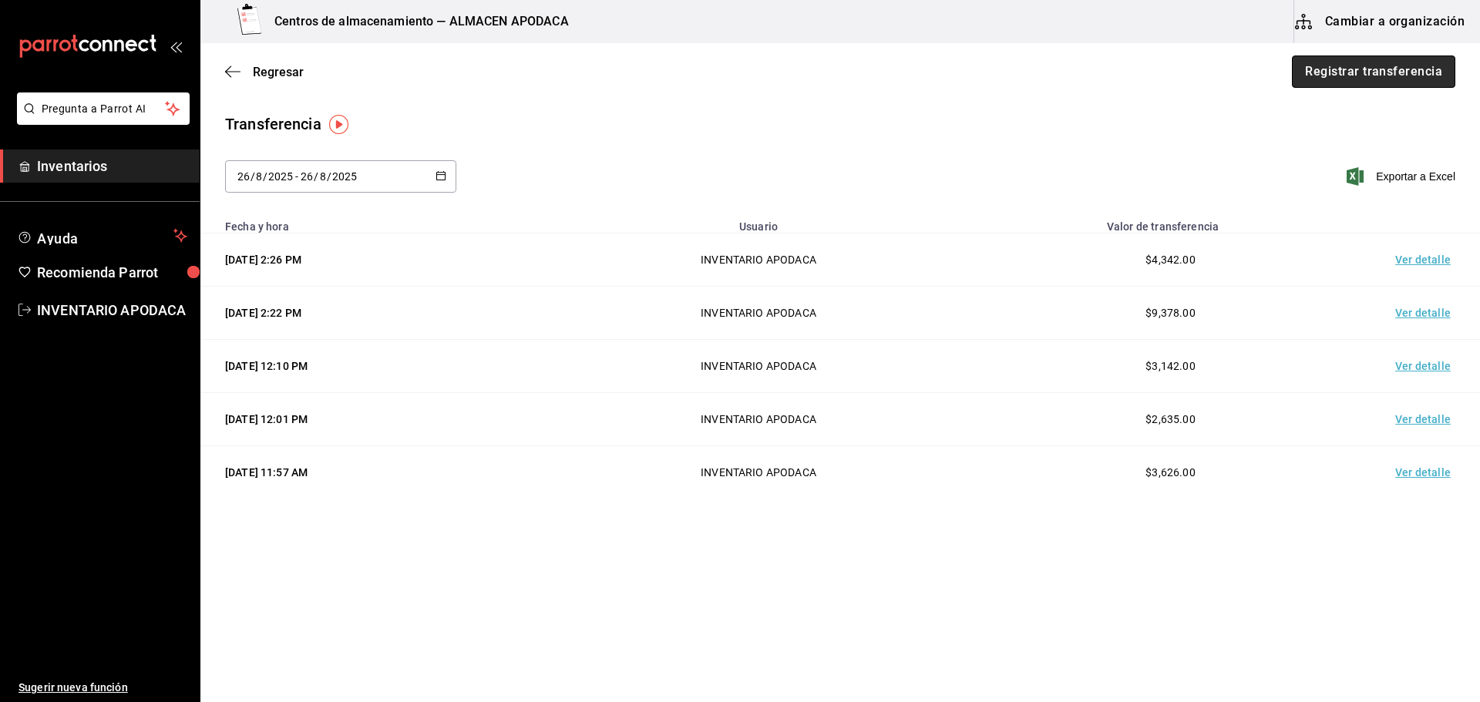
click at [1364, 80] on button "Registrar transferencia" at bounding box center [1373, 72] width 163 height 32
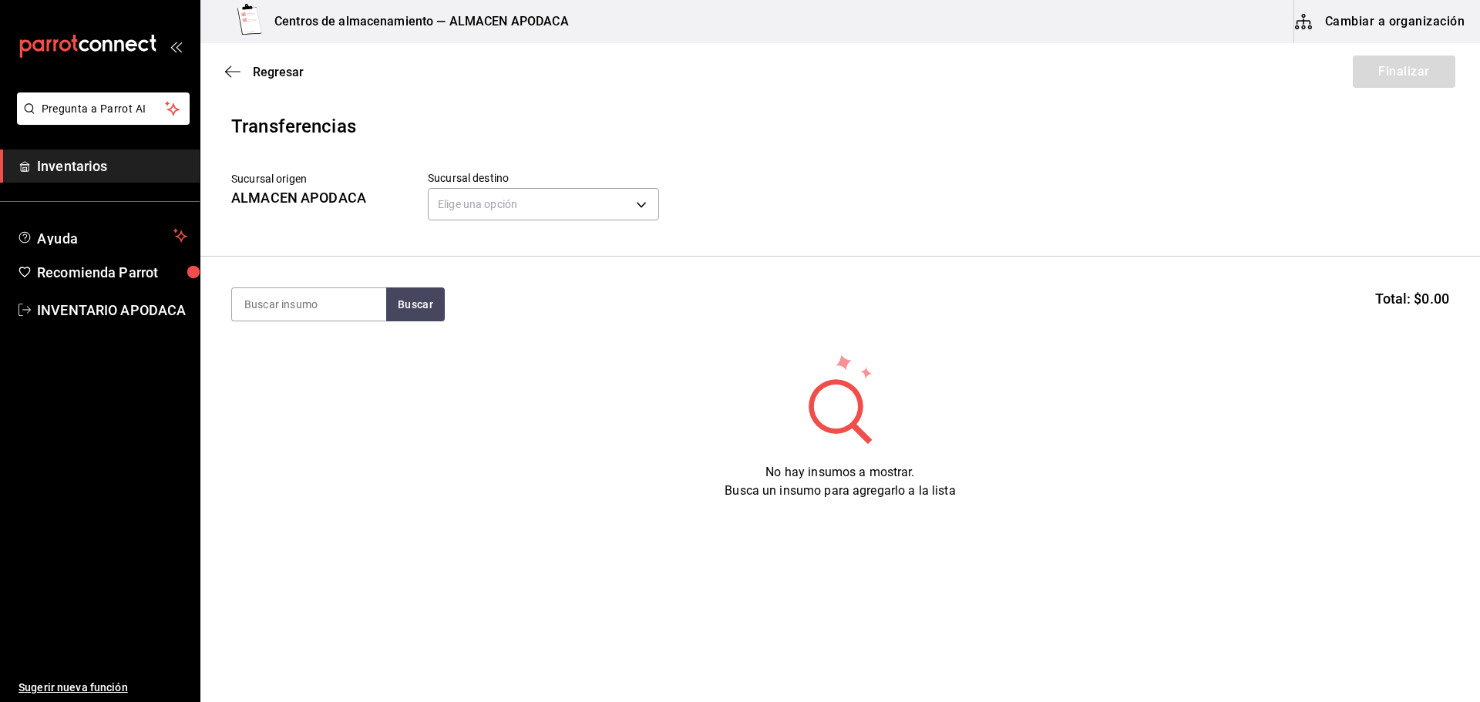
click at [606, 231] on header "Transferencias Sucursal origen ALMACEN APODACA Sucursal destino Elige una opció…" at bounding box center [840, 185] width 1280 height 144
click at [612, 182] on div "Elige una opción default" at bounding box center [543, 202] width 231 height 41
click at [608, 195] on body "Pregunta a Parrot AI Inventarios Ayuda Recomienda Parrot INVENTARIO APODACA Sug…" at bounding box center [740, 307] width 1480 height 615
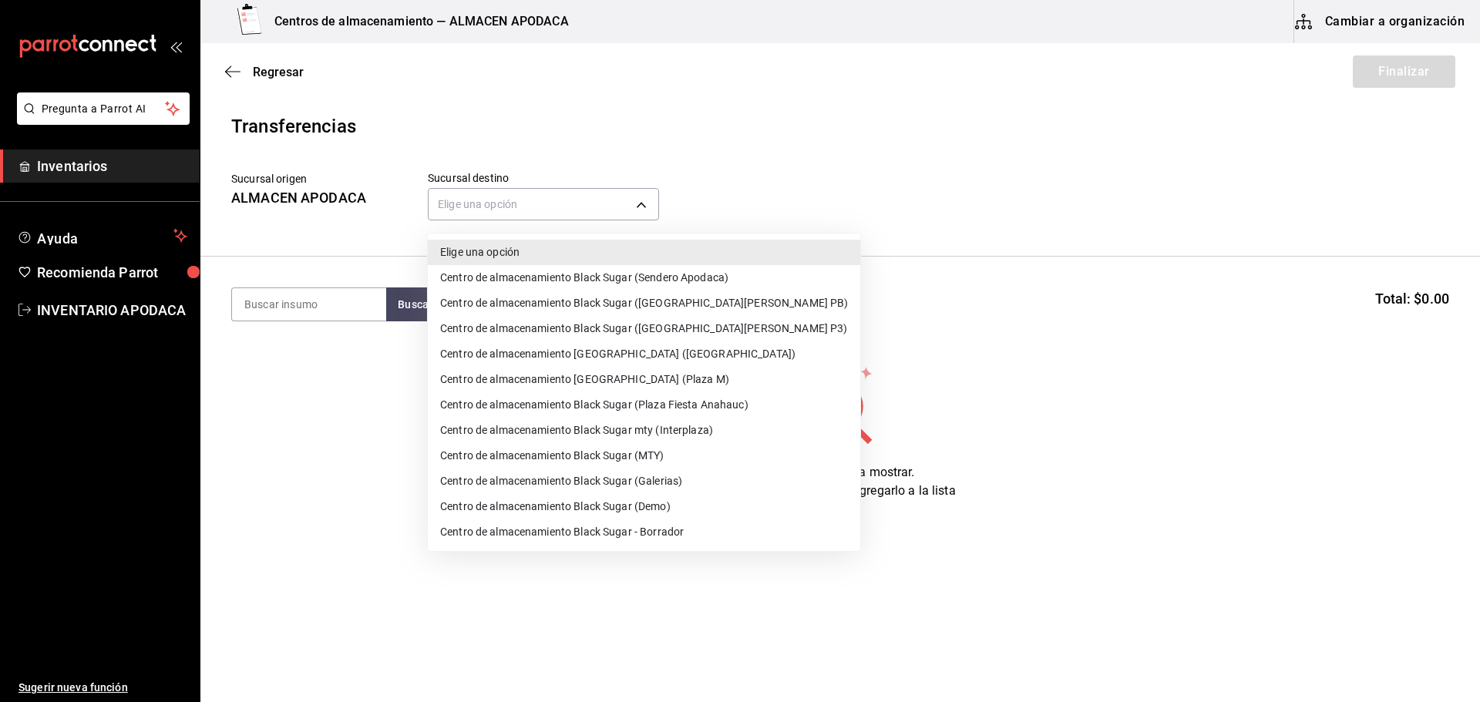
click at [570, 276] on li "Centro de almacenamiento Black Sugar (Sendero Apodaca)" at bounding box center [644, 277] width 432 height 25
type input "43cde48b-8b4b-458a-b27f-b53e7547168b"
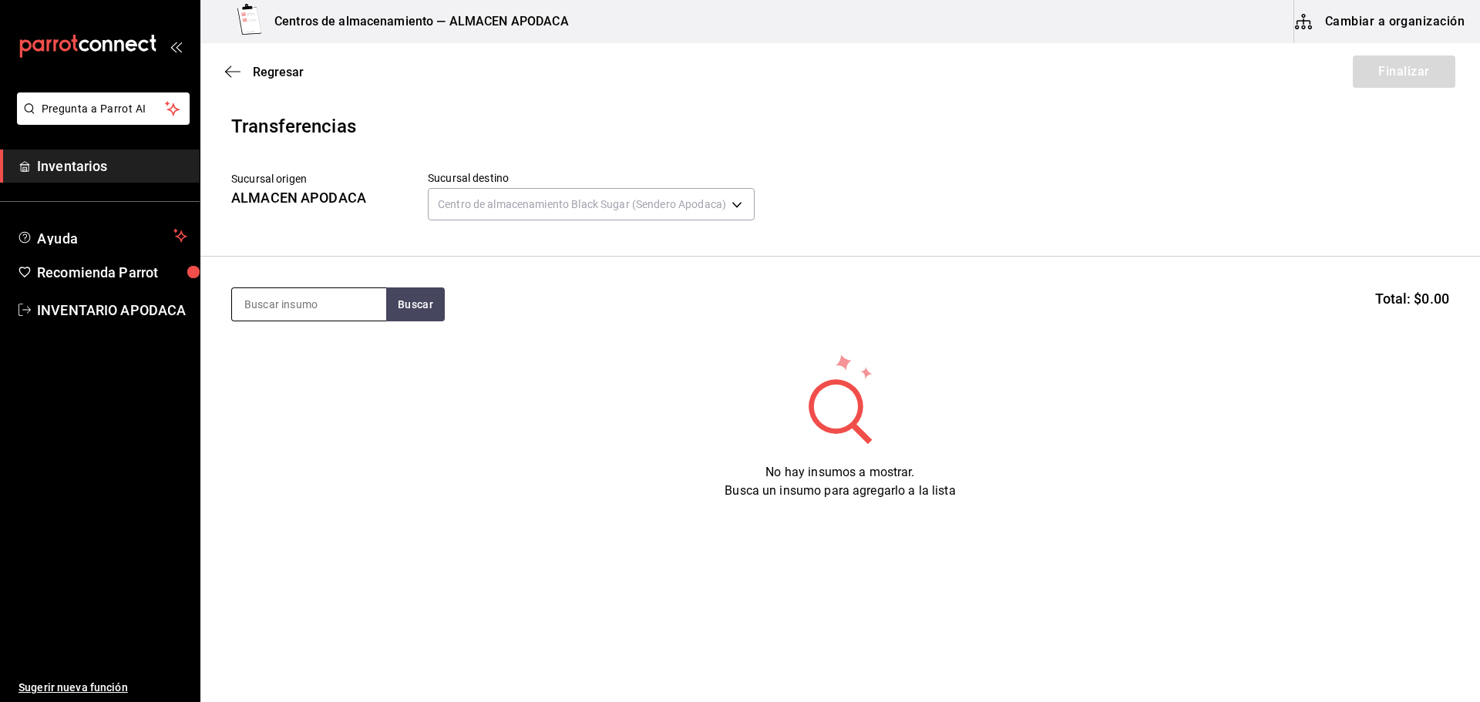
click at [355, 294] on input at bounding box center [309, 304] width 154 height 32
type input "BOBA"
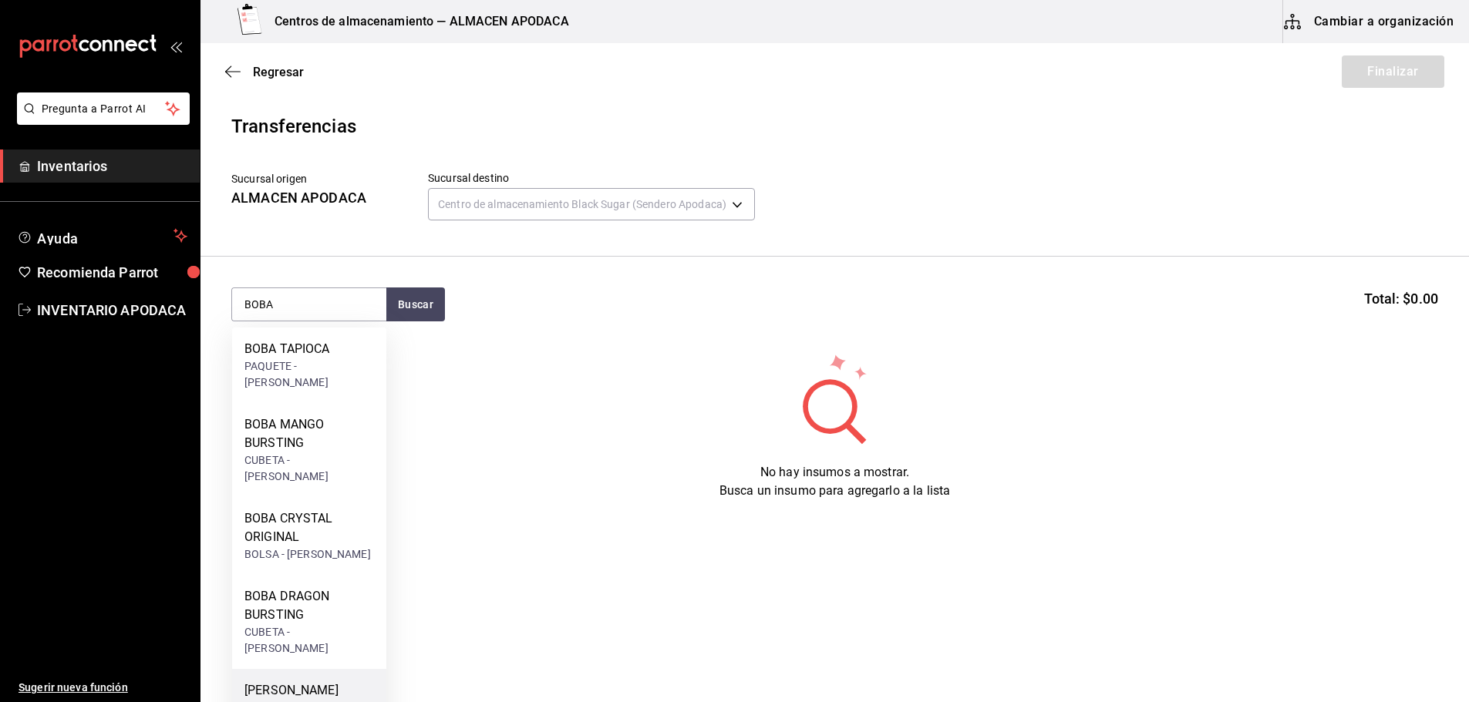
click at [328, 681] on div "[PERSON_NAME] BUSRTING" at bounding box center [309, 699] width 130 height 37
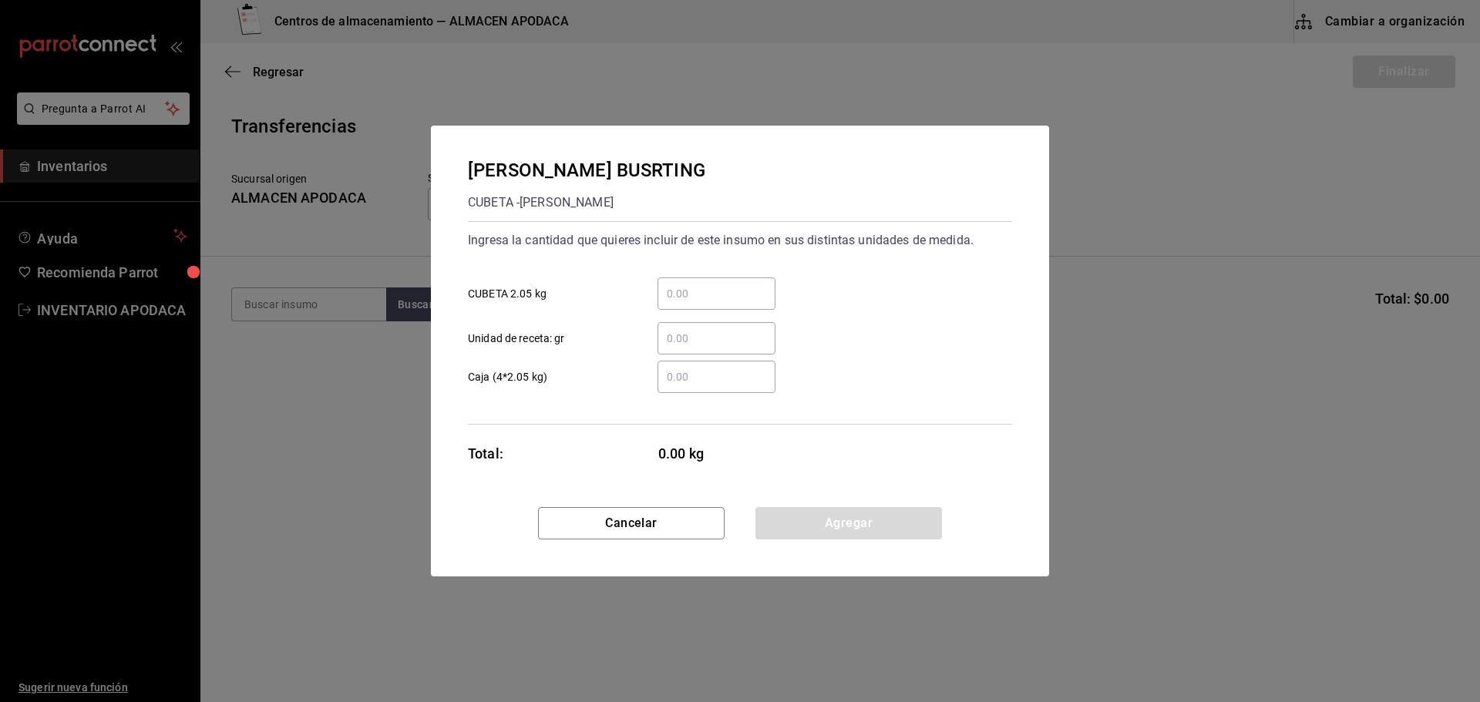
click at [708, 293] on input "​ CUBETA 2.05 kg" at bounding box center [717, 293] width 118 height 19
type input "1"
click at [780, 511] on button "Agregar" at bounding box center [848, 523] width 187 height 32
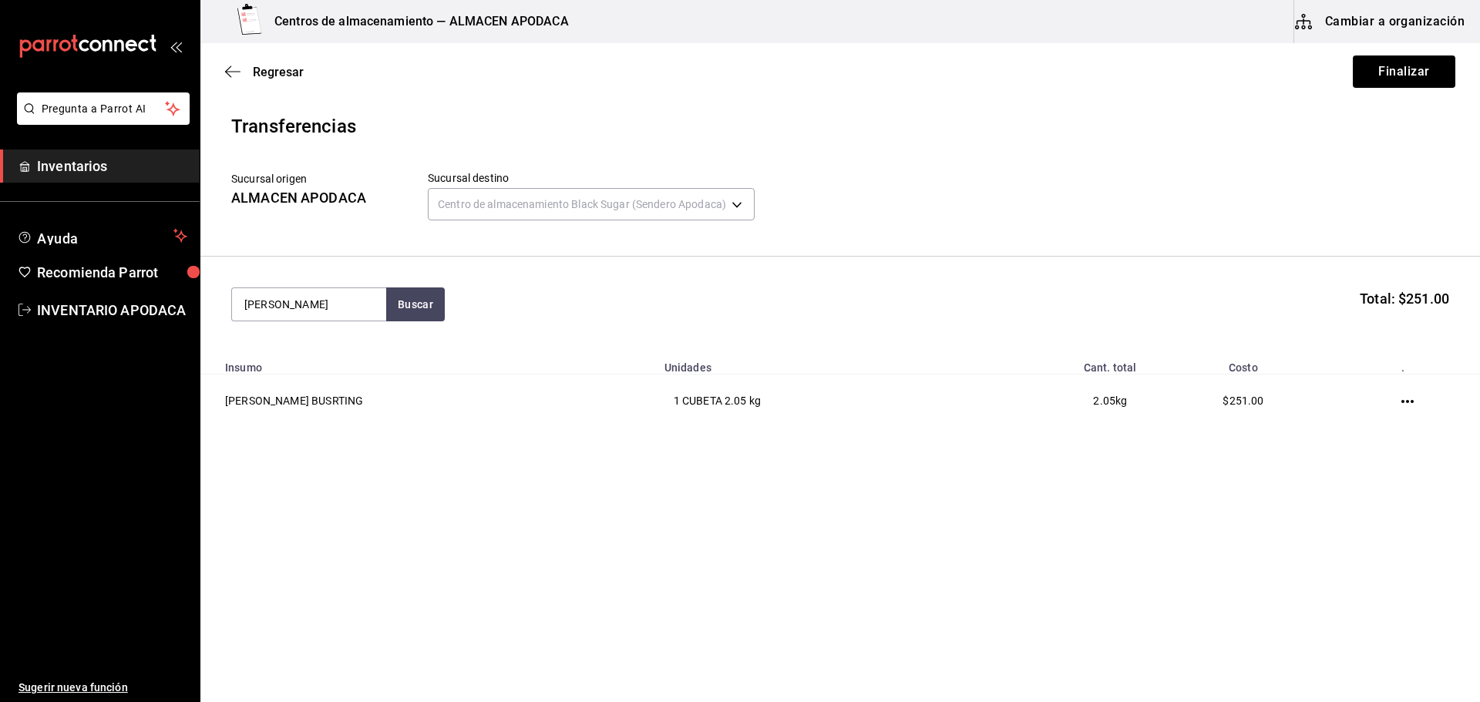
type input "BOBA"
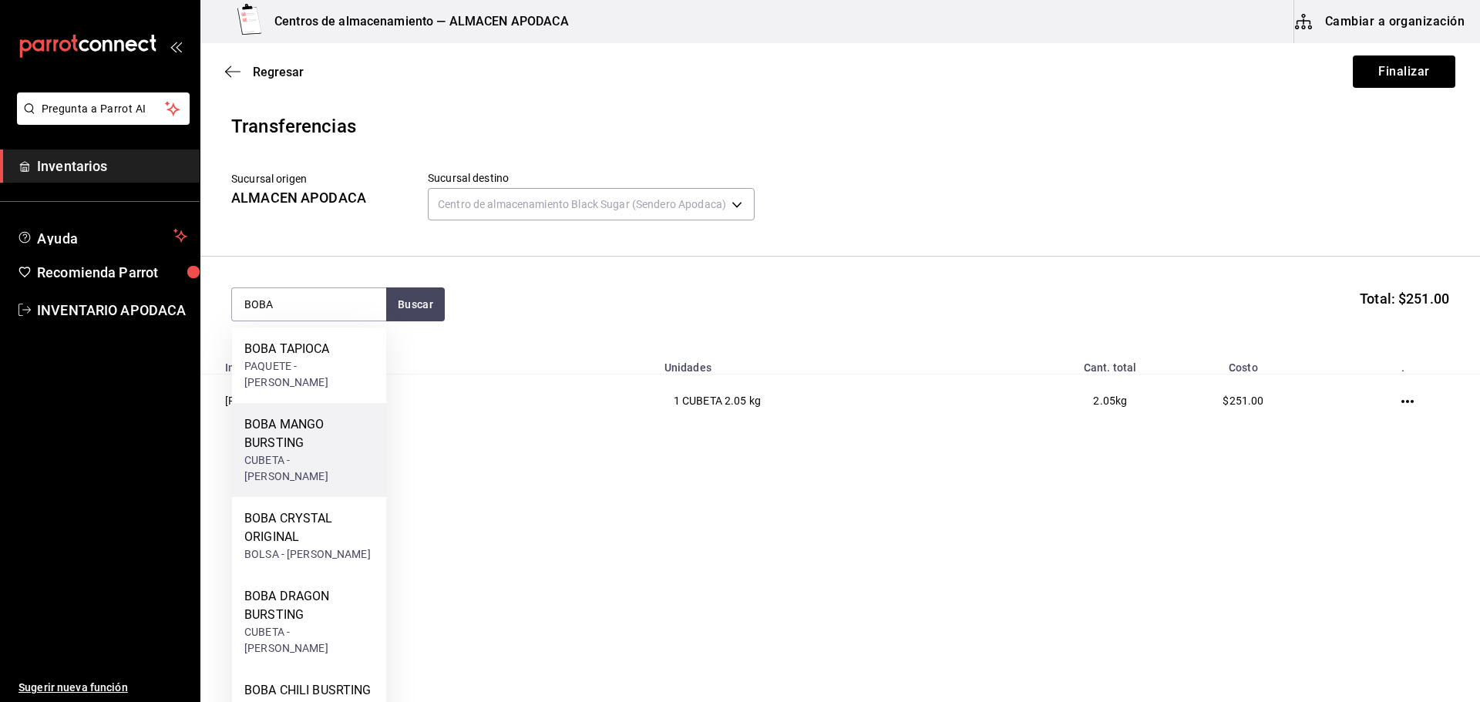
click at [268, 428] on div "BOBA MANGO BURSTING" at bounding box center [309, 434] width 130 height 37
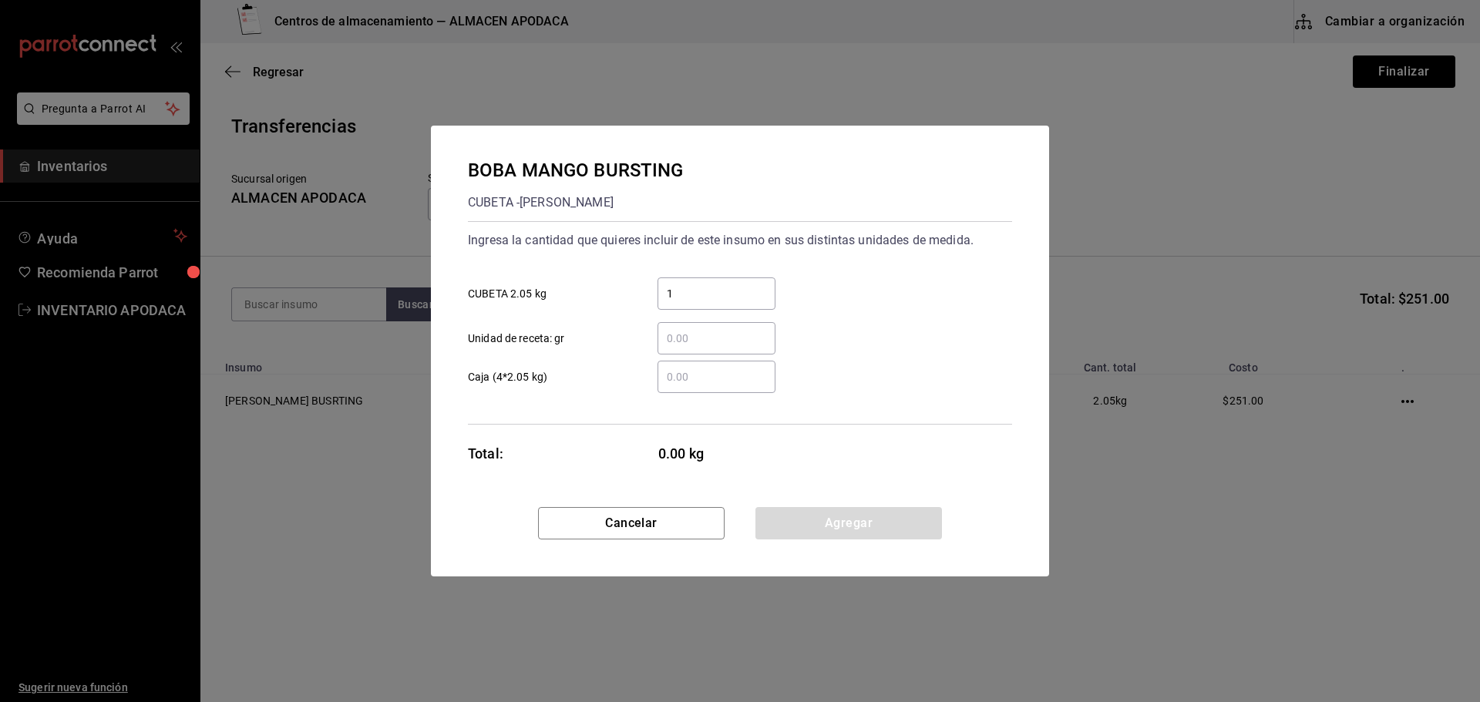
click at [766, 291] on input "1" at bounding box center [717, 293] width 118 height 19
type input "1"
click at [860, 540] on div "Cancelar Agregar" at bounding box center [740, 541] width 618 height 69
click at [858, 530] on button "Agregar" at bounding box center [848, 523] width 187 height 32
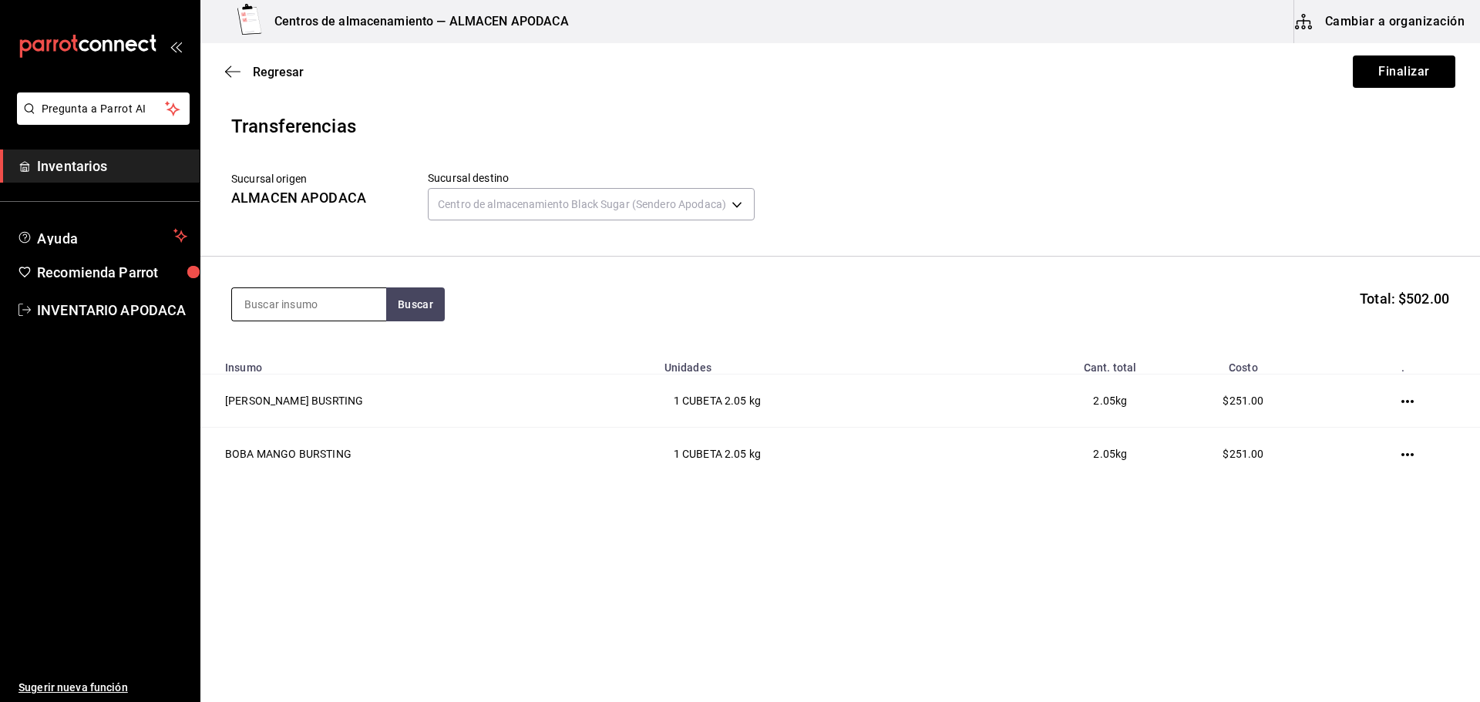
click at [305, 299] on input at bounding box center [309, 304] width 154 height 32
type input "JELLY"
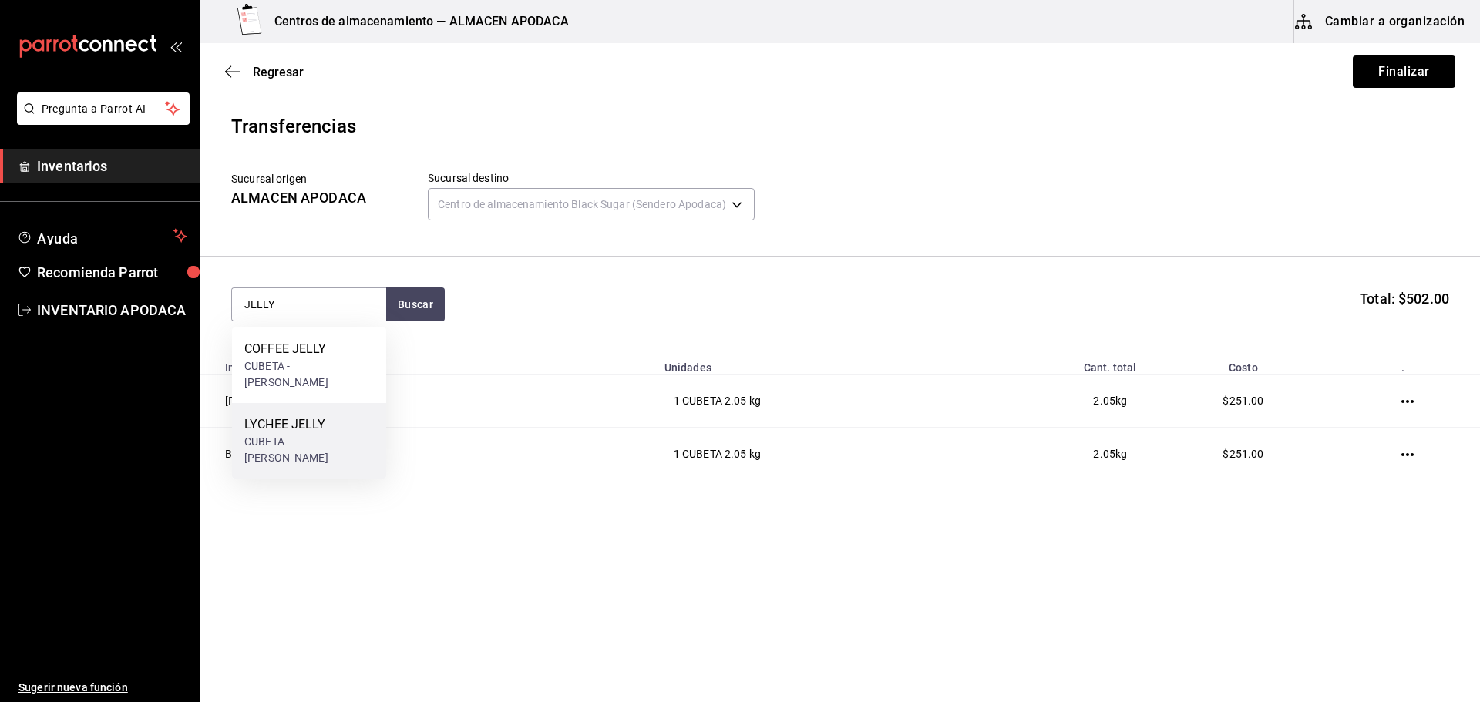
click at [316, 417] on div "LYCHEE JELLY" at bounding box center [309, 425] width 130 height 19
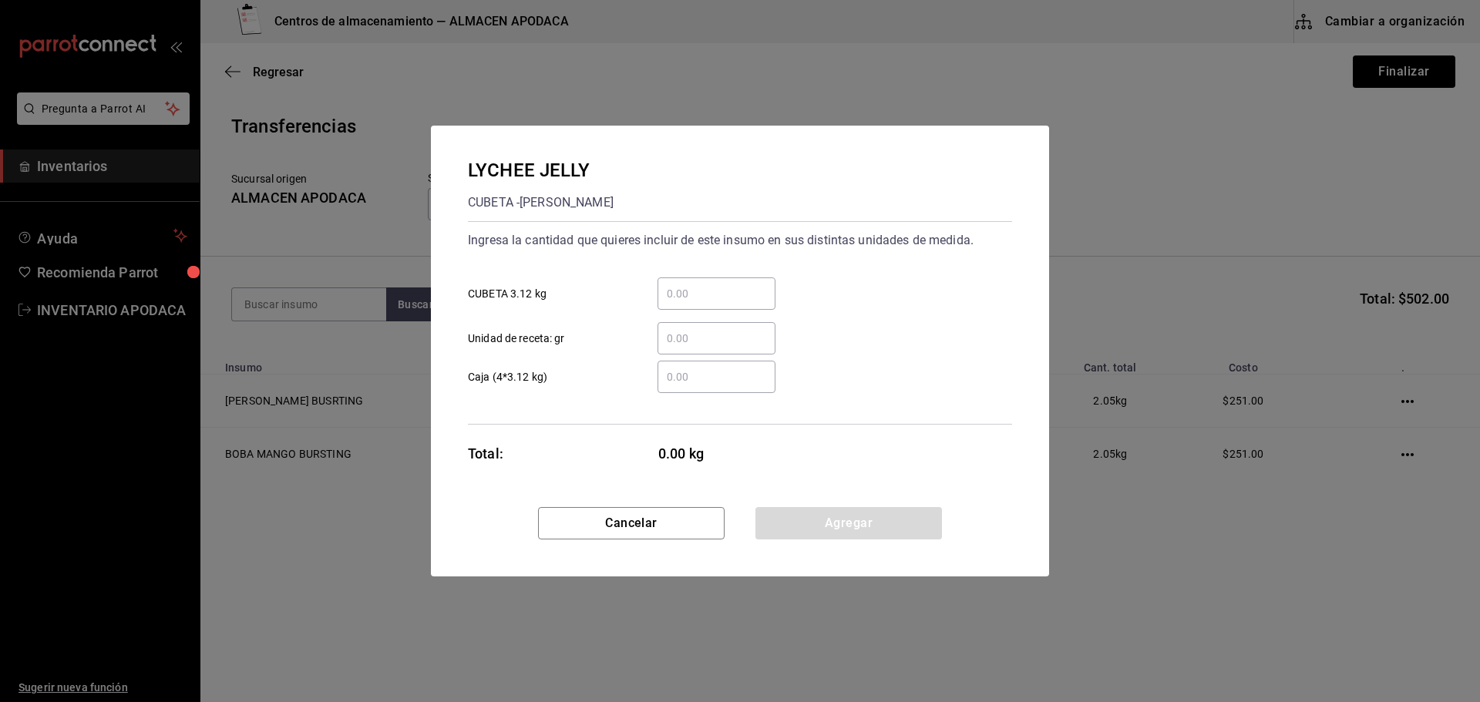
click at [749, 302] on input "​ CUBETA 3.12 kg" at bounding box center [717, 293] width 118 height 19
type input "1"
click at [806, 523] on button "Agregar" at bounding box center [848, 523] width 187 height 32
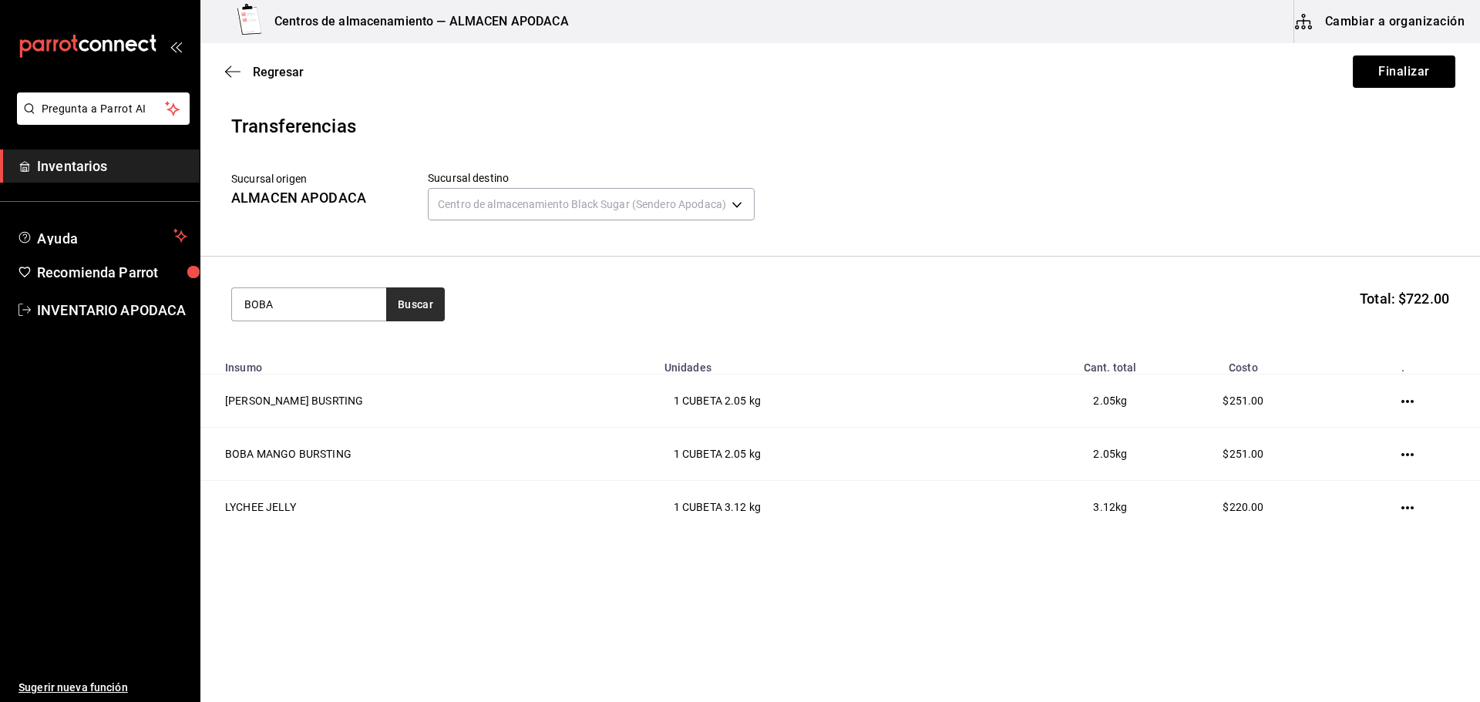
type input "BOBA"
click at [415, 291] on button "Buscar" at bounding box center [415, 305] width 59 height 34
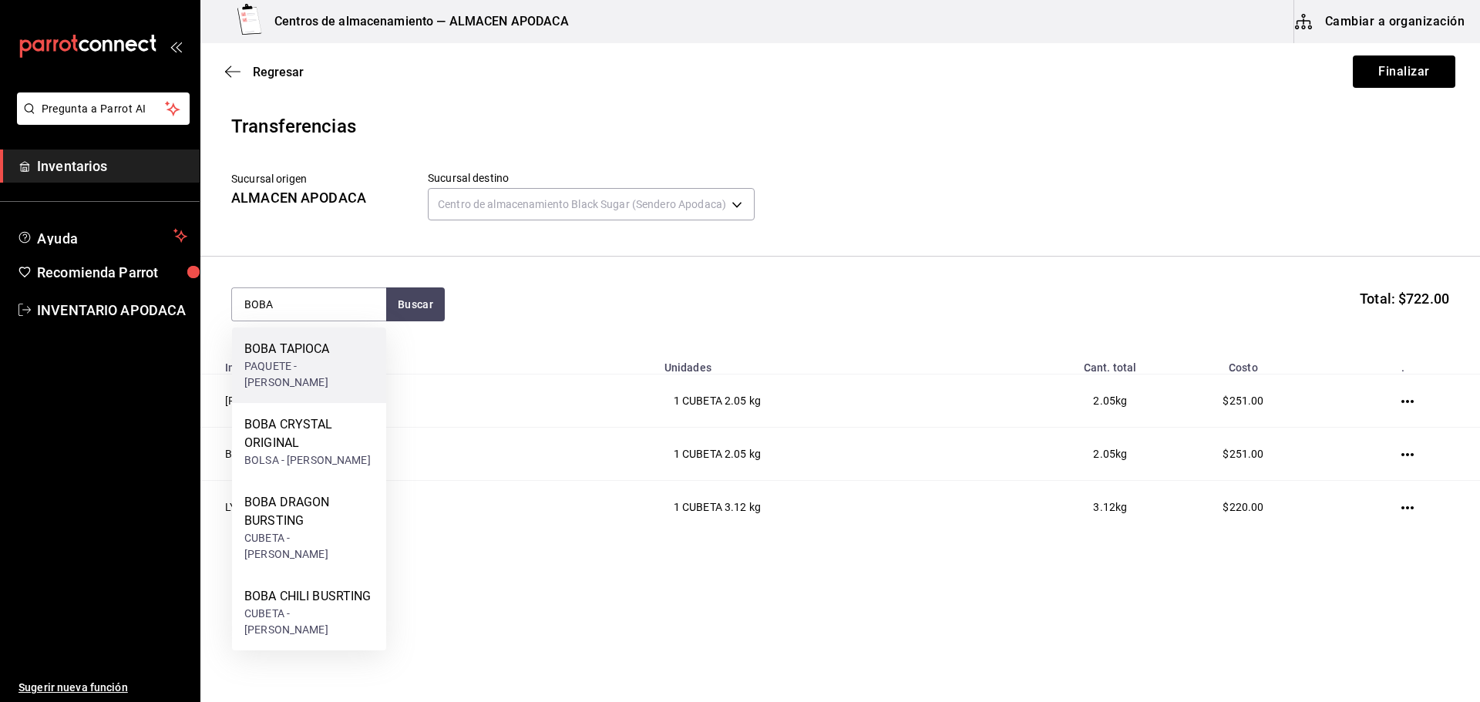
click at [352, 366] on div "BOBA TAPIOCA PAQUETE - [PERSON_NAME]" at bounding box center [309, 366] width 154 height 76
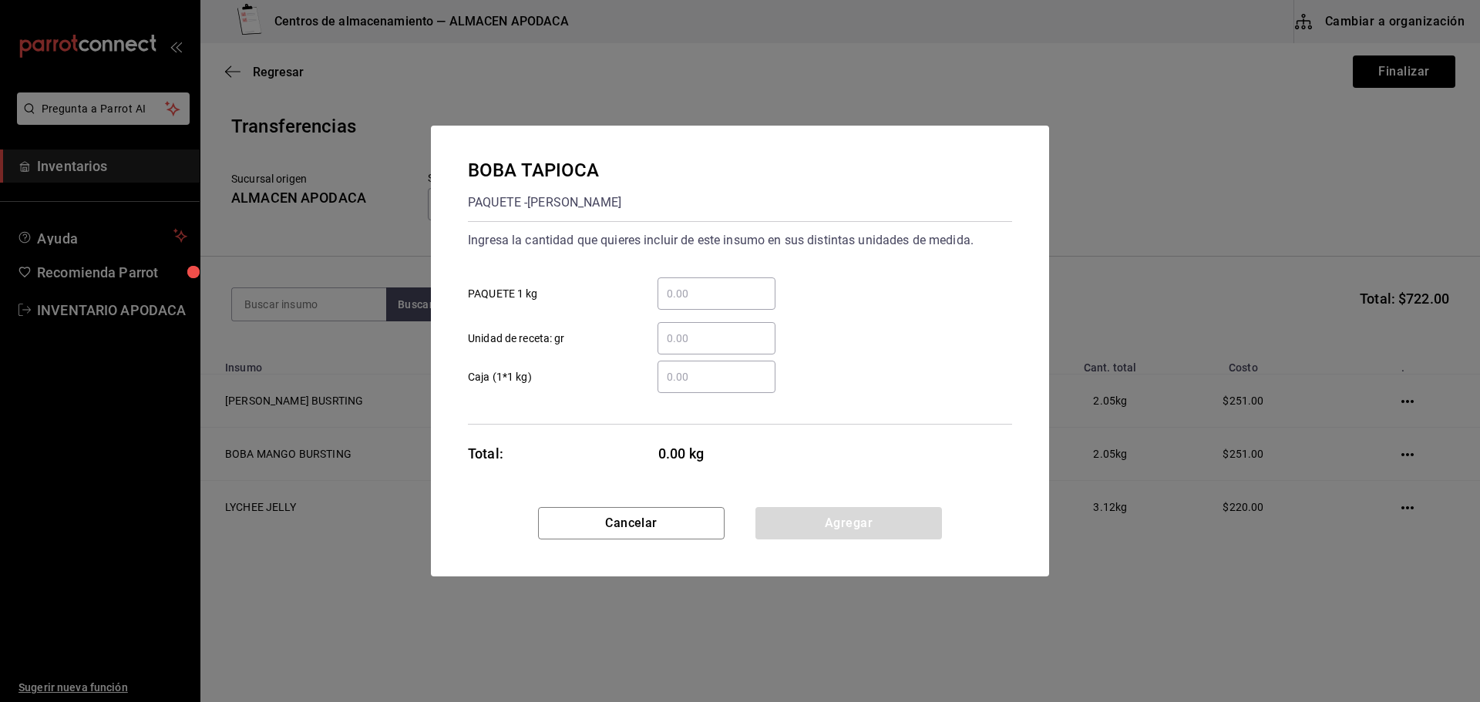
click at [671, 300] on input "​ PAQUETE 1 kg" at bounding box center [717, 293] width 118 height 19
type input "3"
click at [796, 518] on button "Agregar" at bounding box center [848, 523] width 187 height 32
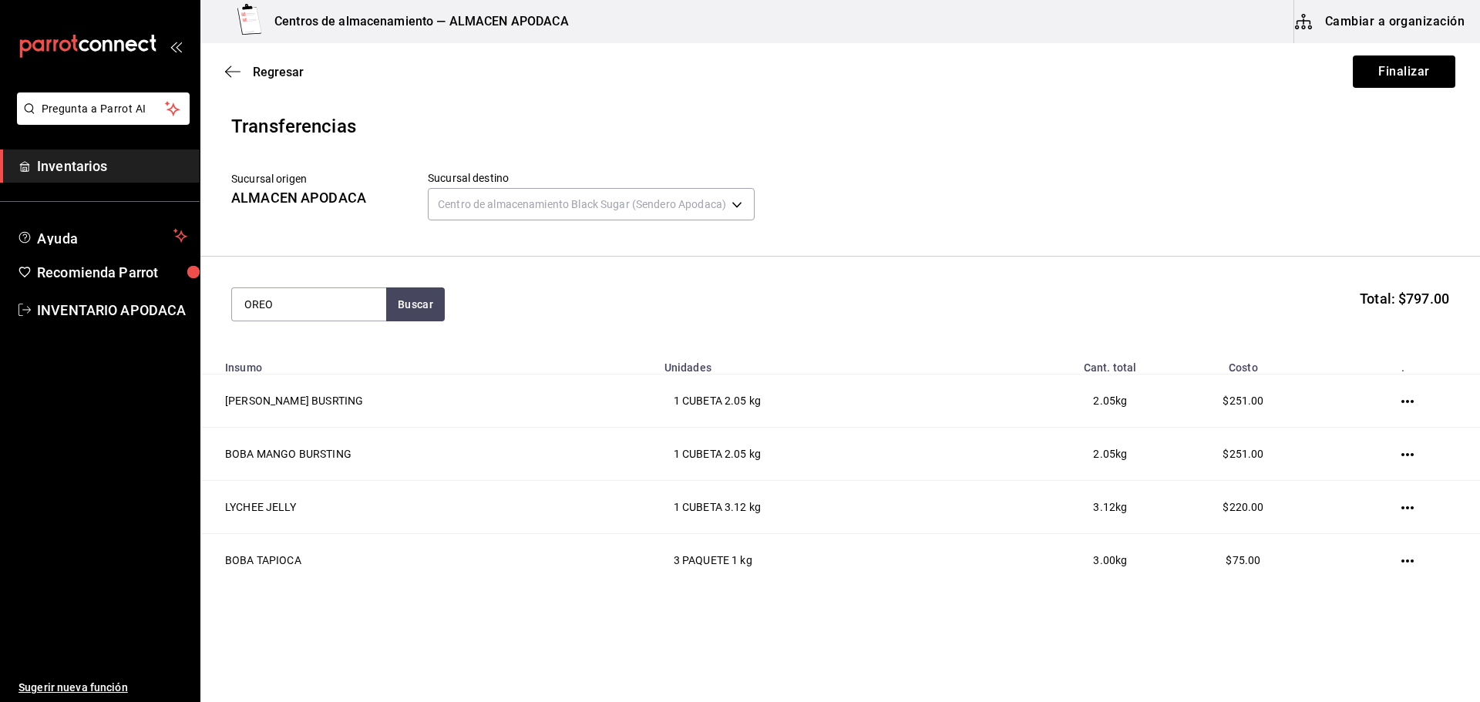
type input "OREO"
click at [334, 356] on div "GALLETA OREO" at bounding box center [303, 349] width 119 height 19
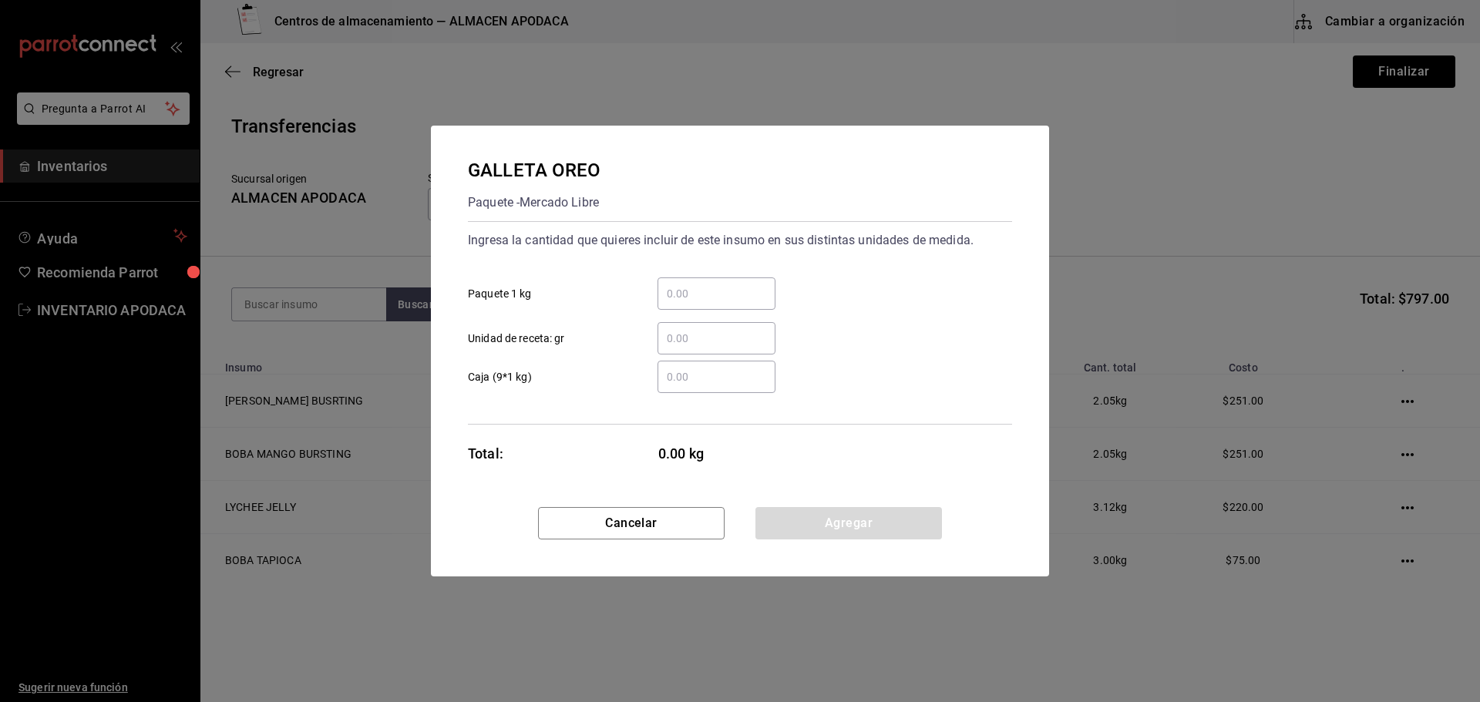
drag, startPoint x: 729, startPoint y: 271, endPoint x: 721, endPoint y: 293, distance: 23.6
click at [725, 284] on div "​ Paquete 1 kg" at bounding box center [734, 287] width 557 height 45
click at [721, 294] on input "​ Paquete 1 kg" at bounding box center [717, 293] width 118 height 19
type input "1"
click at [793, 493] on div "GALLETA OREO Paquete - Mercado Libre Ingresa la cantidad que quieres incluir de…" at bounding box center [740, 317] width 618 height 382
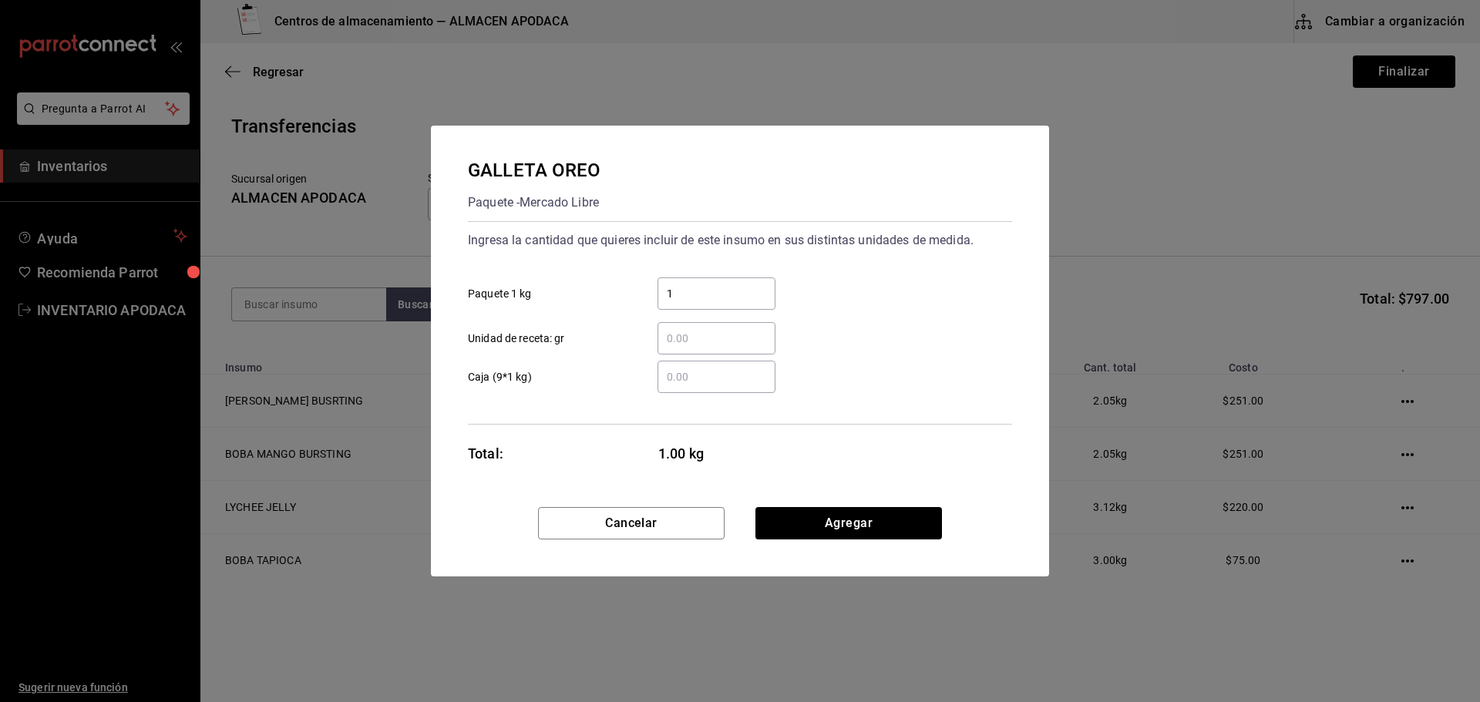
click at [836, 550] on div "Cancelar Agregar" at bounding box center [740, 541] width 618 height 69
click at [826, 524] on button "Agregar" at bounding box center [848, 523] width 187 height 32
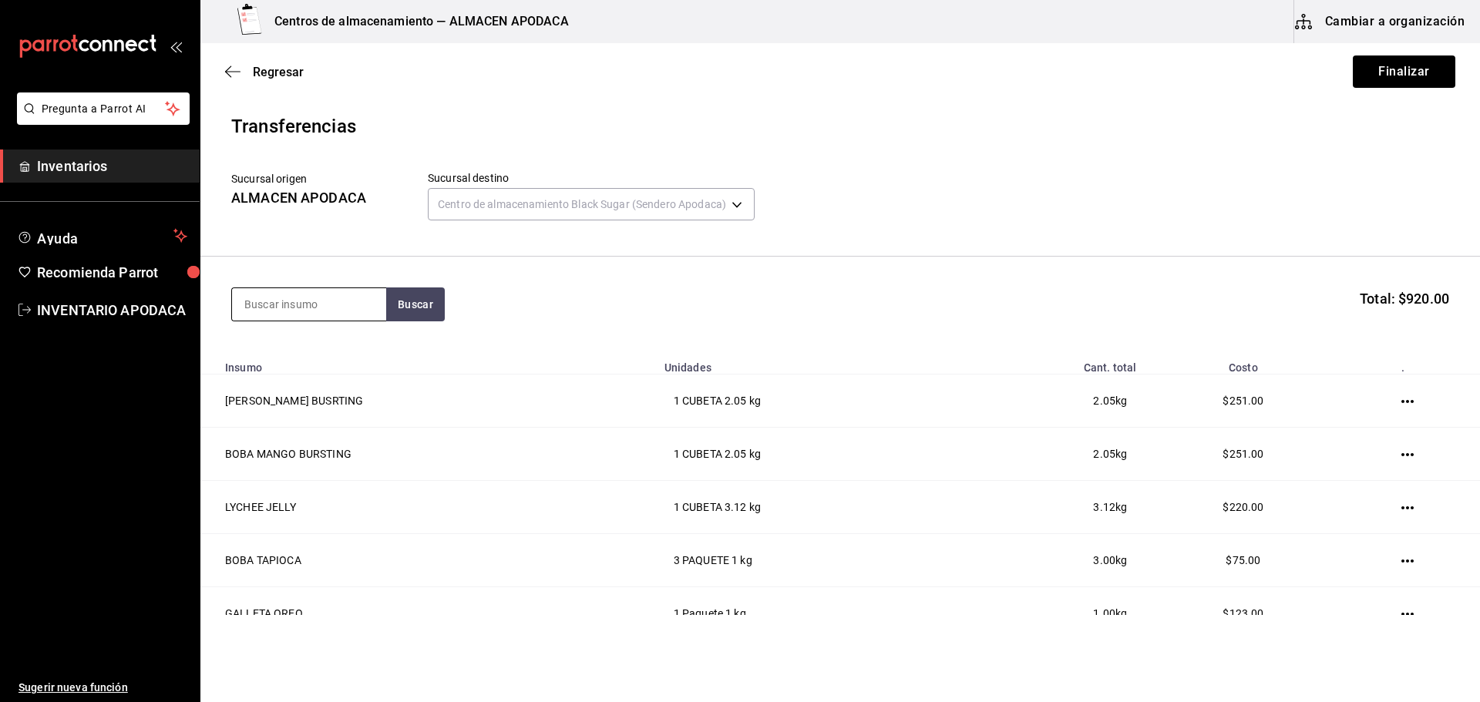
click at [321, 294] on input at bounding box center [309, 304] width 154 height 32
type input "TARO"
click at [310, 348] on div "TARO PREMIUM POWDER" at bounding box center [309, 358] width 130 height 37
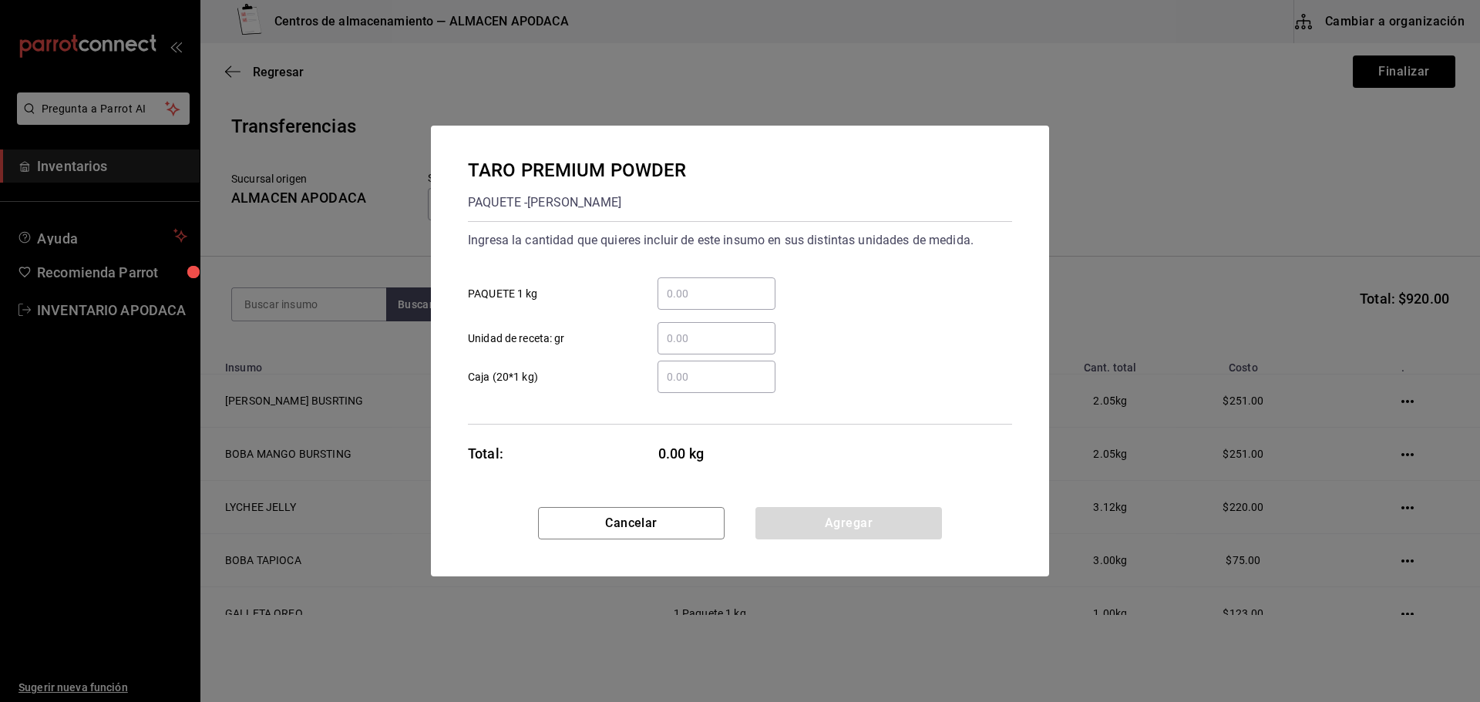
click at [724, 304] on div "​" at bounding box center [717, 294] width 118 height 32
click at [724, 303] on input "​ PAQUETE 1 kg" at bounding box center [717, 293] width 118 height 19
type input "3"
click at [805, 518] on button "Agregar" at bounding box center [848, 523] width 187 height 32
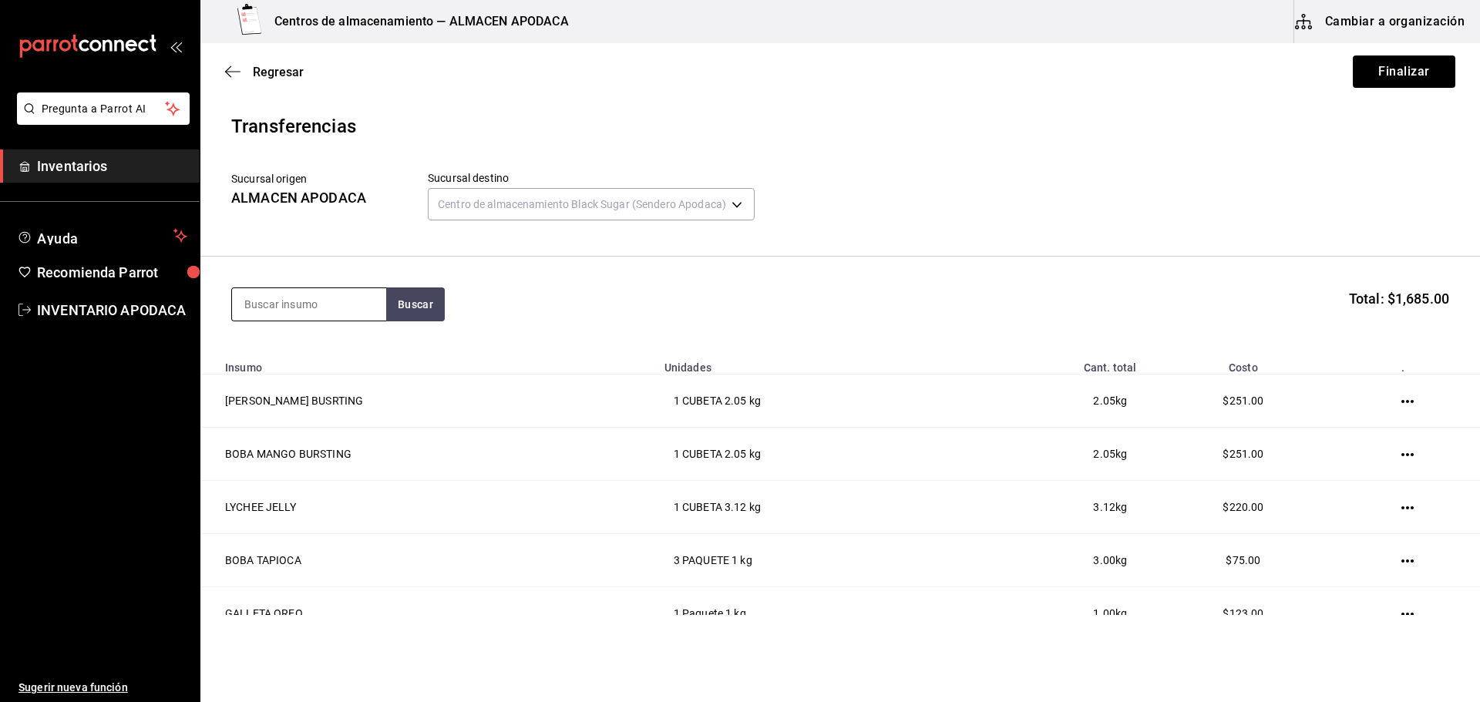
click at [320, 305] on input at bounding box center [309, 304] width 154 height 32
type input "ICE"
click at [318, 356] on div "ICE MOCA POWDER" at bounding box center [309, 349] width 130 height 19
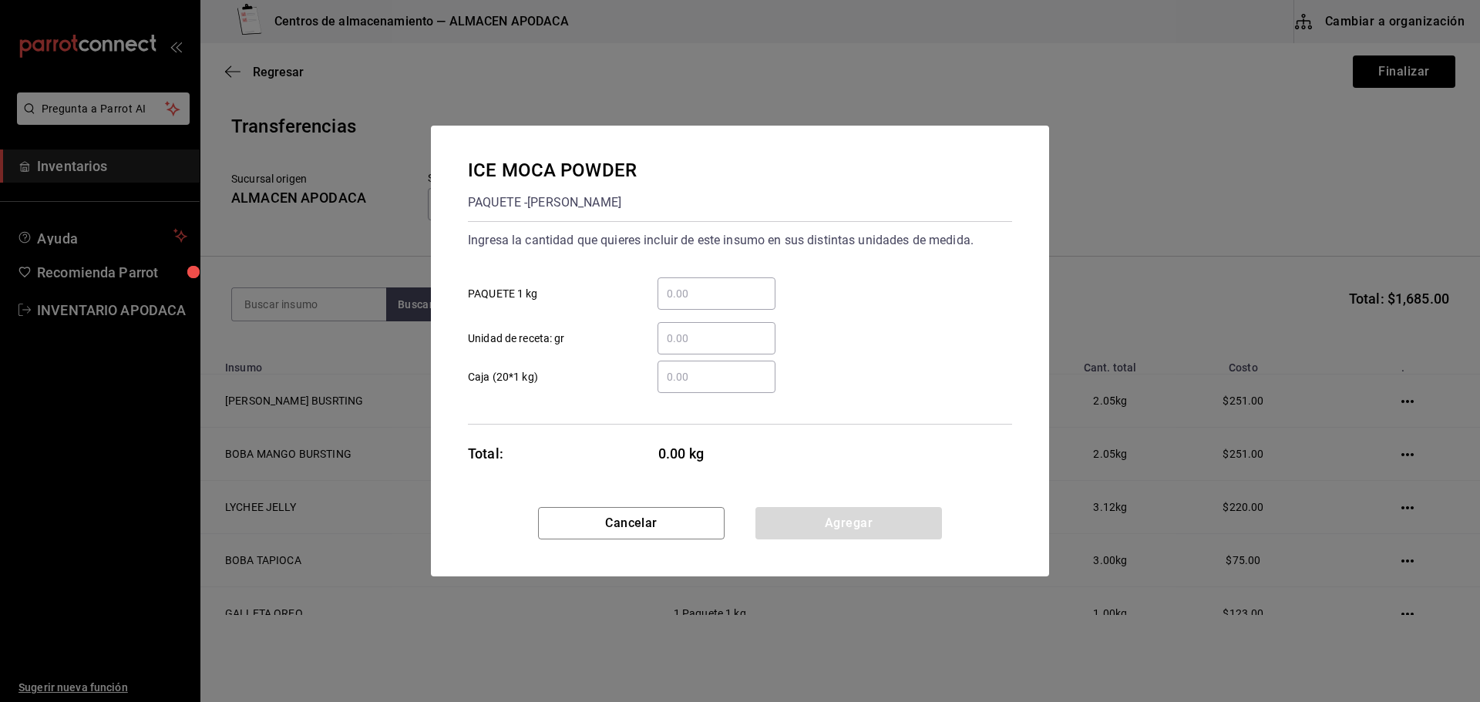
click at [692, 295] on input "​ PAQUETE 1 kg" at bounding box center [717, 293] width 118 height 19
type input "1"
click at [782, 534] on button "Agregar" at bounding box center [848, 523] width 187 height 32
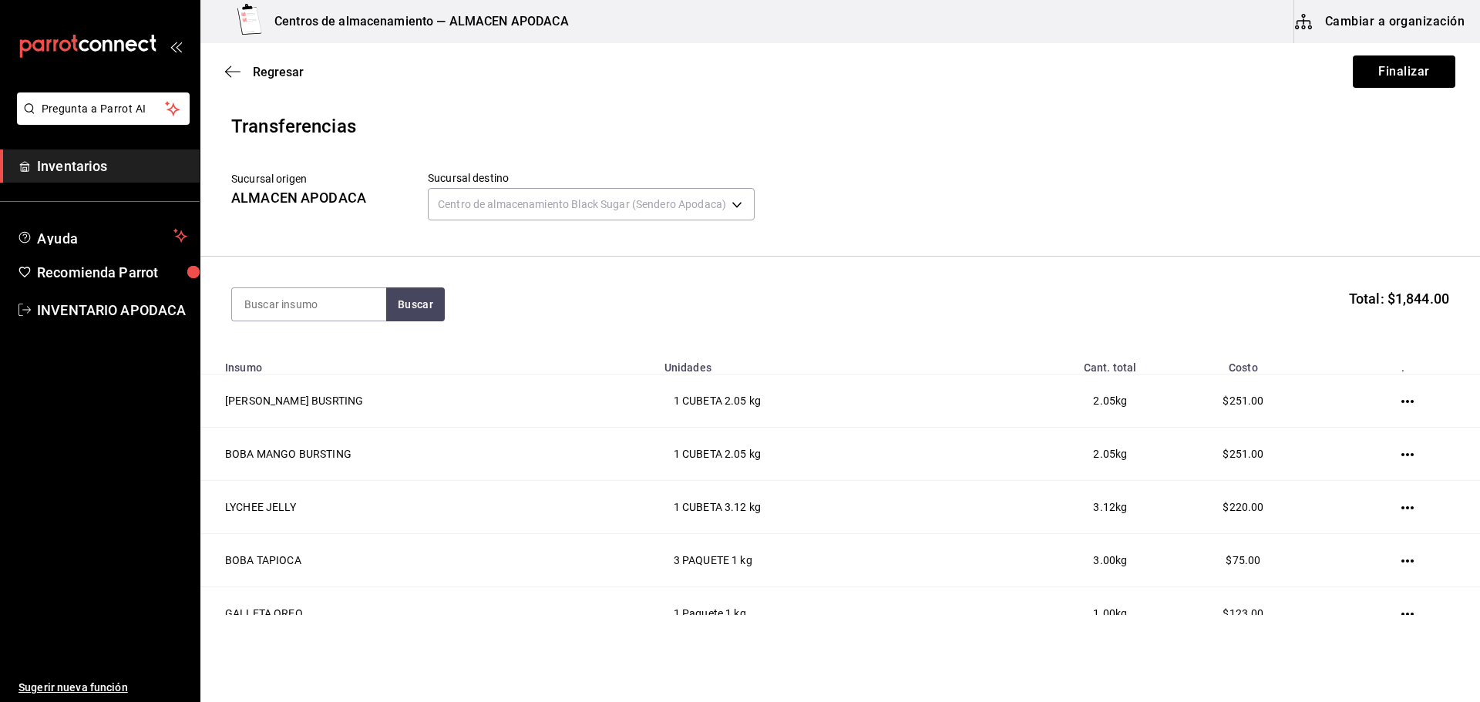
click at [278, 281] on section "Buscar Total: $1,844.00" at bounding box center [840, 305] width 1280 height 96
click at [270, 296] on input at bounding box center [309, 304] width 154 height 32
type input "CHAM"
click at [299, 358] on div "BOTELLA - ETRUSCA" at bounding box center [295, 366] width 102 height 16
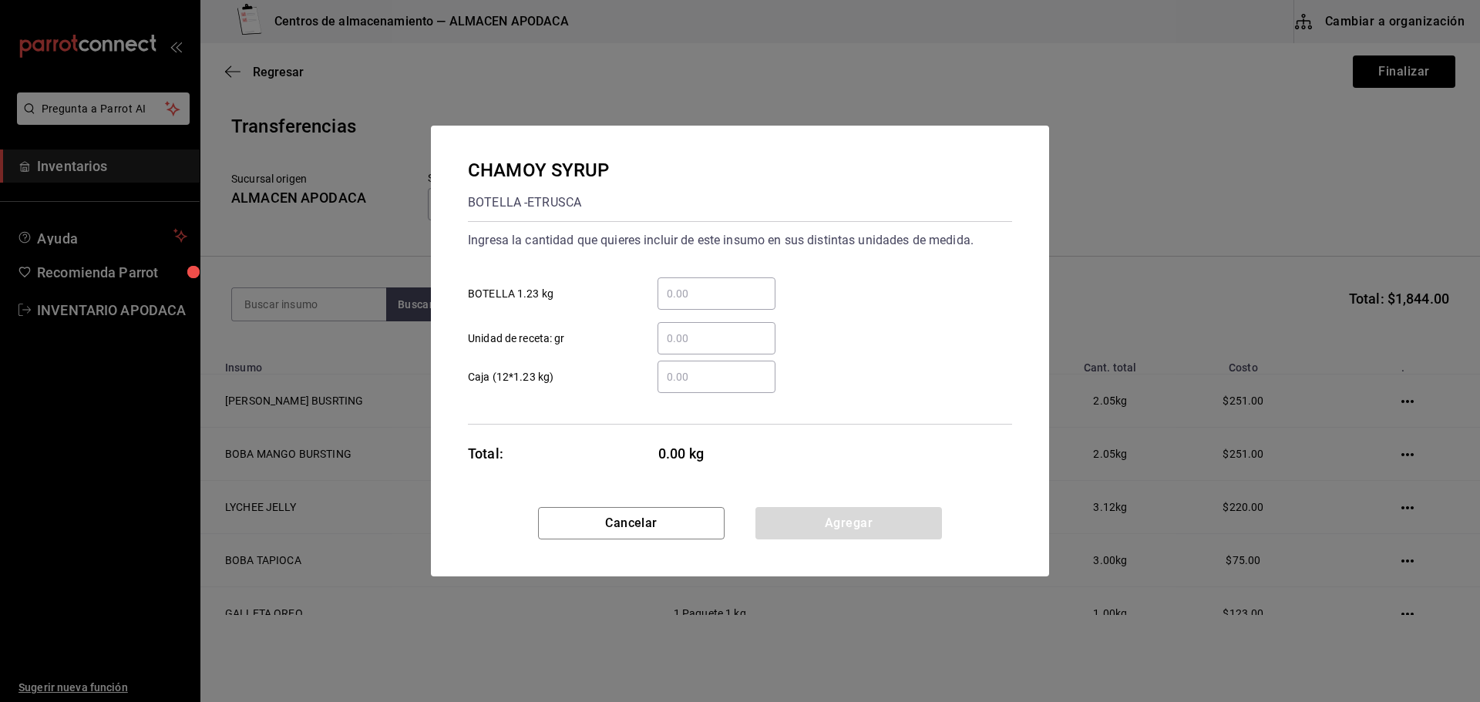
click at [687, 287] on input "​ BOTELLA 1.23 kg" at bounding box center [717, 293] width 118 height 19
type input "1"
click at [775, 515] on button "Agregar" at bounding box center [848, 523] width 187 height 32
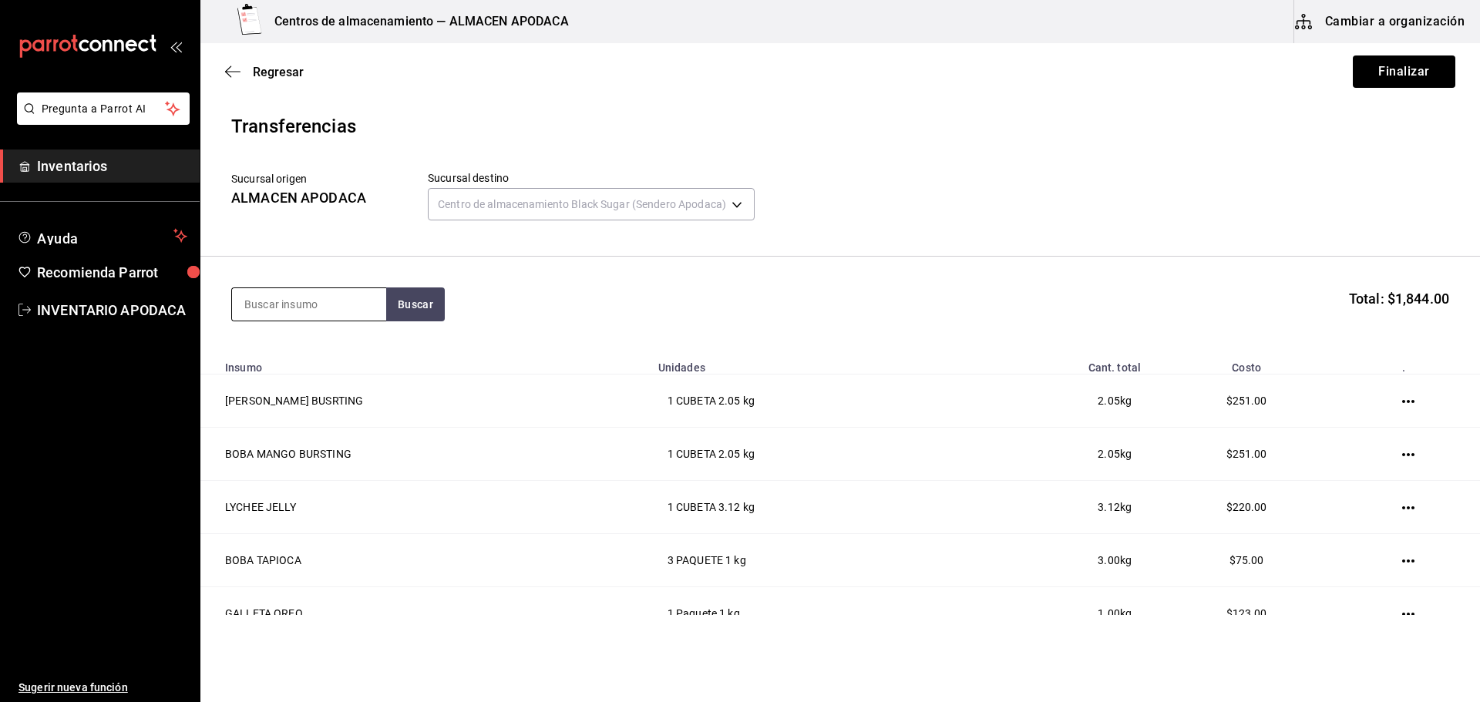
click at [331, 308] on input at bounding box center [309, 304] width 154 height 32
type input "LEMON"
click at [335, 370] on div "BOTELLA - [PERSON_NAME]" at bounding box center [309, 374] width 130 height 32
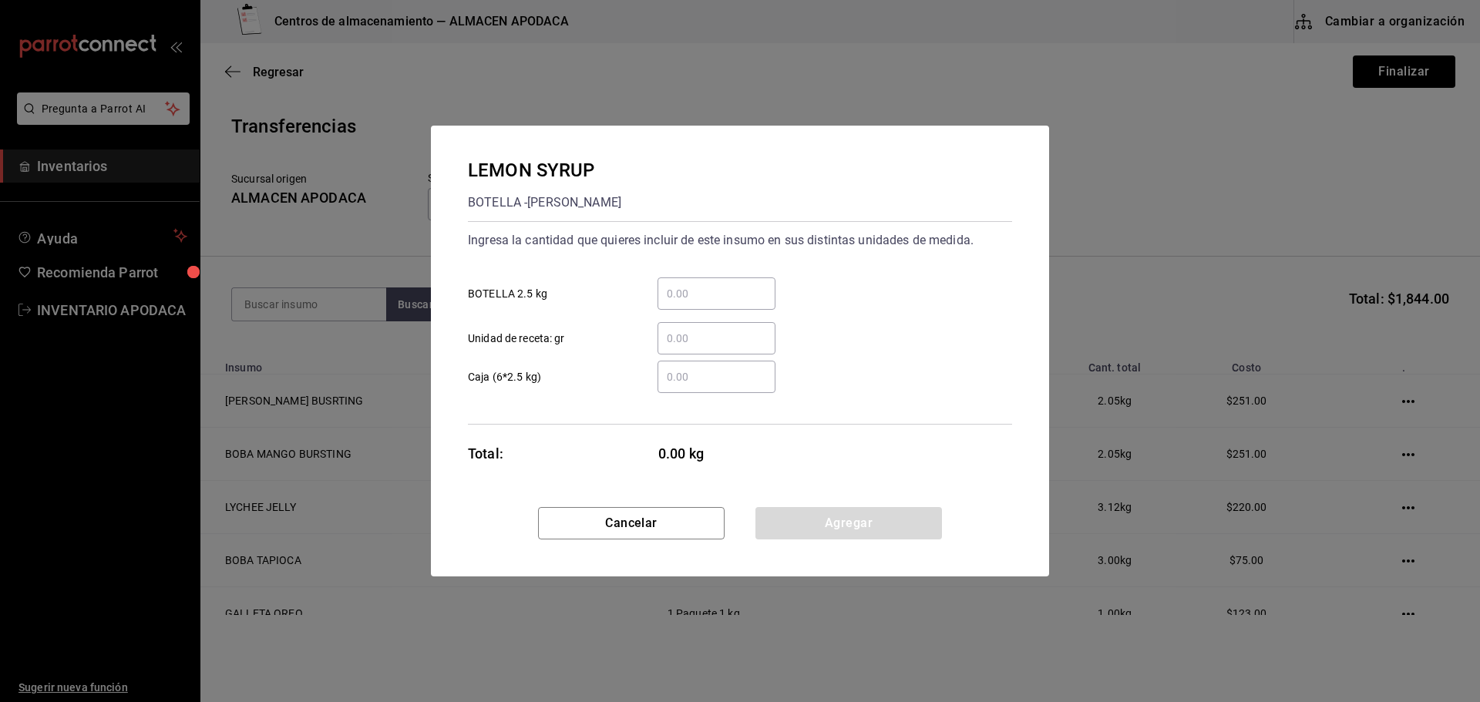
click at [720, 257] on div "Ingresa la cantidad que quieres incluir de este insumo en sus distintas unidade…" at bounding box center [740, 291] width 544 height 126
click at [708, 295] on input "​ BOTELLA 2.5 kg" at bounding box center [717, 293] width 118 height 19
type input "1"
click at [788, 525] on button "Agregar" at bounding box center [848, 523] width 187 height 32
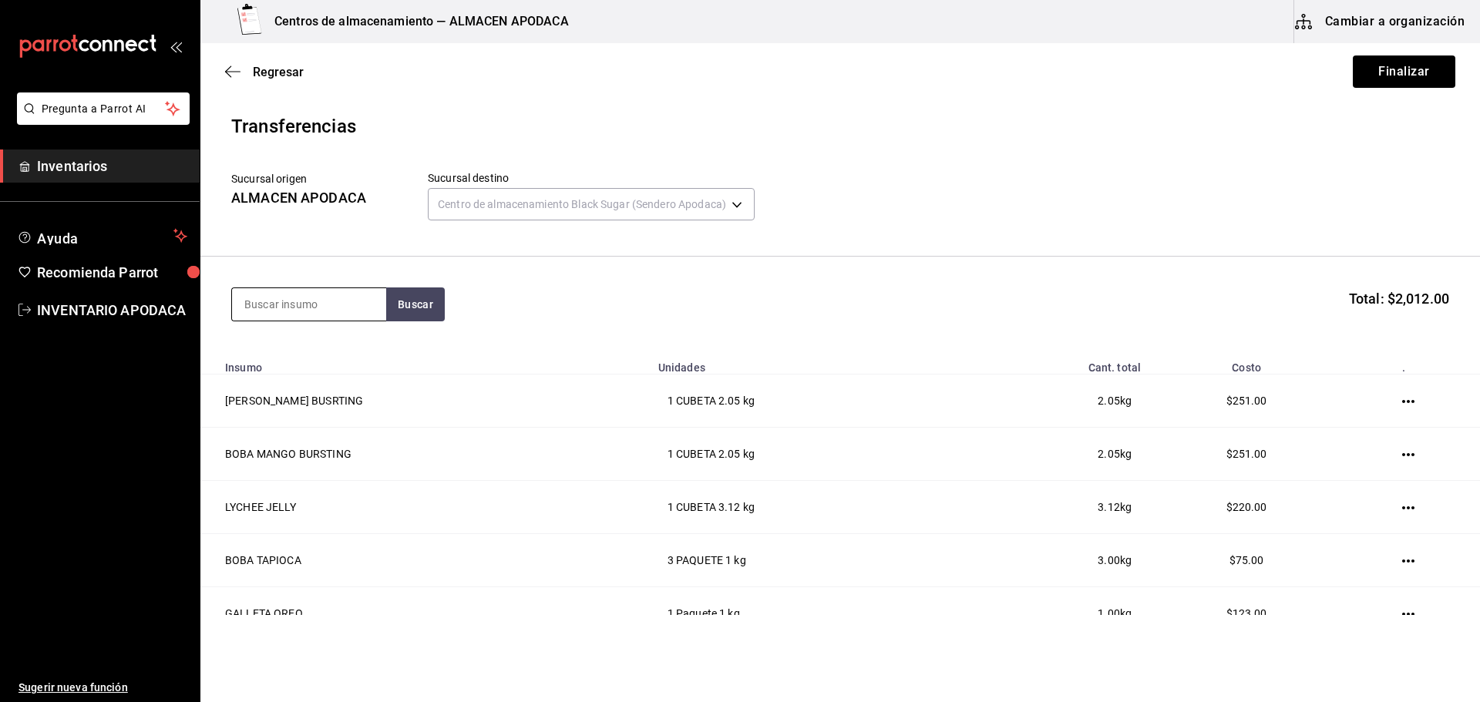
click at [302, 298] on input at bounding box center [309, 304] width 154 height 32
type input "FRUC"
click at [294, 354] on div "JARABE FRUCTOSE" at bounding box center [303, 349] width 119 height 19
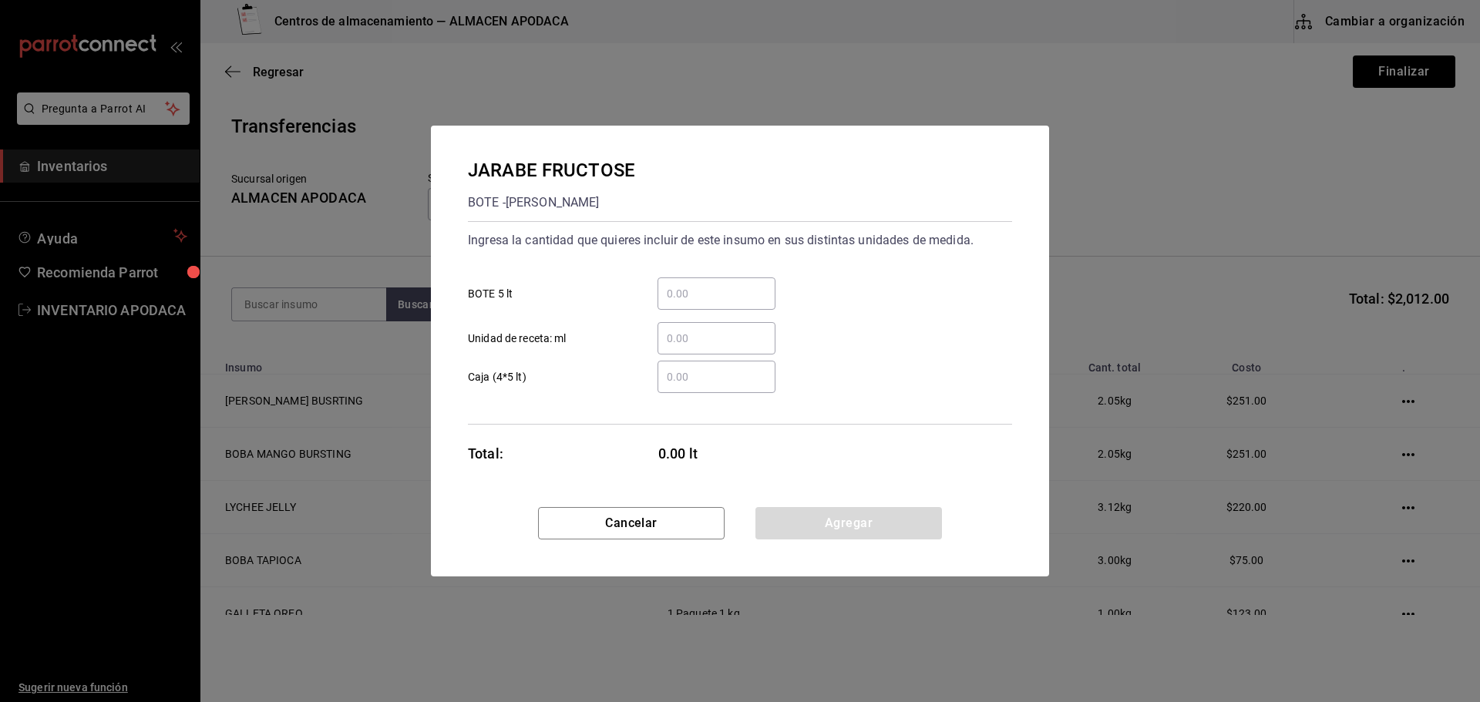
click at [677, 297] on input "​ BOTE 5 lt" at bounding box center [717, 293] width 118 height 19
type input "1"
click at [849, 516] on button "Agregar" at bounding box center [848, 523] width 187 height 32
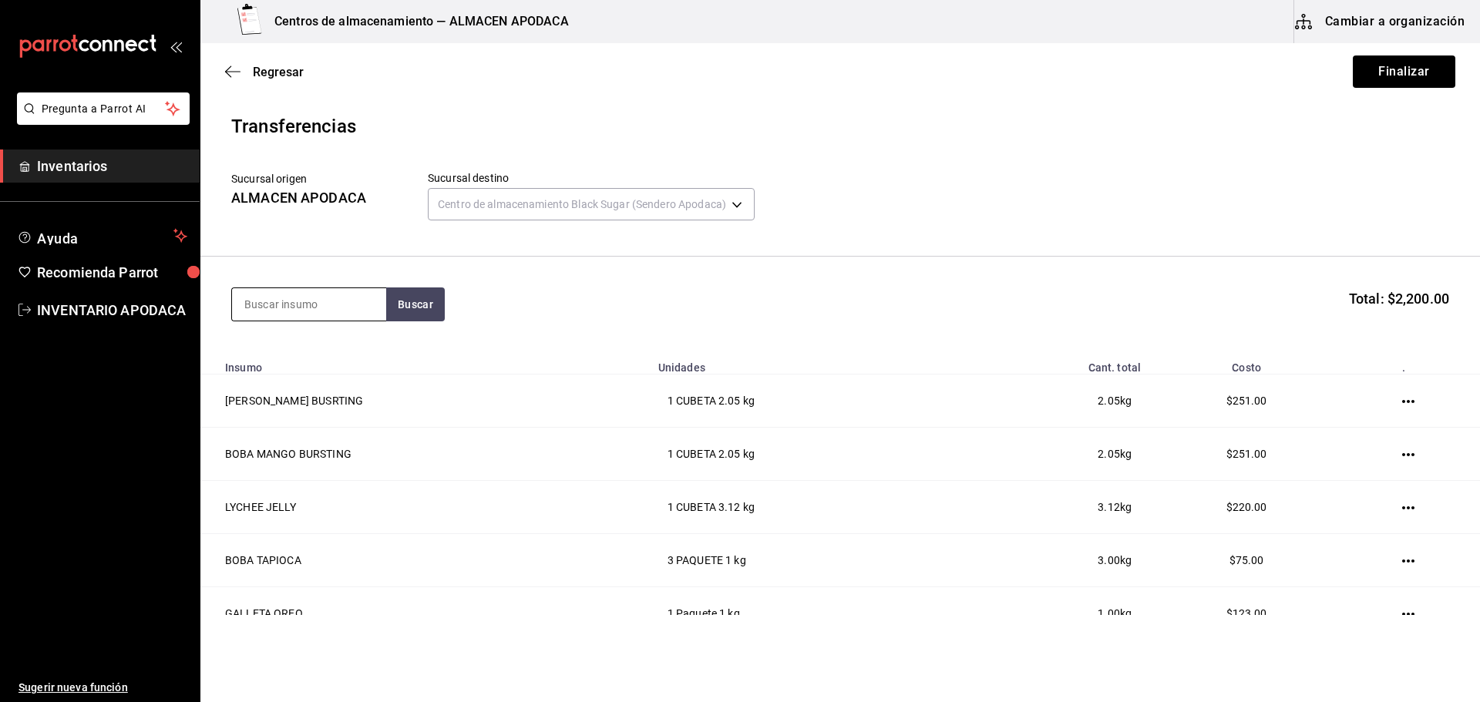
click at [351, 314] on input at bounding box center [309, 304] width 154 height 32
type input "SERVI"
click at [355, 350] on div "SERVILLETA" at bounding box center [309, 349] width 130 height 19
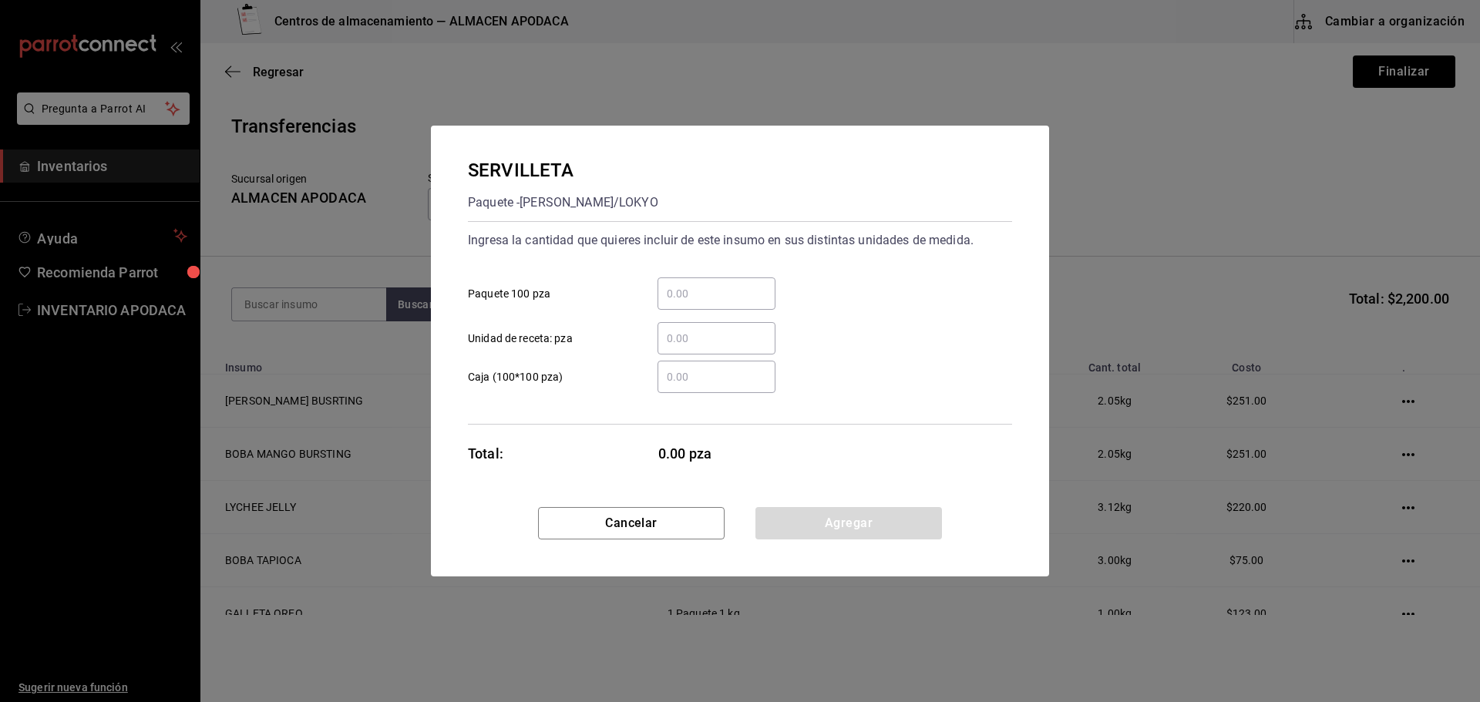
click at [705, 298] on input "​ Paquete 100 pza" at bounding box center [717, 293] width 118 height 19
type input "2"
click at [801, 534] on button "Agregar" at bounding box center [848, 523] width 187 height 32
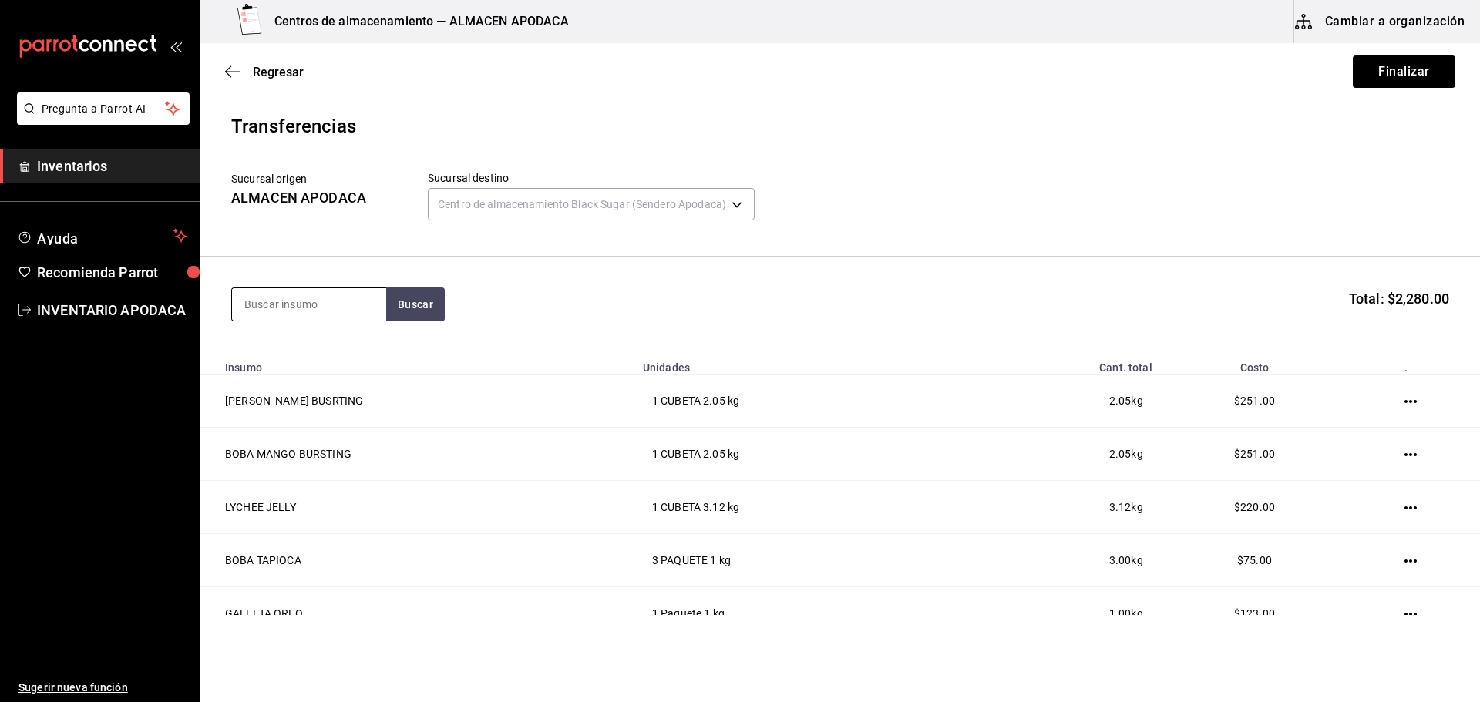
click at [321, 305] on input at bounding box center [309, 304] width 154 height 32
type input "SOBRE"
click at [320, 335] on div "SOBRES AMARILLO PAQUETE - Interno" at bounding box center [309, 357] width 154 height 59
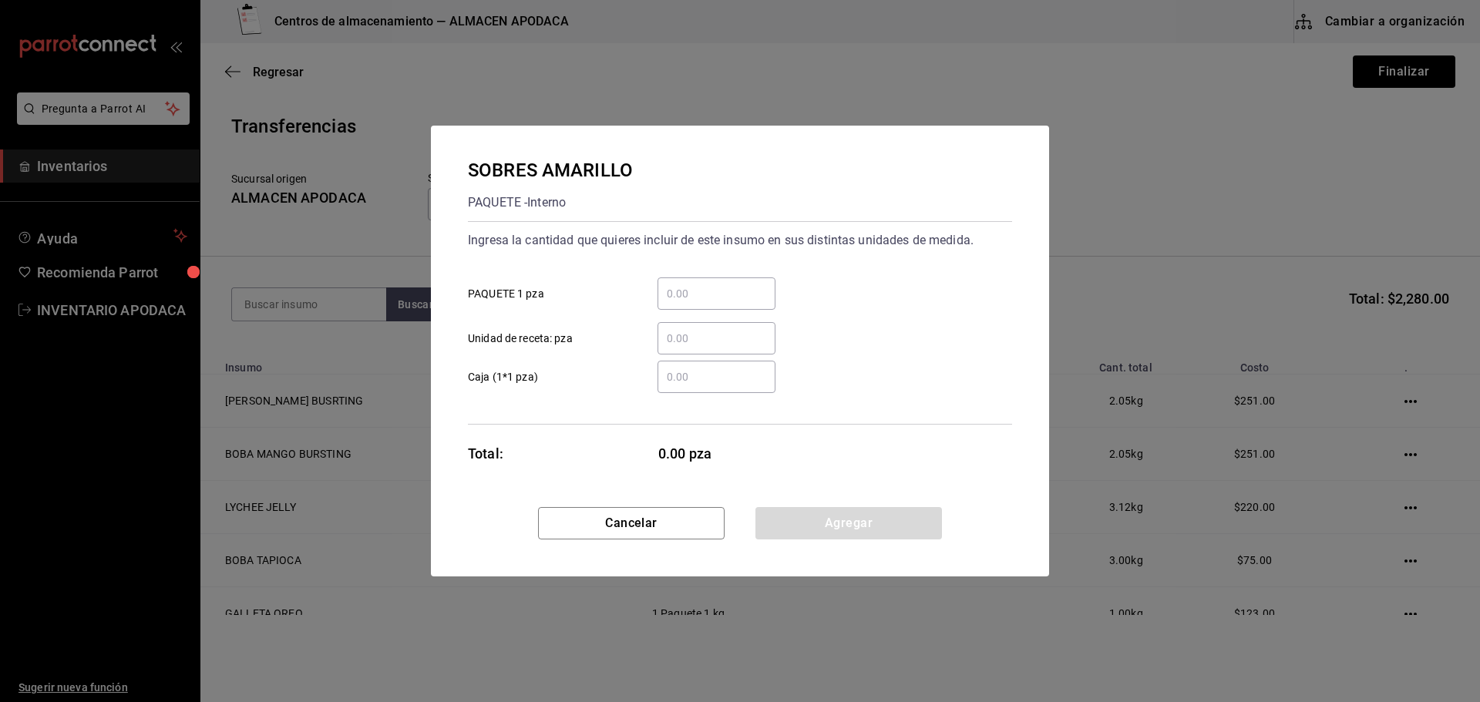
click at [692, 294] on input "​ PAQUETE 1 pza" at bounding box center [717, 293] width 118 height 19
type input "5"
drag, startPoint x: 840, startPoint y: 523, endPoint x: 390, endPoint y: 368, distance: 475.4
click at [839, 523] on button "Agregar" at bounding box center [848, 523] width 187 height 32
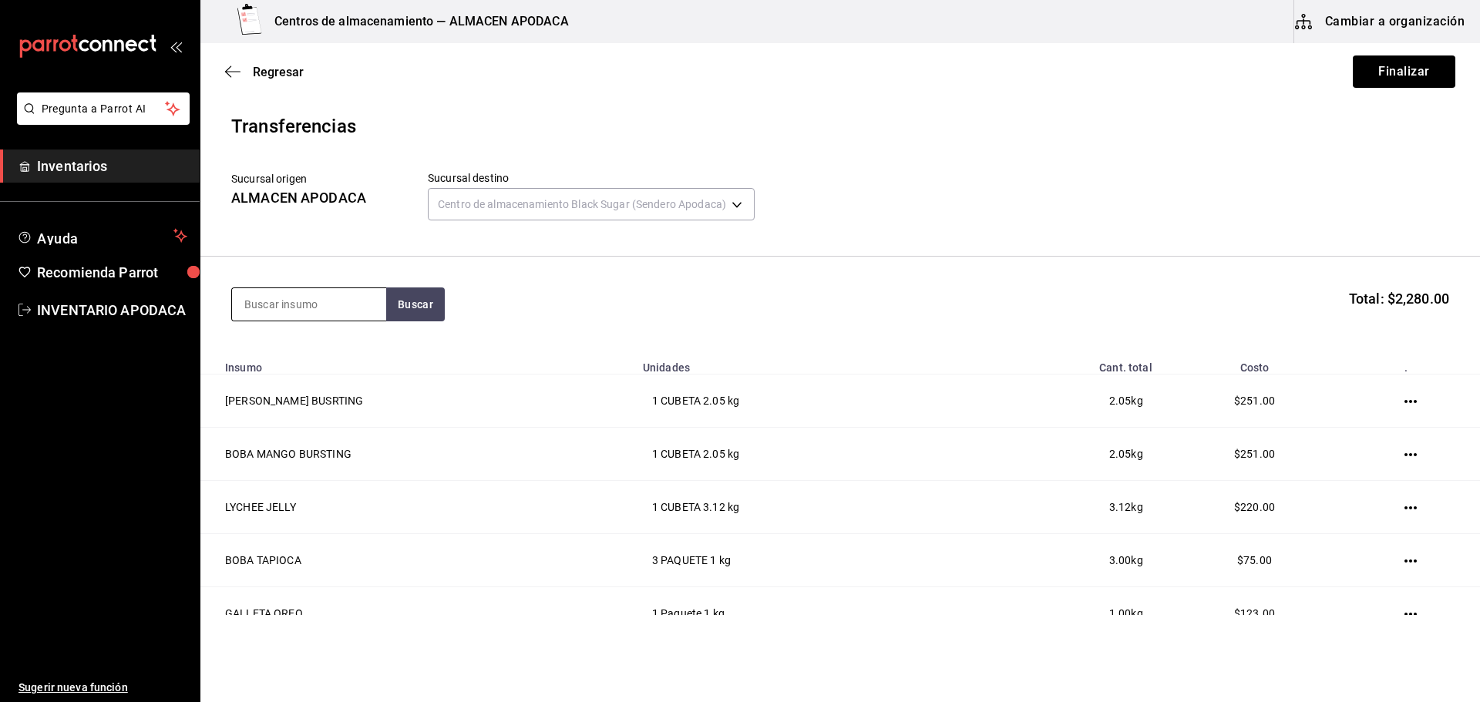
click at [331, 319] on input at bounding box center [309, 304] width 154 height 32
click at [328, 307] on input at bounding box center [309, 304] width 154 height 32
type input "LECHE"
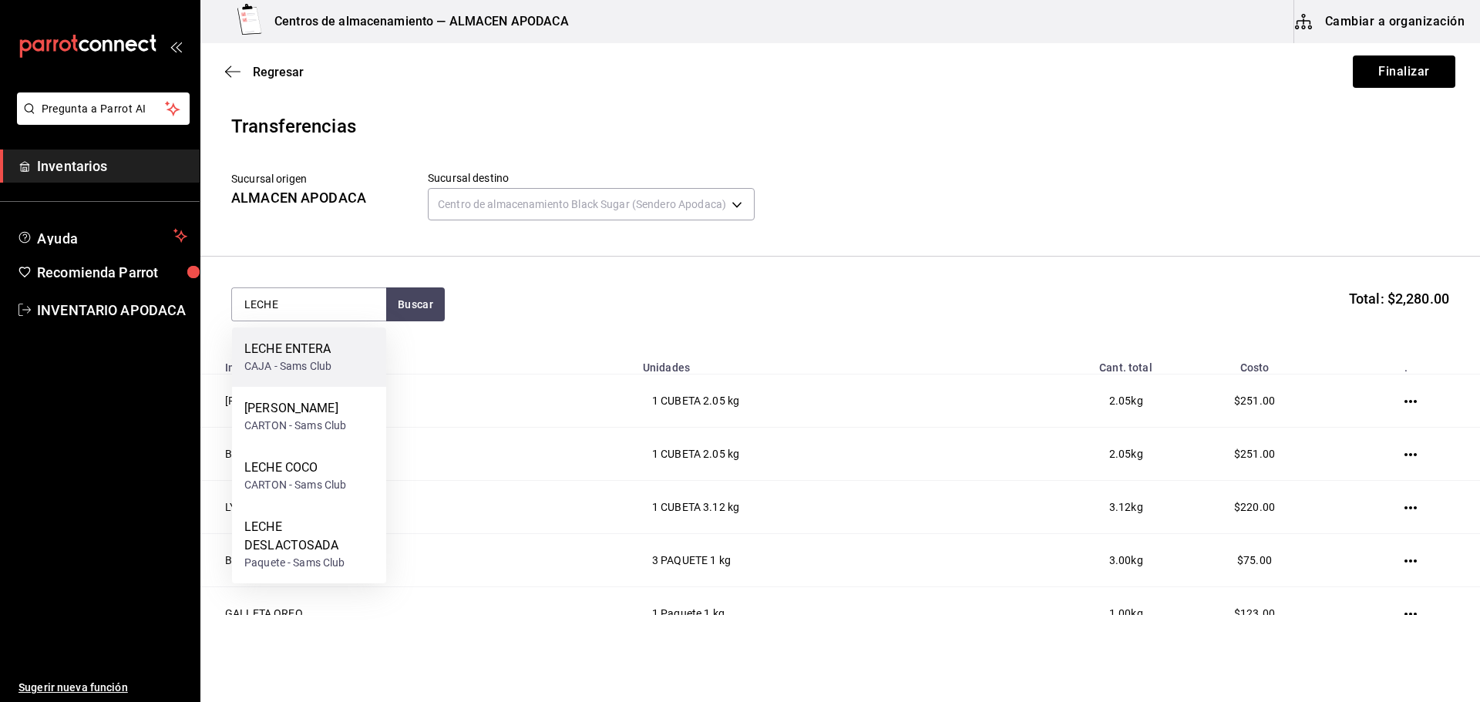
click at [298, 354] on div "LECHE ENTERA" at bounding box center [287, 349] width 87 height 19
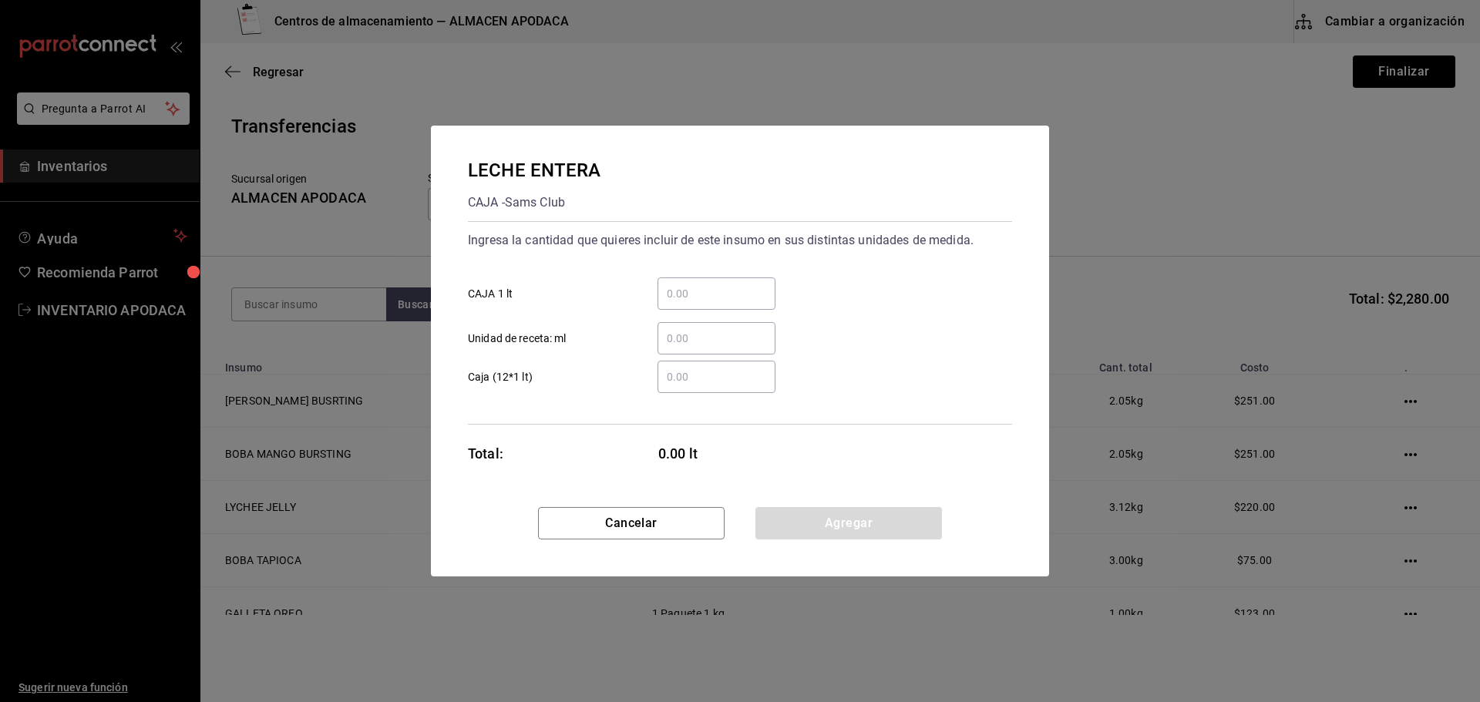
click at [702, 299] on input "​ CAJA 1 lt" at bounding box center [717, 293] width 118 height 19
type input "4"
click at [777, 526] on button "Agregar" at bounding box center [848, 523] width 187 height 32
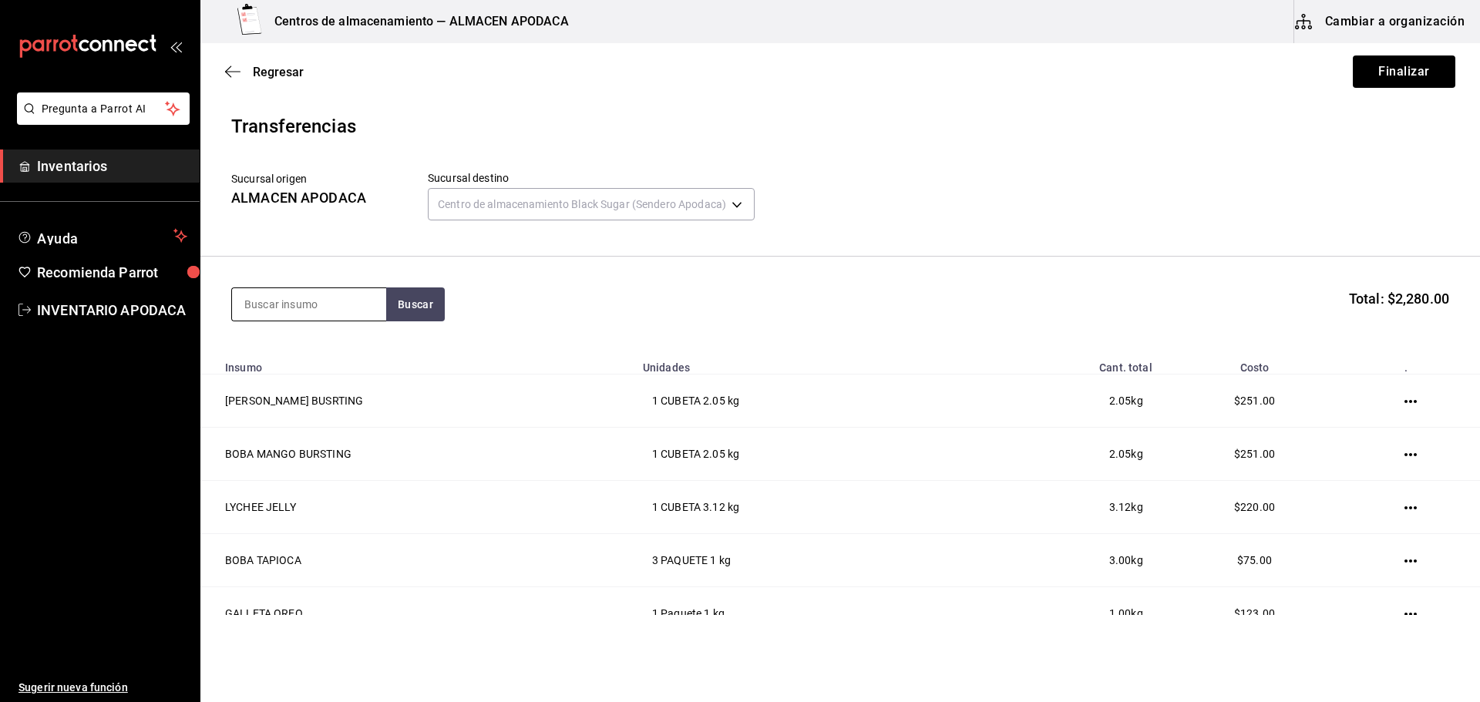
click at [365, 299] on input at bounding box center [309, 304] width 154 height 32
type input "LECHE"
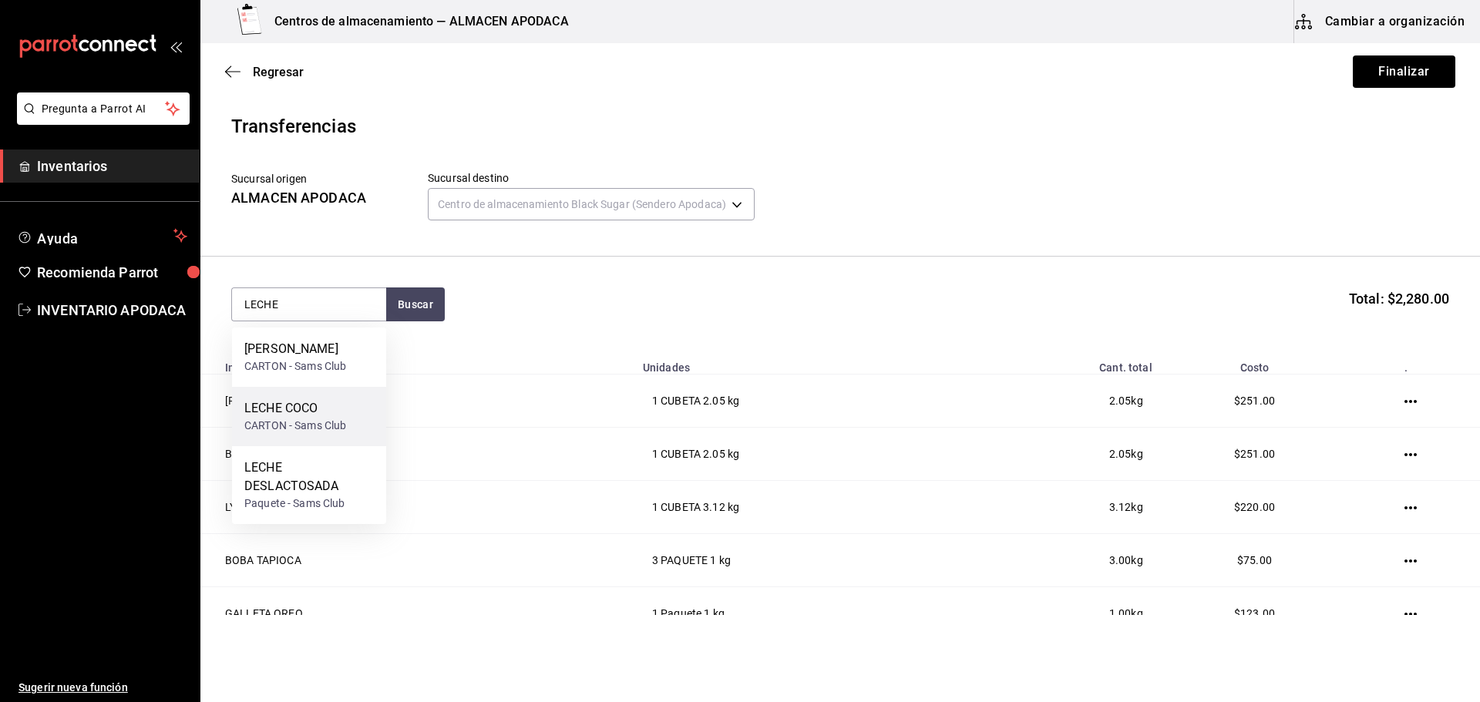
click at [314, 407] on div "LECHE COCO" at bounding box center [295, 408] width 102 height 19
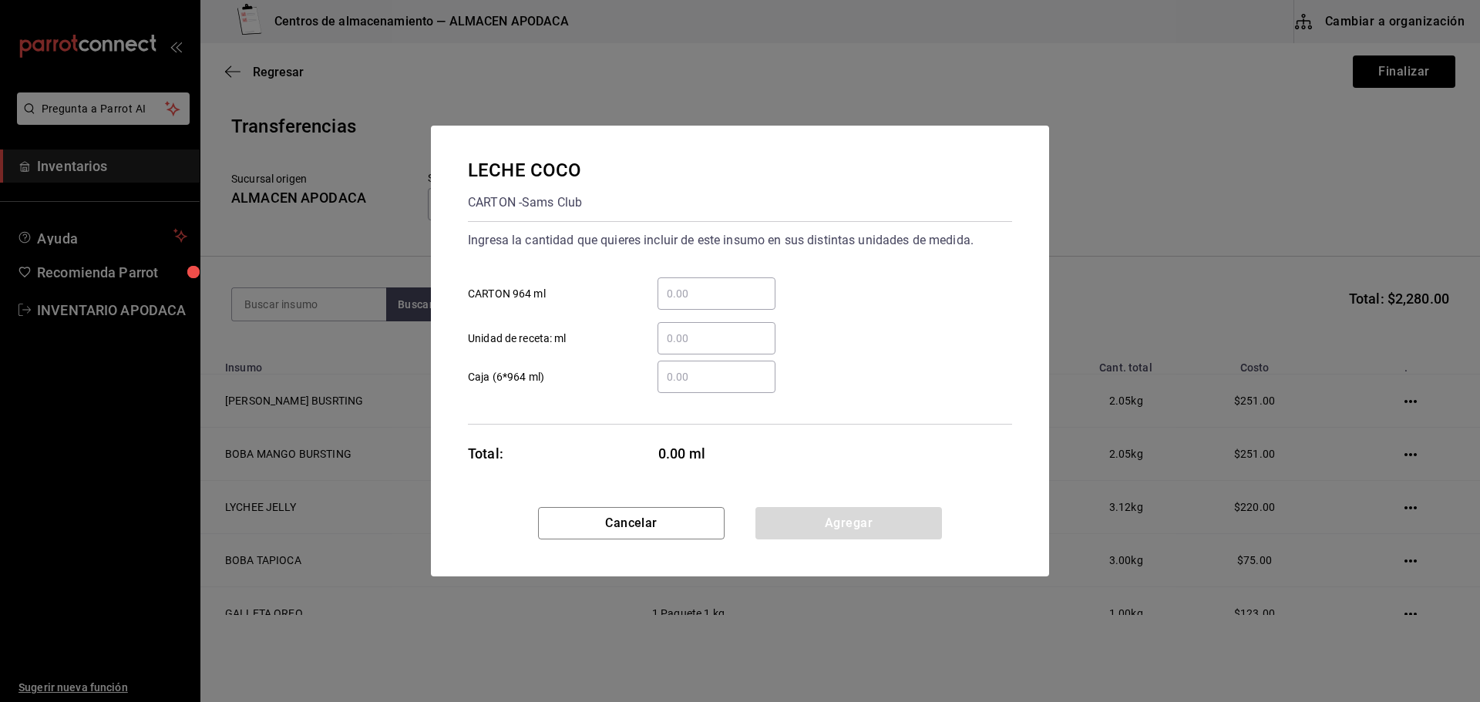
click at [685, 264] on div "Ingresa la cantidad que quieres incluir de este insumo en sus distintas unidade…" at bounding box center [740, 291] width 544 height 126
click at [683, 277] on div "​ CARTON 964 ml" at bounding box center [734, 287] width 557 height 45
click at [682, 289] on input "​ CARTON 964 ml" at bounding box center [717, 293] width 118 height 19
type input "2"
click at [803, 513] on button "Agregar" at bounding box center [848, 523] width 187 height 32
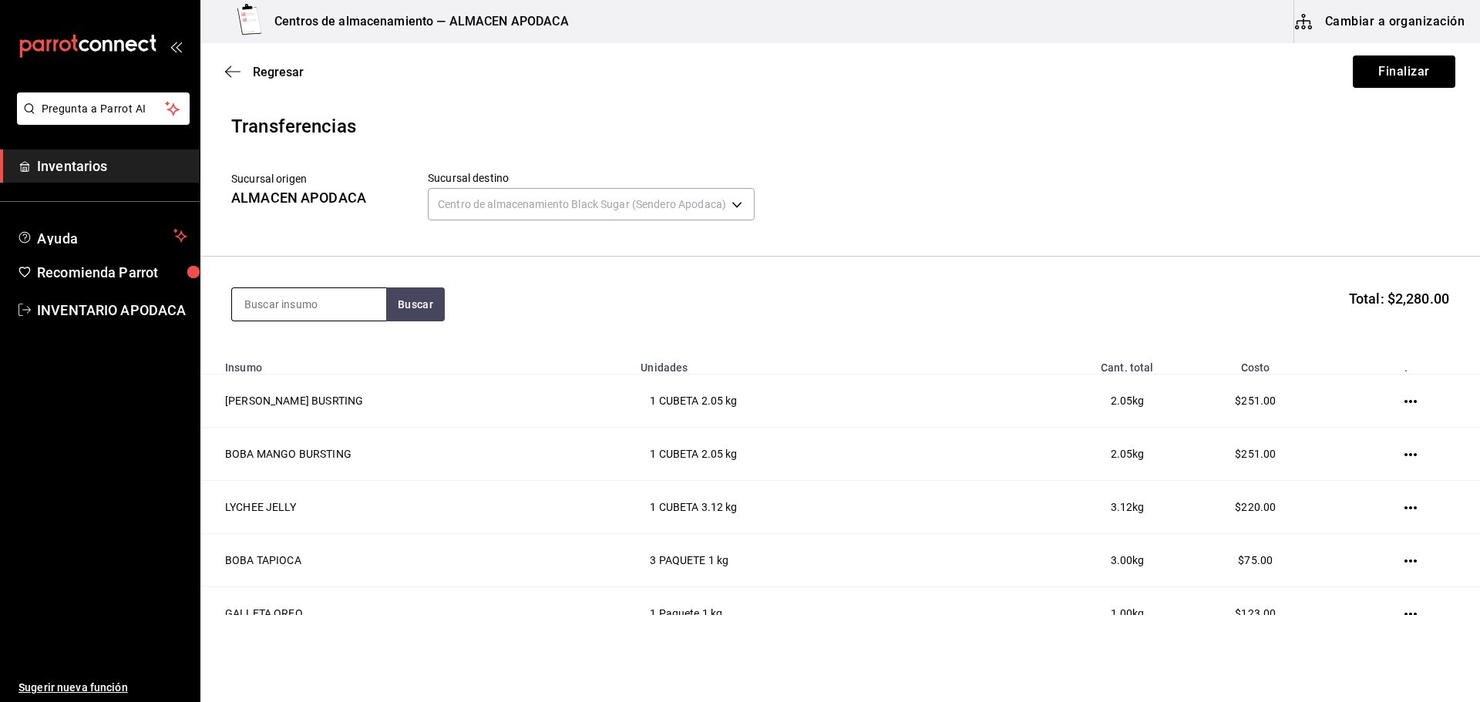
click at [315, 301] on input at bounding box center [309, 304] width 154 height 32
click at [1365, 69] on button "Finalizar" at bounding box center [1404, 72] width 103 height 32
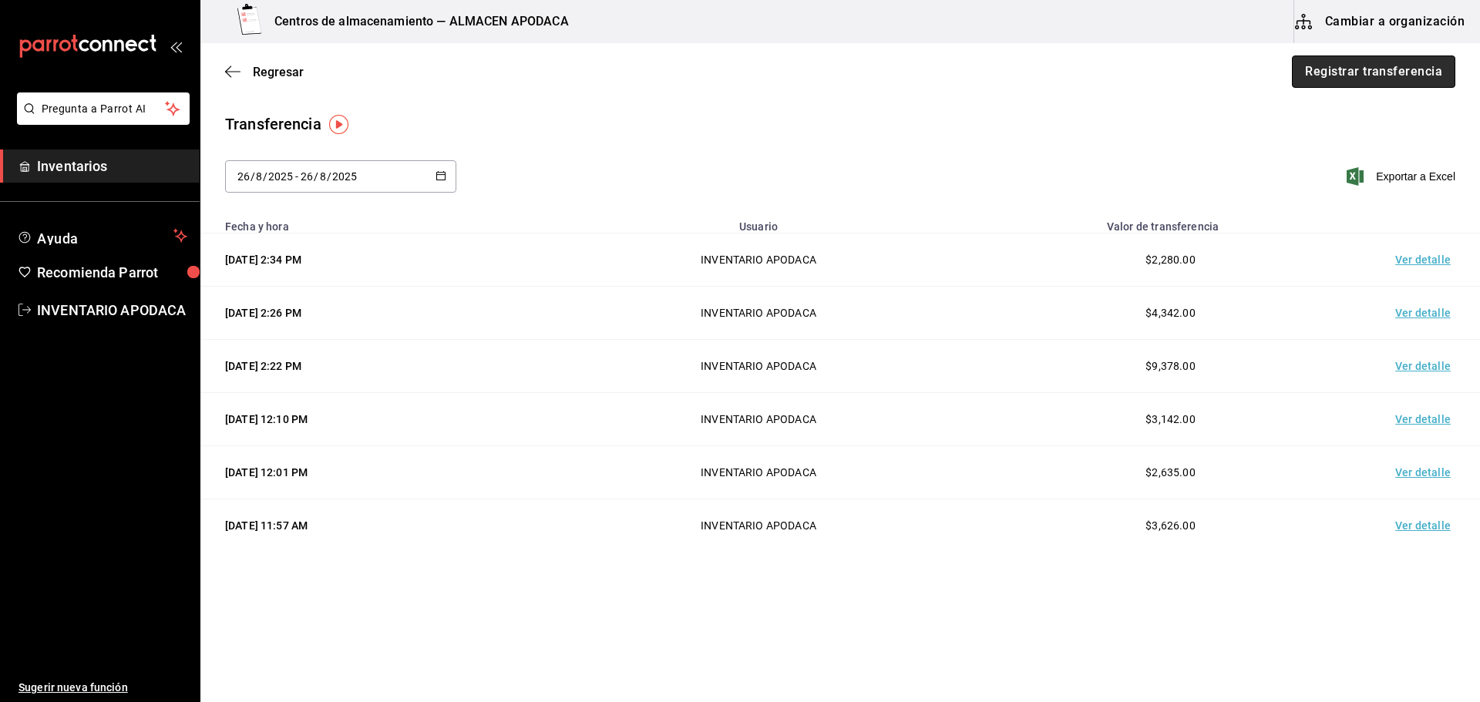
click at [1344, 85] on button "Registrar transferencia" at bounding box center [1373, 72] width 163 height 32
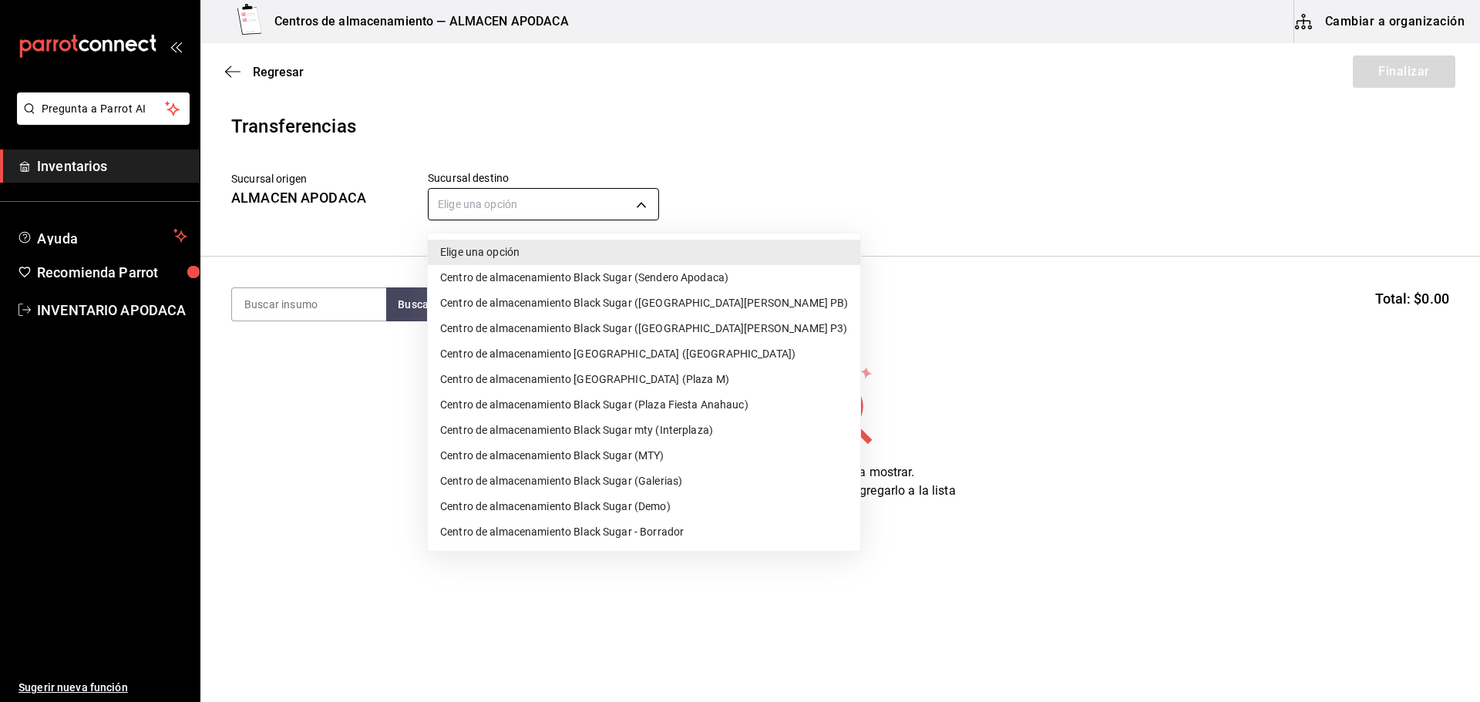
click at [507, 208] on body "Pregunta a Parrot AI Inventarios Ayuda Recomienda Parrot INVENTARIO APODACA Sug…" at bounding box center [740, 307] width 1480 height 615
click at [620, 456] on li "Centro de almacenamiento Black Sugar (MTY)" at bounding box center [644, 455] width 432 height 25
type input "a752814e-dfbd-43e5-bdc2-5d0f592e09b1"
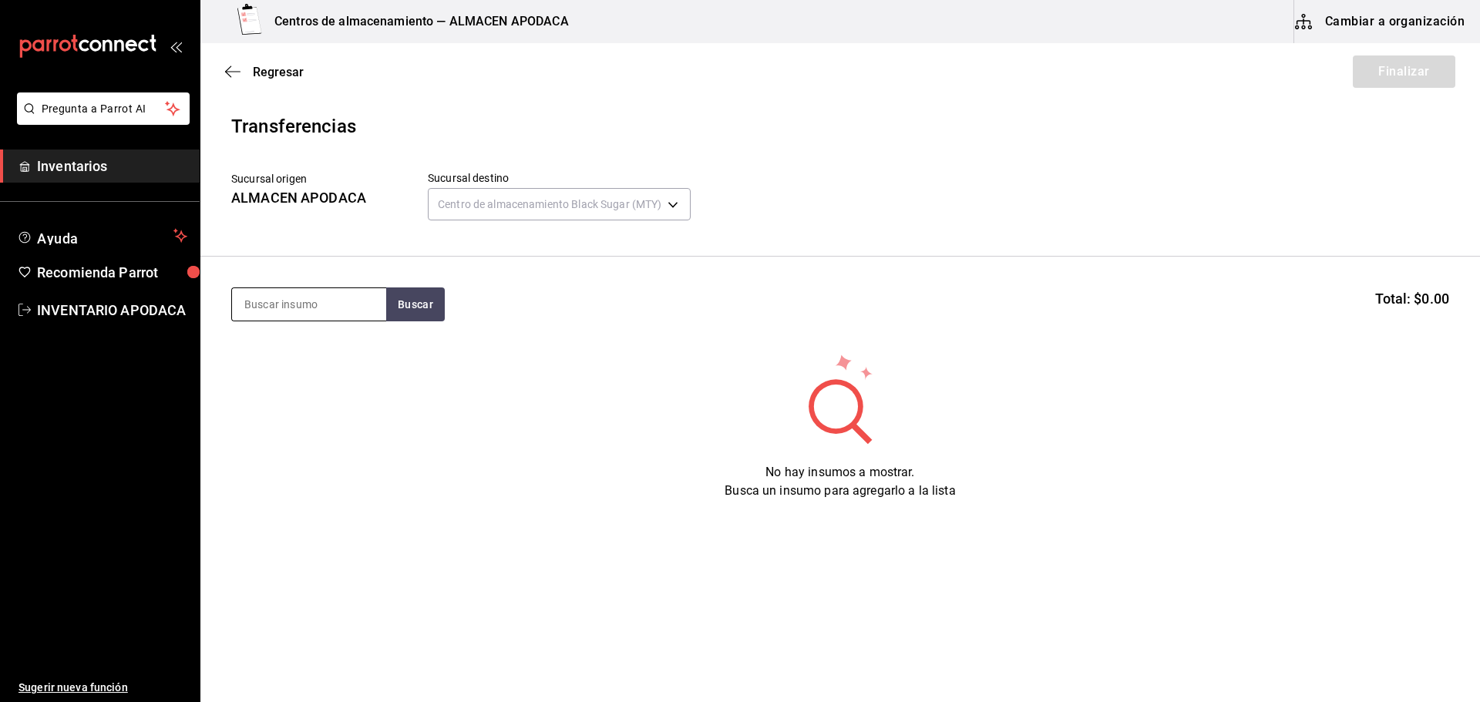
click at [343, 307] on input at bounding box center [309, 304] width 154 height 32
click at [372, 323] on section "Buscar Total: $0.00" at bounding box center [840, 305] width 1280 height 96
click at [359, 316] on input at bounding box center [309, 304] width 154 height 32
click at [389, 310] on button "Buscar" at bounding box center [415, 305] width 59 height 34
click at [301, 301] on input "BOBA" at bounding box center [309, 304] width 154 height 32
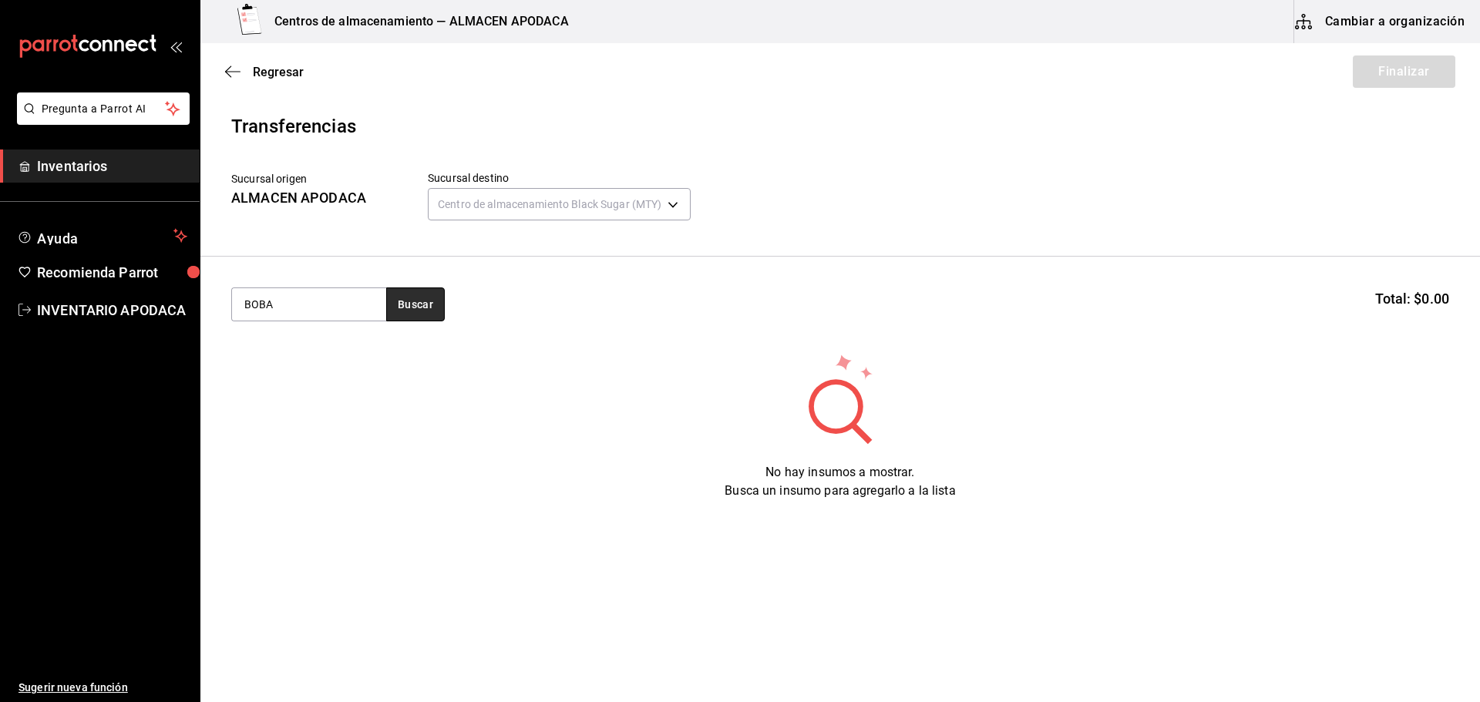
click at [417, 303] on button "Buscar" at bounding box center [415, 305] width 59 height 34
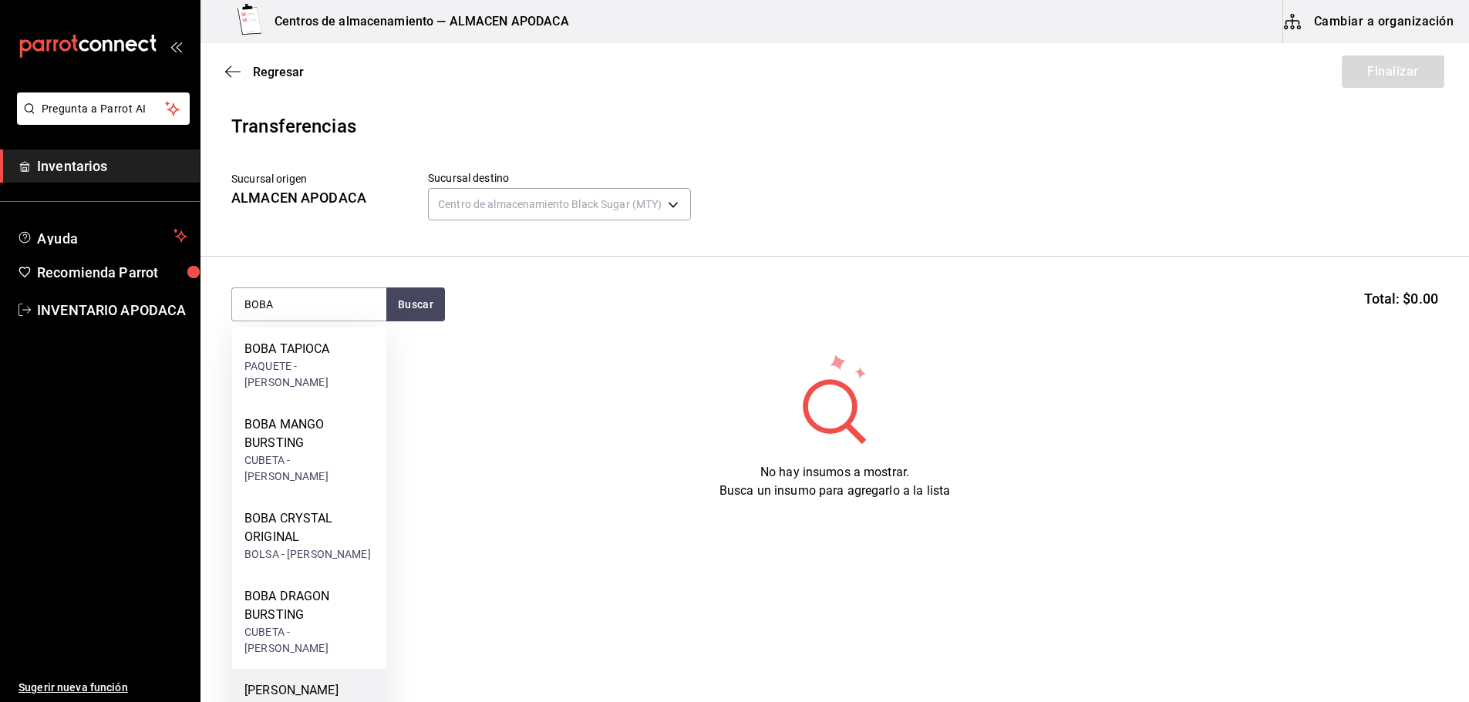
click at [321, 681] on div "[PERSON_NAME] BUSRTING" at bounding box center [309, 699] width 130 height 37
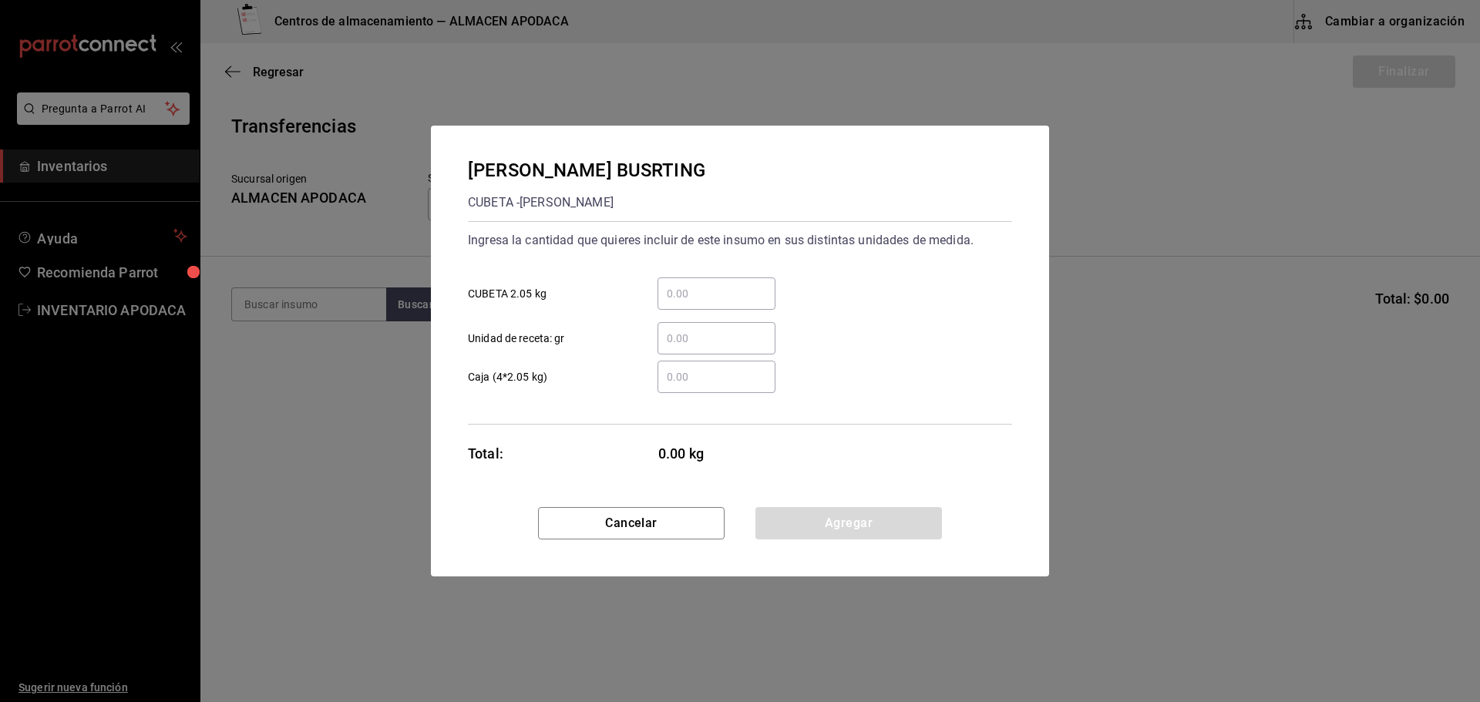
click at [662, 295] on input "​ CUBETA 2.05 kg" at bounding box center [717, 293] width 118 height 19
click at [692, 301] on input "1" at bounding box center [717, 293] width 118 height 19
click at [799, 537] on button "Agregar" at bounding box center [848, 523] width 187 height 32
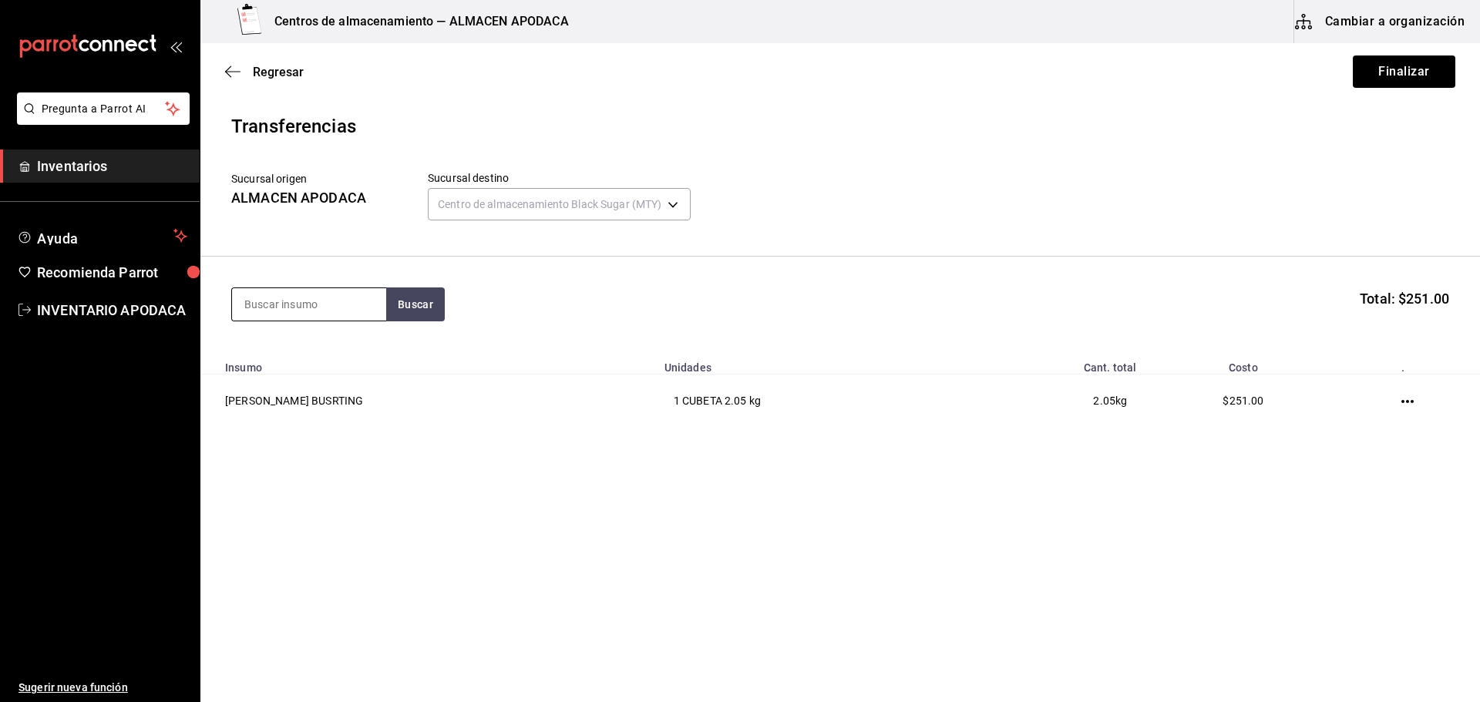
click at [301, 302] on input at bounding box center [309, 304] width 154 height 32
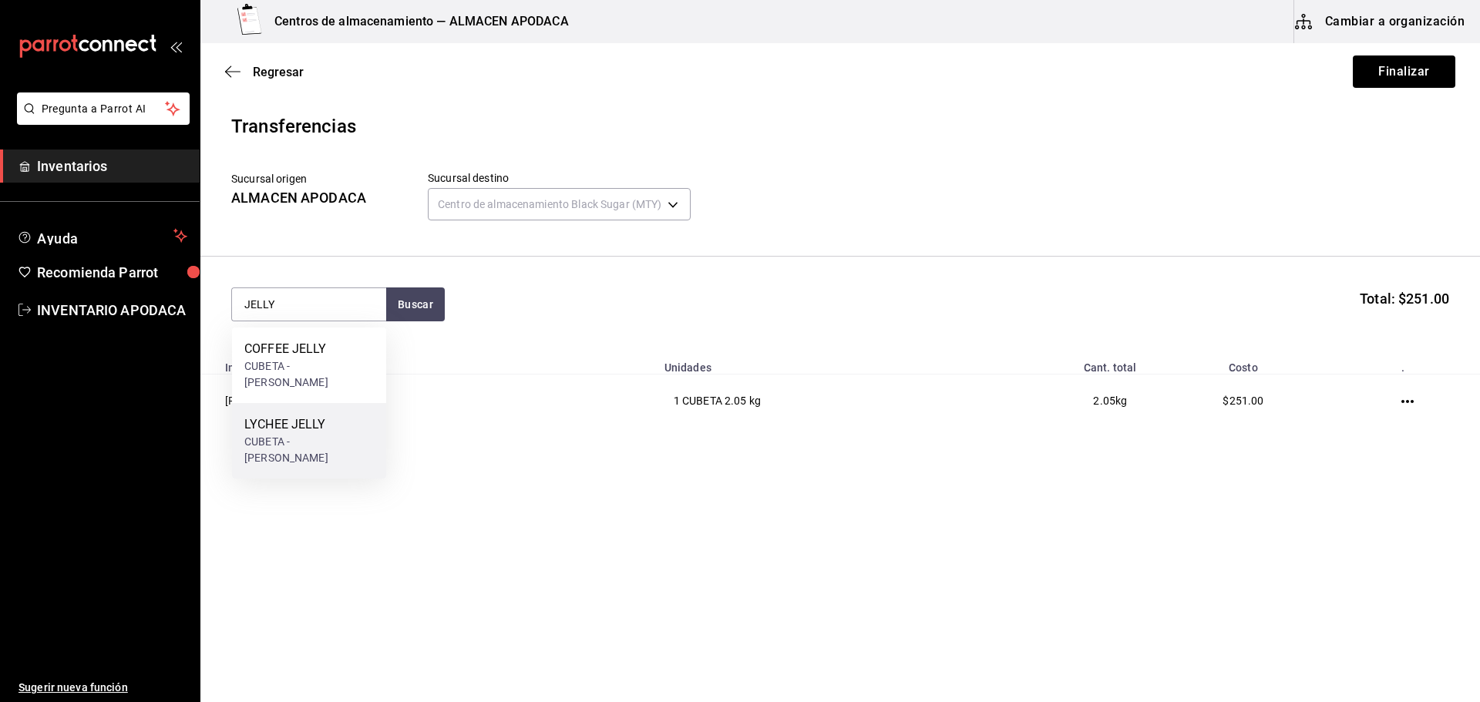
click at [321, 434] on div "CUBETA - [PERSON_NAME]" at bounding box center [309, 450] width 130 height 32
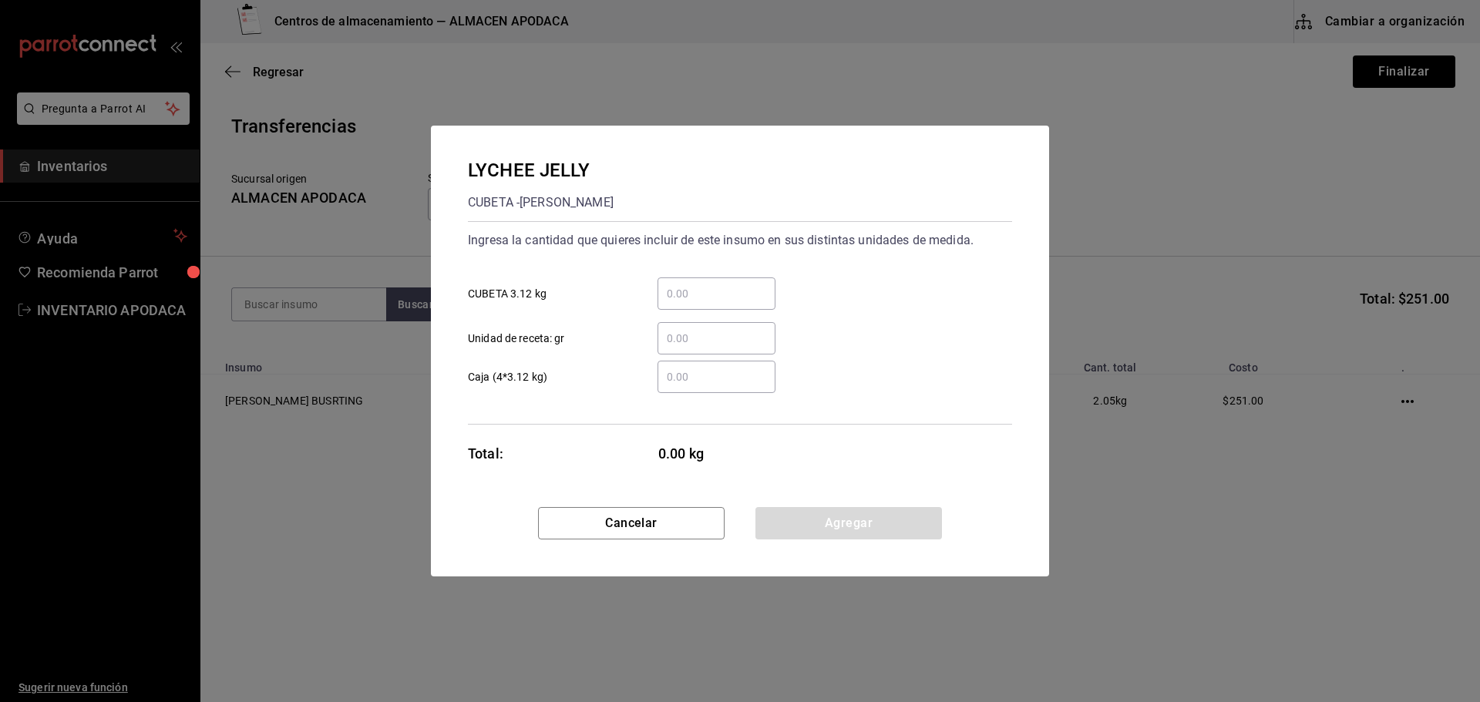
click at [742, 294] on input "​ CUBETA 3.12 kg" at bounding box center [717, 293] width 118 height 19
click at [762, 514] on button "Agregar" at bounding box center [848, 523] width 187 height 32
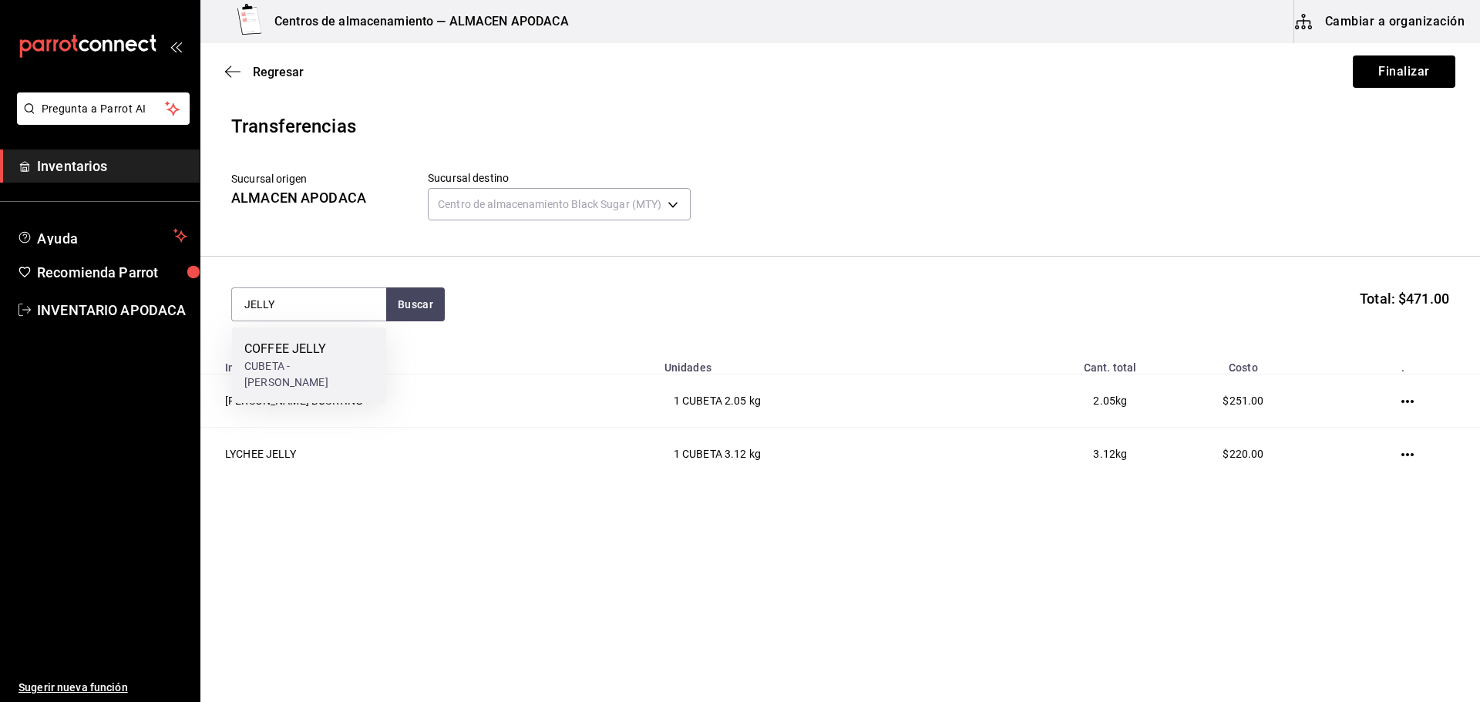
click at [321, 340] on div "COFFEE JELLY" at bounding box center [309, 349] width 130 height 19
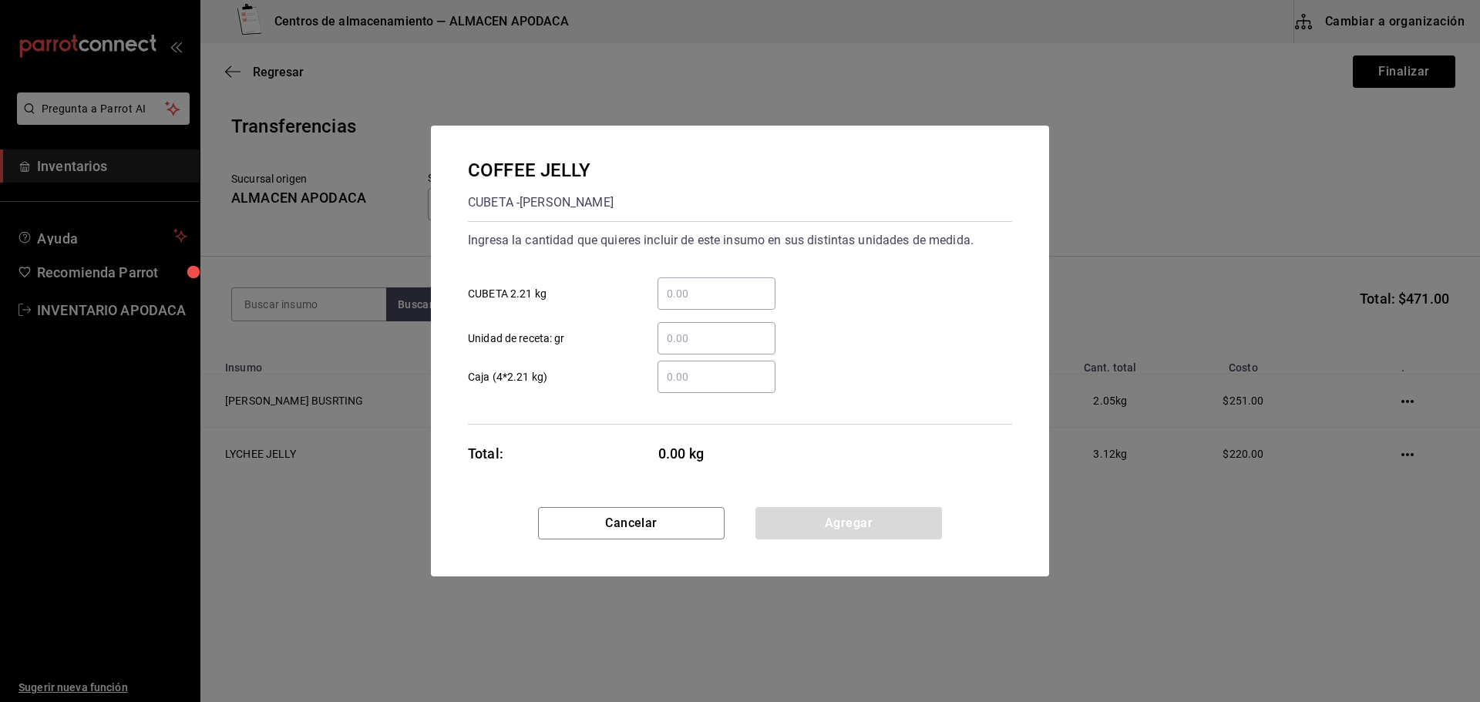
click at [714, 291] on input "​ CUBETA 2.21 kg" at bounding box center [717, 293] width 118 height 19
click at [794, 513] on button "Agregar" at bounding box center [848, 523] width 187 height 32
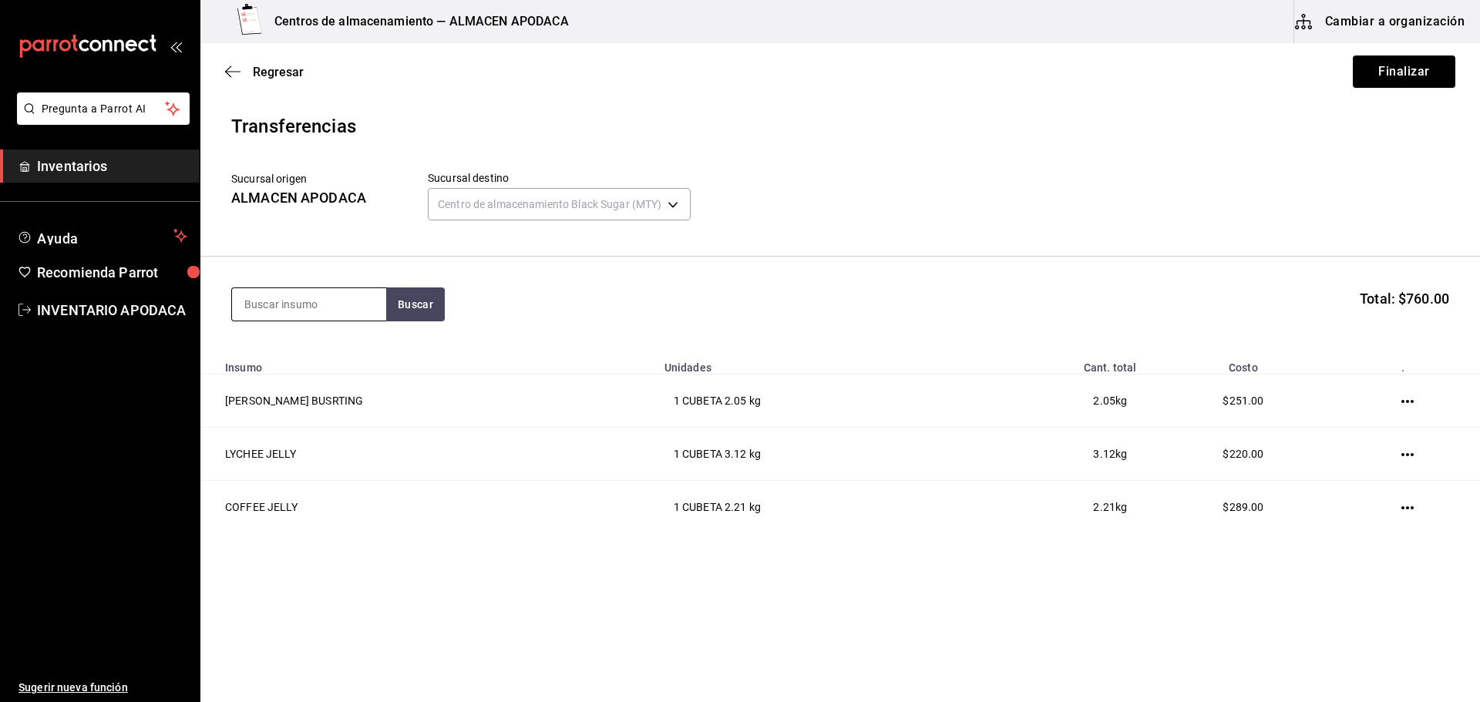
click at [281, 298] on input at bounding box center [309, 304] width 154 height 32
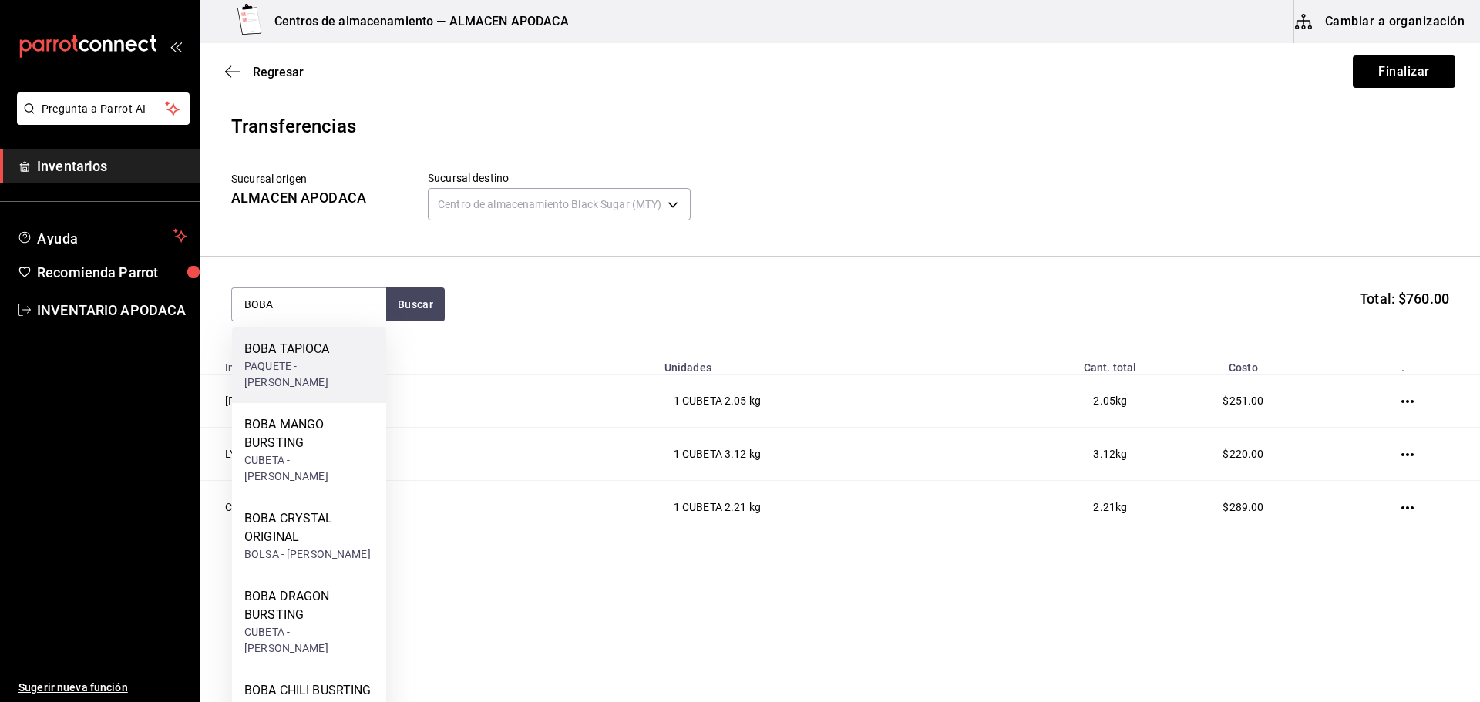
click at [311, 364] on div "PAQUETE - [PERSON_NAME]" at bounding box center [309, 374] width 130 height 32
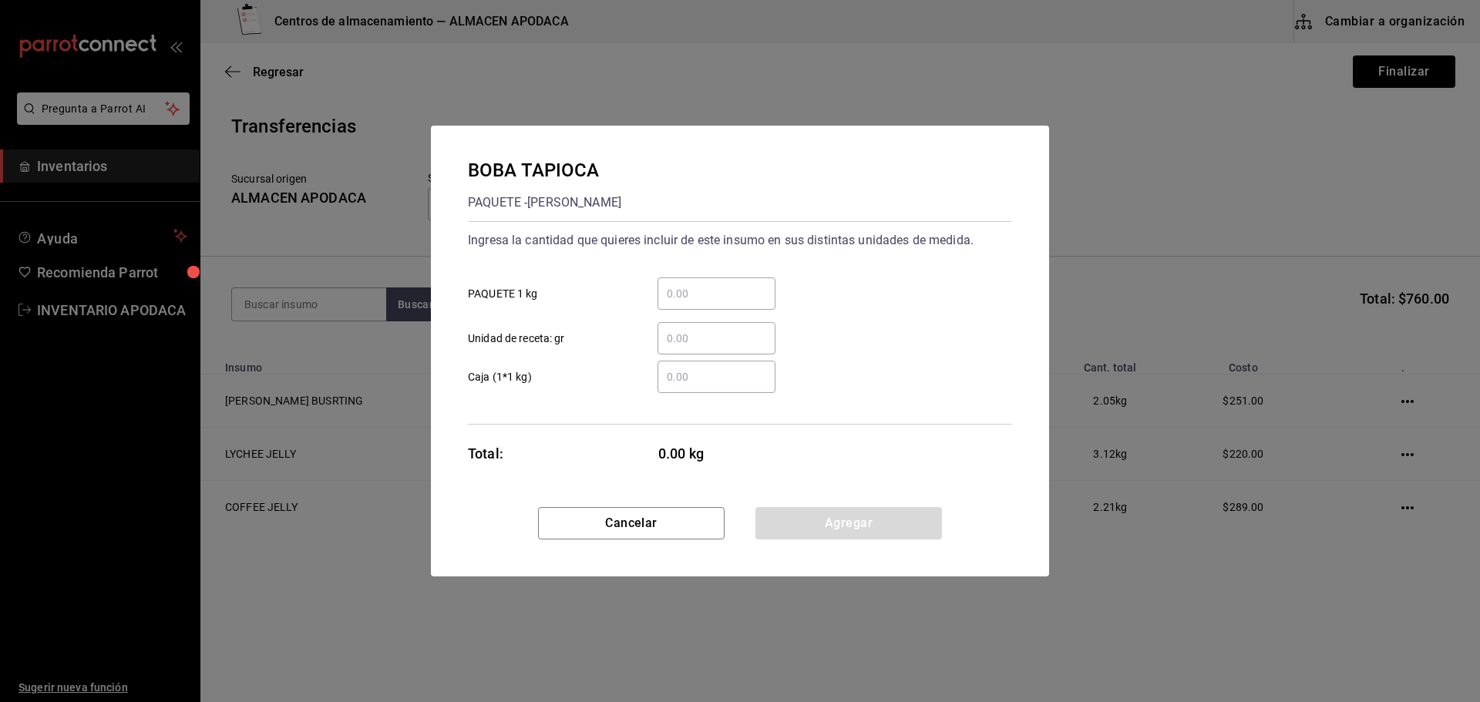
click at [735, 291] on input "​ PAQUETE 1 kg" at bounding box center [717, 293] width 118 height 19
click at [821, 505] on div "BOBA TAPIOCA PAQUETE - [PERSON_NAME] Ingresa la cantidad que quieres incluir de…" at bounding box center [740, 317] width 618 height 382
drag, startPoint x: 820, startPoint y: 509, endPoint x: 814, endPoint y: 517, distance: 10.5
click at [814, 517] on div "BOBA TAPIOCA PAQUETE - [PERSON_NAME] Ingresa la cantidad que quieres incluir de…" at bounding box center [740, 351] width 618 height 451
click at [814, 517] on button "Agregar" at bounding box center [848, 523] width 187 height 32
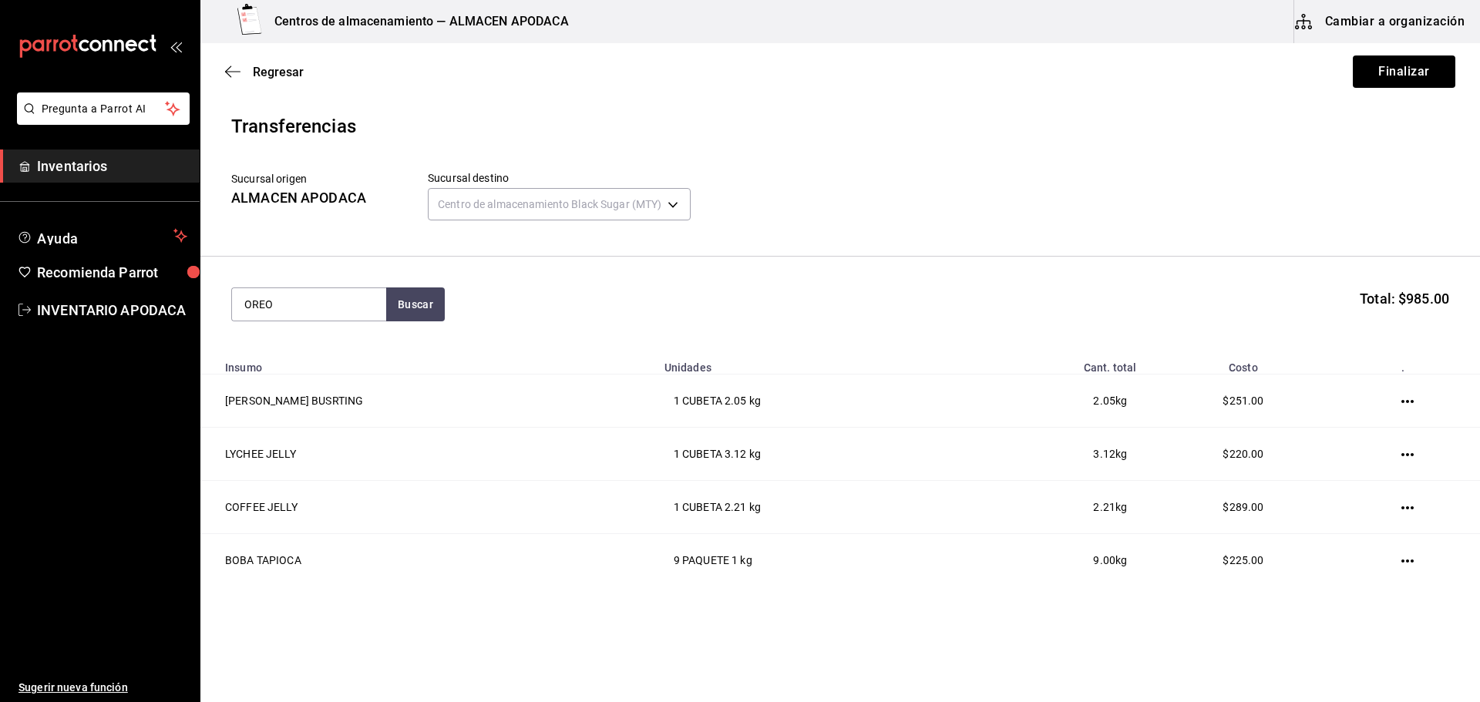
click at [479, 308] on div "OREO Buscar Total: $985.00" at bounding box center [840, 305] width 1218 height 34
drag, startPoint x: 438, startPoint y: 305, endPoint x: 420, endPoint y: 311, distance: 18.8
click at [432, 309] on button "Buscar" at bounding box center [415, 305] width 59 height 34
click at [377, 339] on div "GALLETA OREO Paquete - Mercado Libre" at bounding box center [309, 357] width 154 height 59
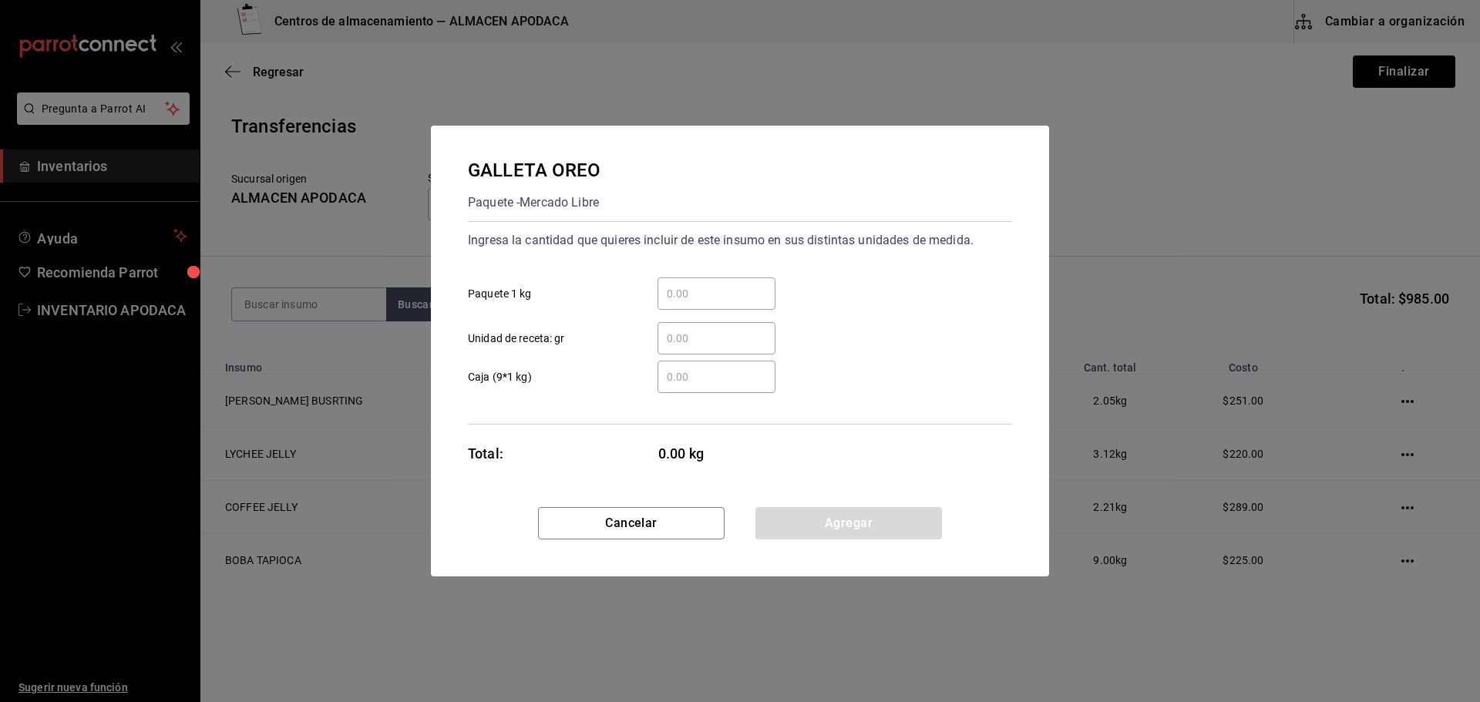
click at [665, 300] on input "​ Paquete 1 kg" at bounding box center [717, 293] width 118 height 19
click at [827, 520] on button "Agregar" at bounding box center [848, 523] width 187 height 32
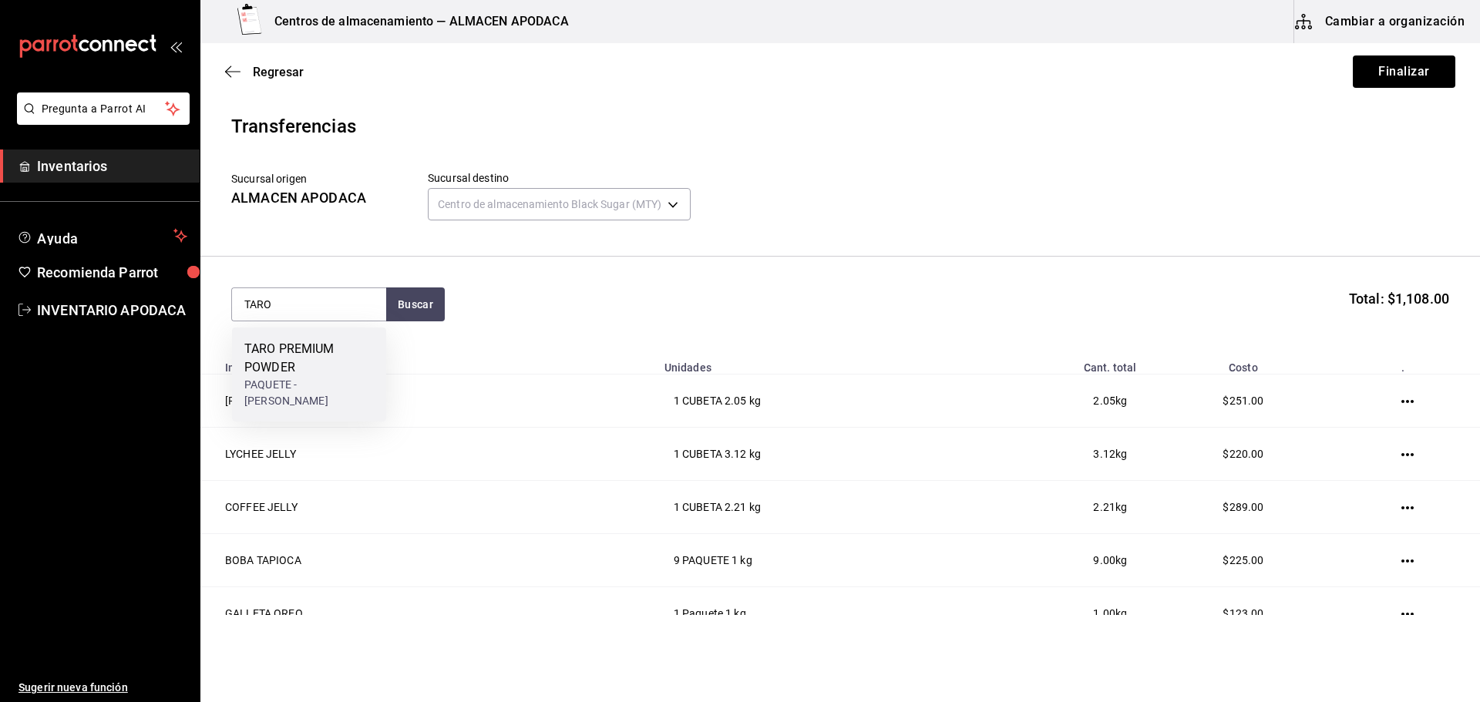
click at [293, 350] on div "TARO PREMIUM POWDER" at bounding box center [309, 358] width 130 height 37
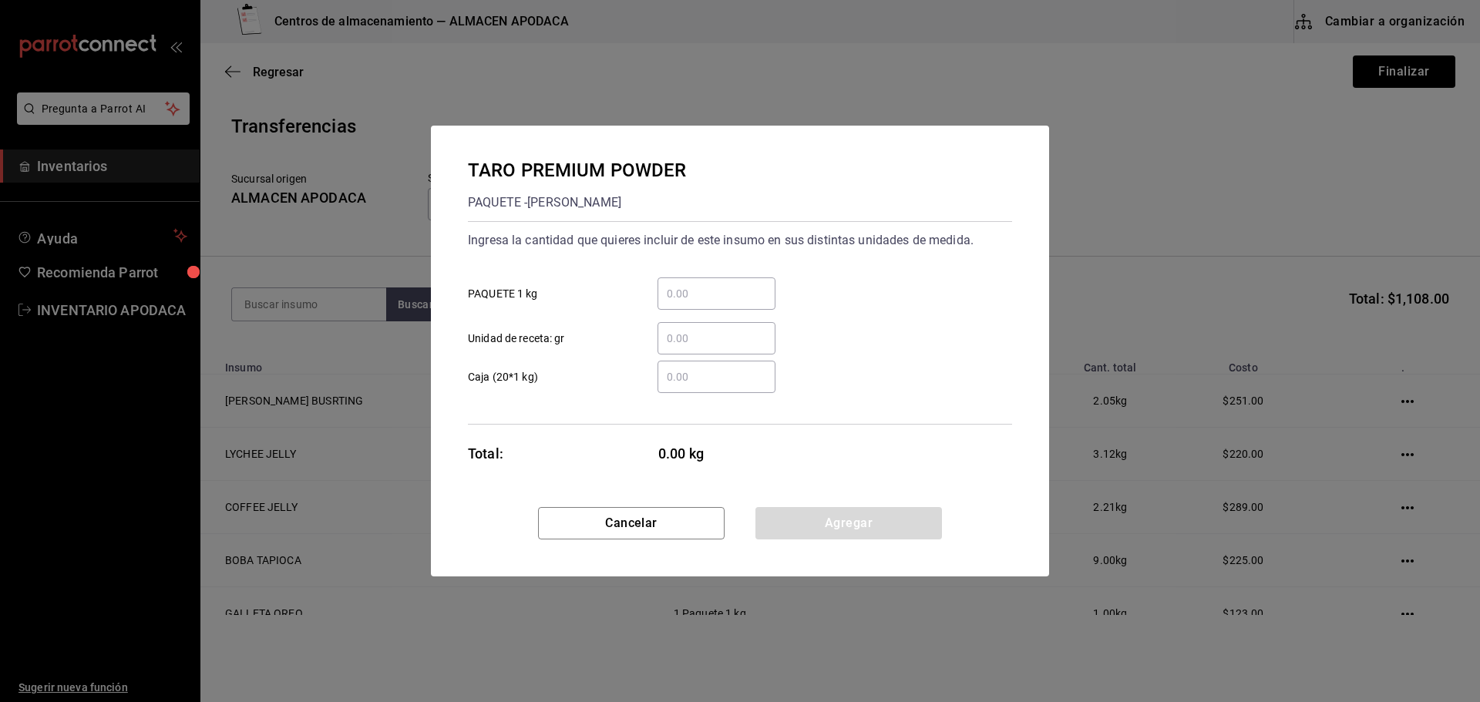
click at [686, 291] on input "​ PAQUETE 1 kg" at bounding box center [717, 293] width 118 height 19
click at [765, 520] on button "Agregar" at bounding box center [848, 523] width 187 height 32
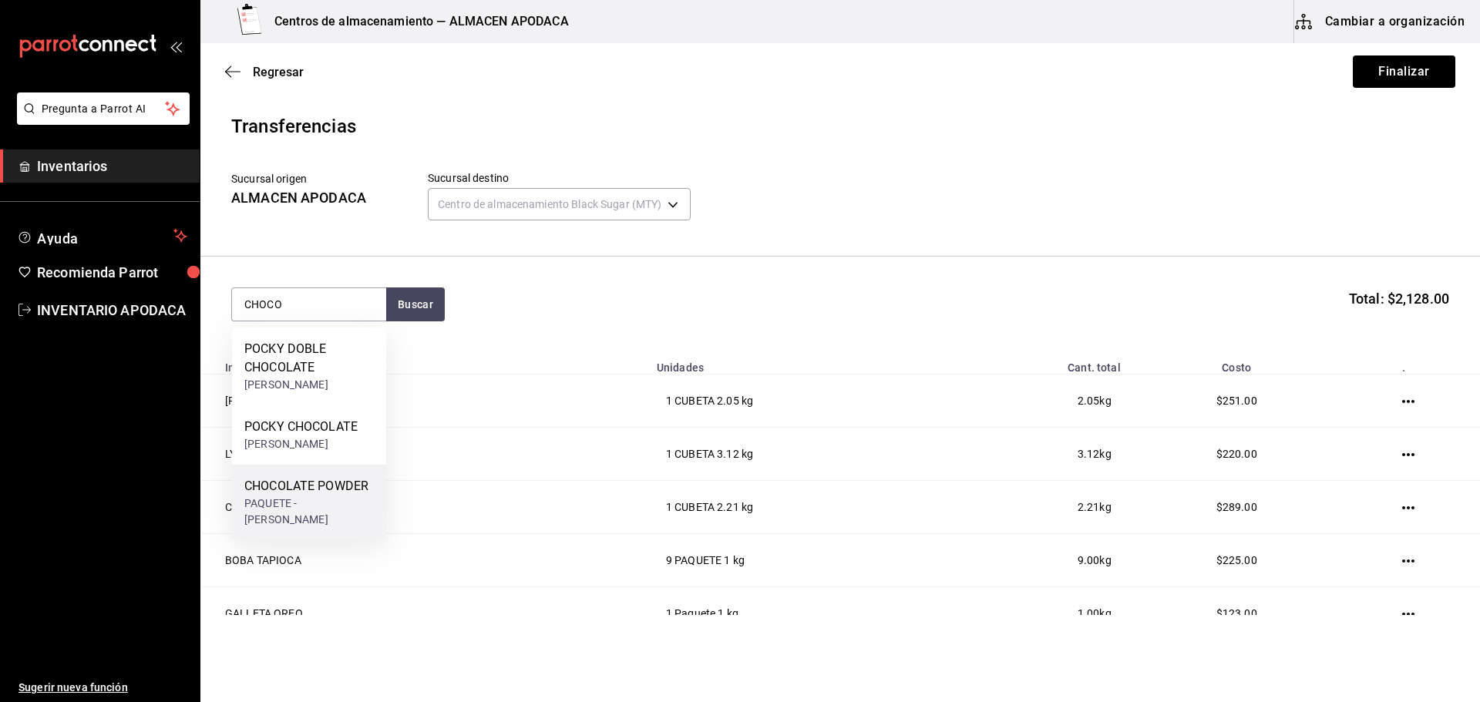
click at [325, 486] on div "CHOCOLATE POWDER" at bounding box center [309, 486] width 130 height 19
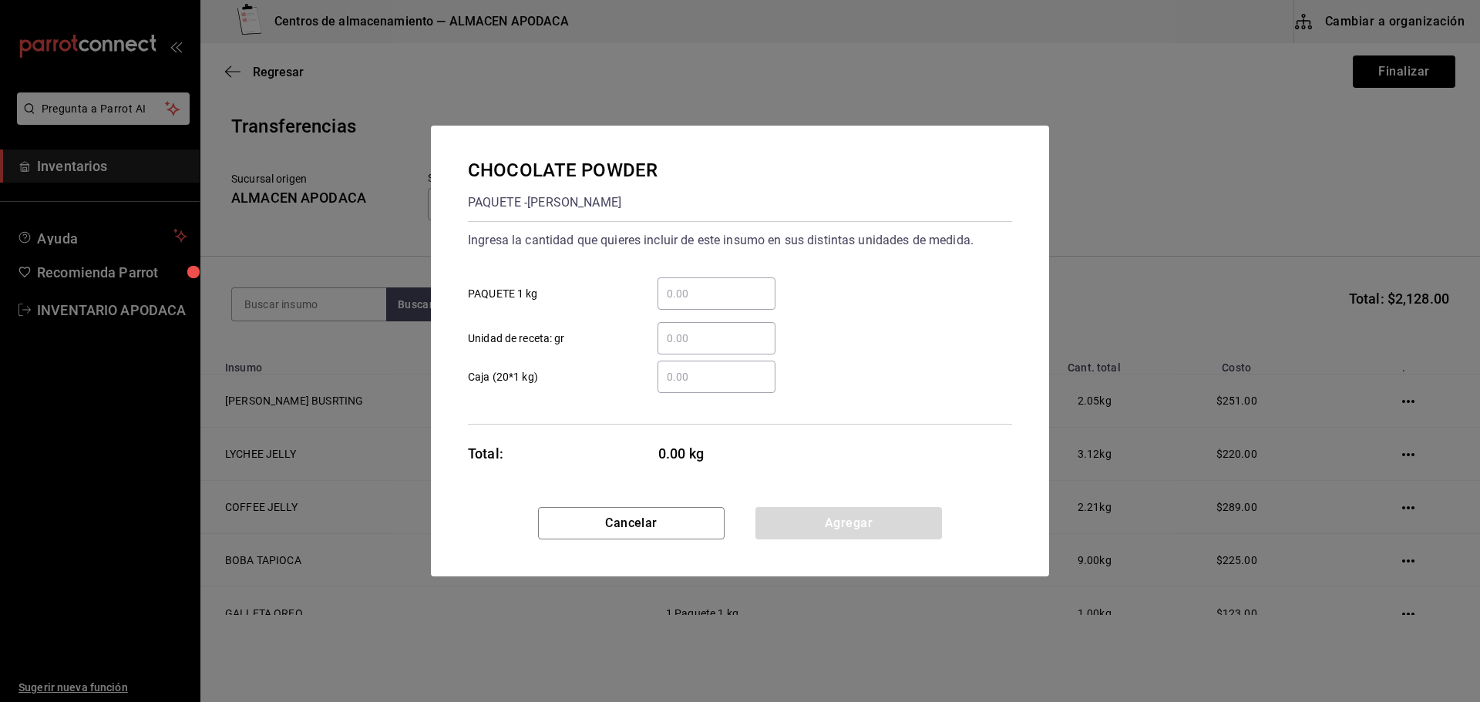
drag, startPoint x: 325, startPoint y: 486, endPoint x: 745, endPoint y: 300, distance: 459.0
click at [745, 300] on input "​ PAQUETE 1 kg" at bounding box center [717, 293] width 118 height 19
click at [786, 520] on button "Agregar" at bounding box center [848, 523] width 187 height 32
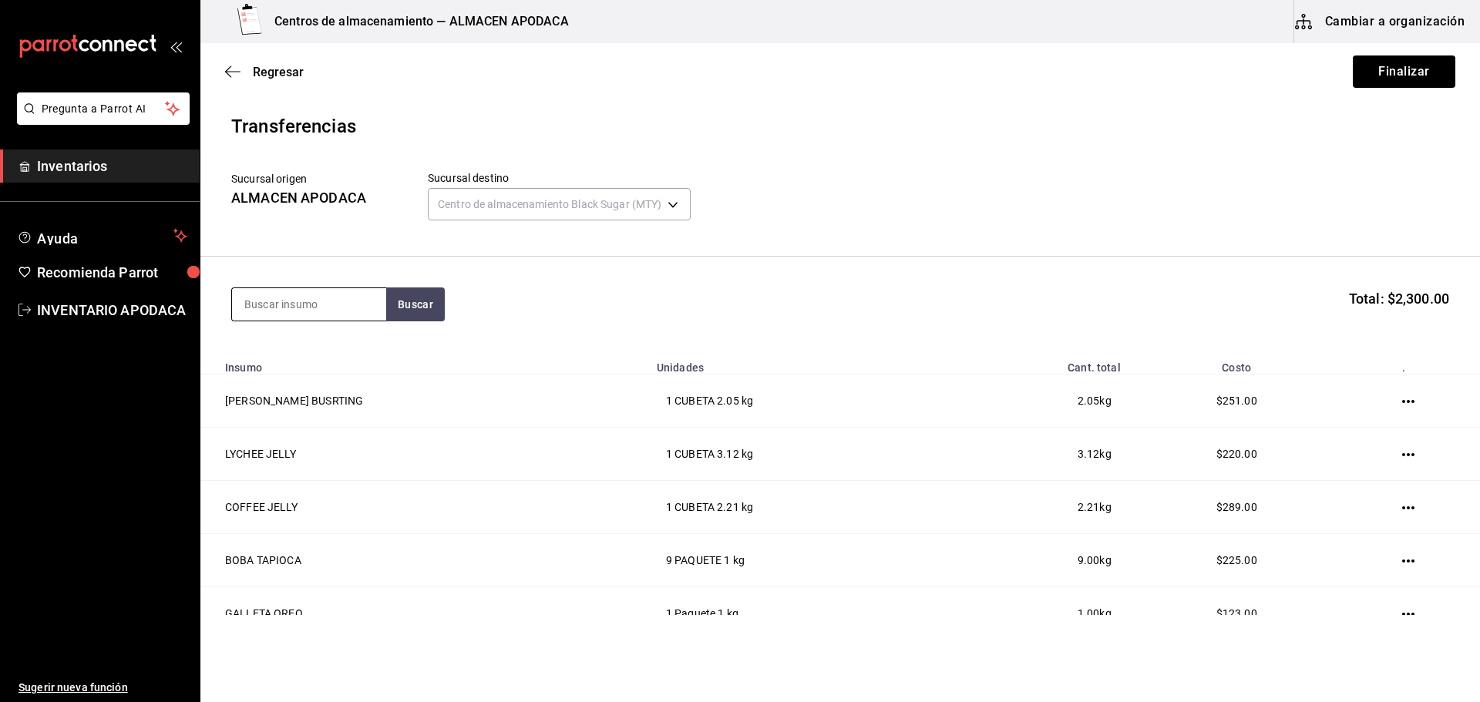
click at [335, 305] on input at bounding box center [309, 304] width 154 height 32
click at [350, 368] on div "COFFEE POWDER PAQUETE - [PERSON_NAME]" at bounding box center [309, 366] width 154 height 76
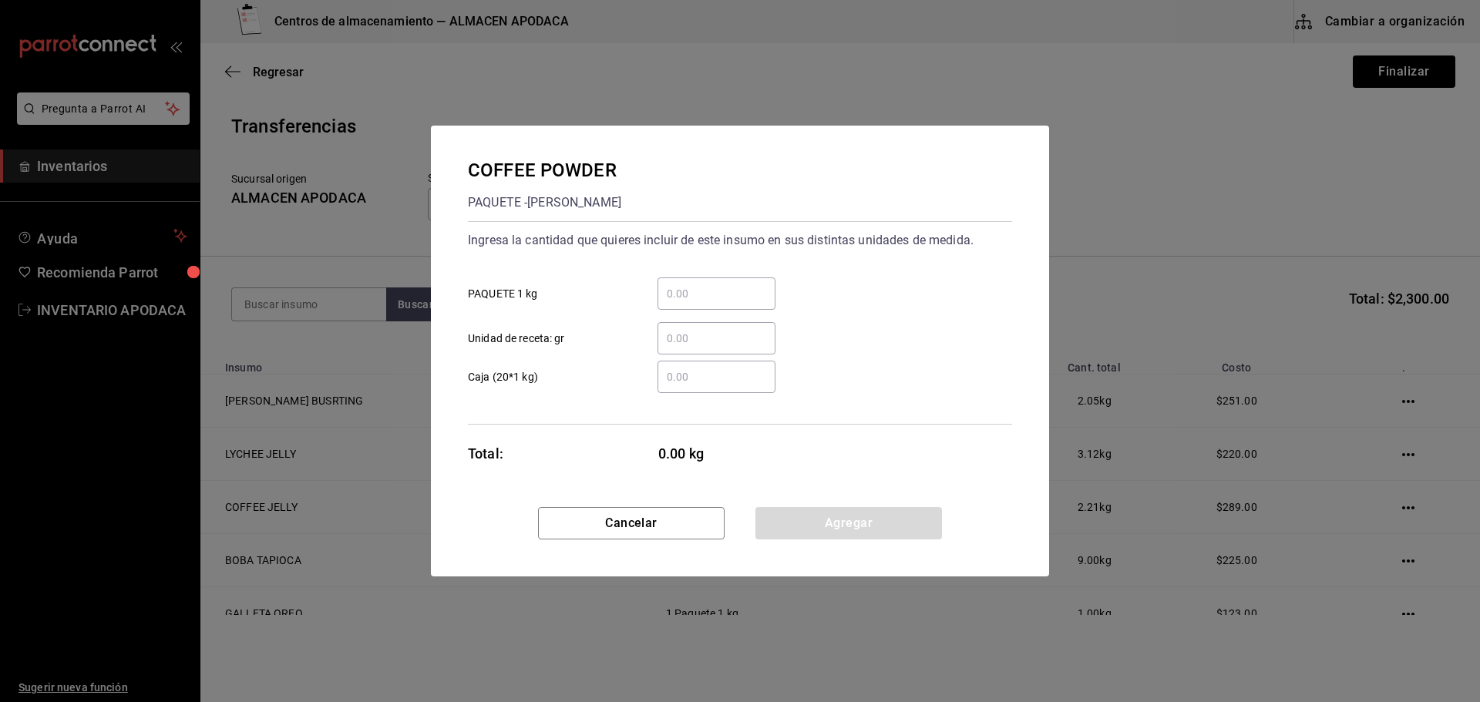
click at [682, 296] on input "​ PAQUETE 1 kg" at bounding box center [717, 293] width 118 height 19
click at [800, 527] on button "Agregar" at bounding box center [848, 523] width 187 height 32
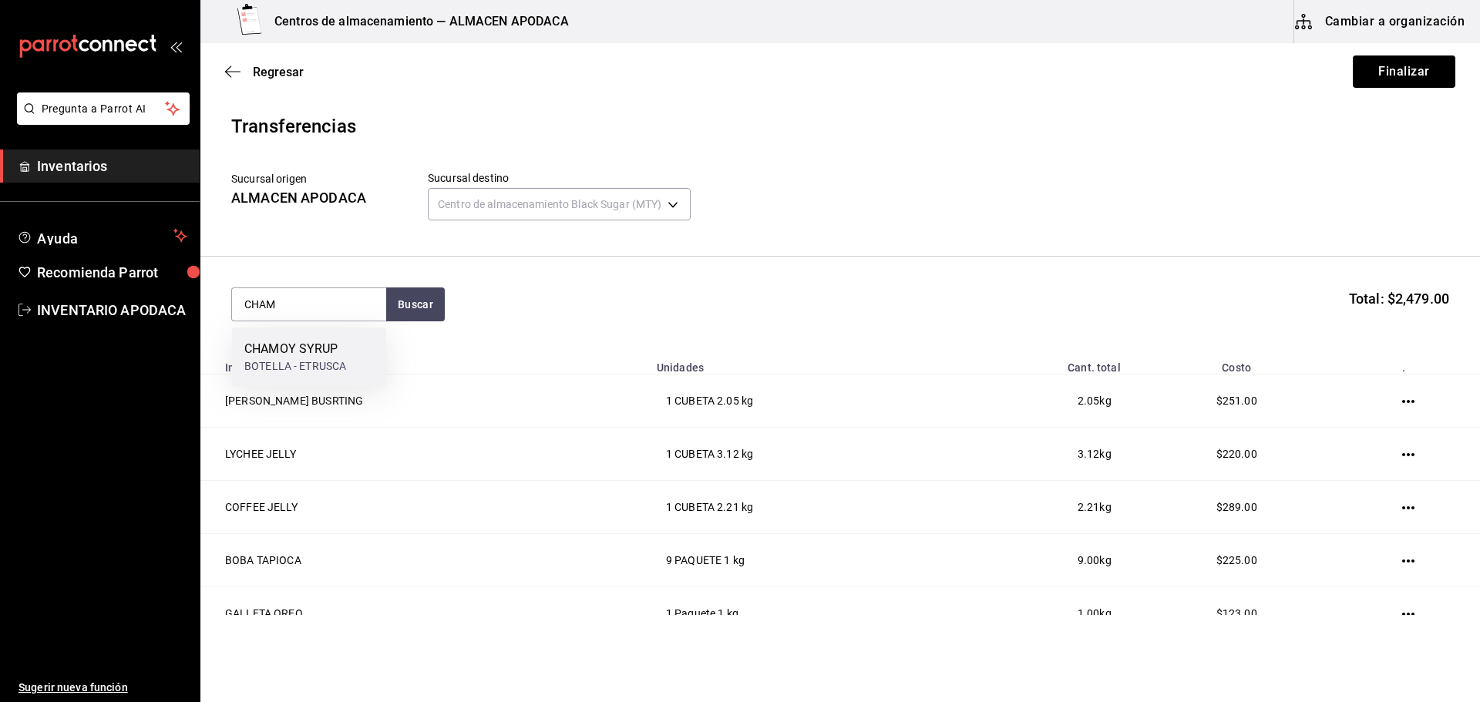
click at [348, 352] on div "CHAMOY SYRUP BOTELLA - ETRUSCA" at bounding box center [309, 357] width 154 height 59
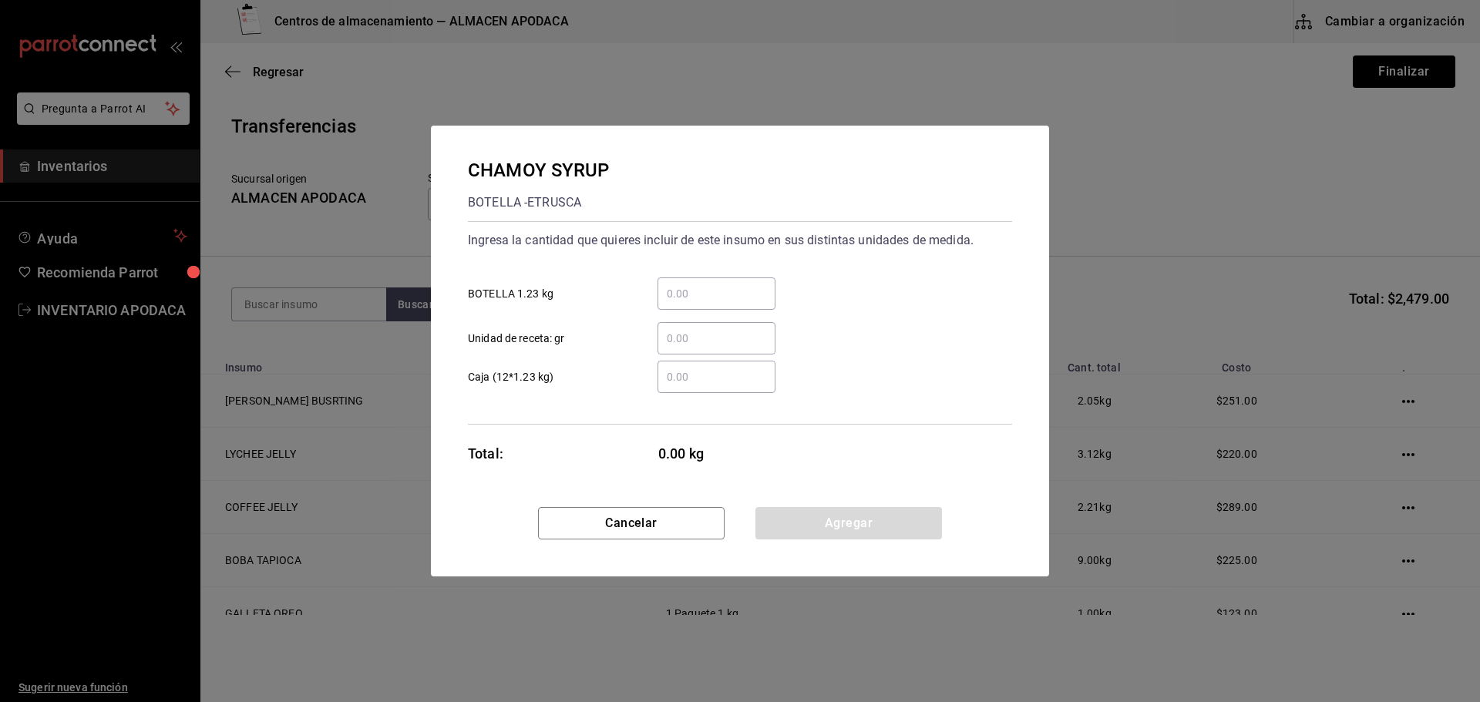
click at [681, 293] on input "​ BOTELLA 1.23 kg" at bounding box center [717, 293] width 118 height 19
click at [791, 523] on button "Agregar" at bounding box center [848, 523] width 187 height 32
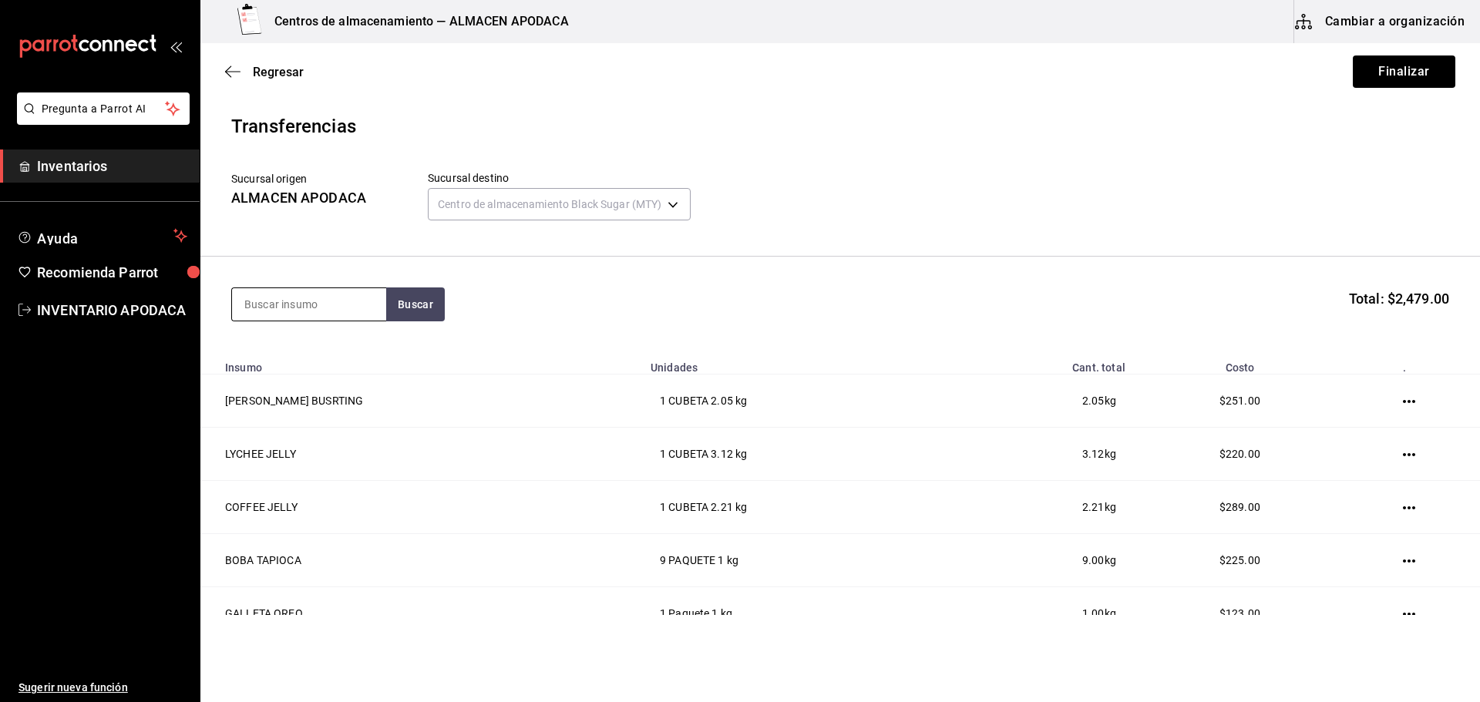
click at [278, 313] on input at bounding box center [309, 304] width 154 height 32
click at [278, 338] on div "JARABE FRUCTOSE BOTE - [PERSON_NAME]" at bounding box center [309, 357] width 154 height 59
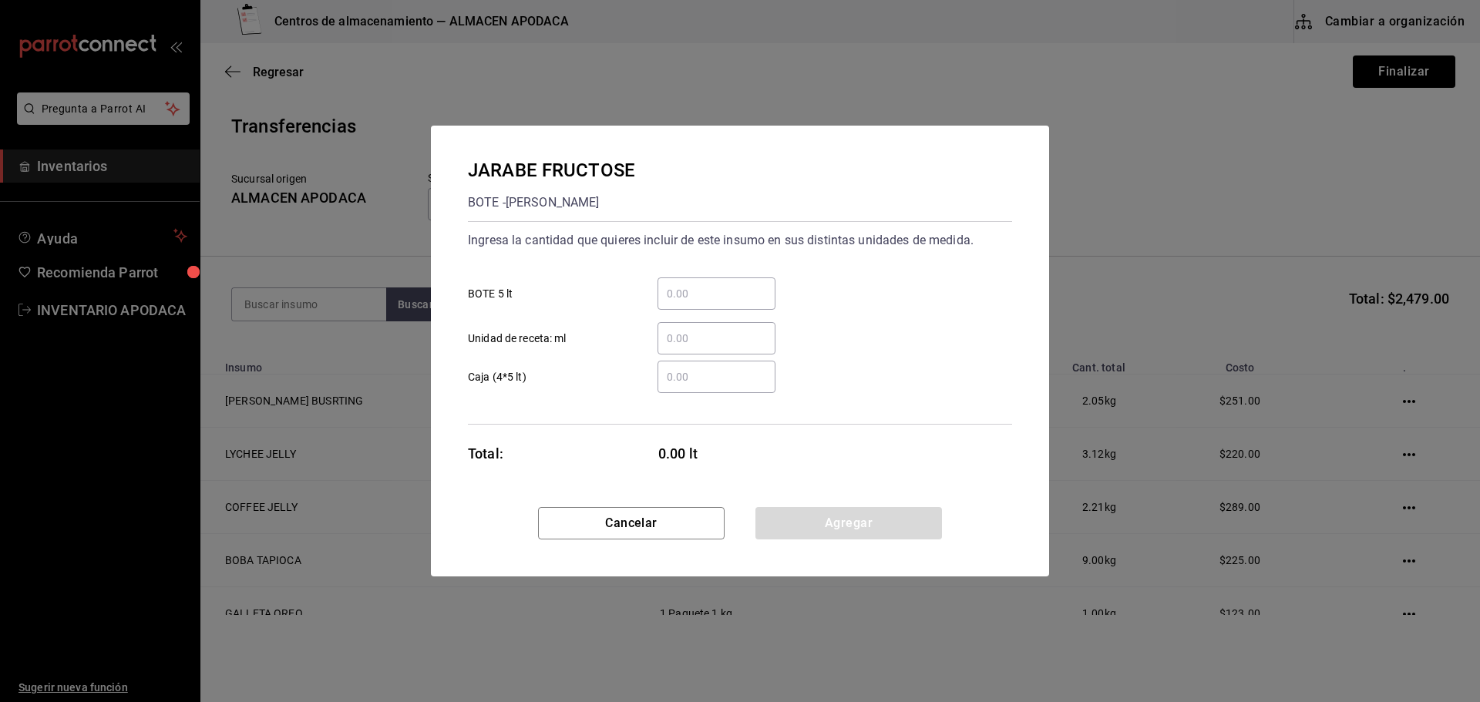
click at [689, 293] on input "​ BOTE 5 lt" at bounding box center [717, 293] width 118 height 19
click at [812, 507] on button "Agregar" at bounding box center [848, 523] width 187 height 32
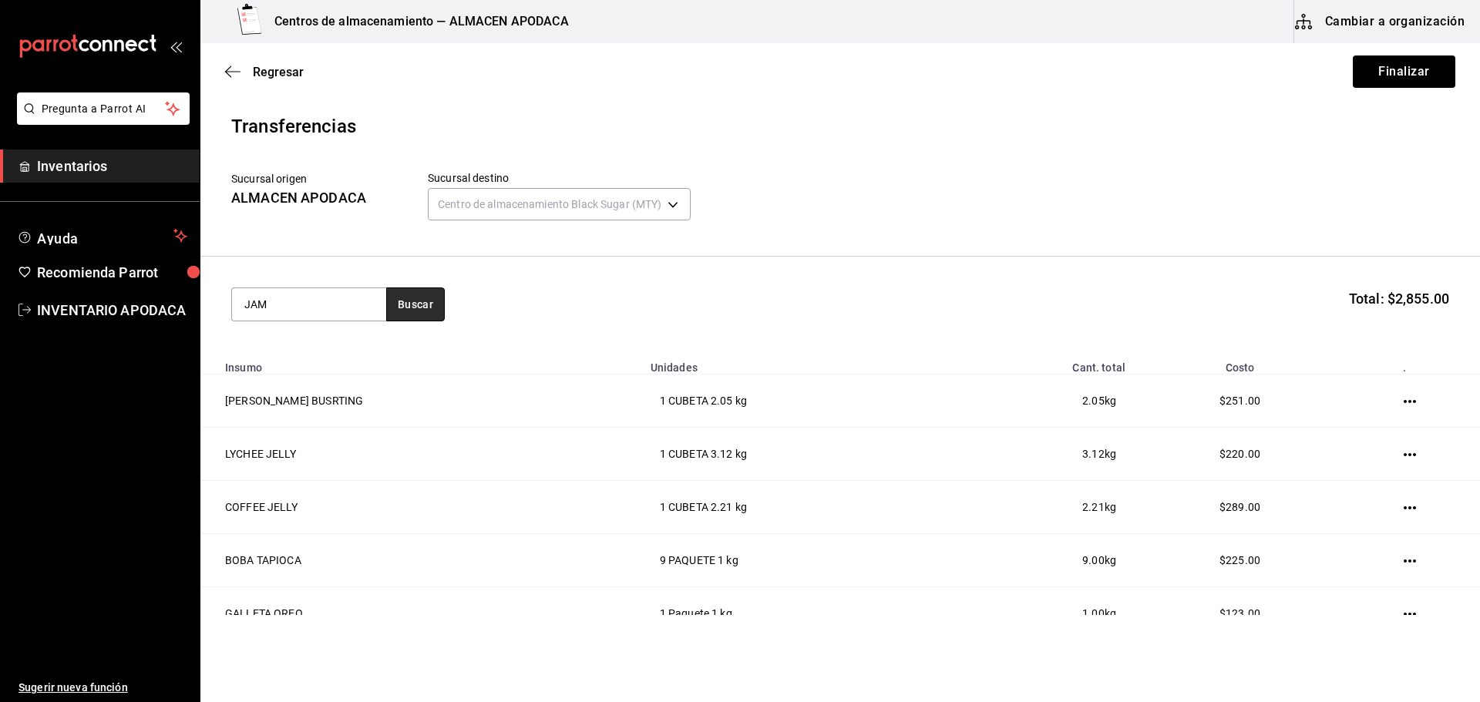
click at [430, 313] on button "Buscar" at bounding box center [415, 305] width 59 height 34
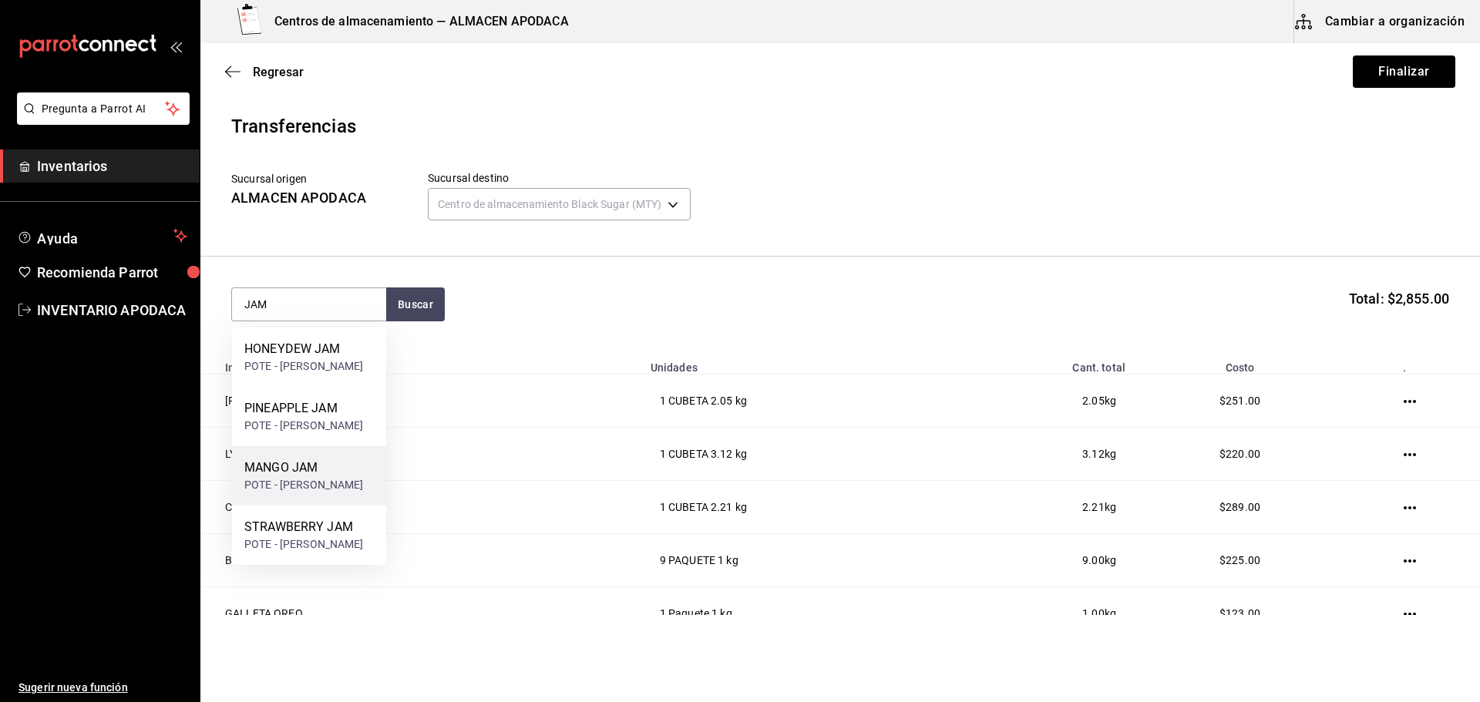
click at [319, 487] on div "MANGO JAM POTE - [PERSON_NAME]" at bounding box center [309, 475] width 154 height 59
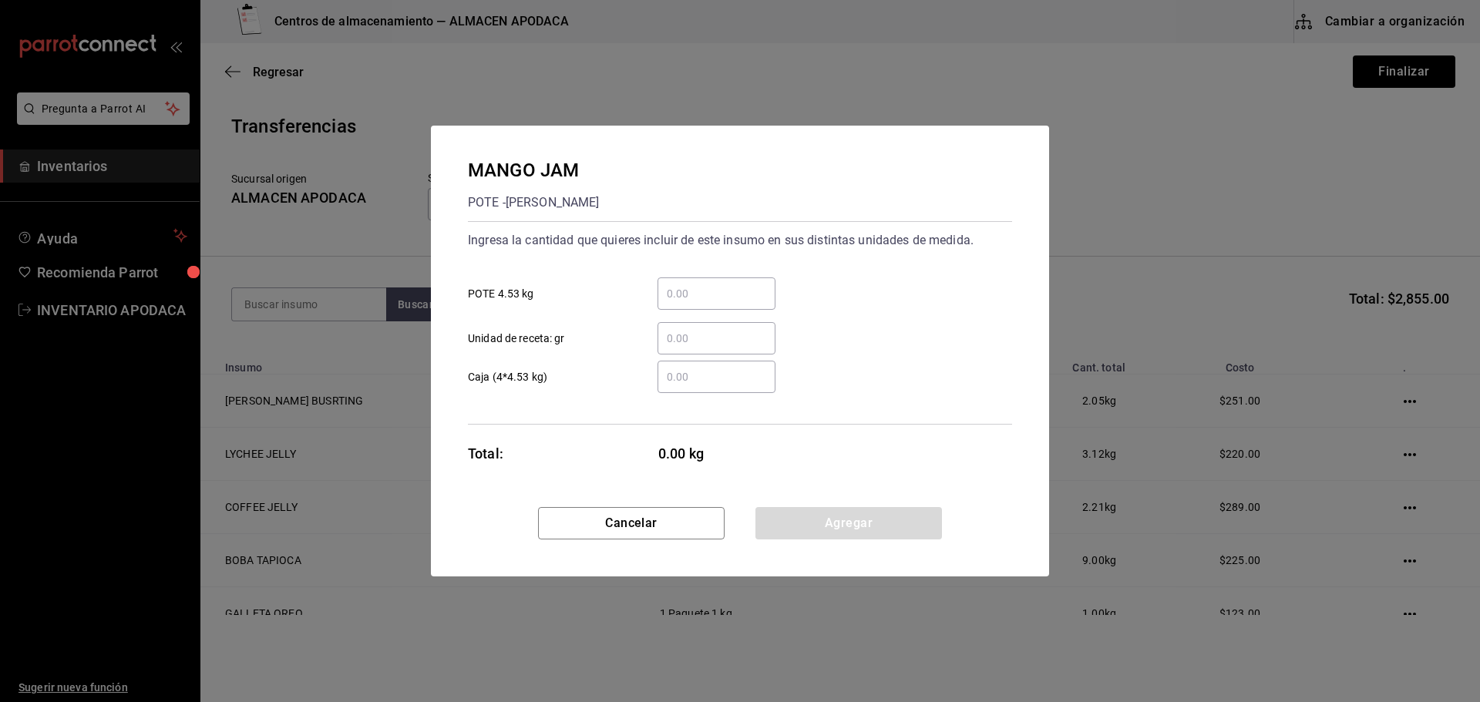
click at [695, 304] on div "​" at bounding box center [717, 294] width 118 height 32
click at [695, 303] on input "​ POTE 4.53 kg" at bounding box center [717, 293] width 118 height 19
drag, startPoint x: 780, startPoint y: 520, endPoint x: 760, endPoint y: 532, distance: 23.5
click at [780, 520] on button "Agregar" at bounding box center [848, 523] width 187 height 32
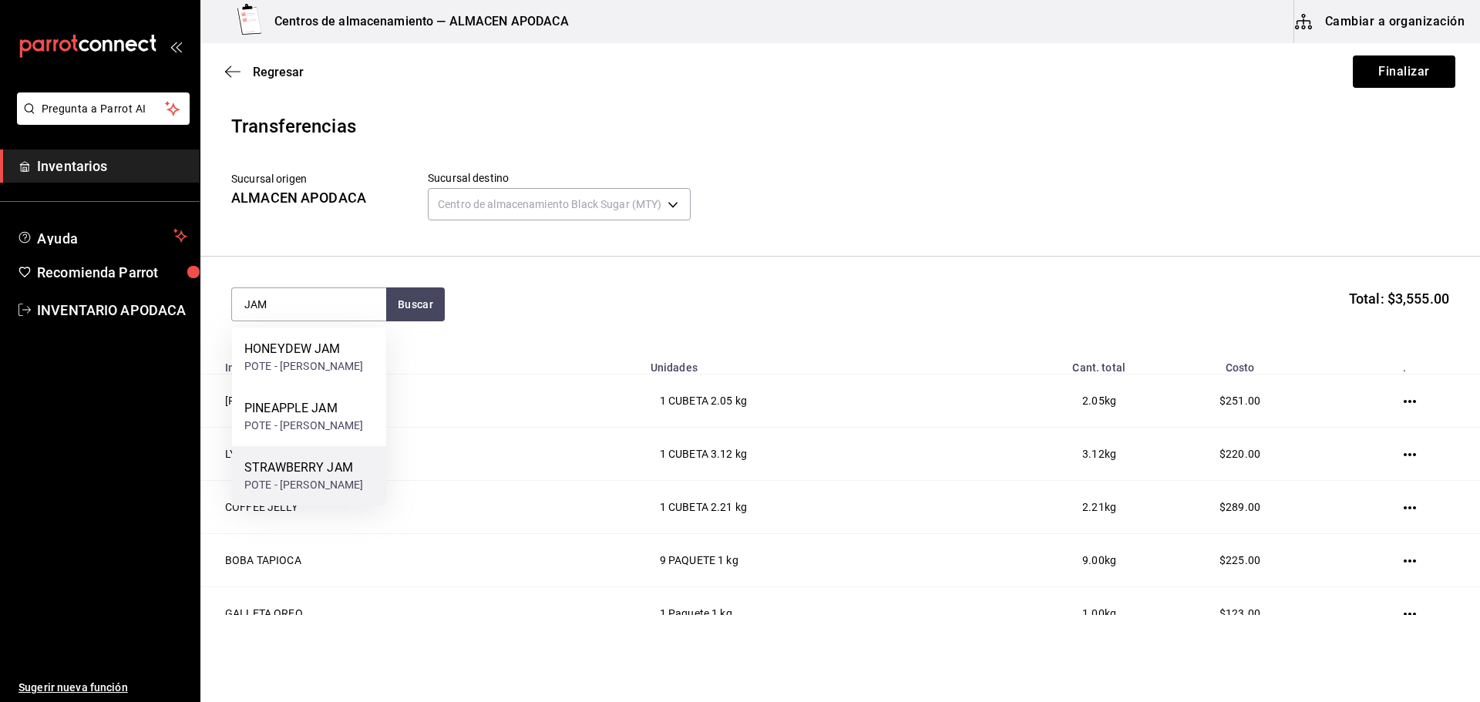
click at [333, 477] on div "POTE - [PERSON_NAME]" at bounding box center [303, 485] width 119 height 16
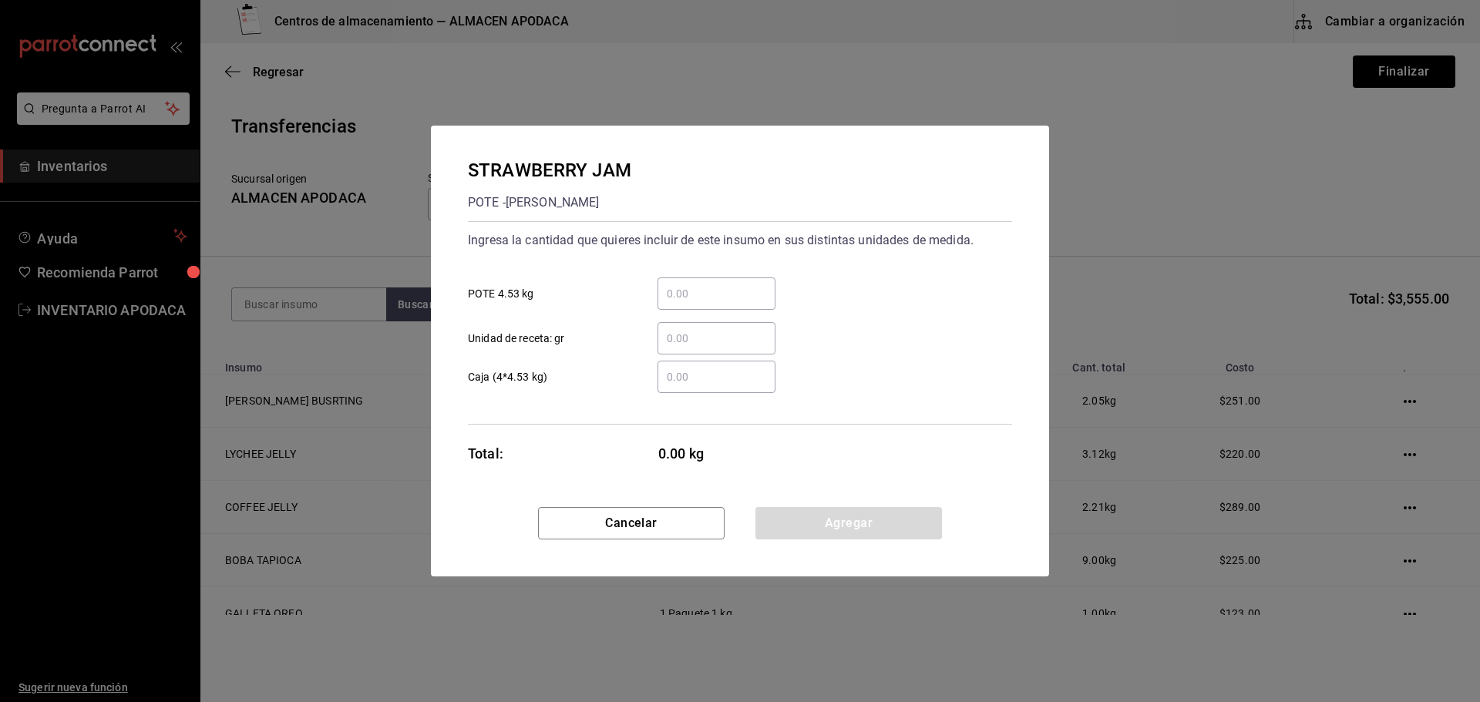
click at [695, 291] on input "​ POTE 4.53 kg" at bounding box center [717, 293] width 118 height 19
click at [777, 539] on button "Agregar" at bounding box center [848, 523] width 187 height 32
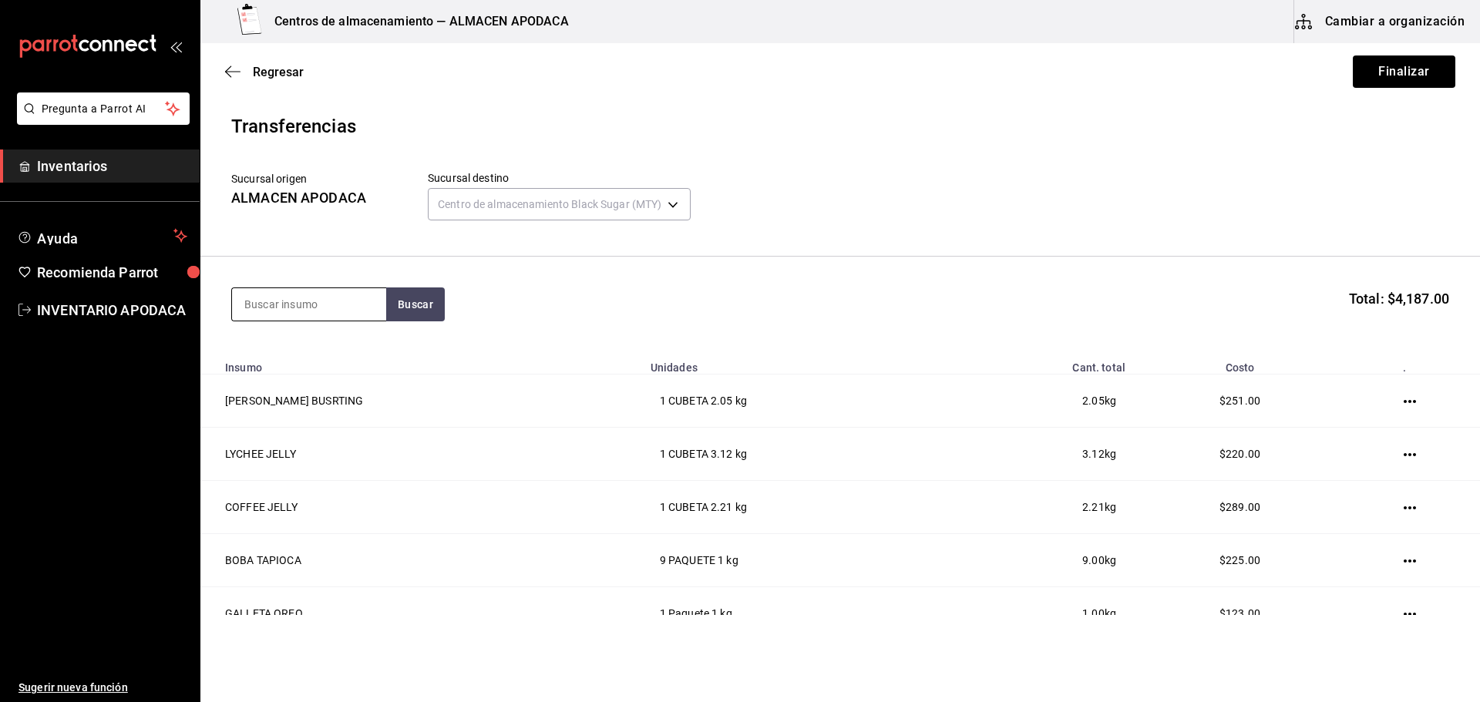
click at [349, 291] on input at bounding box center [309, 304] width 154 height 32
click at [302, 392] on div "POPOTE BLACK PAQUETE - [PERSON_NAME]/LOKYO" at bounding box center [309, 366] width 154 height 76
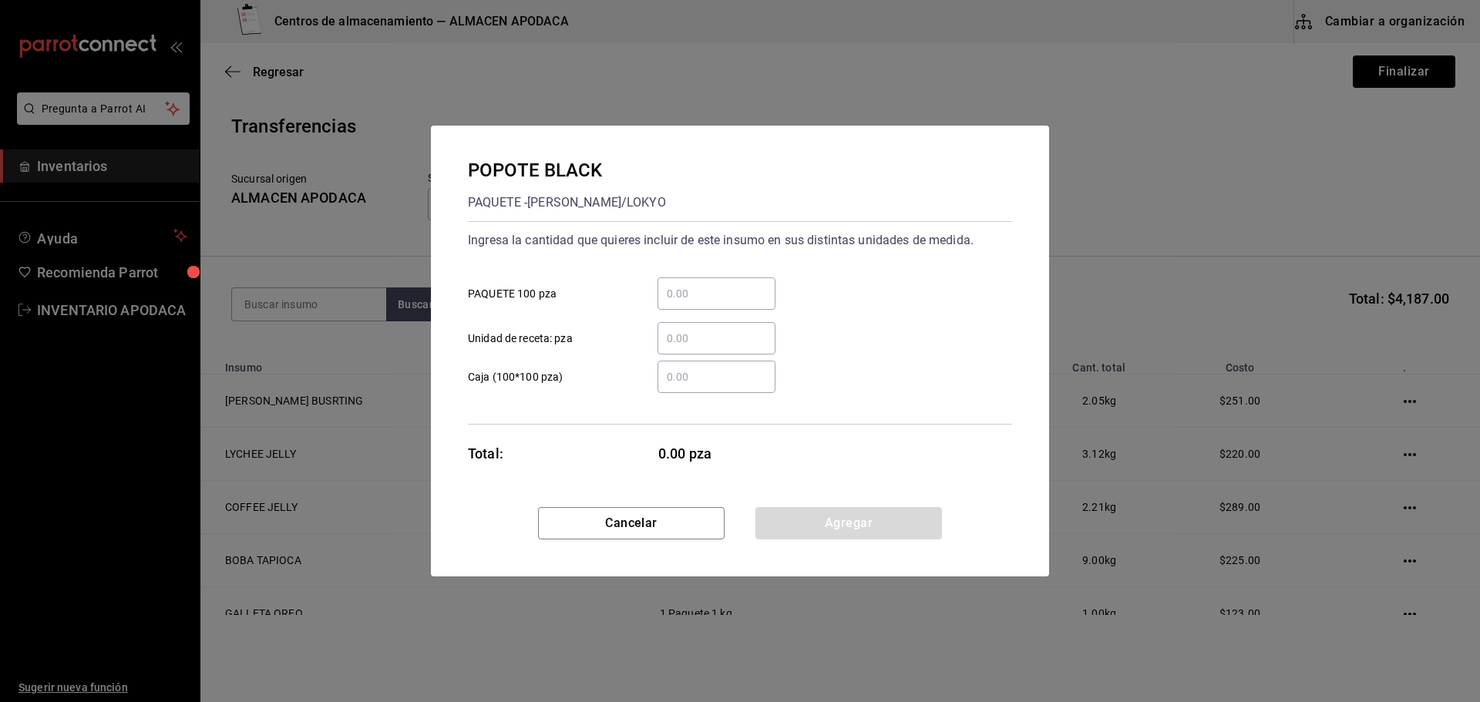
click at [712, 304] on div "​" at bounding box center [717, 294] width 118 height 32
click at [712, 303] on input "​ PAQUETE 100 pza" at bounding box center [717, 293] width 118 height 19
click at [769, 511] on button "Agregar" at bounding box center [848, 523] width 187 height 32
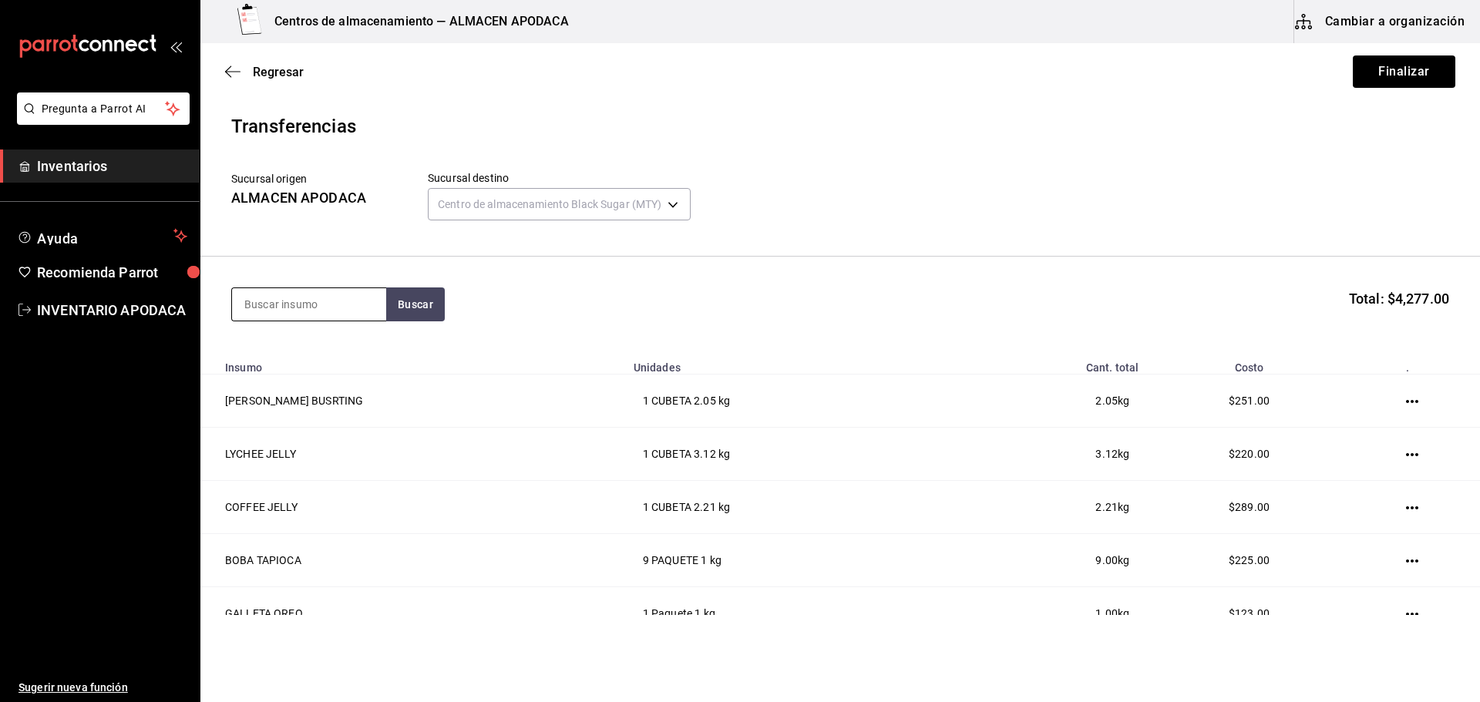
click at [355, 299] on input at bounding box center [309, 304] width 154 height 32
click at [355, 348] on div "ROLLO POS PIEZA - Interno" at bounding box center [309, 357] width 154 height 59
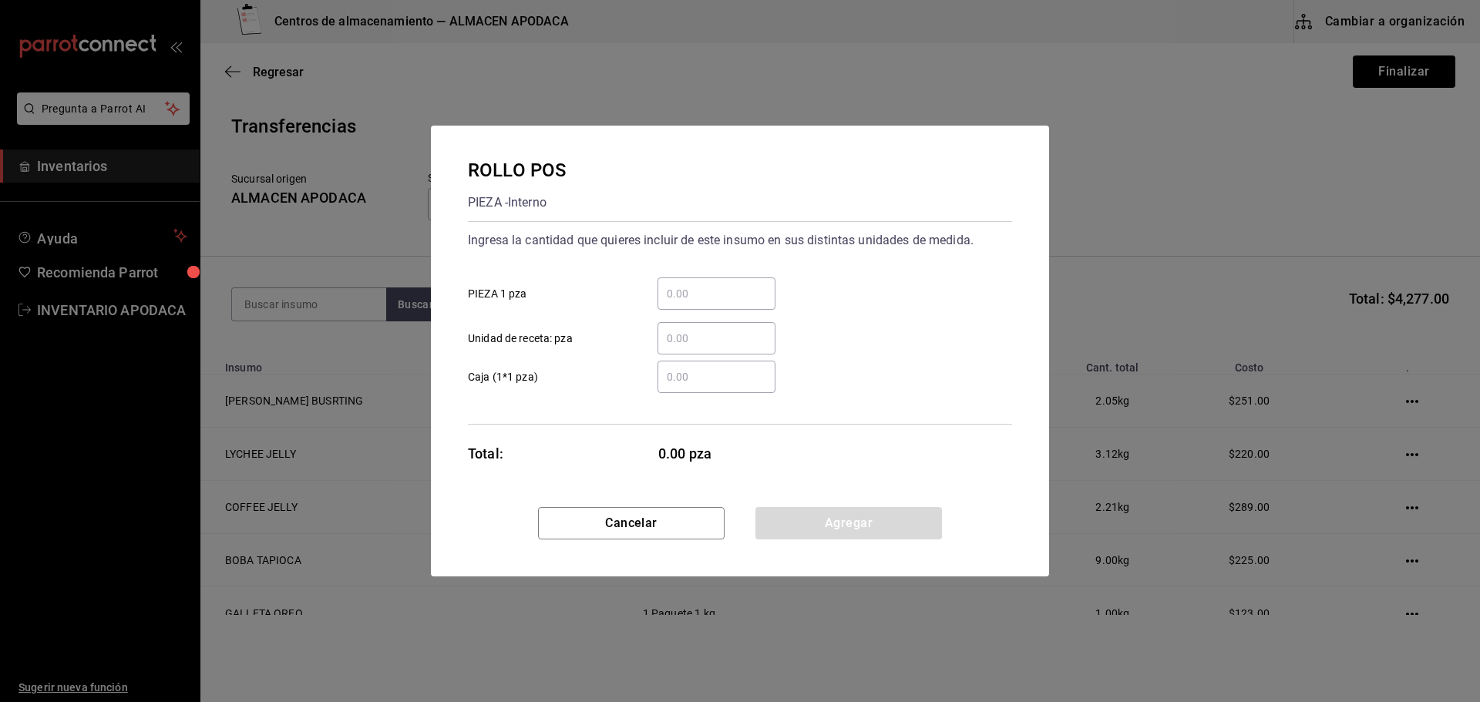
click at [714, 281] on div "​" at bounding box center [717, 294] width 118 height 32
click at [714, 284] on input "​ PIEZA 1 pza" at bounding box center [717, 293] width 118 height 19
click at [824, 519] on button "Agregar" at bounding box center [848, 523] width 187 height 32
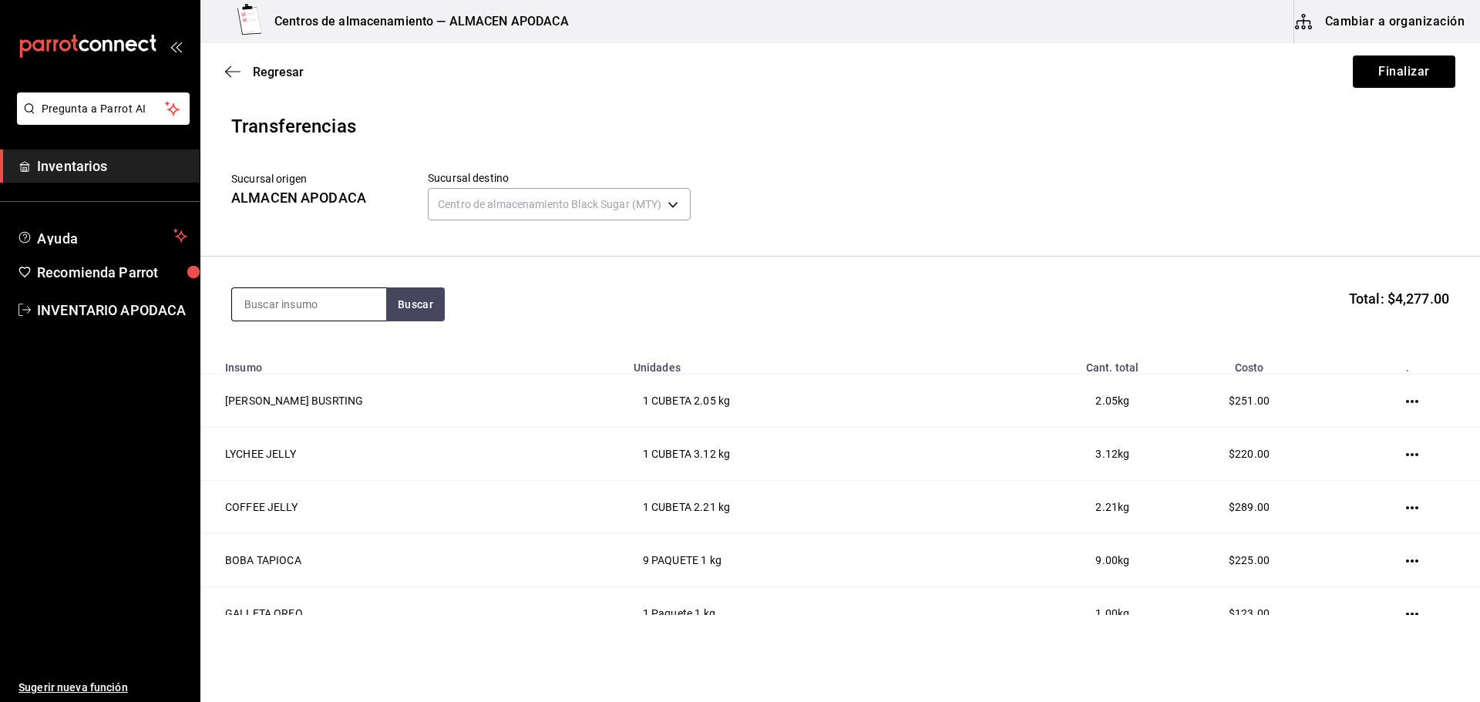
click at [345, 291] on input at bounding box center [309, 304] width 154 height 32
click at [321, 302] on input at bounding box center [309, 304] width 154 height 32
click at [318, 354] on div "PORTA VASO DOBLE" at bounding box center [301, 349] width 115 height 19
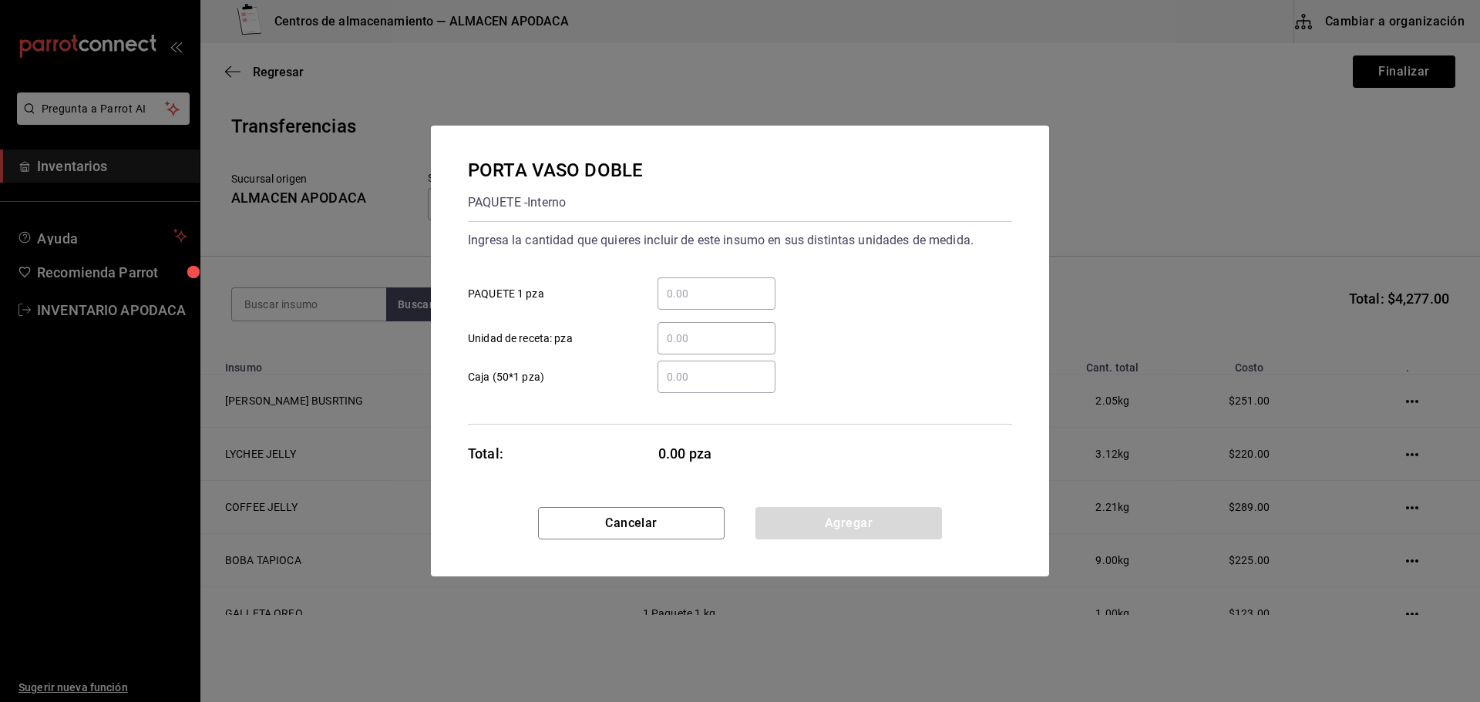
click at [733, 285] on input "​ PAQUETE 1 pza" at bounding box center [717, 293] width 118 height 19
click at [860, 534] on button "Agregar" at bounding box center [848, 523] width 187 height 32
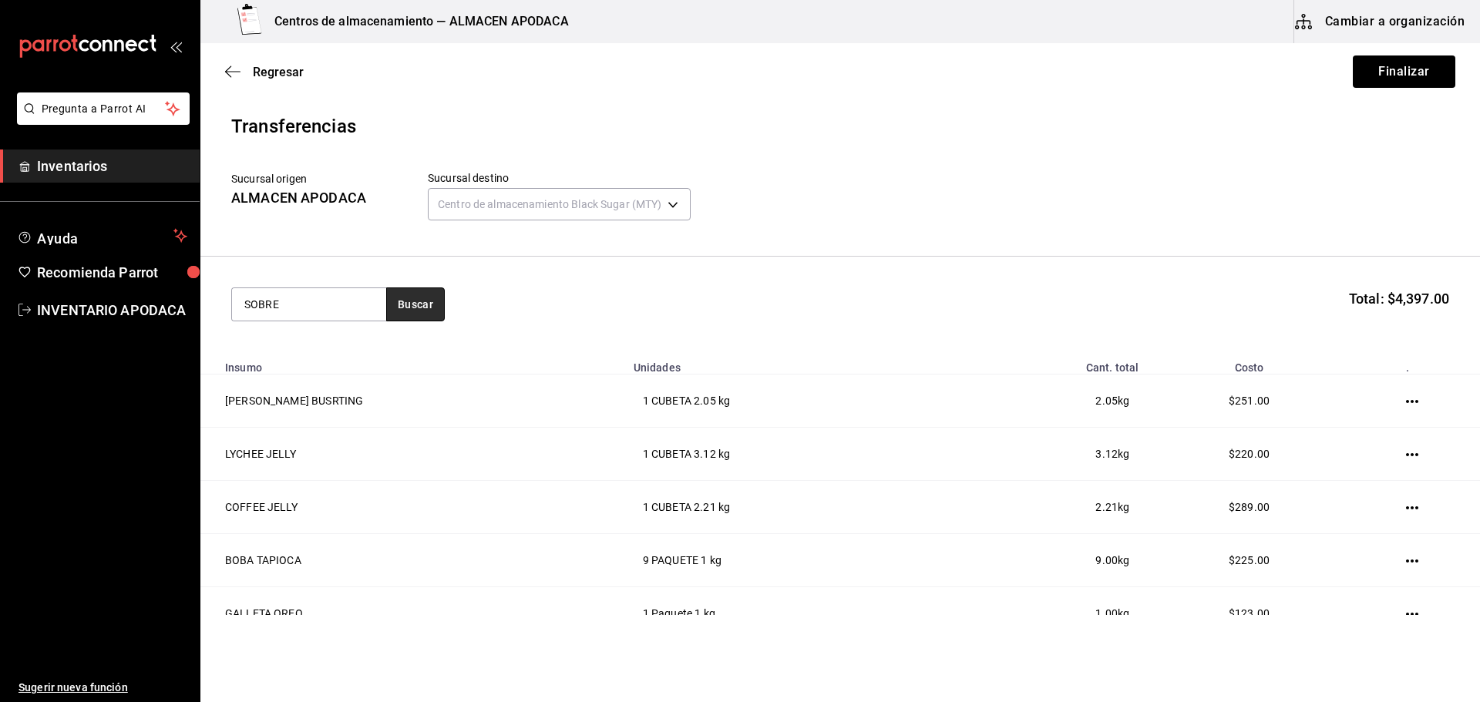
click at [409, 301] on button "Buscar" at bounding box center [415, 305] width 59 height 34
click at [301, 338] on div "SOBRES AMARILLO PAQUETE - Interno" at bounding box center [309, 357] width 154 height 59
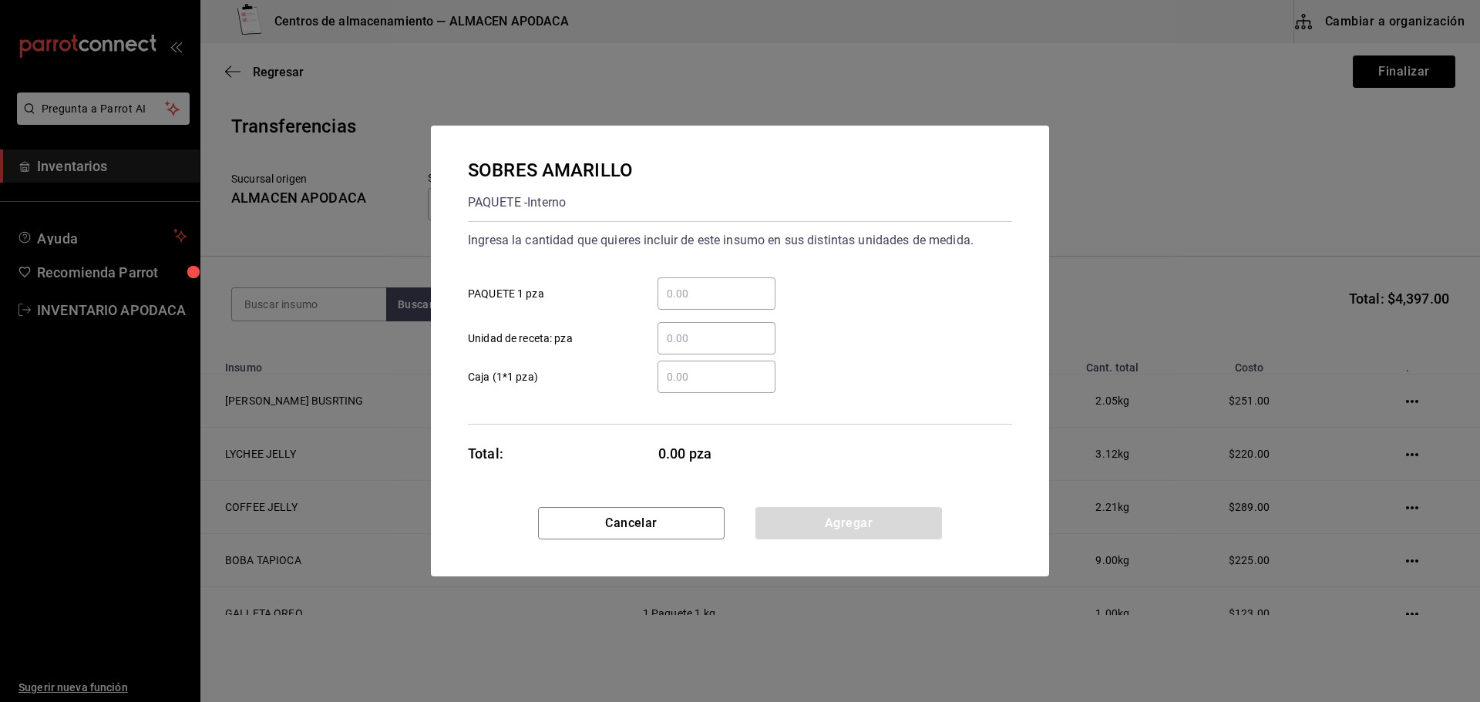
click at [707, 298] on input "​ PAQUETE 1 pza" at bounding box center [717, 293] width 118 height 19
click at [783, 528] on button "Agregar" at bounding box center [848, 523] width 187 height 32
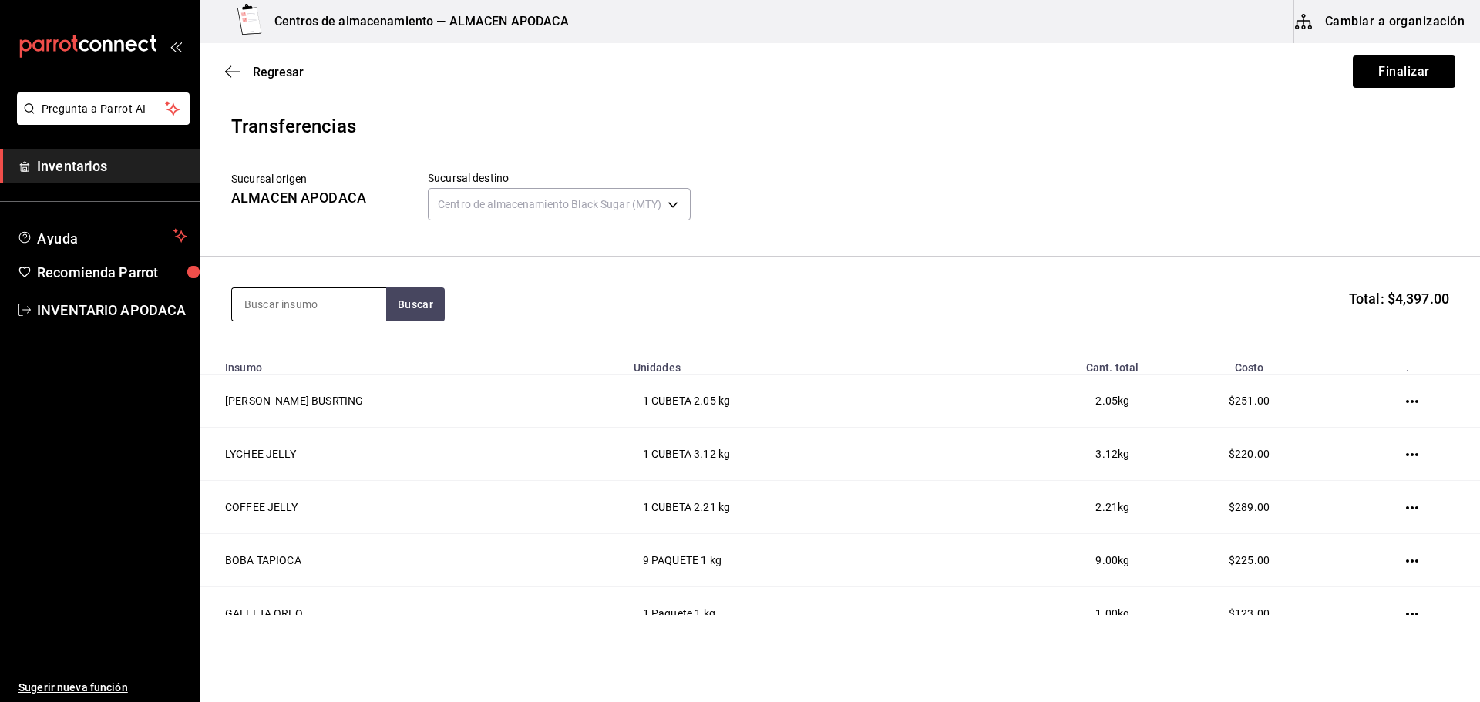
click at [306, 296] on input at bounding box center [309, 304] width 154 height 32
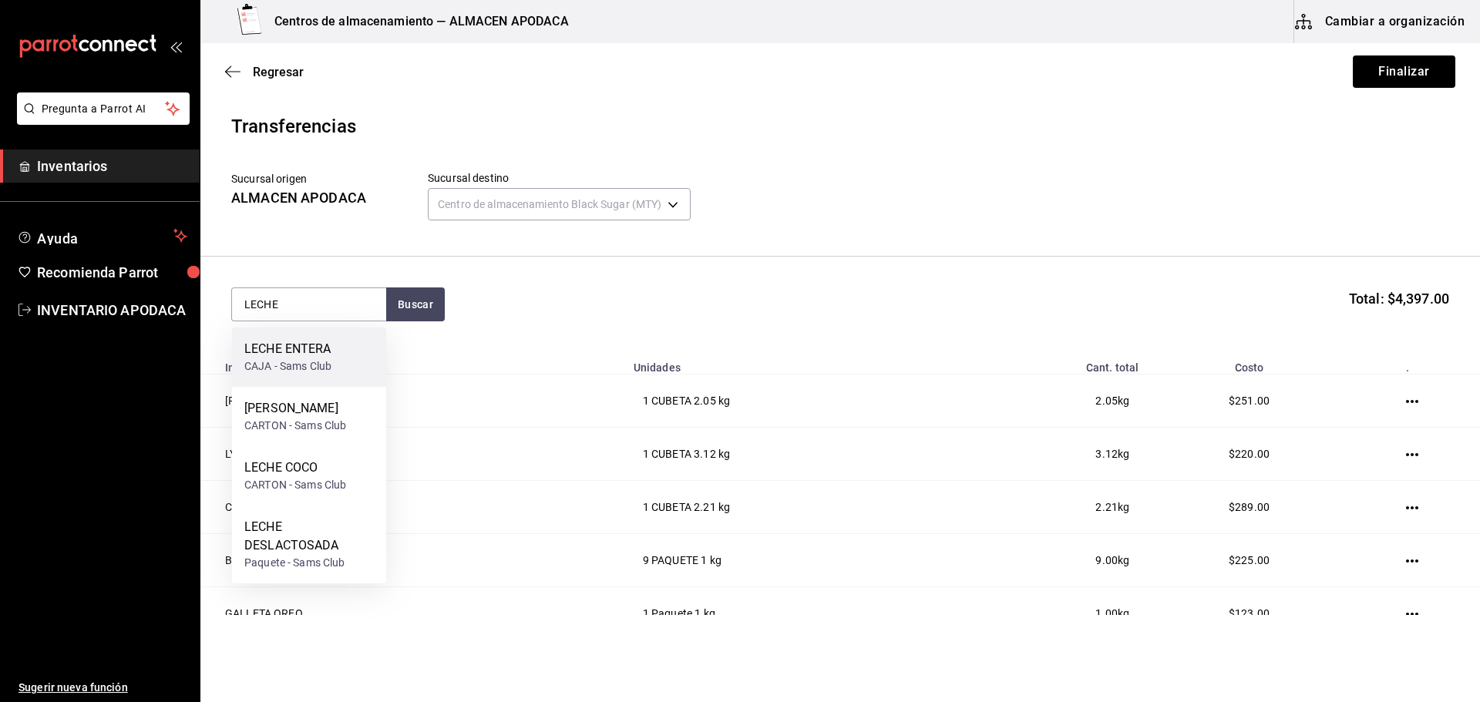
click at [284, 358] on div "LECHE ENTERA" at bounding box center [287, 349] width 87 height 19
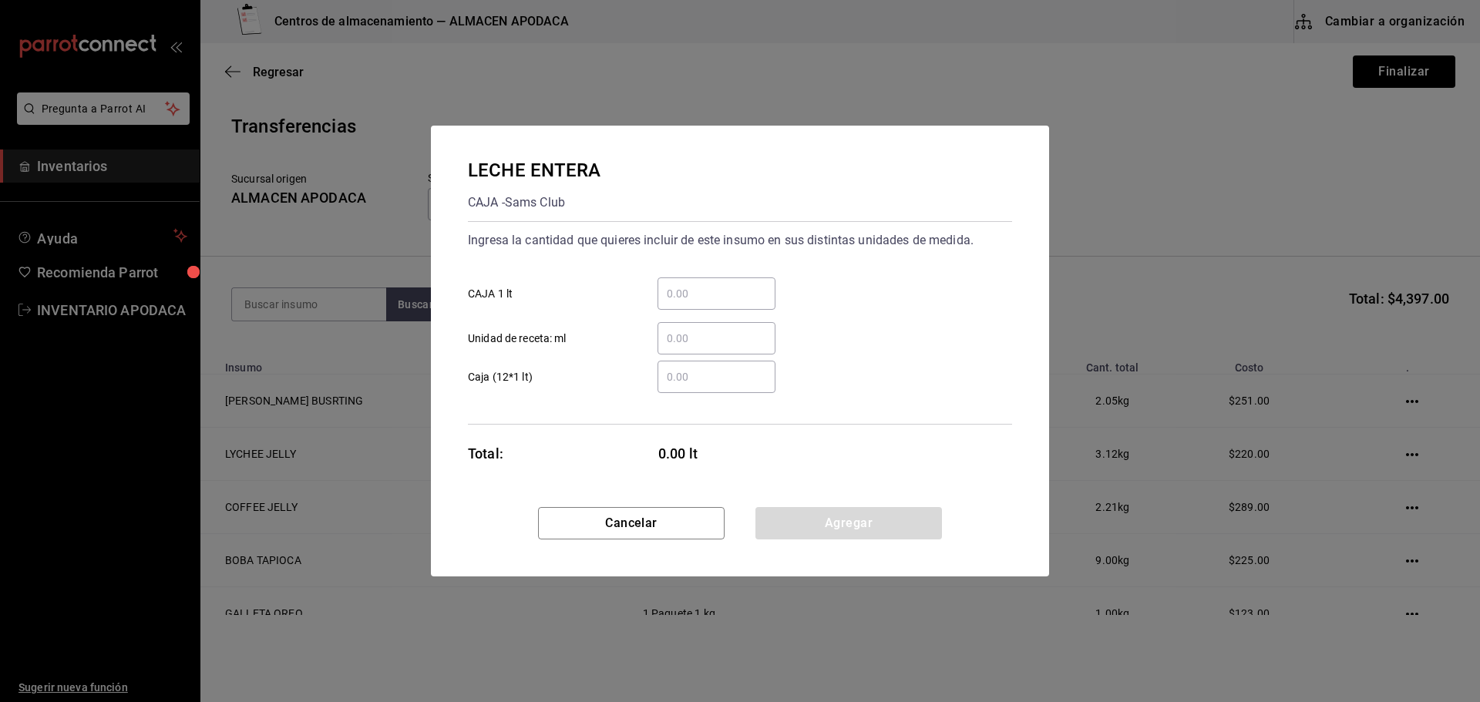
click at [692, 299] on input "​ CAJA 1 lt" at bounding box center [717, 293] width 118 height 19
click at [769, 520] on button "Agregar" at bounding box center [848, 523] width 187 height 32
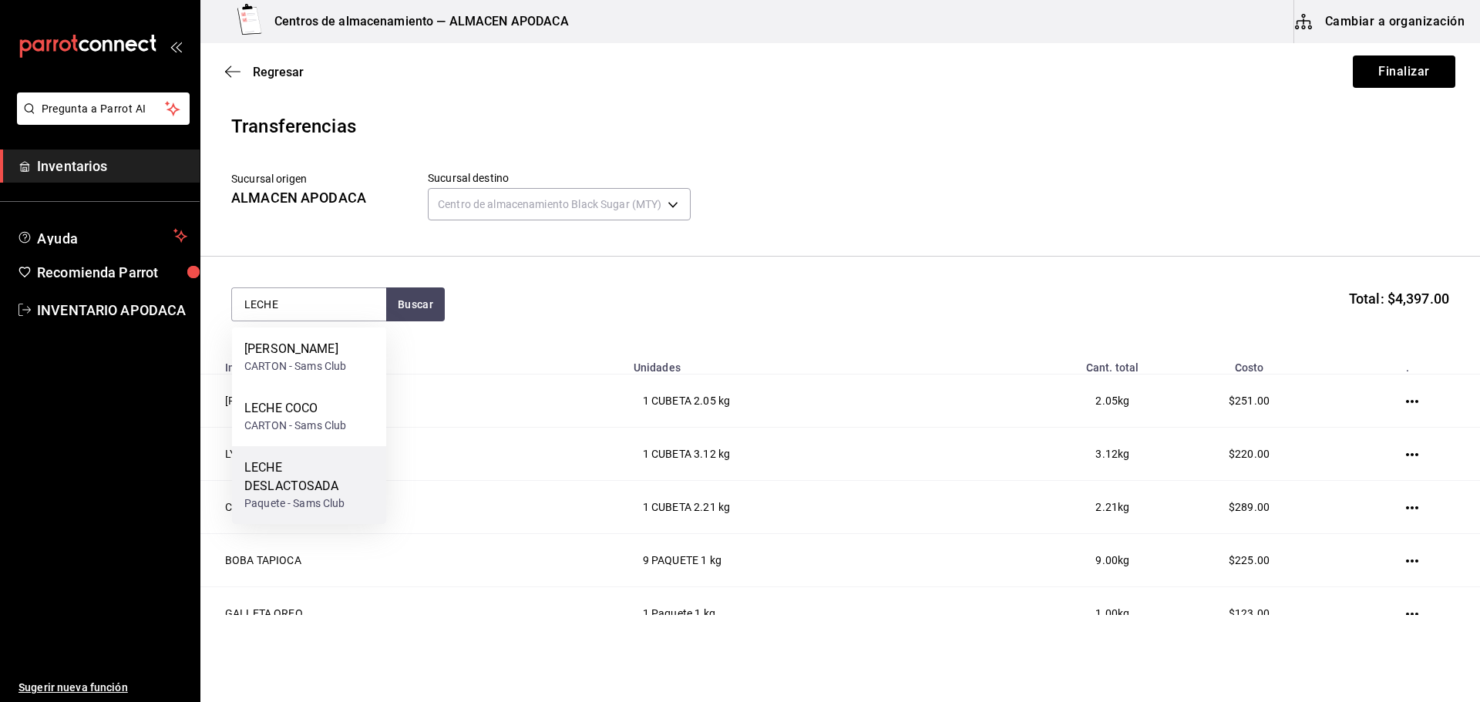
click at [278, 503] on div "Paquete - Sams Club" at bounding box center [309, 504] width 130 height 16
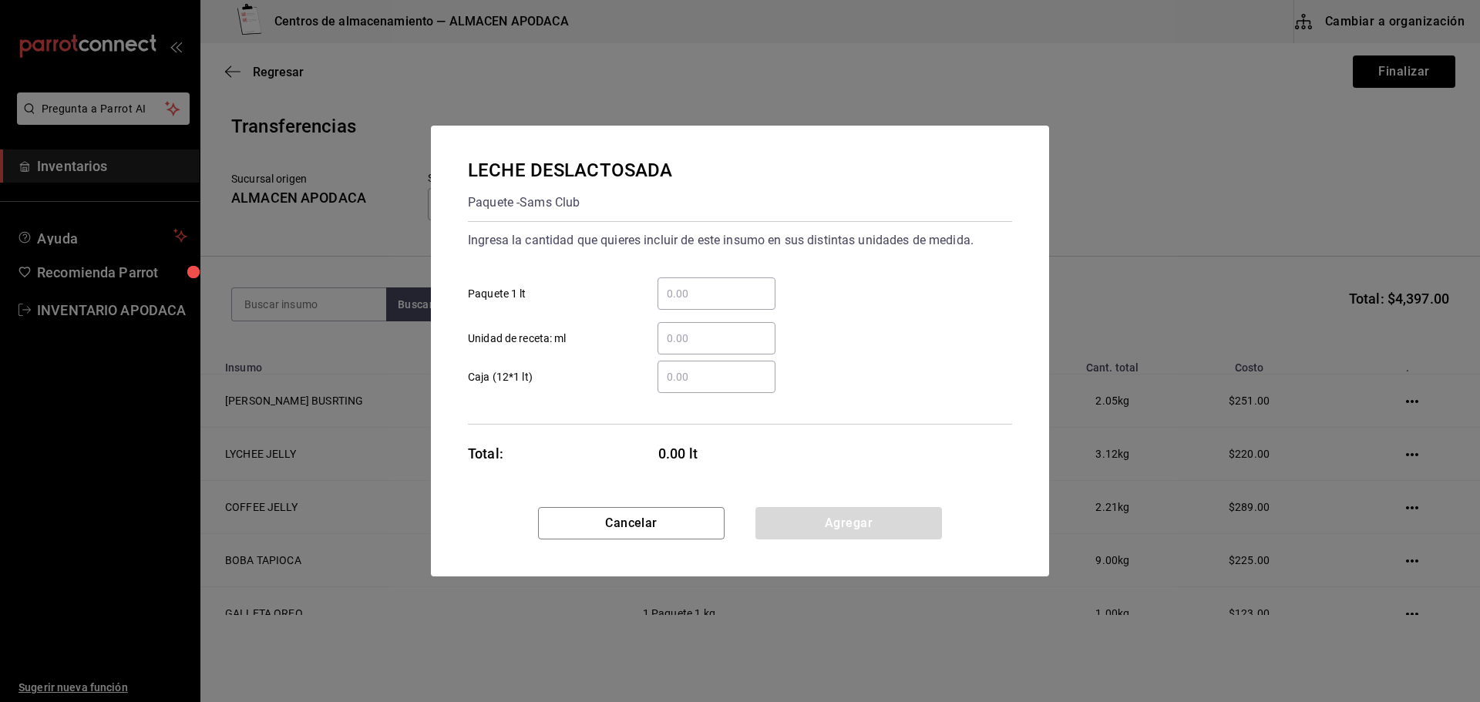
click at [741, 294] on input "​ Paquete 1 lt" at bounding box center [717, 293] width 118 height 19
click at [872, 518] on button "Agregar" at bounding box center [848, 523] width 187 height 32
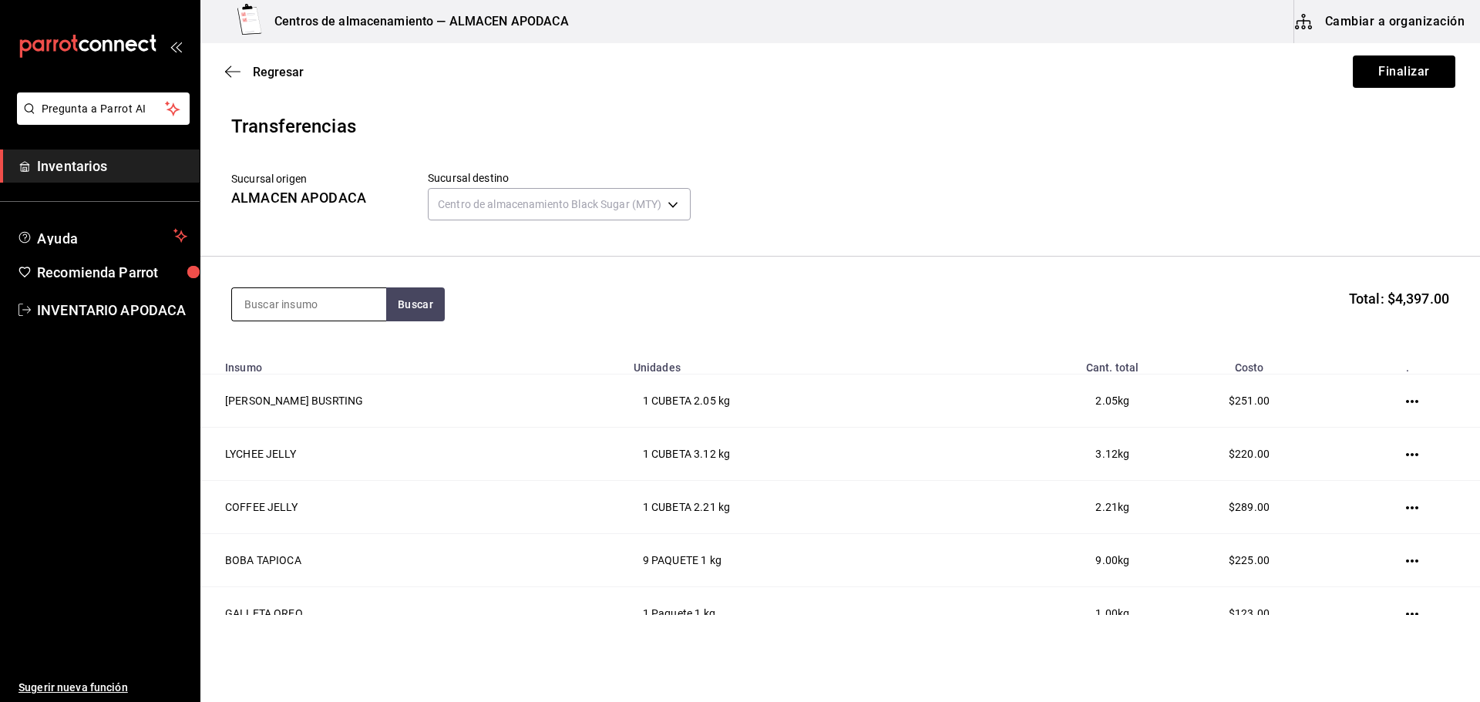
click at [335, 307] on input at bounding box center [309, 304] width 154 height 32
click at [336, 409] on div "LECHE COCO" at bounding box center [295, 408] width 102 height 19
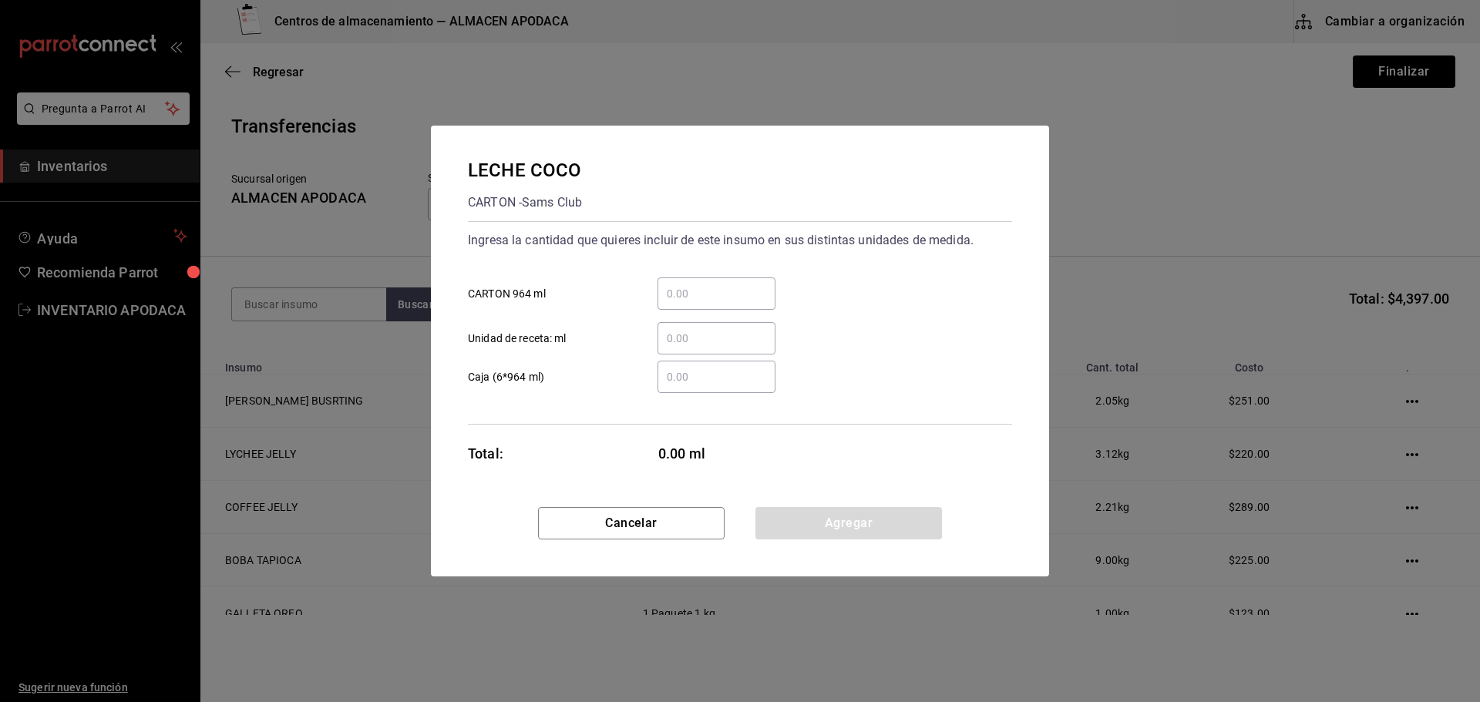
click at [720, 294] on input "​ CARTON 964 ml" at bounding box center [717, 293] width 118 height 19
click at [810, 534] on button "Agregar" at bounding box center [848, 523] width 187 height 32
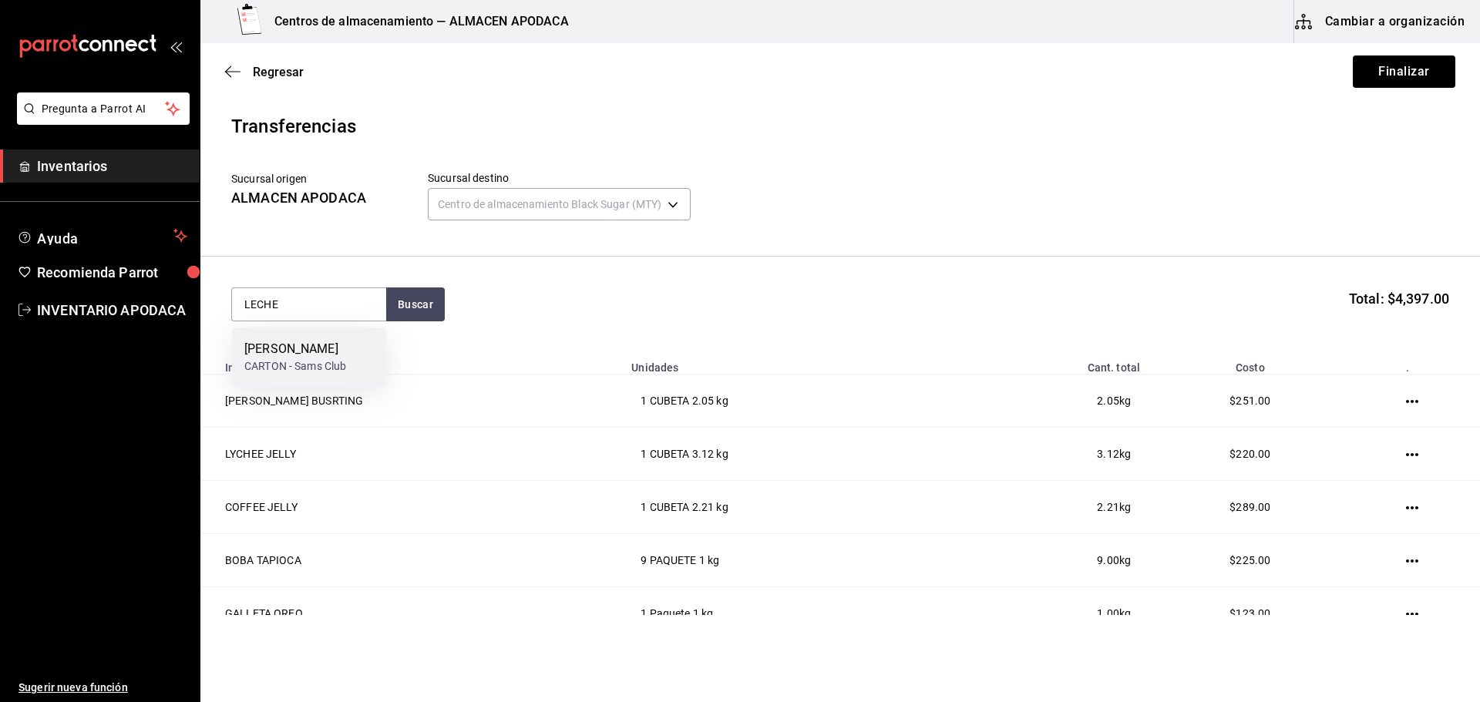
click at [352, 381] on div "LECHE [PERSON_NAME] - Sams Club" at bounding box center [309, 357] width 154 height 59
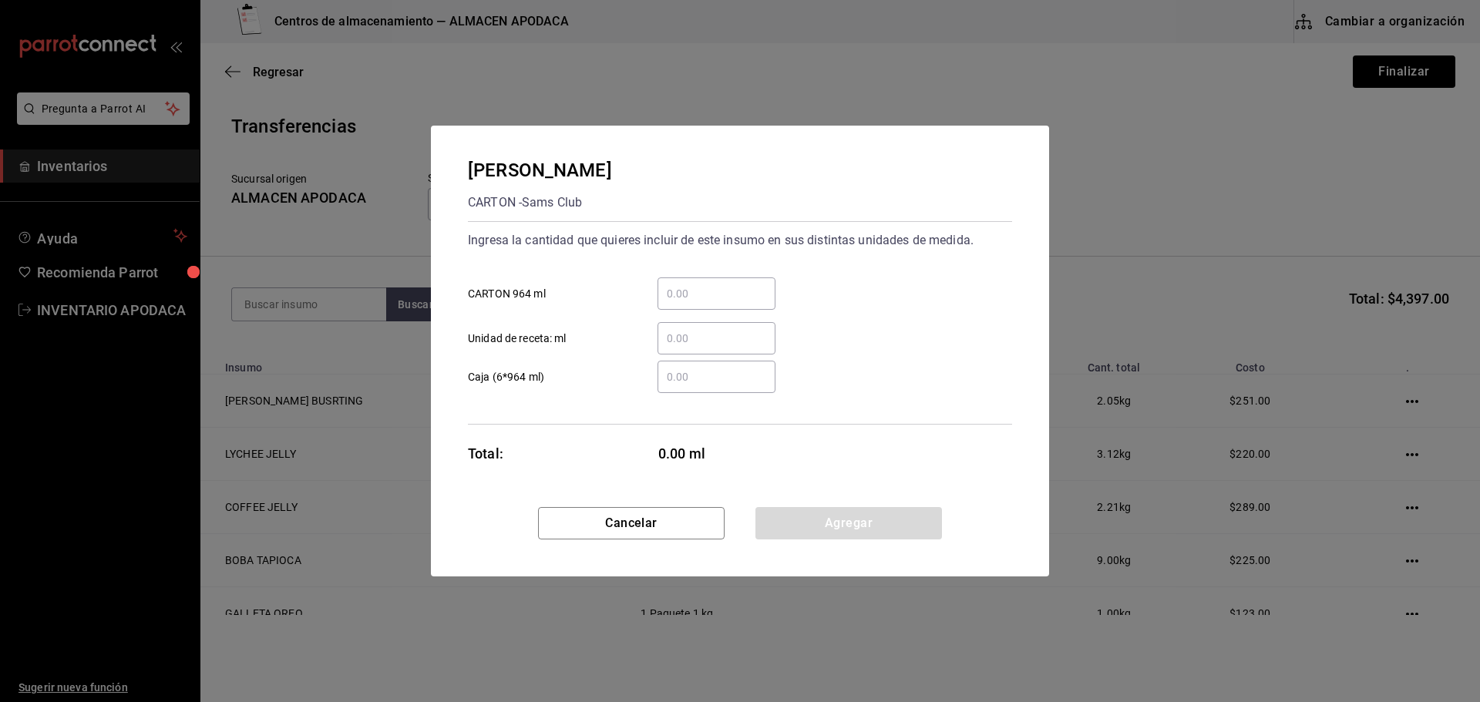
click at [692, 305] on div "​" at bounding box center [717, 294] width 118 height 32
click at [692, 303] on input "​ CARTON 964 ml" at bounding box center [717, 293] width 118 height 19
click at [788, 520] on button "Agregar" at bounding box center [848, 523] width 187 height 32
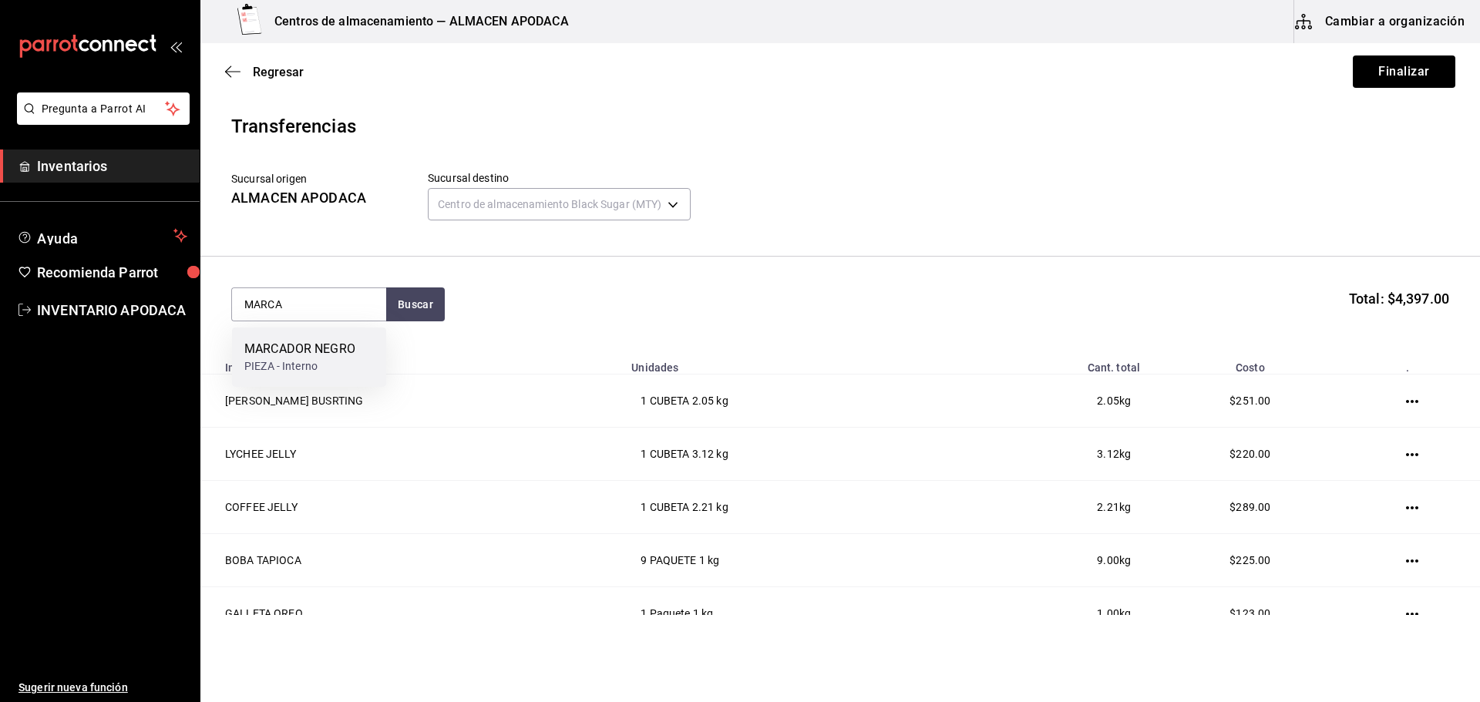
click at [289, 355] on div "MARCADOR NEGRO" at bounding box center [299, 349] width 111 height 19
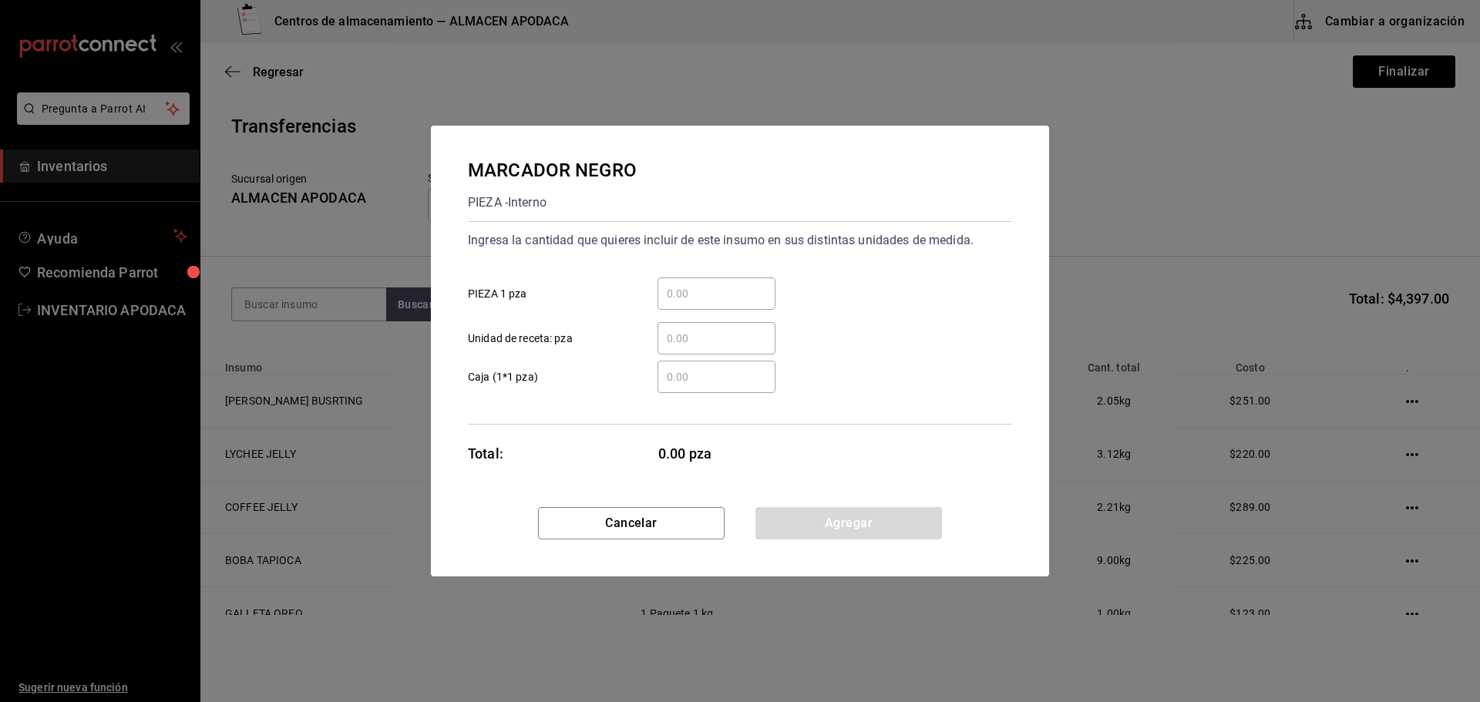
click at [658, 298] on input "​ PIEZA 1 pza" at bounding box center [717, 293] width 118 height 19
click at [853, 509] on button "Agregar" at bounding box center [848, 523] width 187 height 32
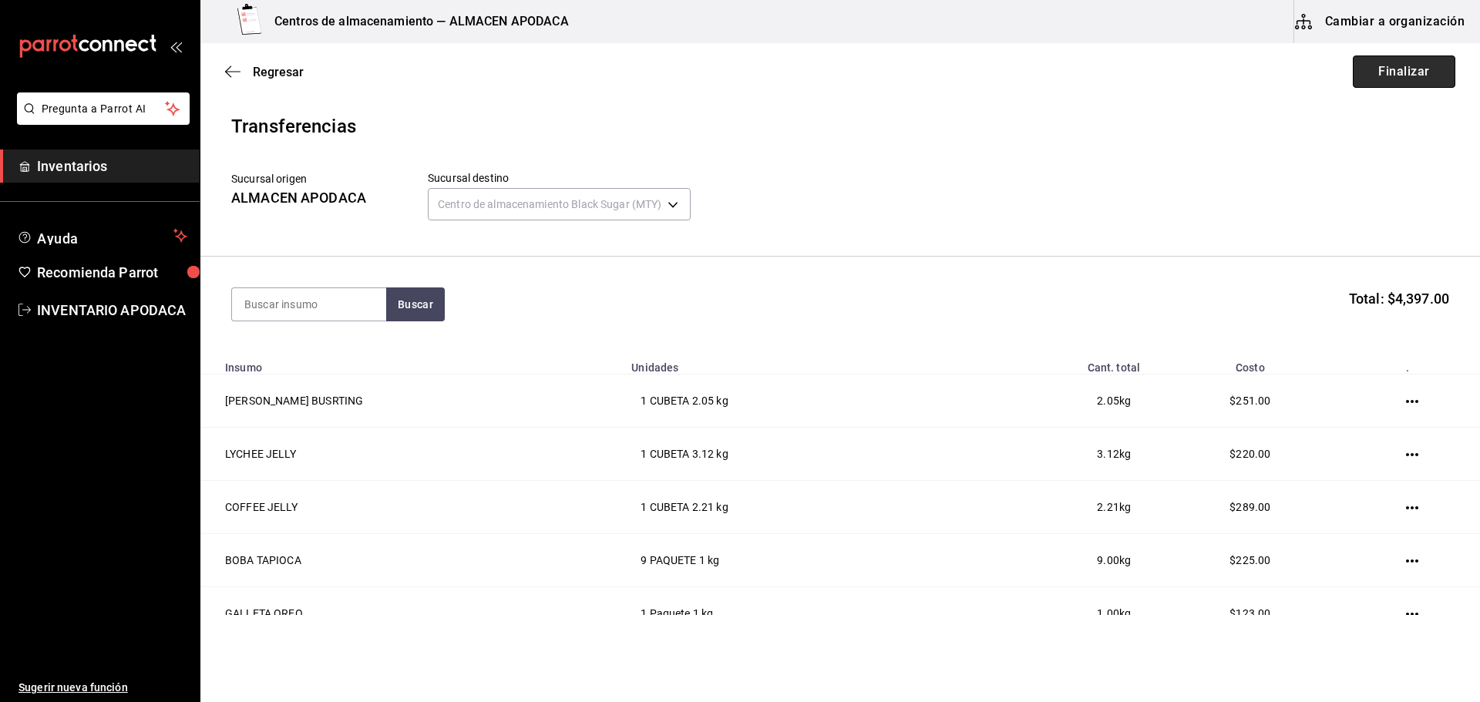
click at [1398, 59] on button "Finalizar" at bounding box center [1404, 72] width 103 height 32
